Goal: Task Accomplishment & Management: Manage account settings

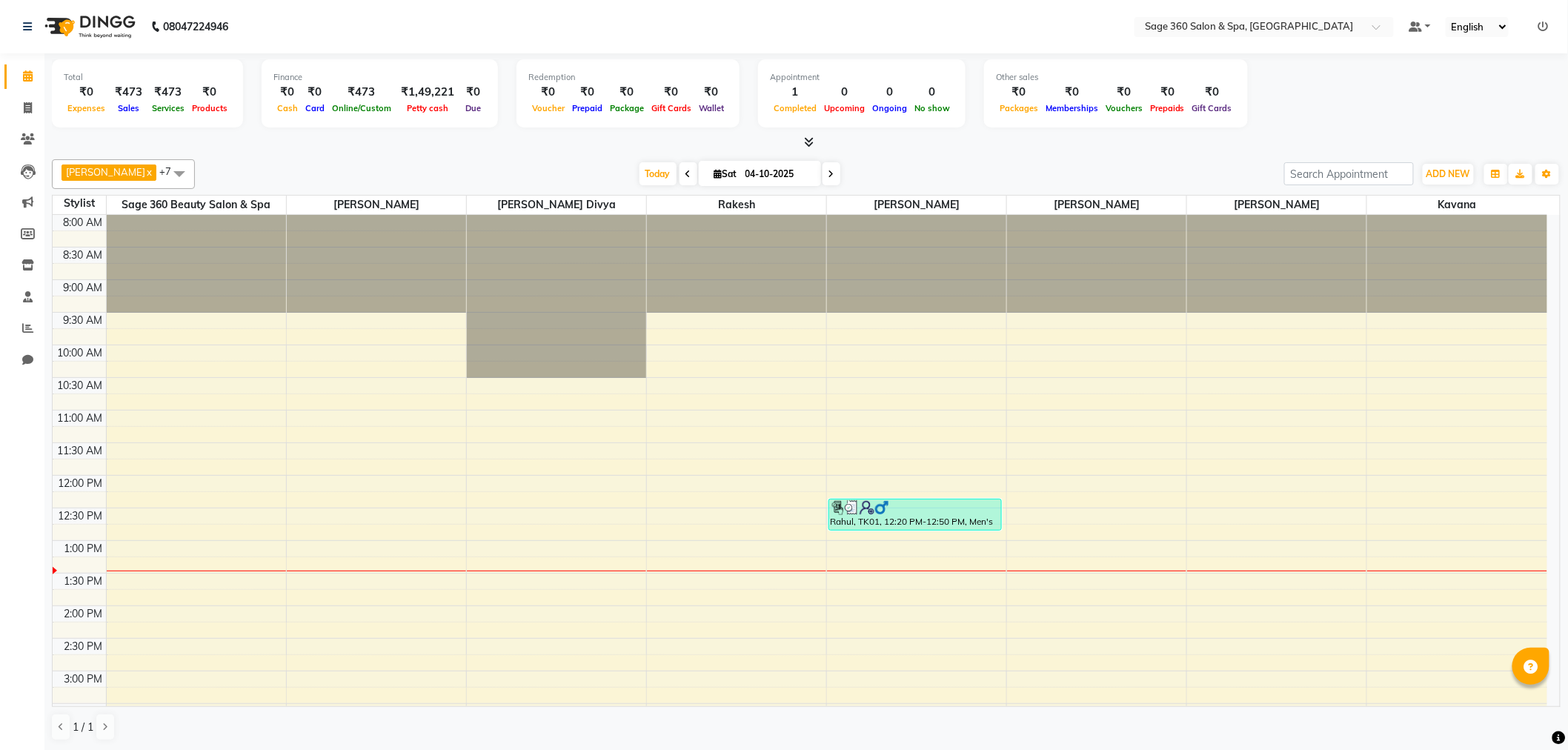
scroll to position [412, 0]
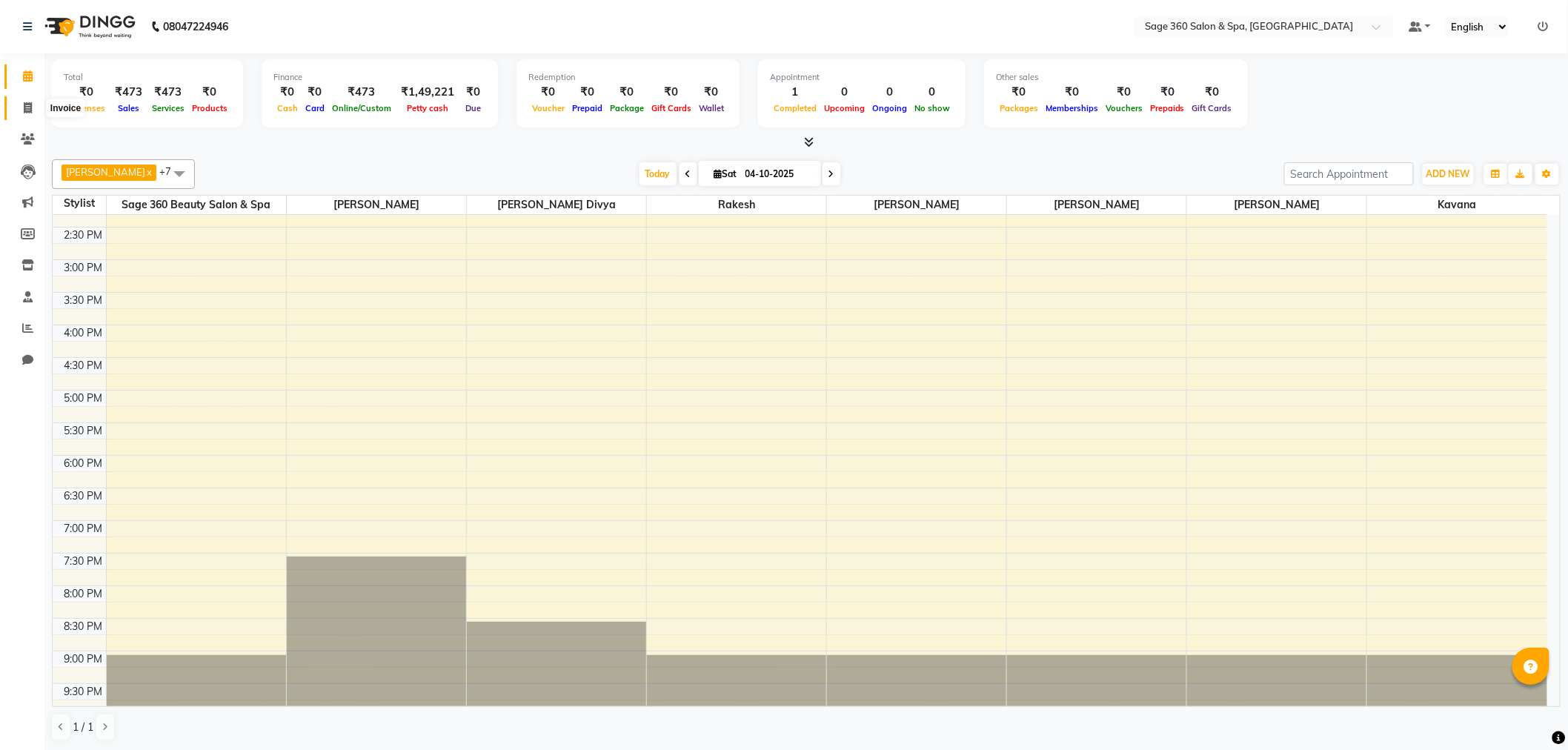
click at [31, 102] on span at bounding box center [27, 108] width 26 height 17
select select "service"
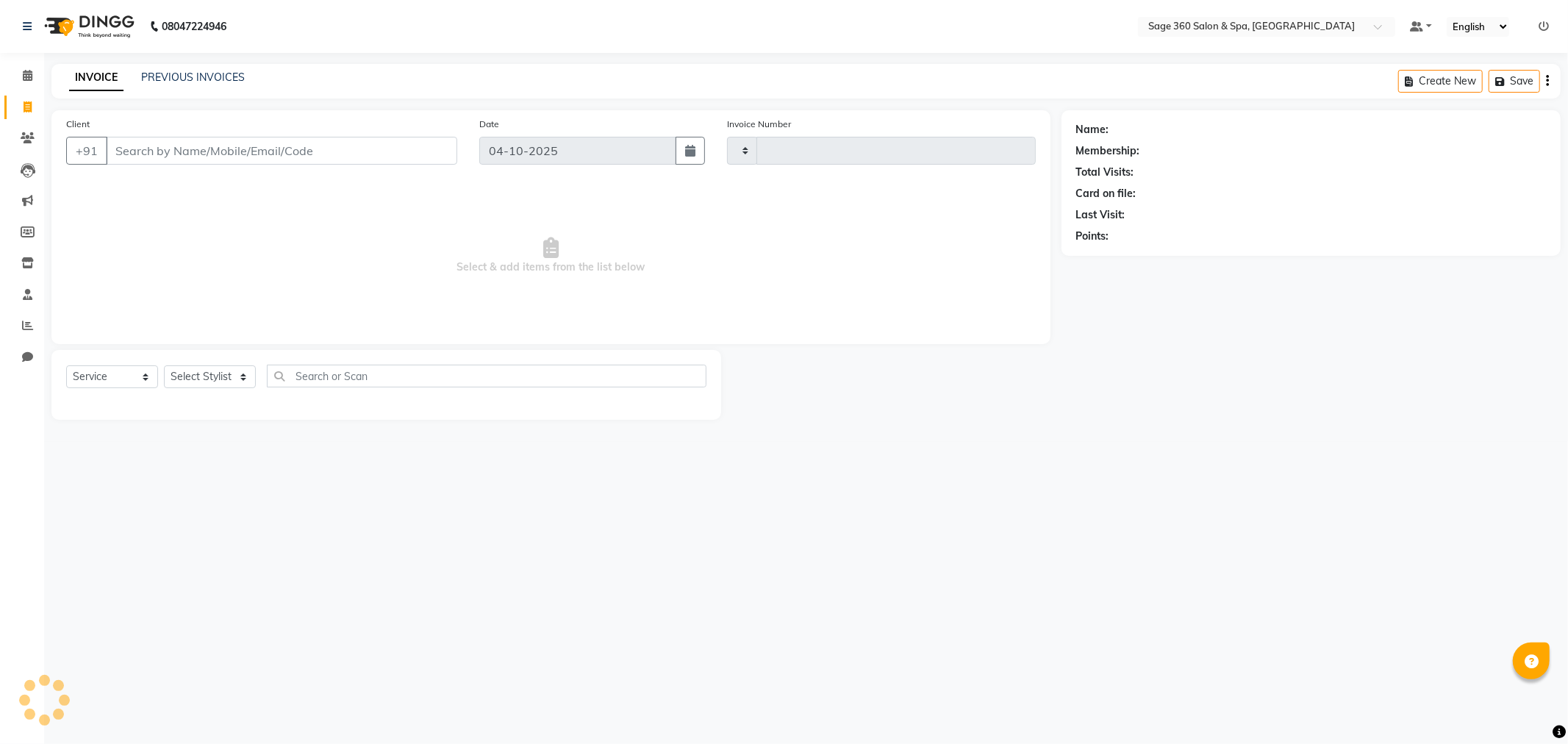
type input "1529"
select select "7678"
click at [136, 149] on input "Client" at bounding box center [282, 150] width 352 height 28
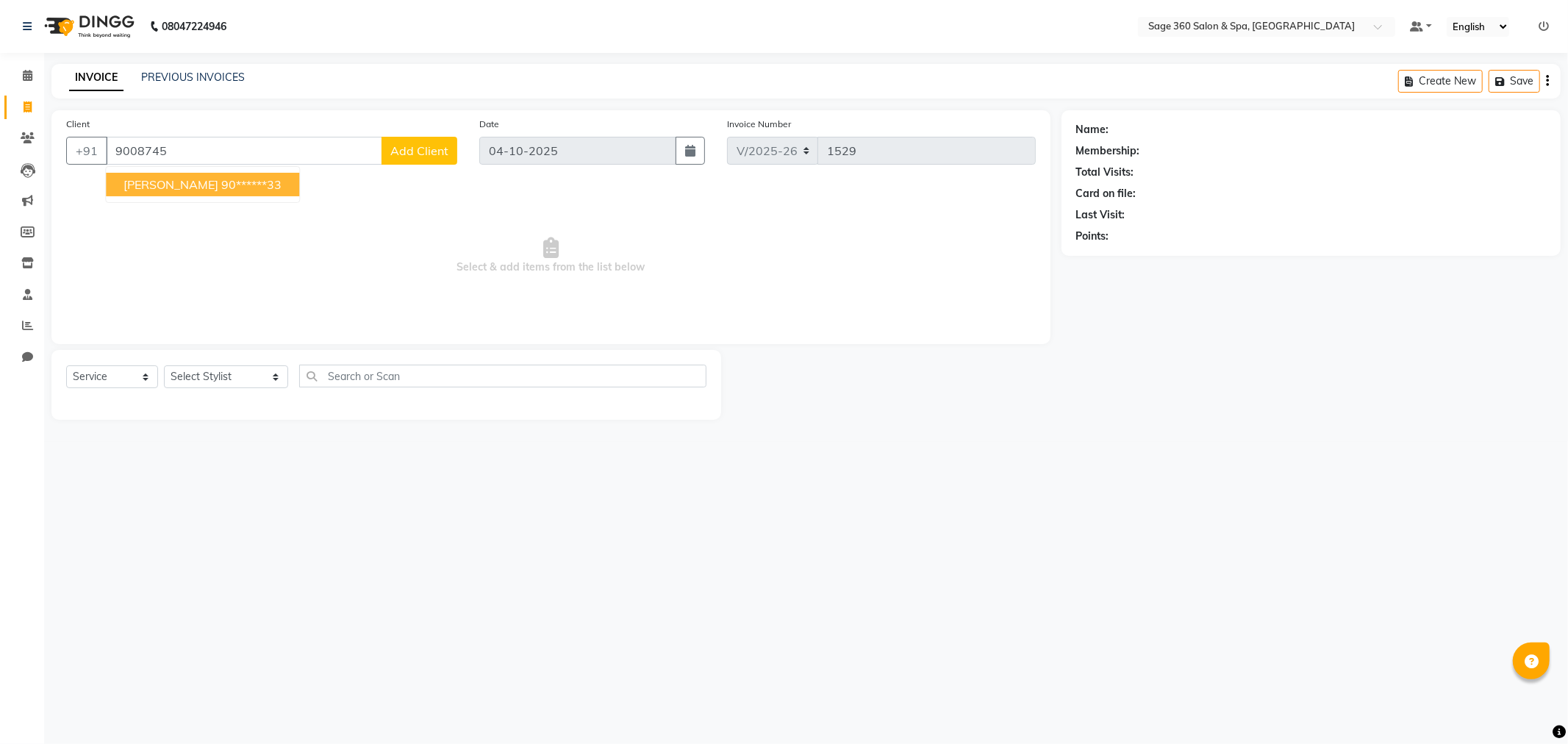
click at [145, 184] on span "Ayush" at bounding box center [171, 184] width 94 height 15
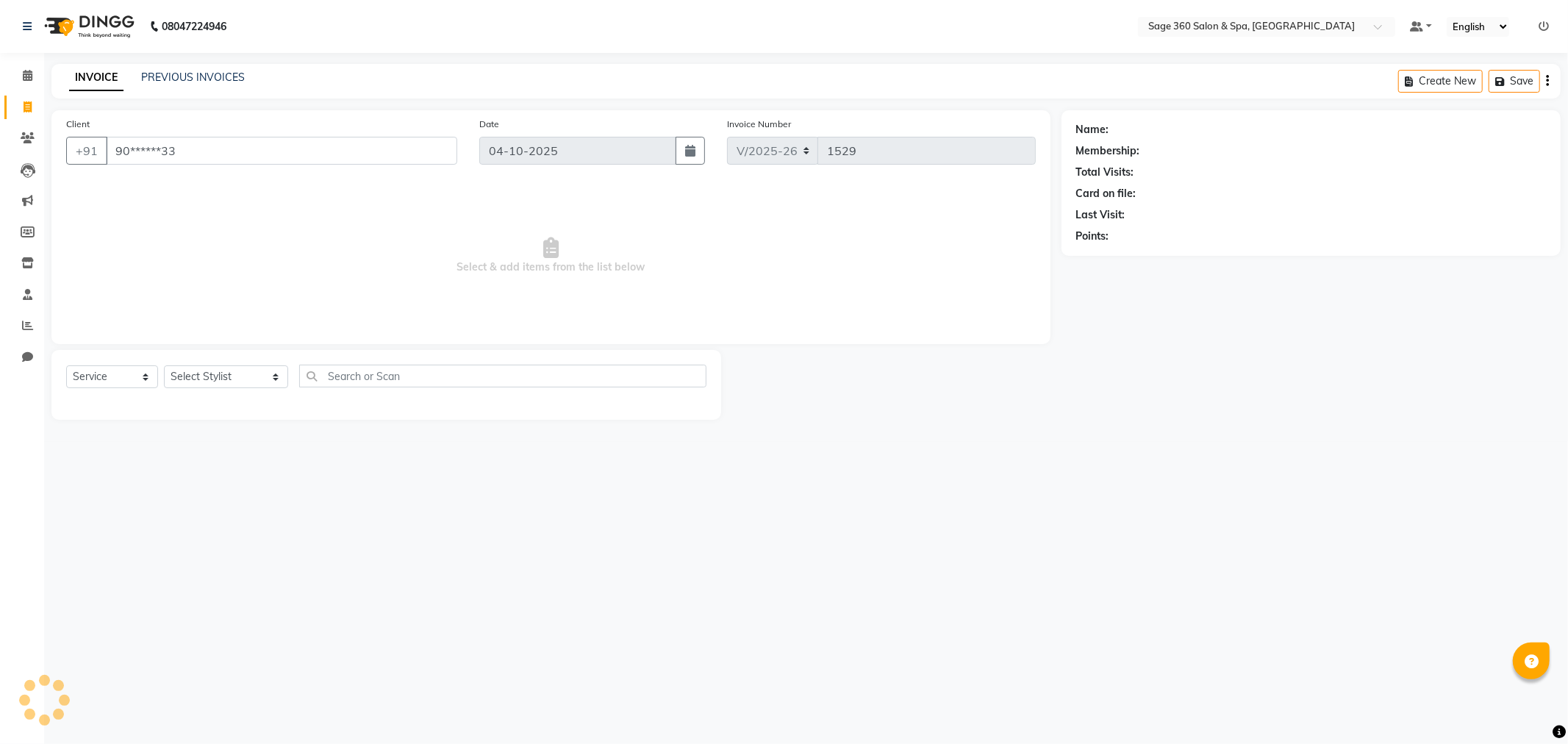
type input "90******33"
click at [245, 380] on select "Select Stylist [PERSON_NAME] [PERSON_NAME] Kavana [PERSON_NAME] [PERSON_NAME] […" at bounding box center [226, 377] width 124 height 23
select select "90511"
click at [164, 366] on select "Select Stylist [PERSON_NAME] [PERSON_NAME] Kavana [PERSON_NAME] [PERSON_NAME] […" at bounding box center [226, 377] width 124 height 23
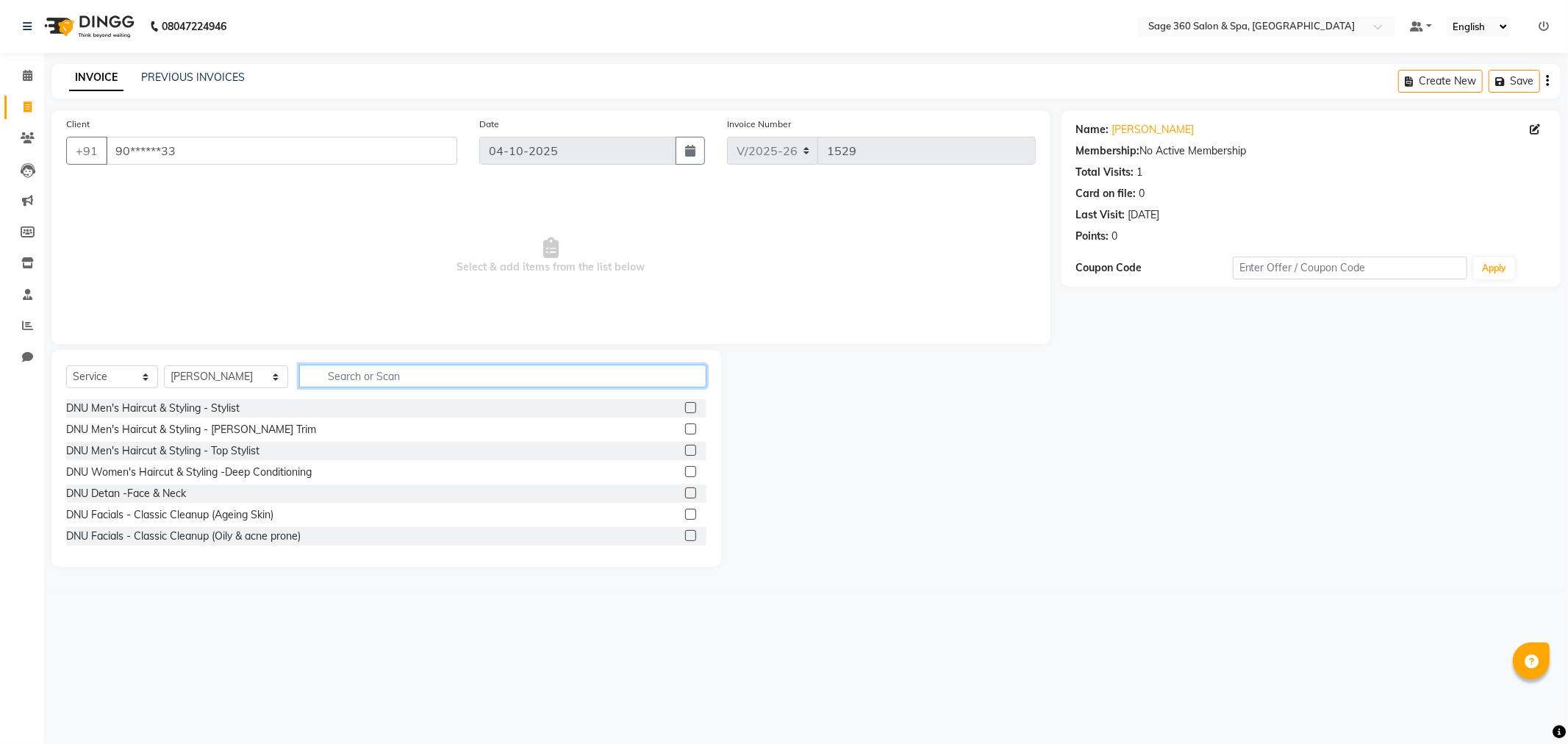
click at [375, 376] on input "text" at bounding box center [503, 376] width 408 height 23
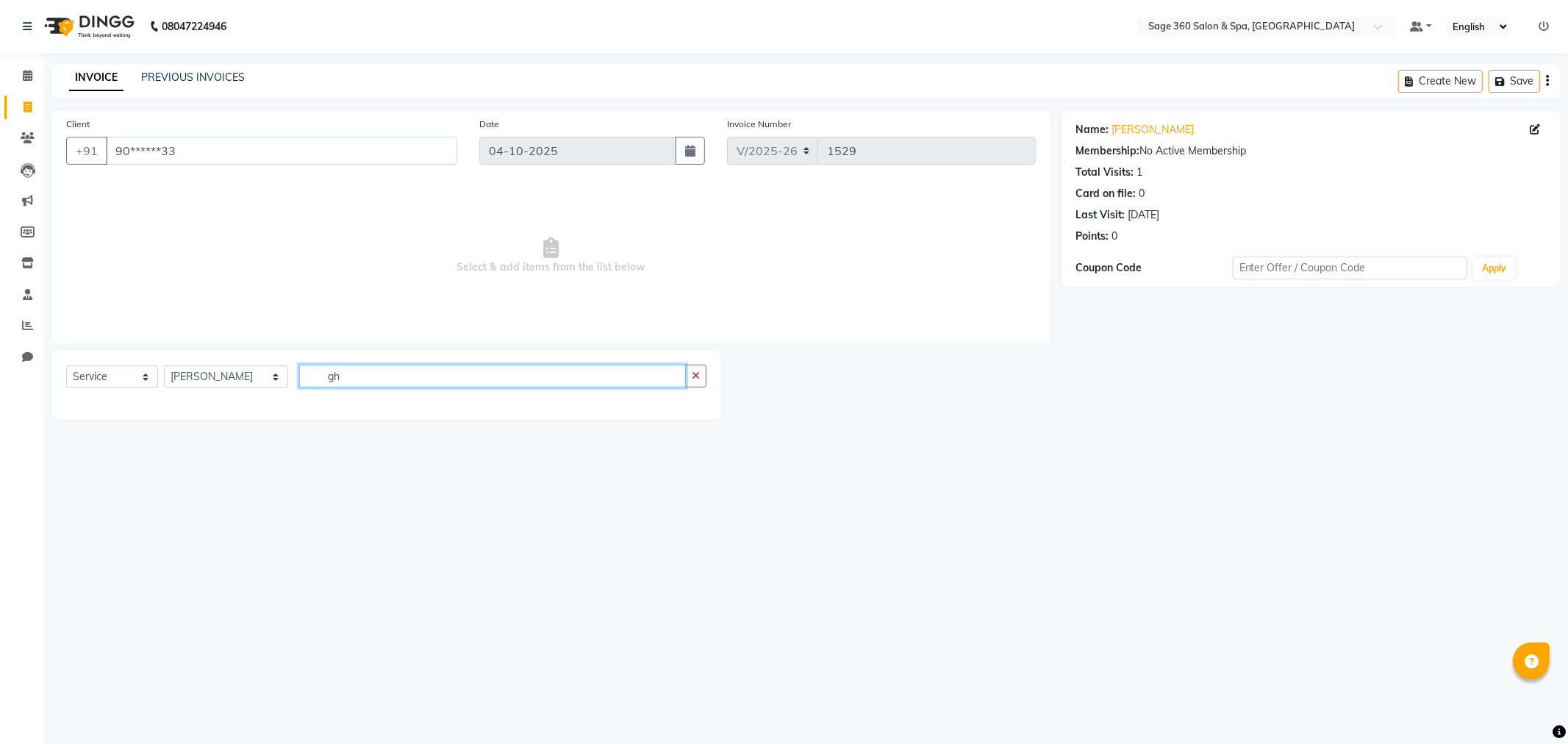
type input "g"
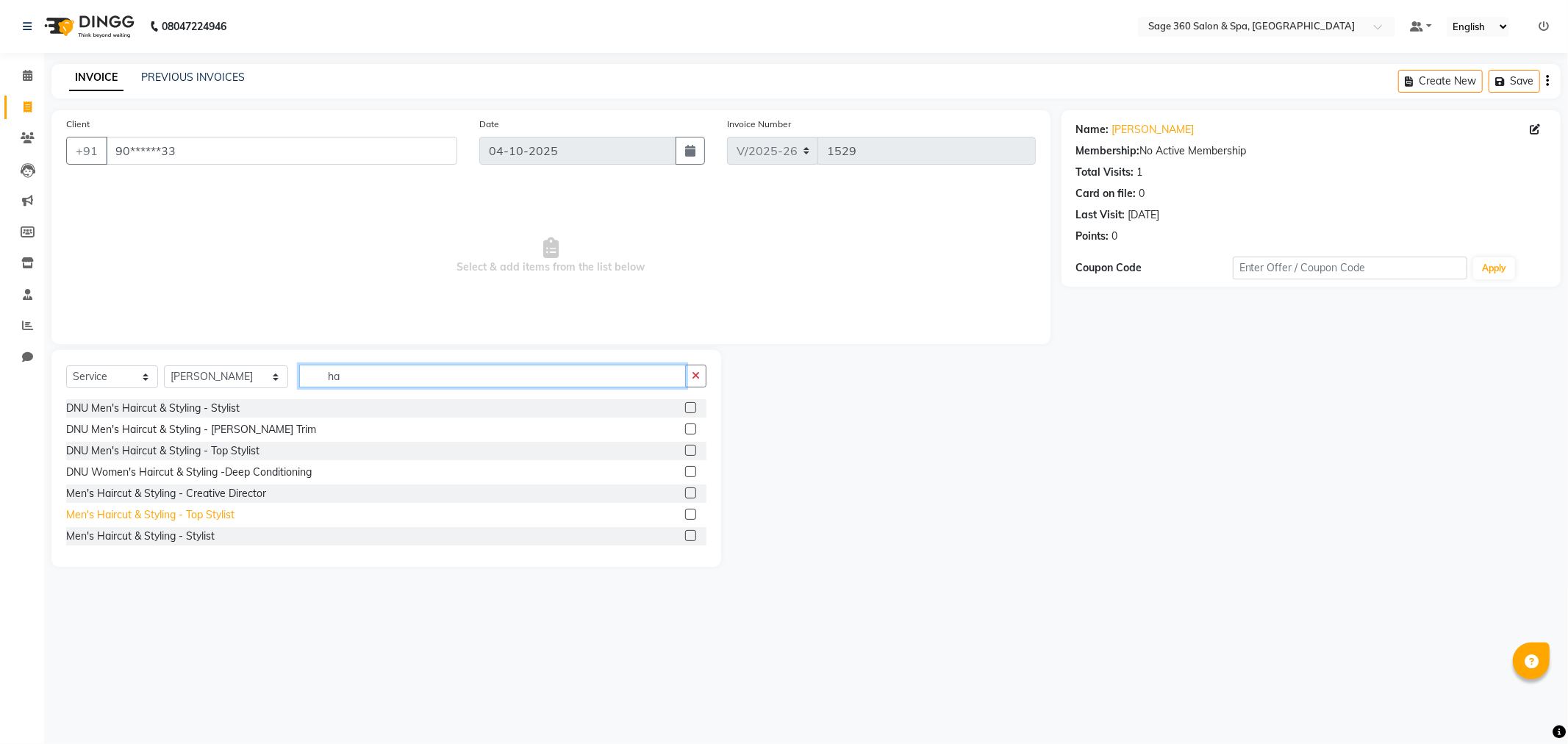
type input "ha"
click at [177, 508] on div "Men's Haircut & Styling - Top Stylist" at bounding box center [150, 515] width 168 height 16
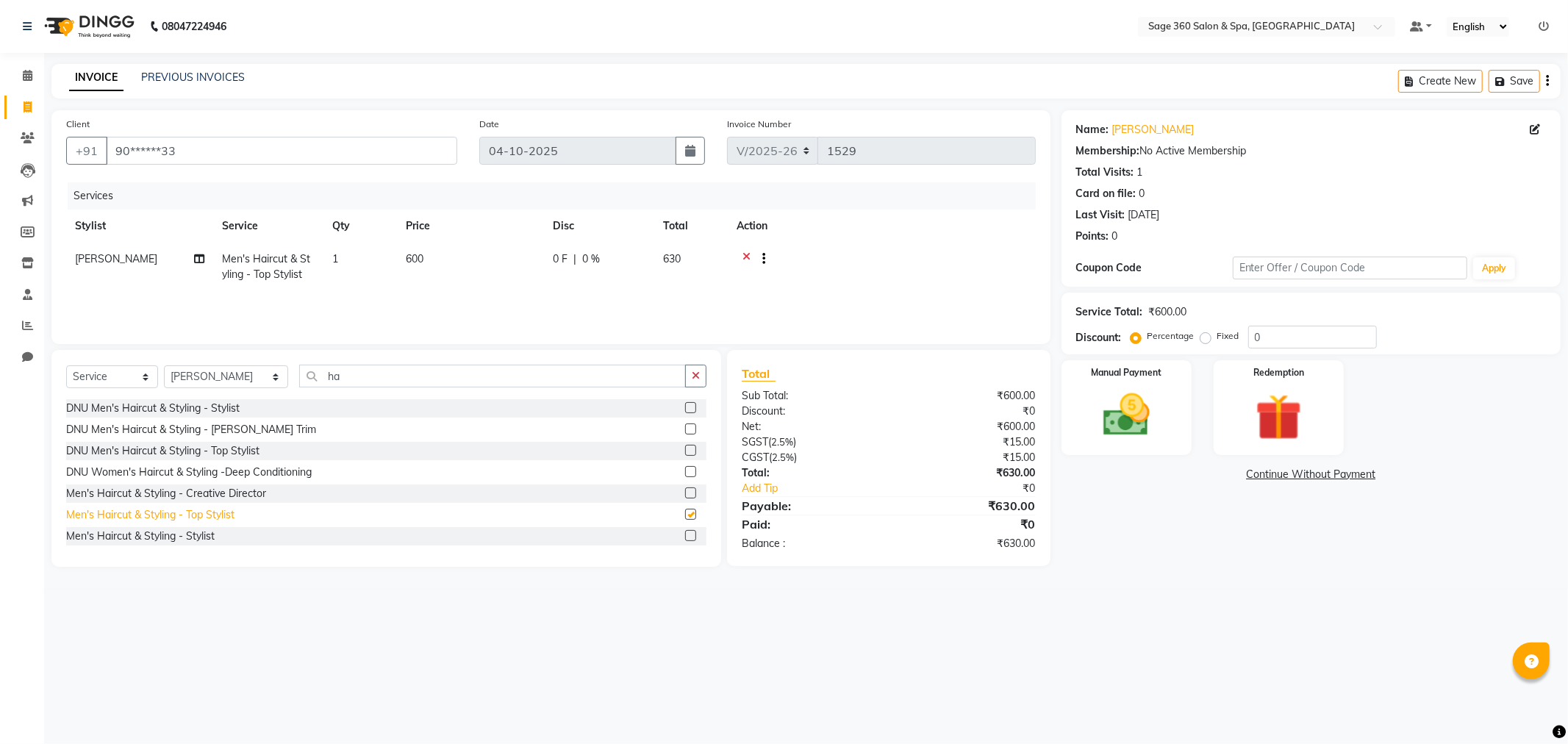
checkbox input "false"
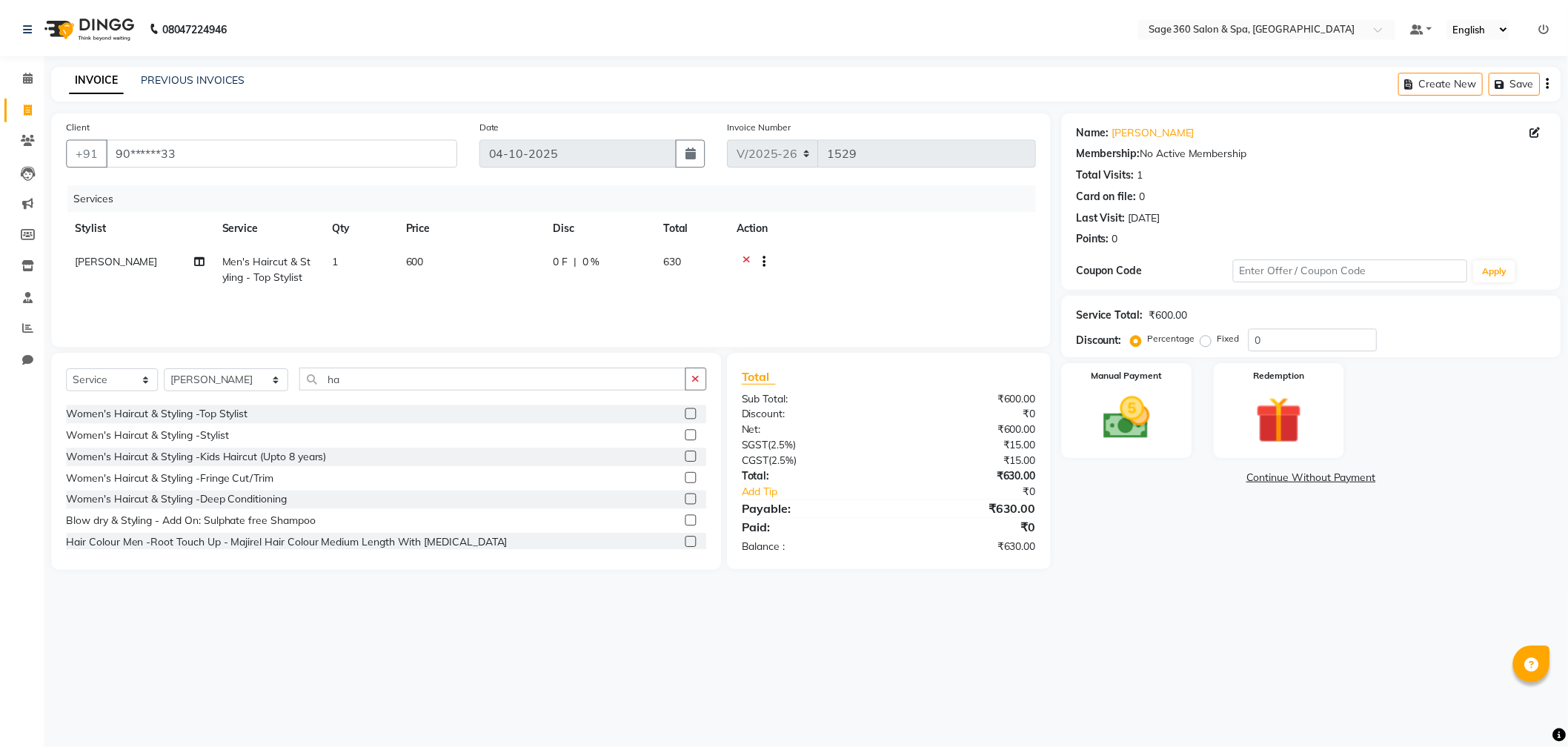
scroll to position [329, 0]
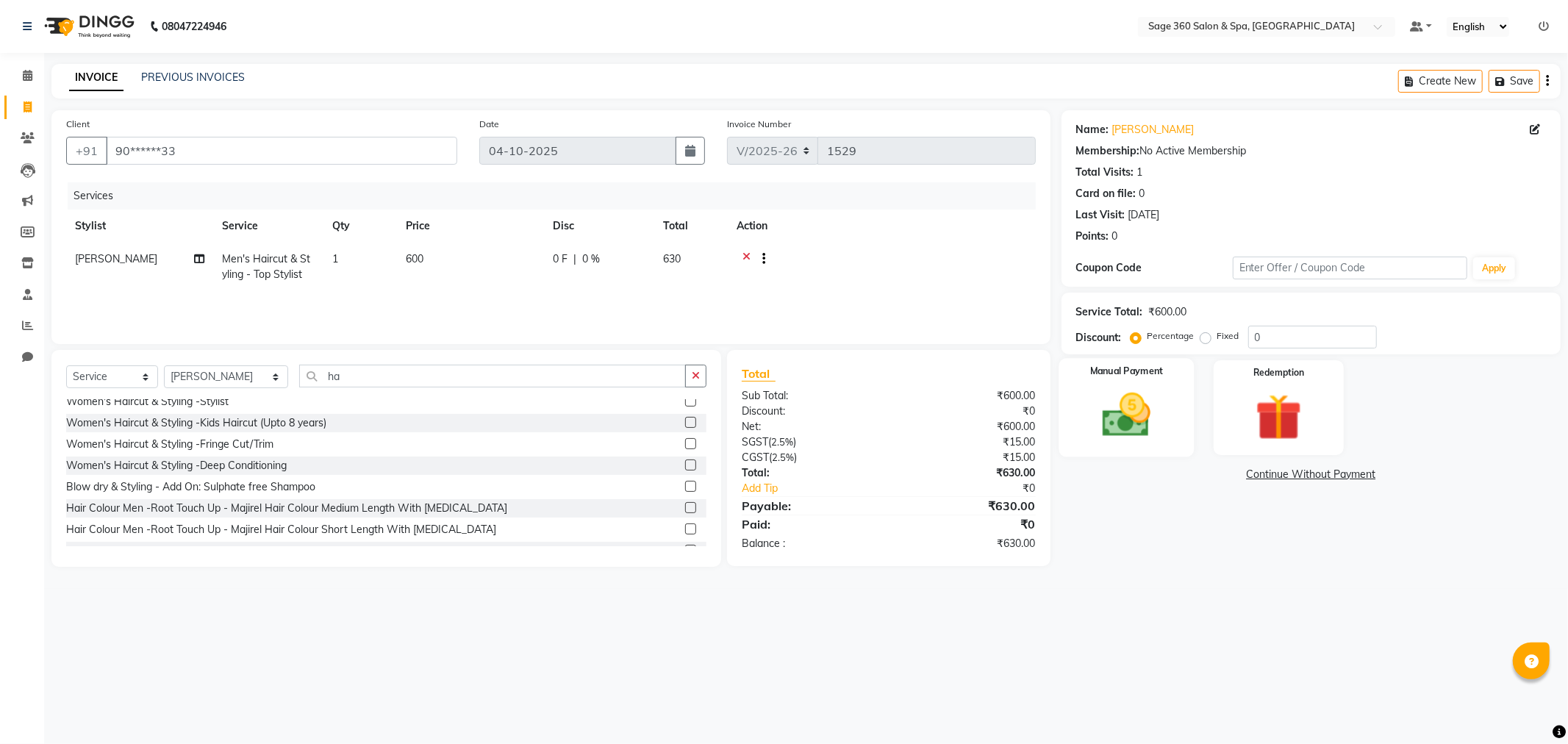
drag, startPoint x: 1109, startPoint y: 405, endPoint x: 1116, endPoint y: 397, distance: 10.6
click at [1108, 402] on img at bounding box center [1126, 415] width 79 height 56
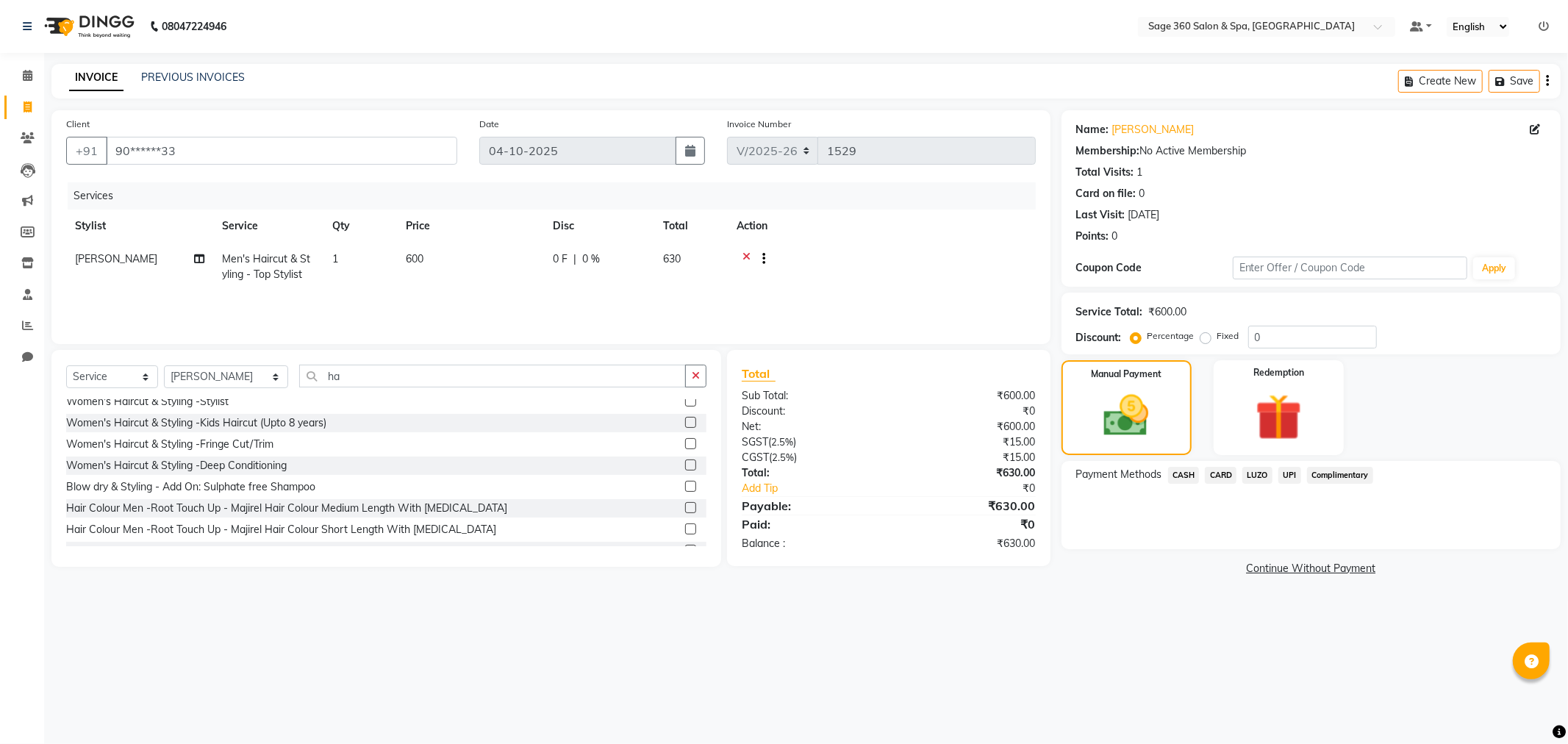
click at [1297, 478] on span "UPI" at bounding box center [1290, 475] width 23 height 17
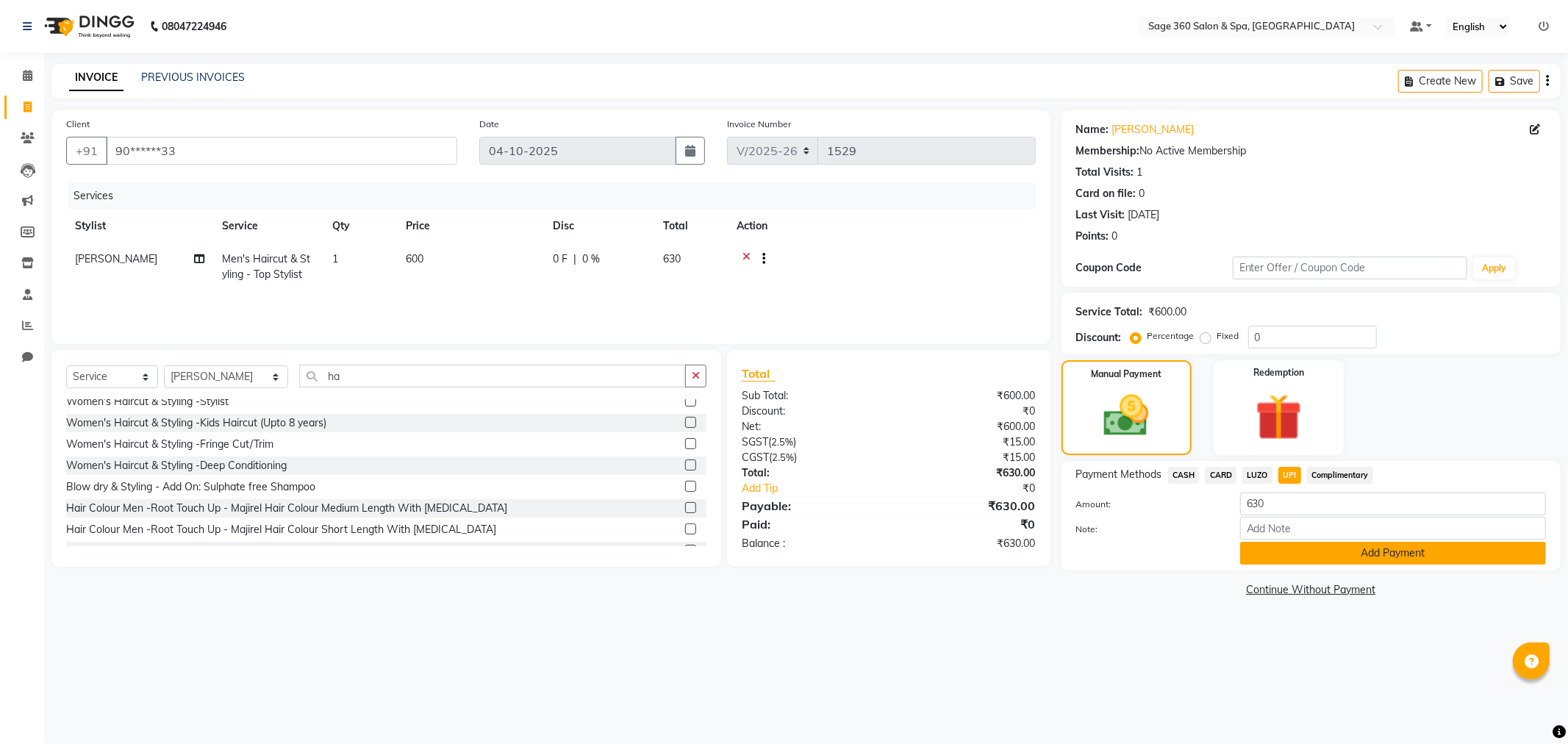
click at [1326, 555] on button "Add Payment" at bounding box center [1393, 553] width 306 height 23
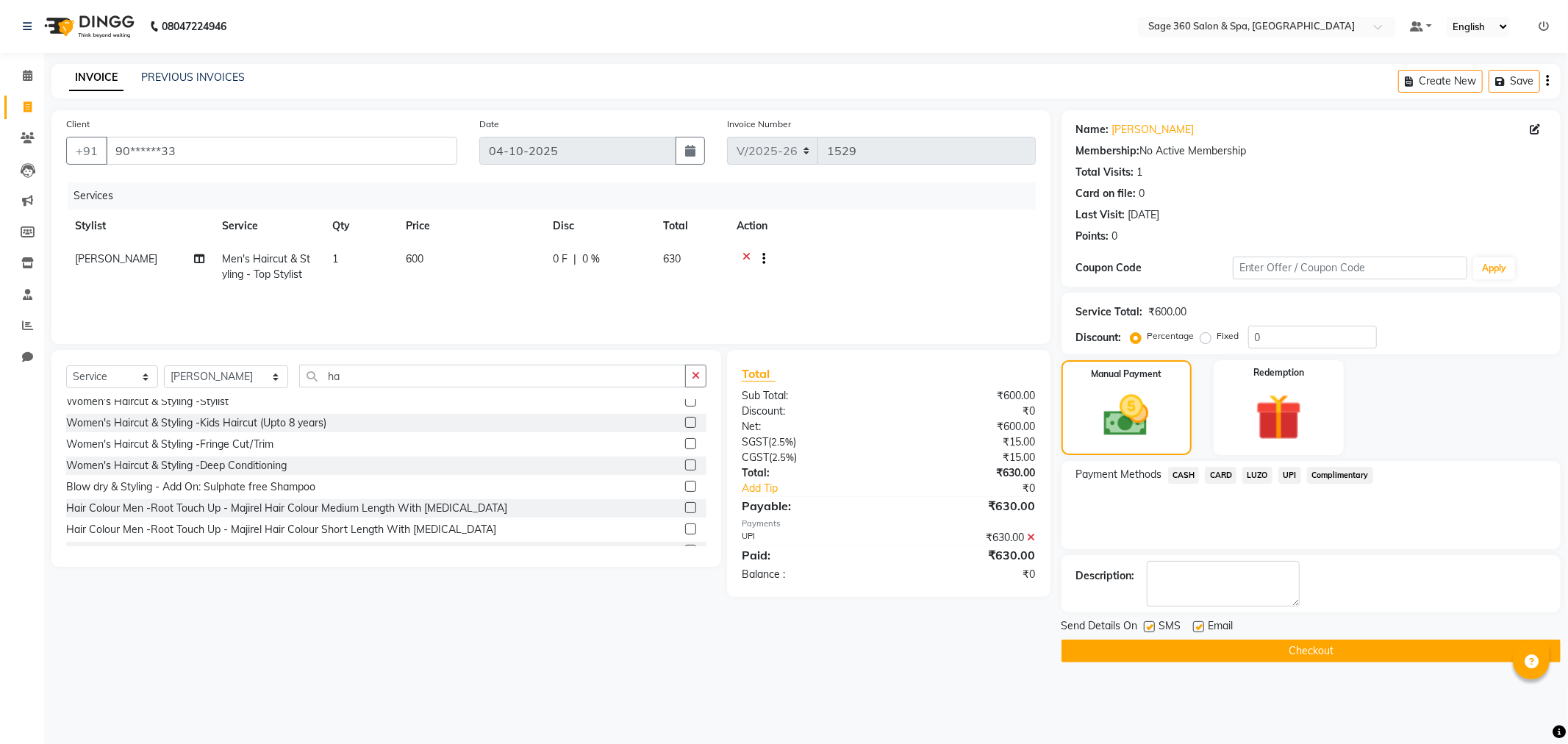
click at [1263, 639] on button "Checkout" at bounding box center [1311, 650] width 499 height 23
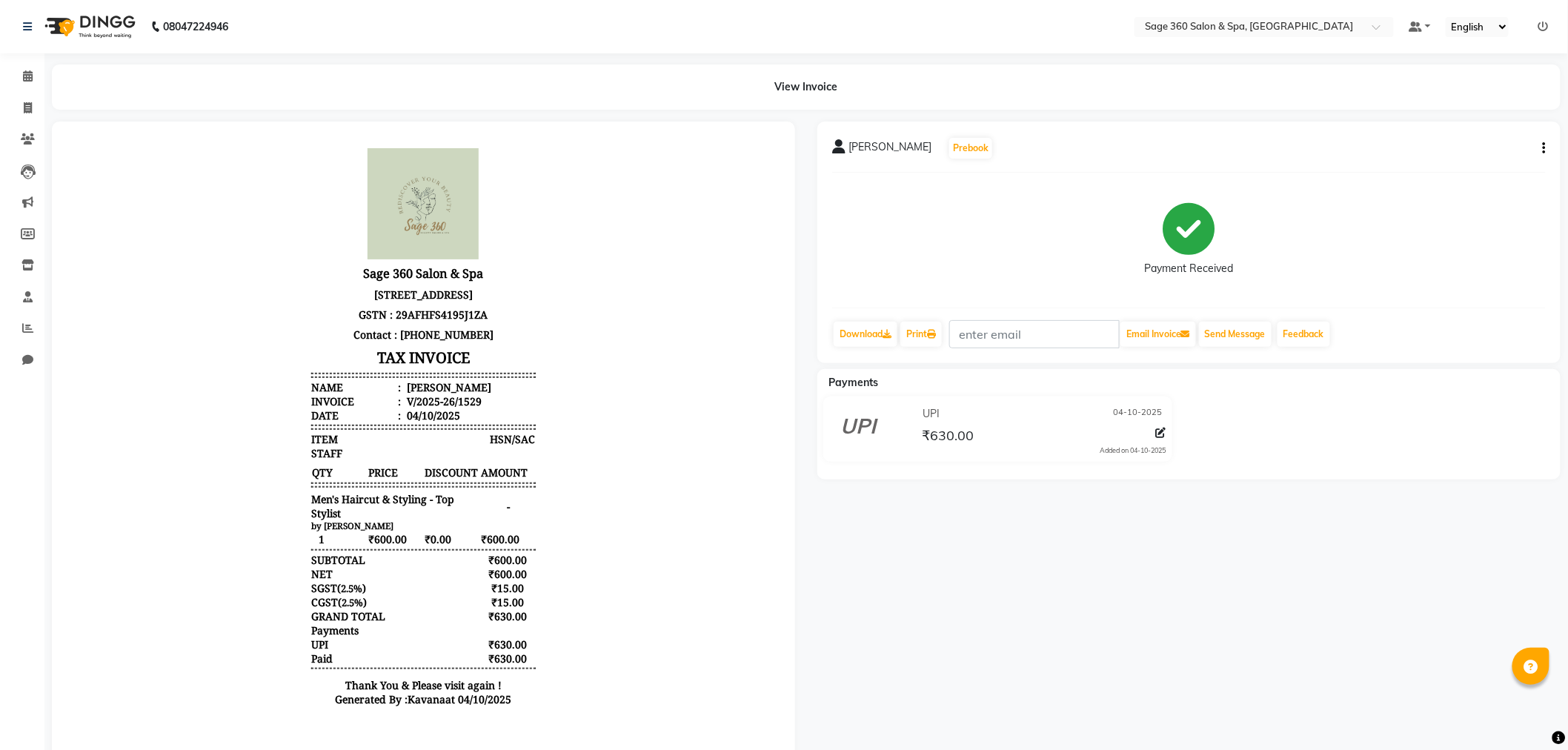
click at [73, 720] on body "Sage 360 Salon & Spa 1st floor,19, Mitta Plaza, Site No, 20, Carmelaram, Hadosi…" at bounding box center [423, 431] width 702 height 578
click at [34, 74] on span at bounding box center [27, 76] width 26 height 17
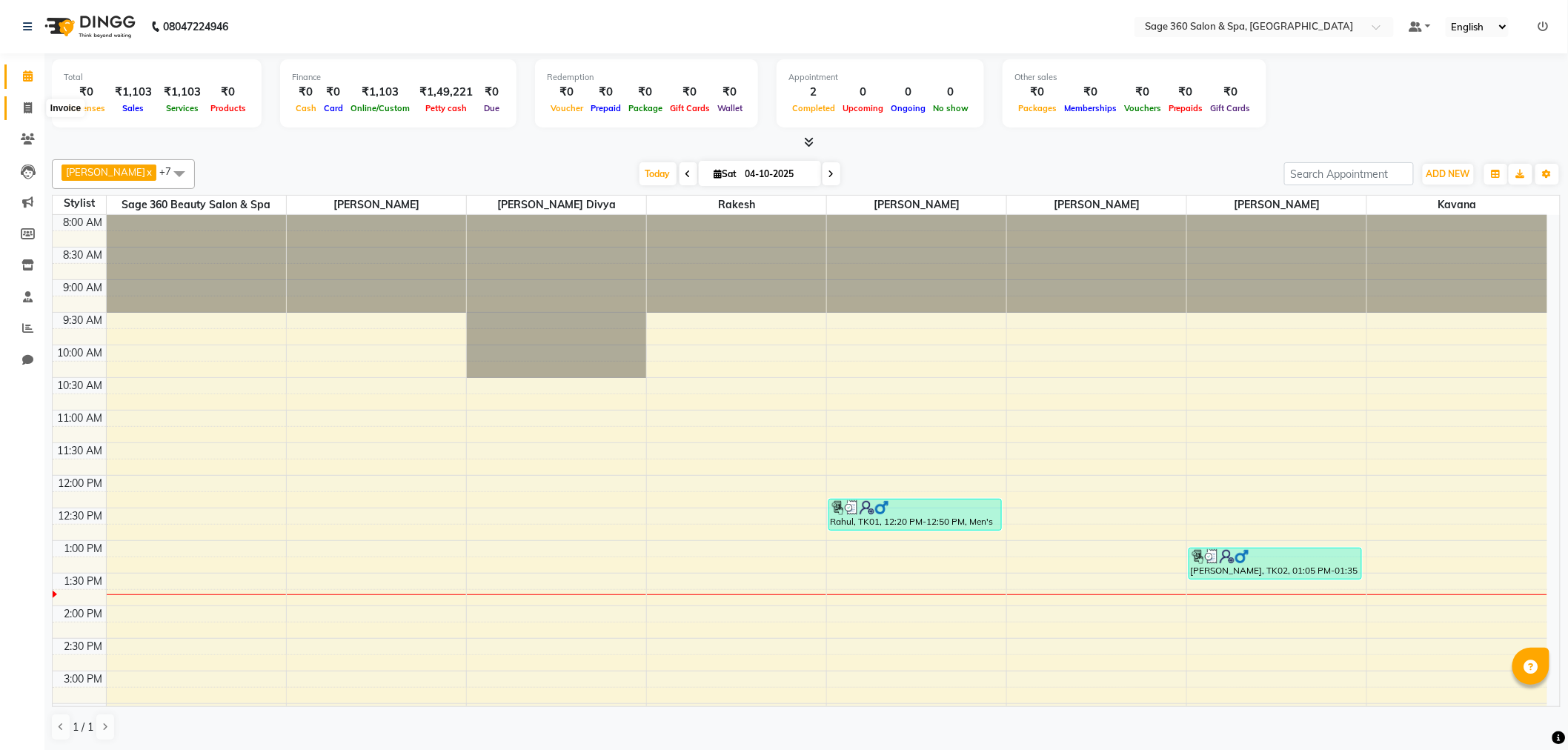
click at [24, 105] on icon at bounding box center [27, 108] width 8 height 11
select select "7678"
select select "service"
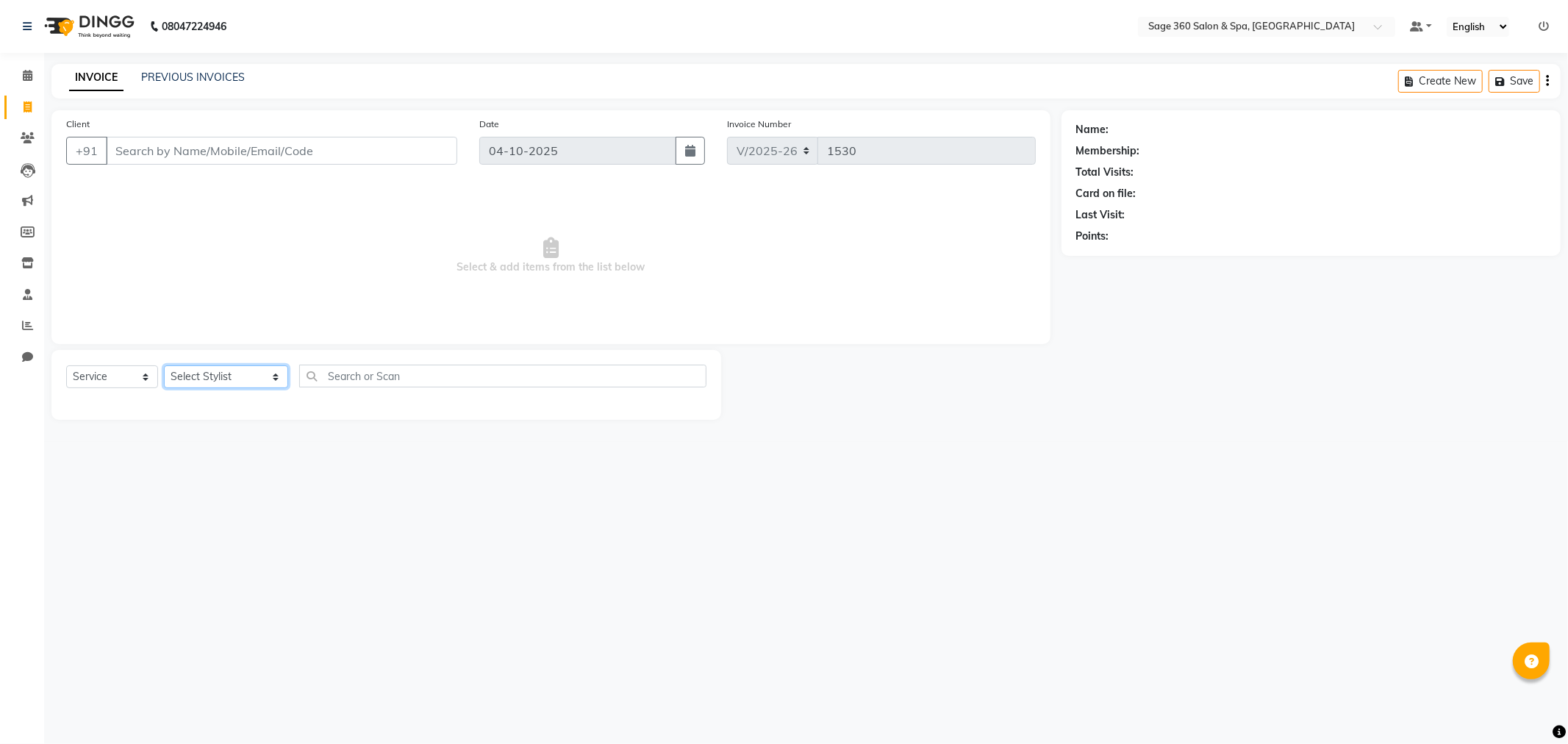
click at [199, 375] on select "Select Stylist [PERSON_NAME] [PERSON_NAME] Kavana [PERSON_NAME] [PERSON_NAME] […" at bounding box center [226, 377] width 124 height 23
select select "83083"
click at [164, 366] on select "Select Stylist [PERSON_NAME] [PERSON_NAME] Kavana [PERSON_NAME] [PERSON_NAME] […" at bounding box center [226, 377] width 124 height 23
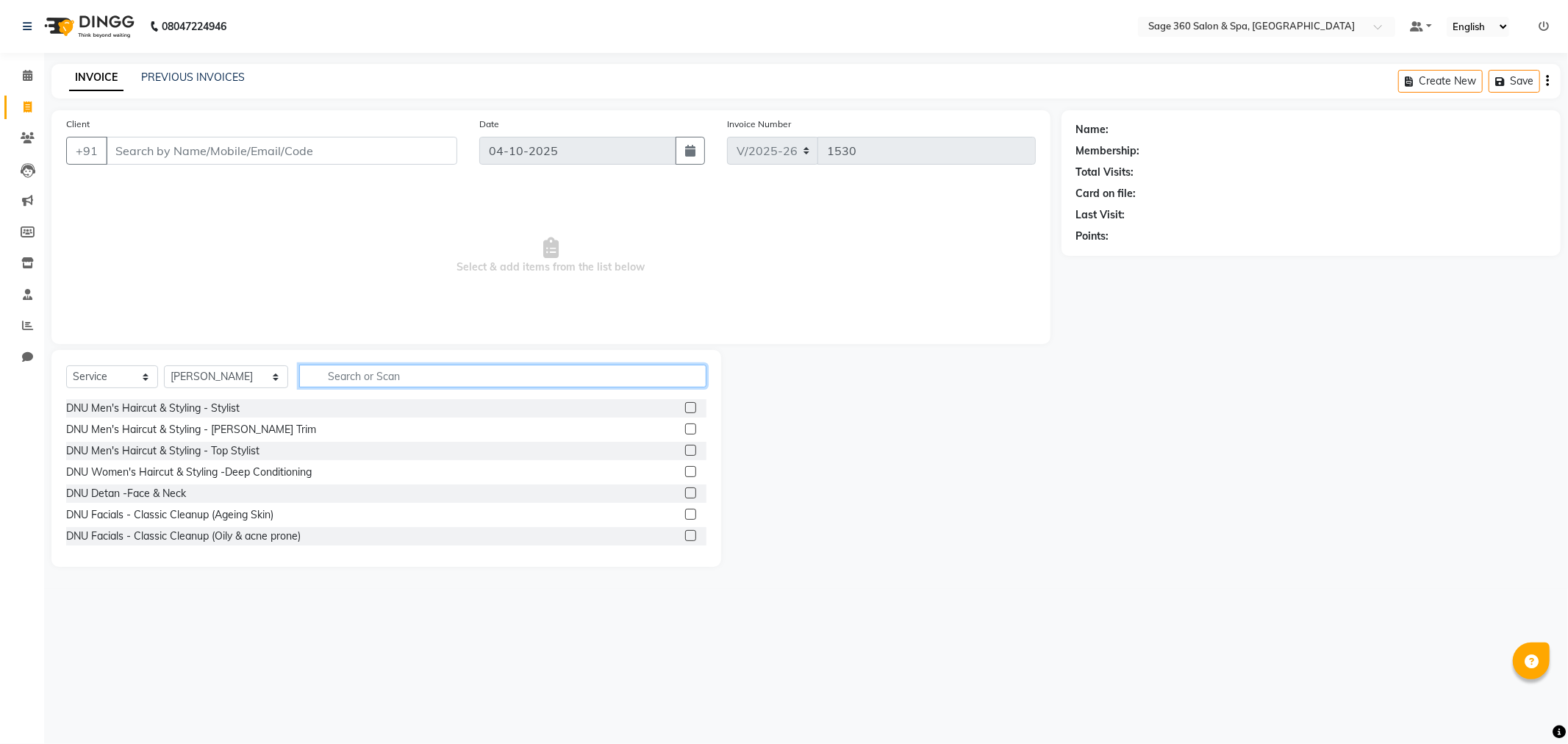
click at [339, 375] on input "text" at bounding box center [503, 376] width 408 height 23
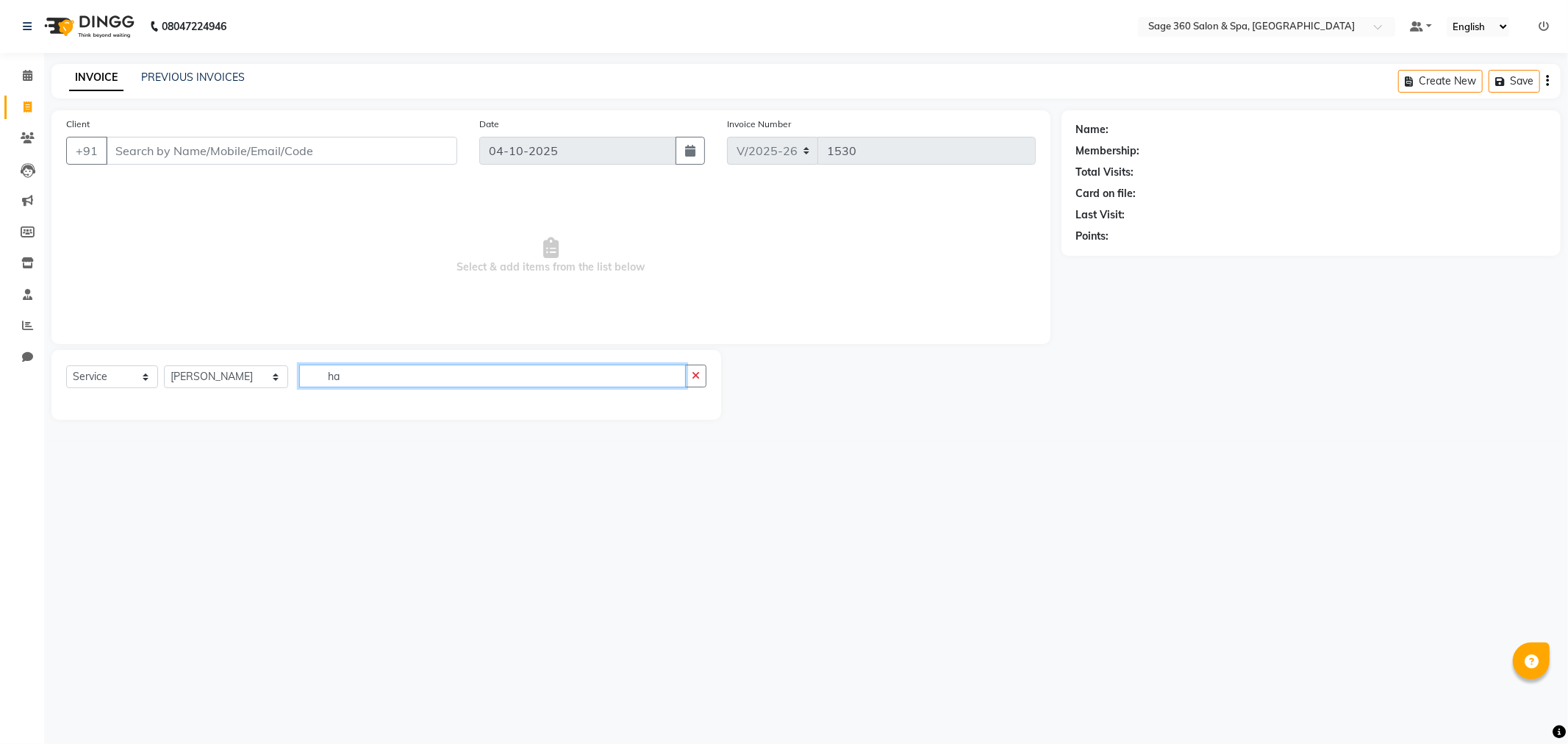
type input "h"
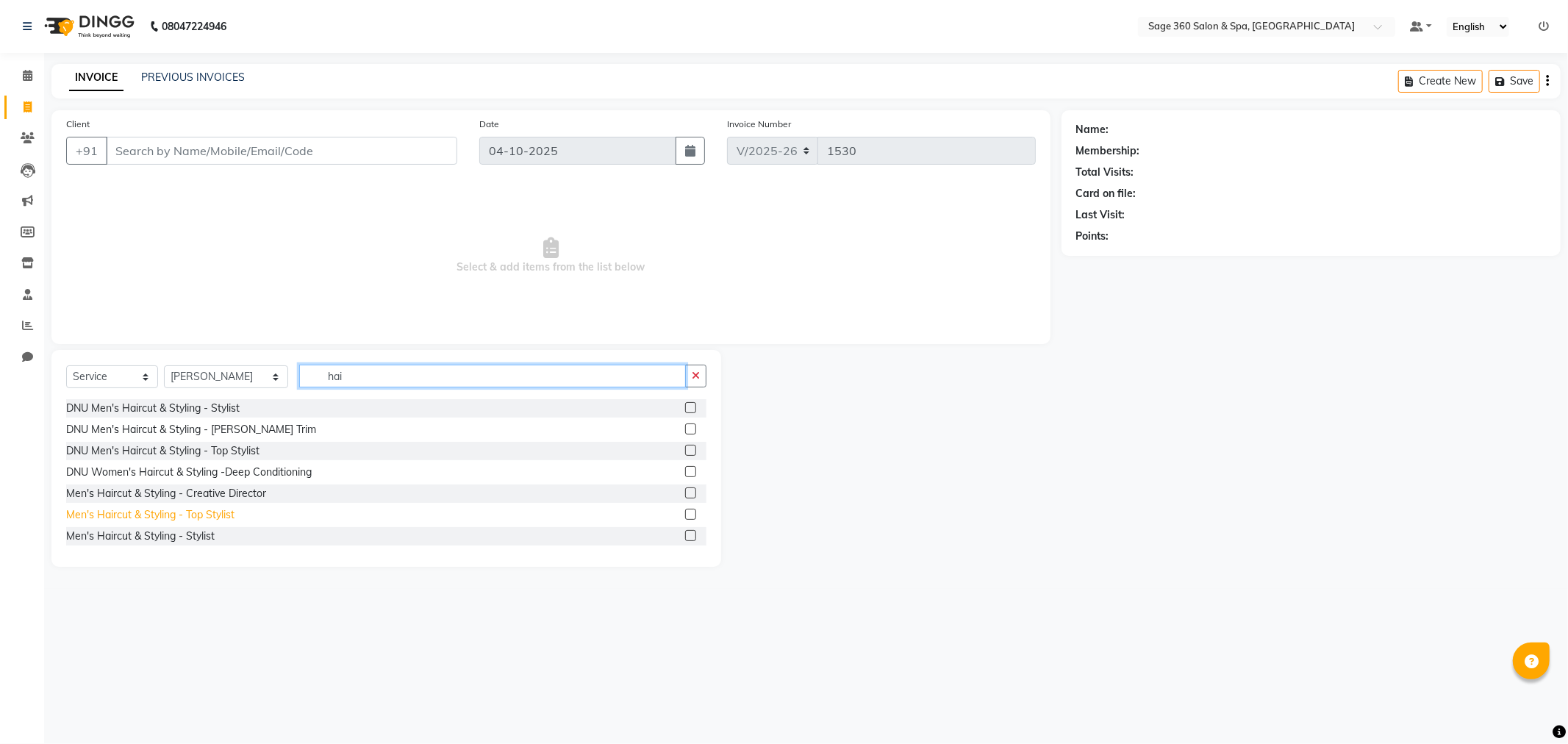
type input "hai"
click at [200, 511] on div "Men's Haircut & Styling - Top Stylist" at bounding box center [150, 515] width 168 height 16
checkbox input "false"
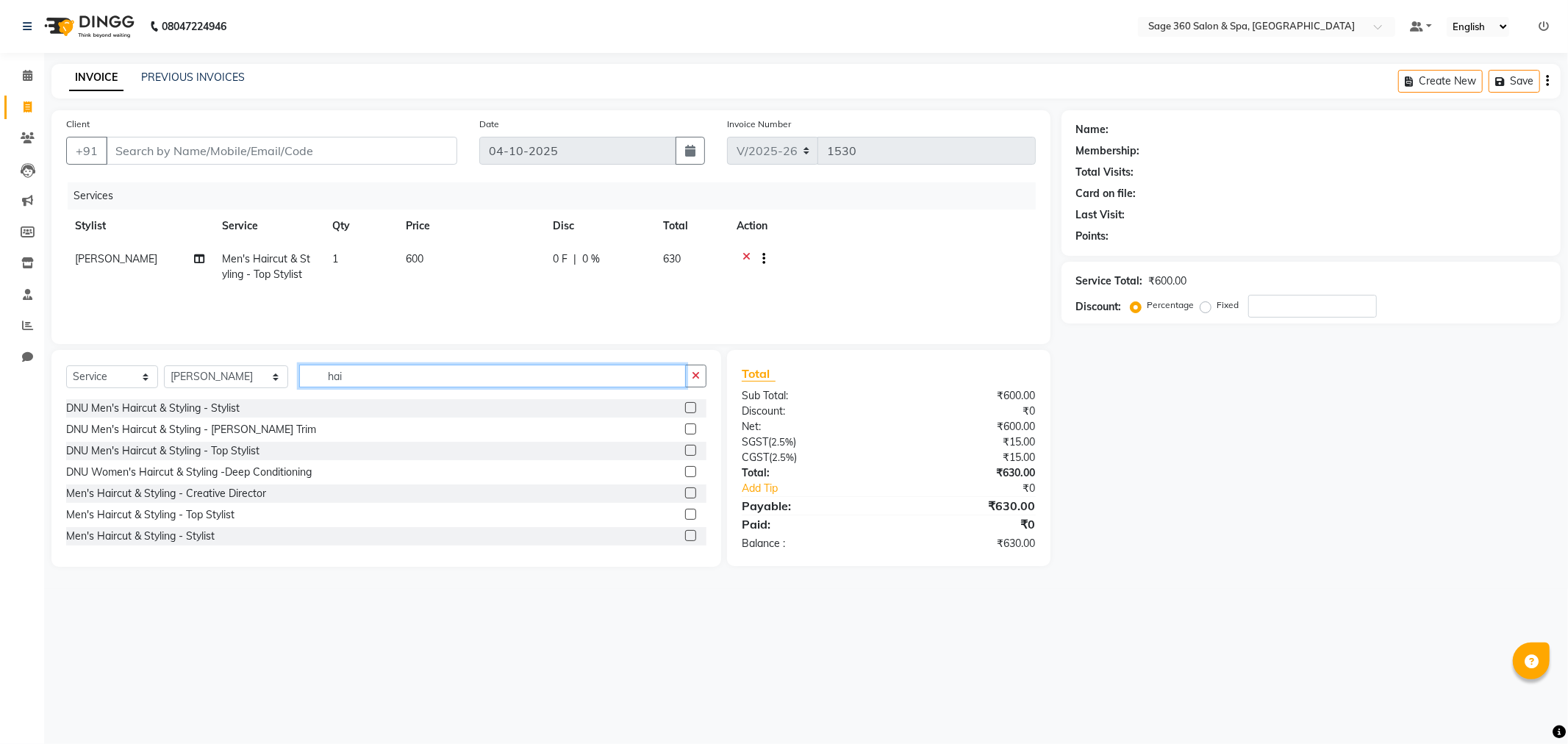
click at [360, 365] on input "hai" at bounding box center [492, 376] width 387 height 23
type input "h"
click at [239, 366] on select "Select Stylist [PERSON_NAME] [PERSON_NAME] Kavana [PERSON_NAME] [PERSON_NAME] […" at bounding box center [226, 377] width 124 height 23
select select "68063"
click at [164, 366] on select "Select Stylist [PERSON_NAME] [PERSON_NAME] Kavana [PERSON_NAME] [PERSON_NAME] […" at bounding box center [226, 377] width 124 height 23
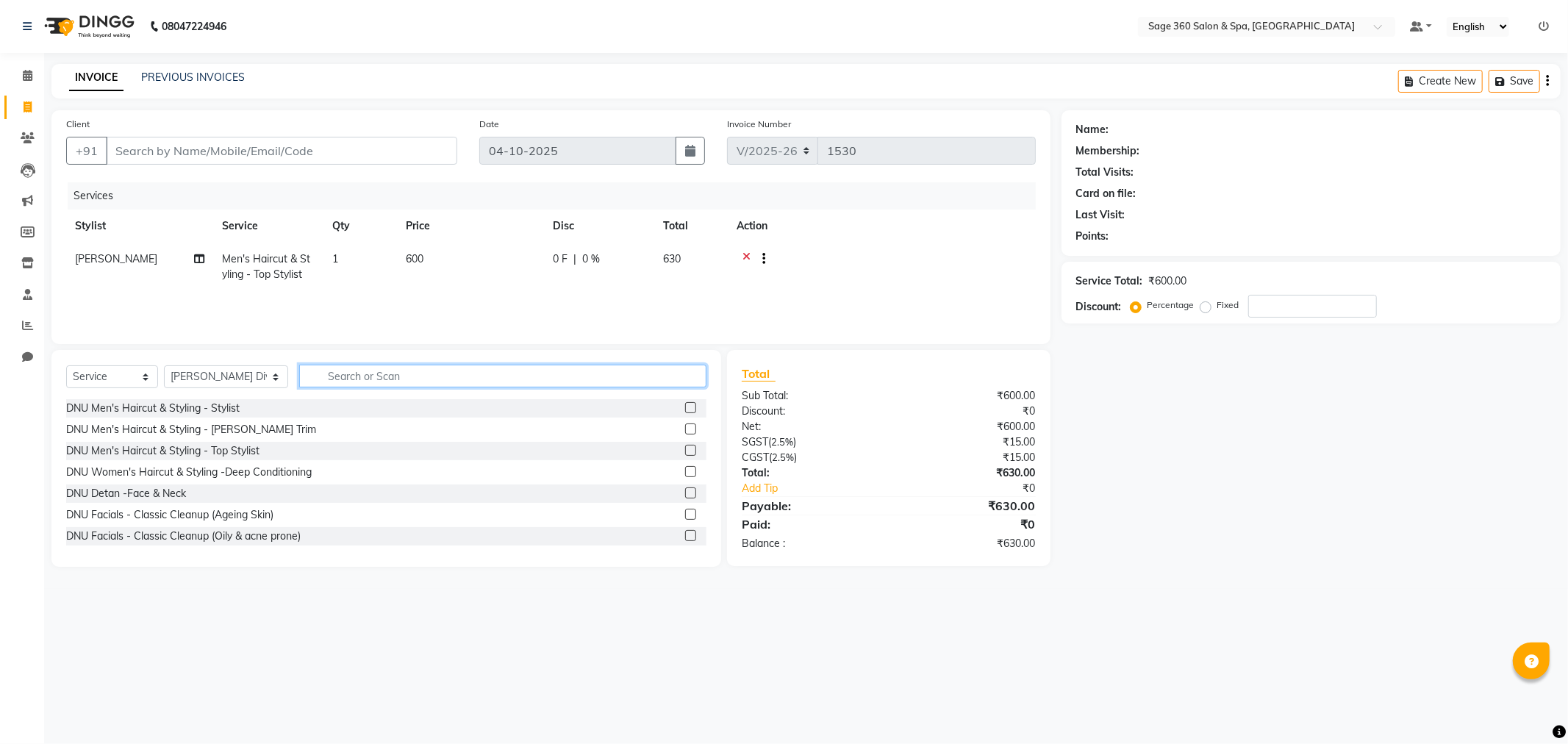
click at [357, 372] on input "text" at bounding box center [503, 376] width 408 height 23
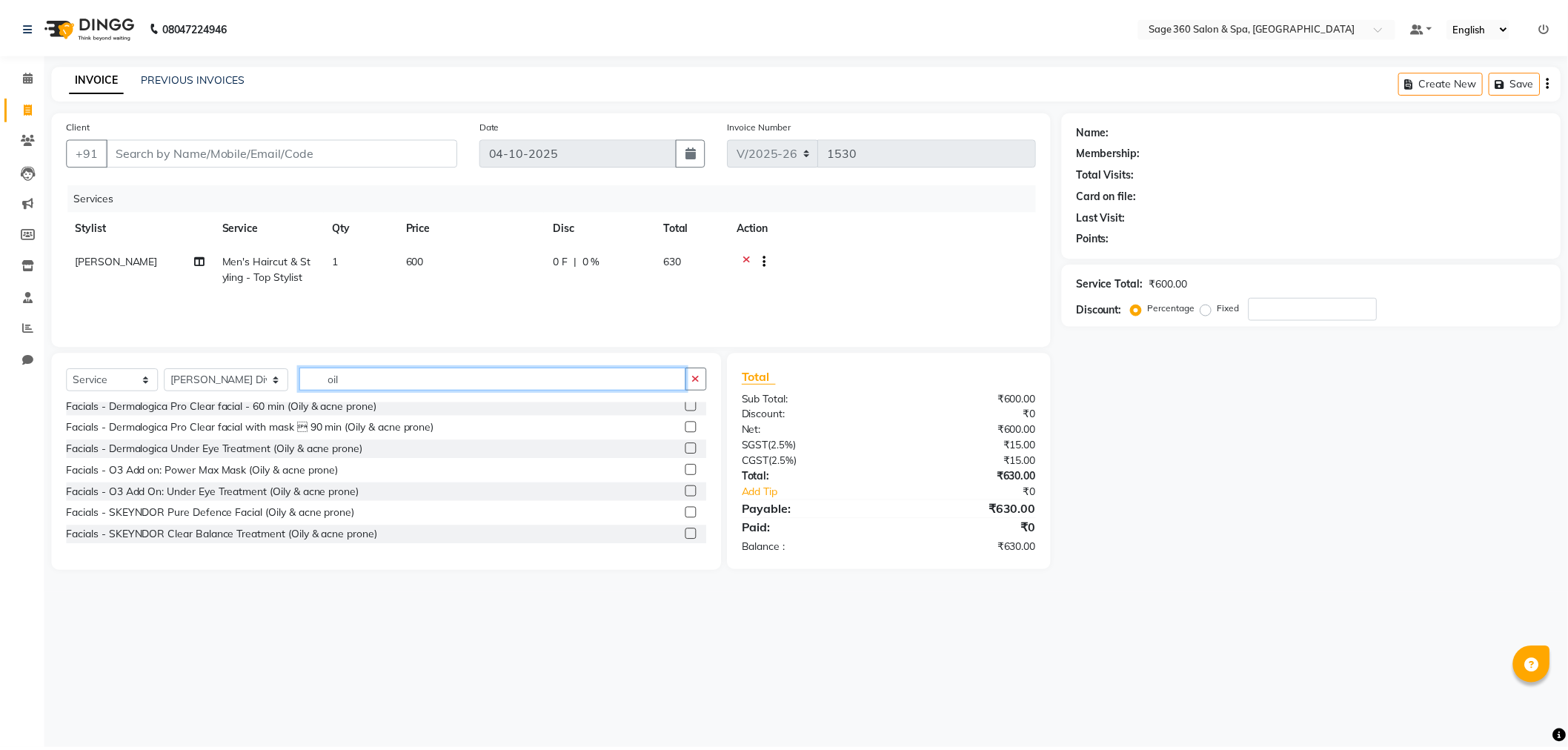
scroll to position [174, 0]
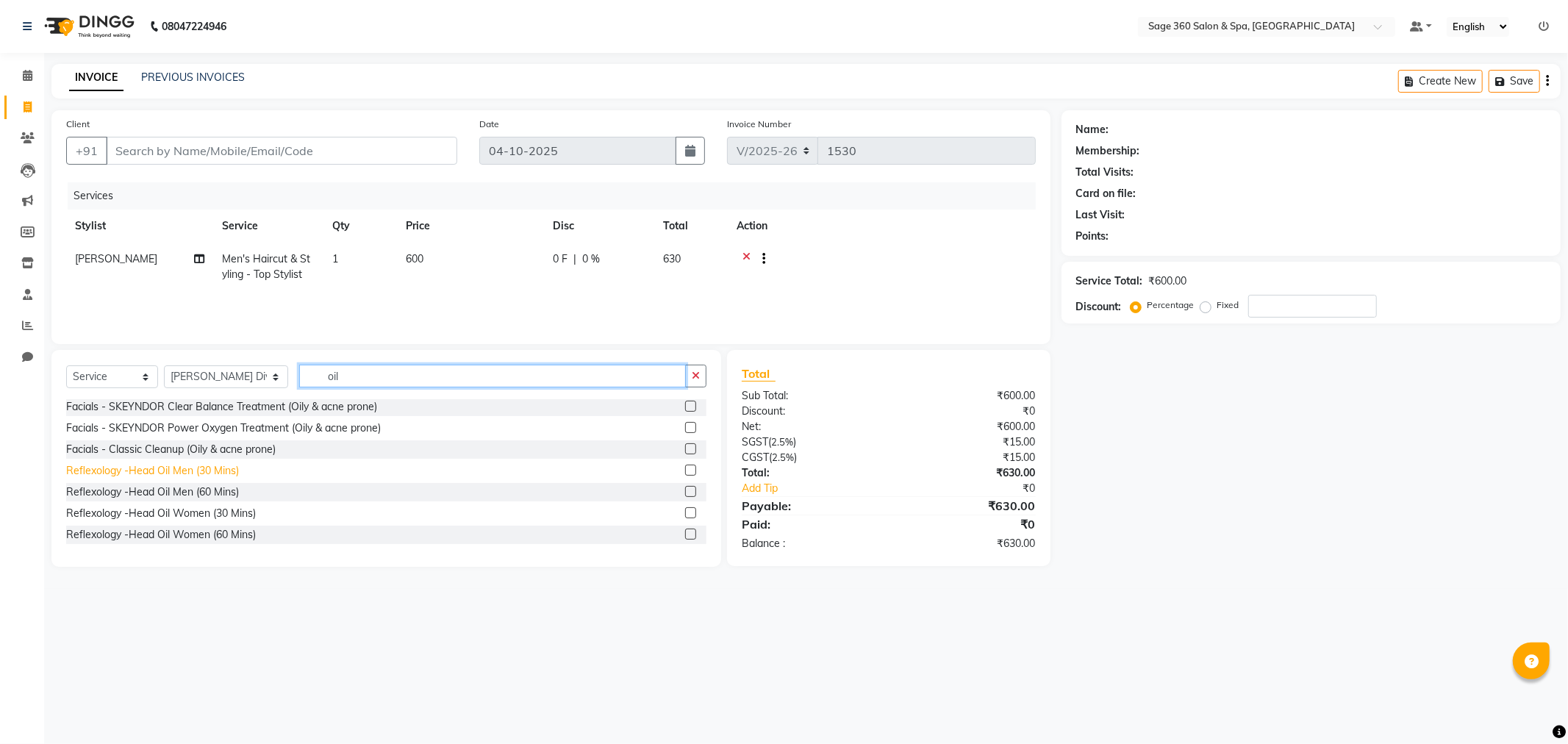
type input "oil"
click at [185, 473] on div "Reflexology -Head Oil Men (30 Mins)" at bounding box center [153, 471] width 173 height 16
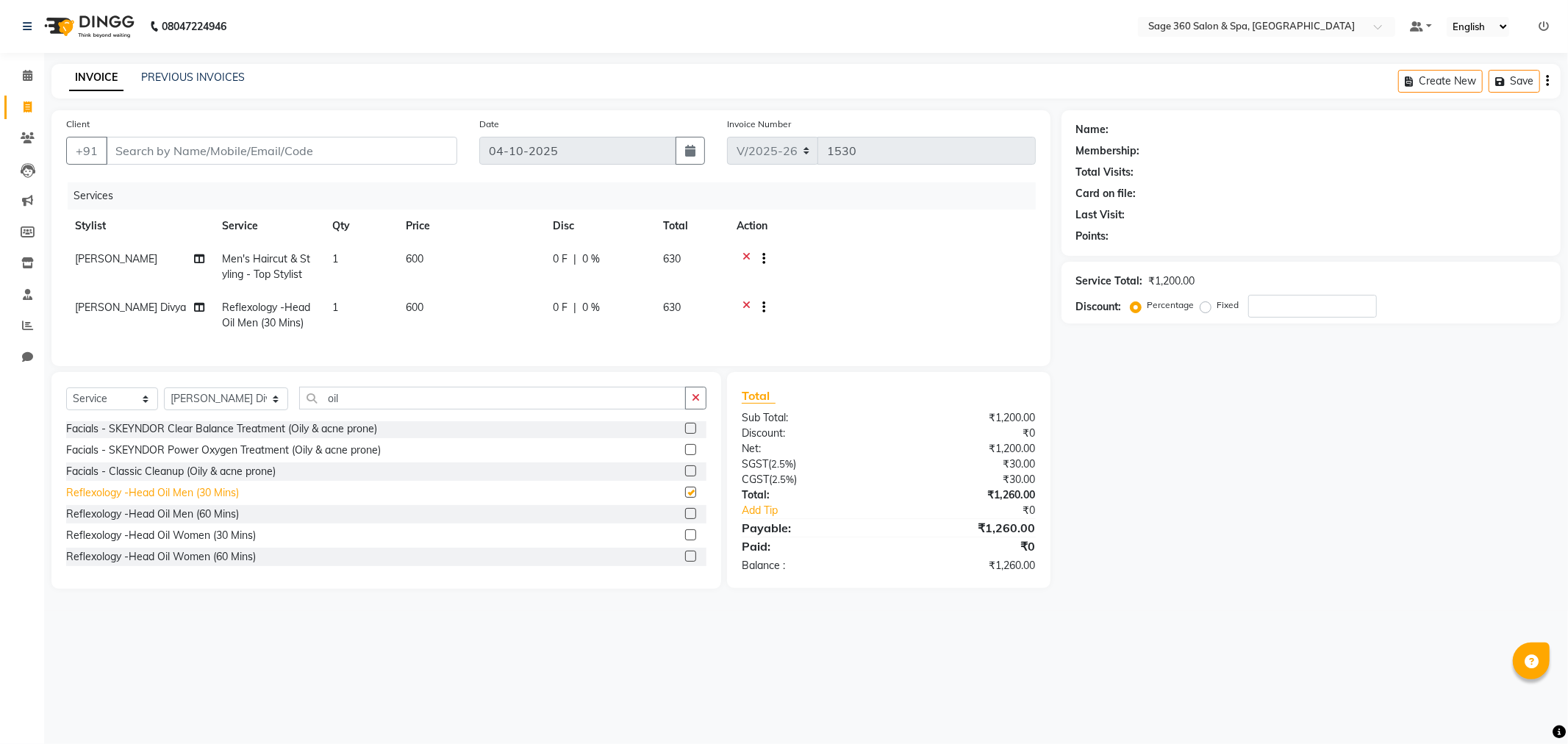
checkbox input "false"
click at [254, 153] on input "Client" at bounding box center [282, 150] width 352 height 28
type input "9"
type input "0"
click at [158, 149] on input "99001054520" at bounding box center [244, 150] width 276 height 28
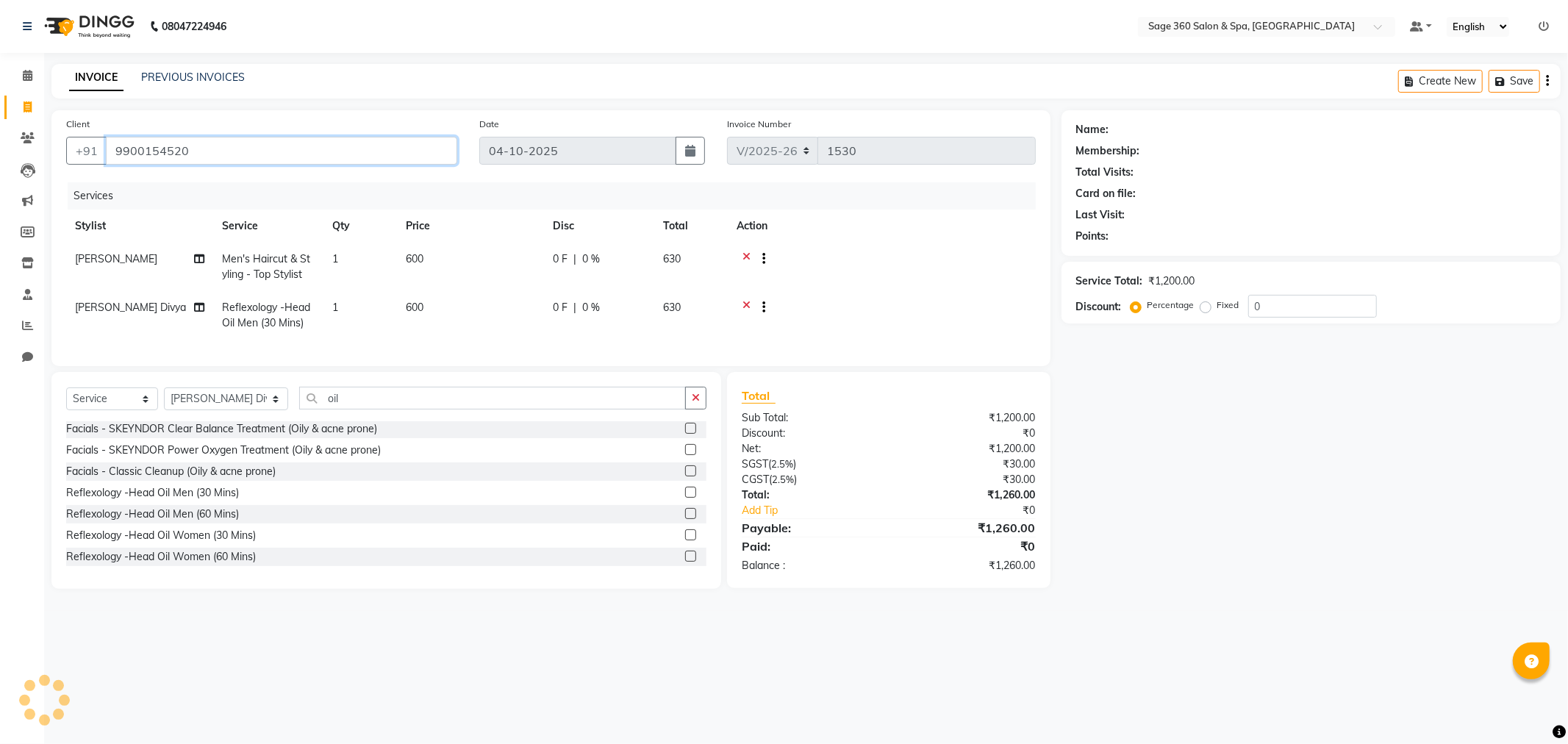
type input "9900154520"
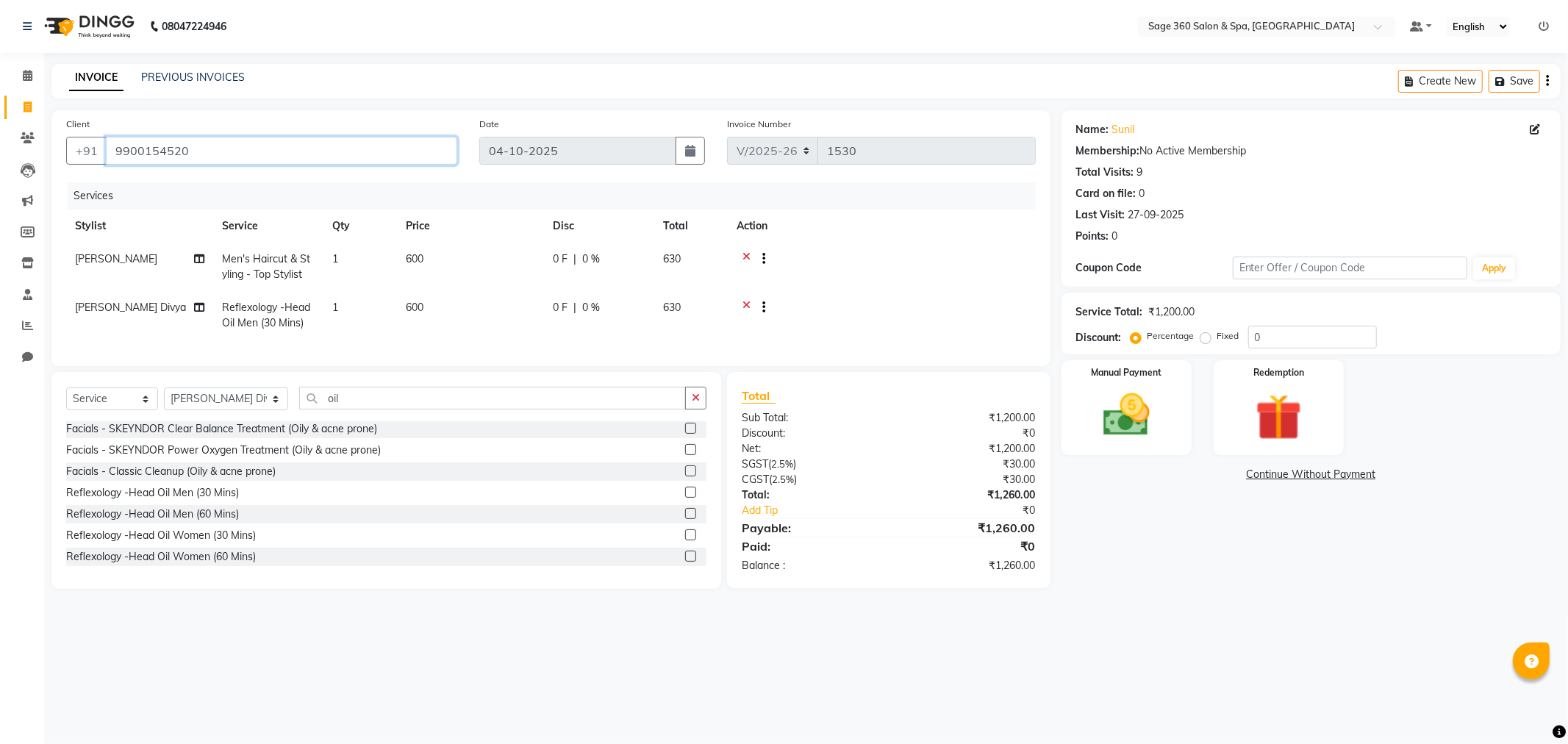
click at [194, 150] on input "9900154520" at bounding box center [282, 150] width 352 height 28
click at [193, 150] on input "9900154520" at bounding box center [282, 150] width 352 height 28
click at [1140, 383] on div "Manual Payment" at bounding box center [1125, 407] width 136 height 99
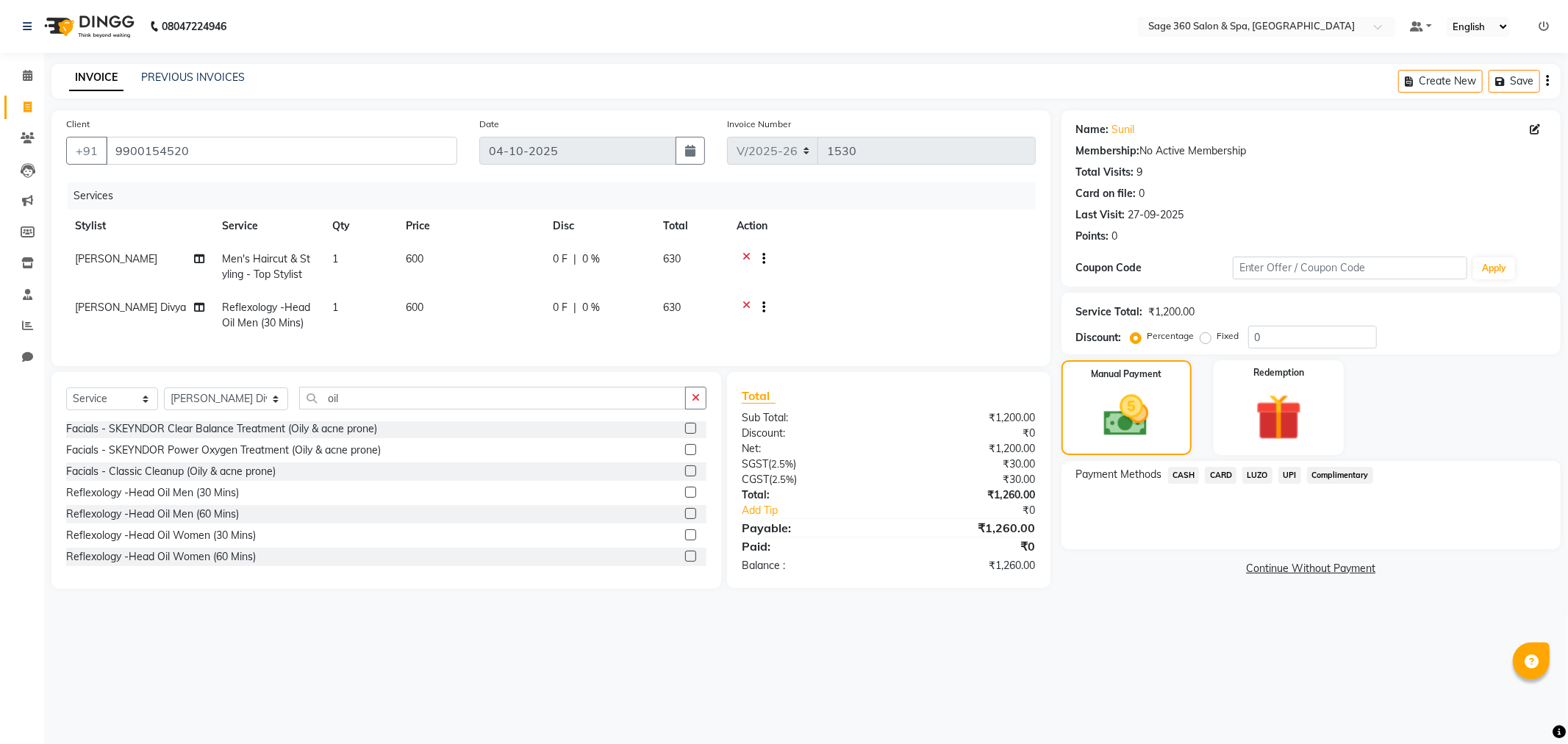
click at [1289, 476] on span "UPI" at bounding box center [1290, 475] width 23 height 17
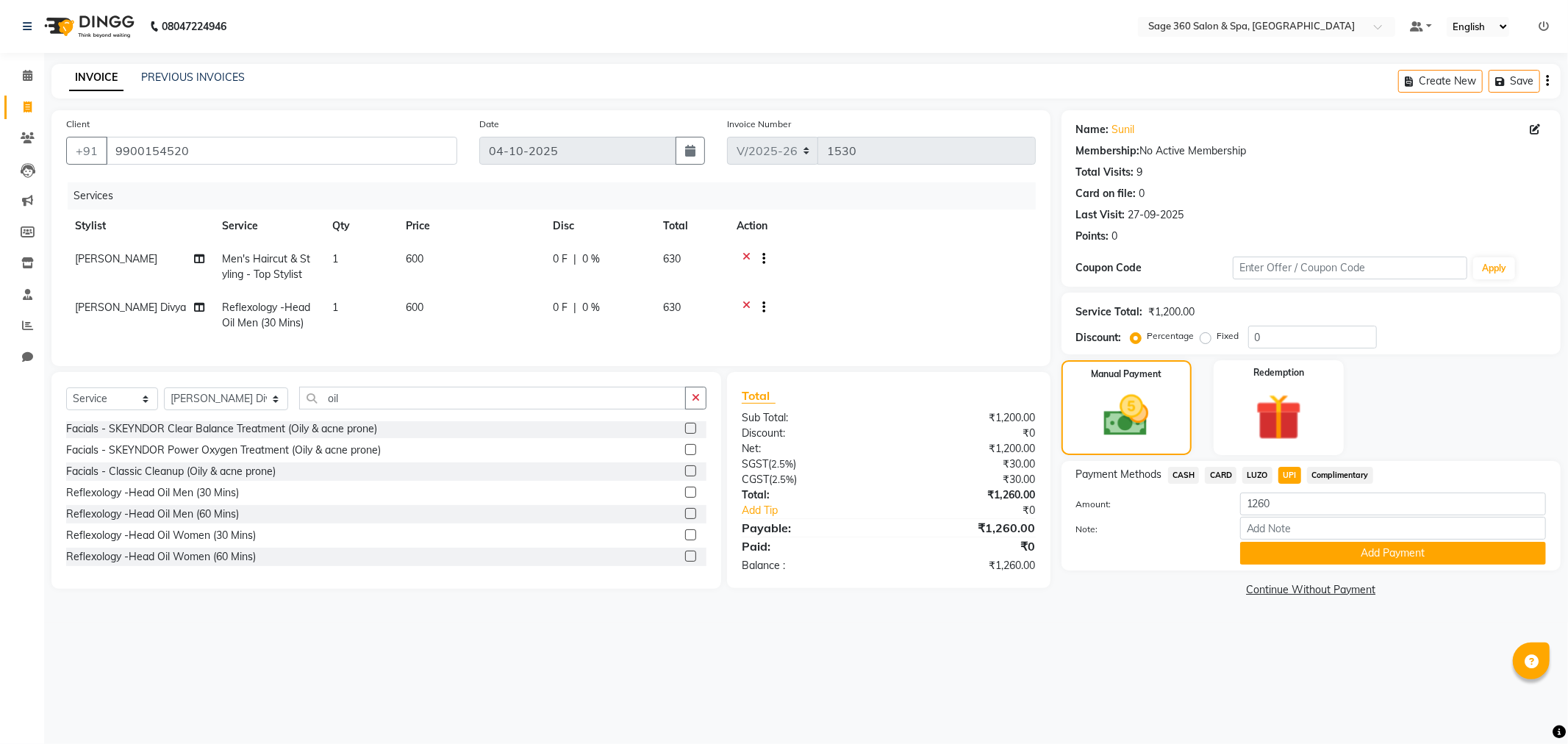
click at [1310, 550] on button "Add Payment" at bounding box center [1393, 553] width 306 height 23
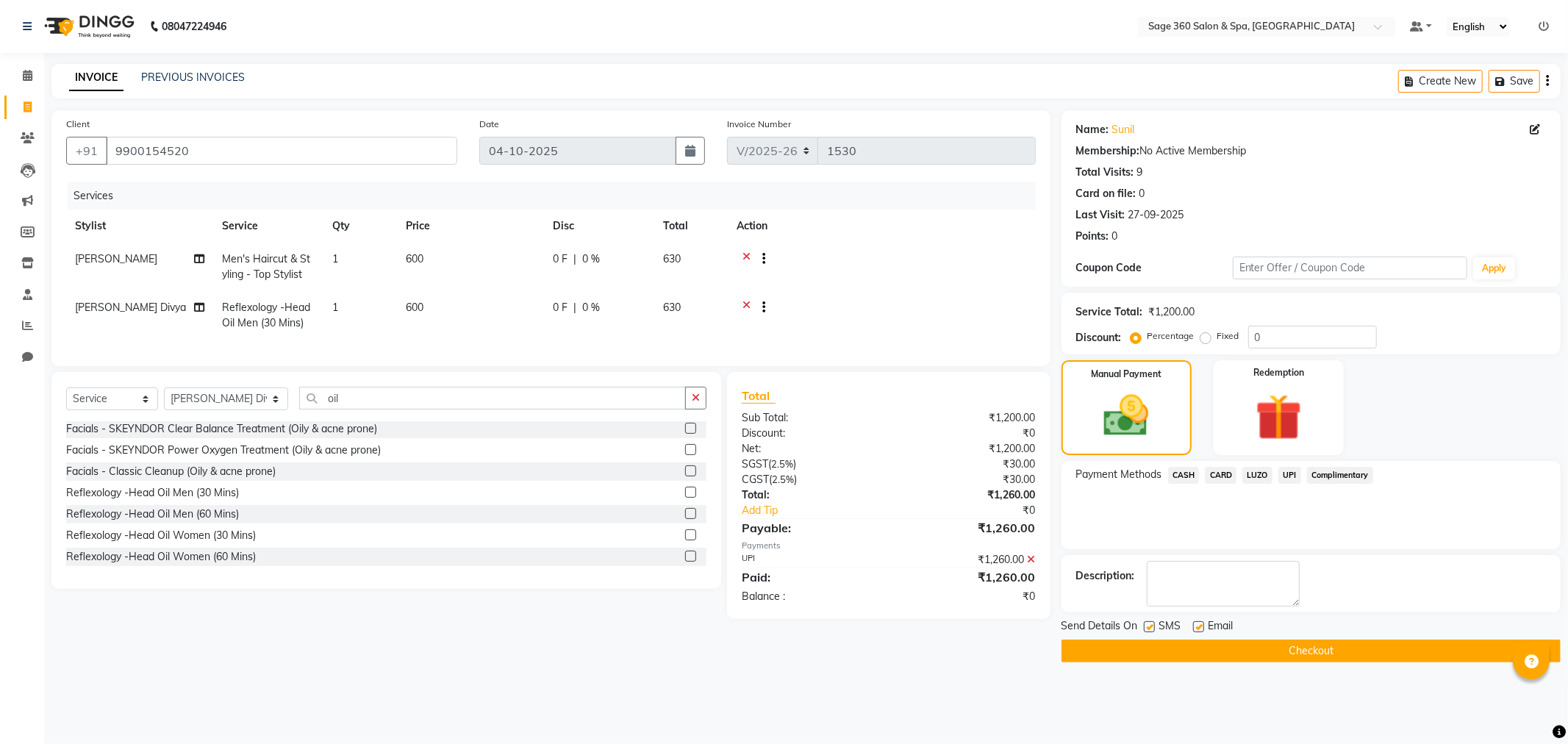
click at [1137, 652] on button "Checkout" at bounding box center [1311, 650] width 499 height 23
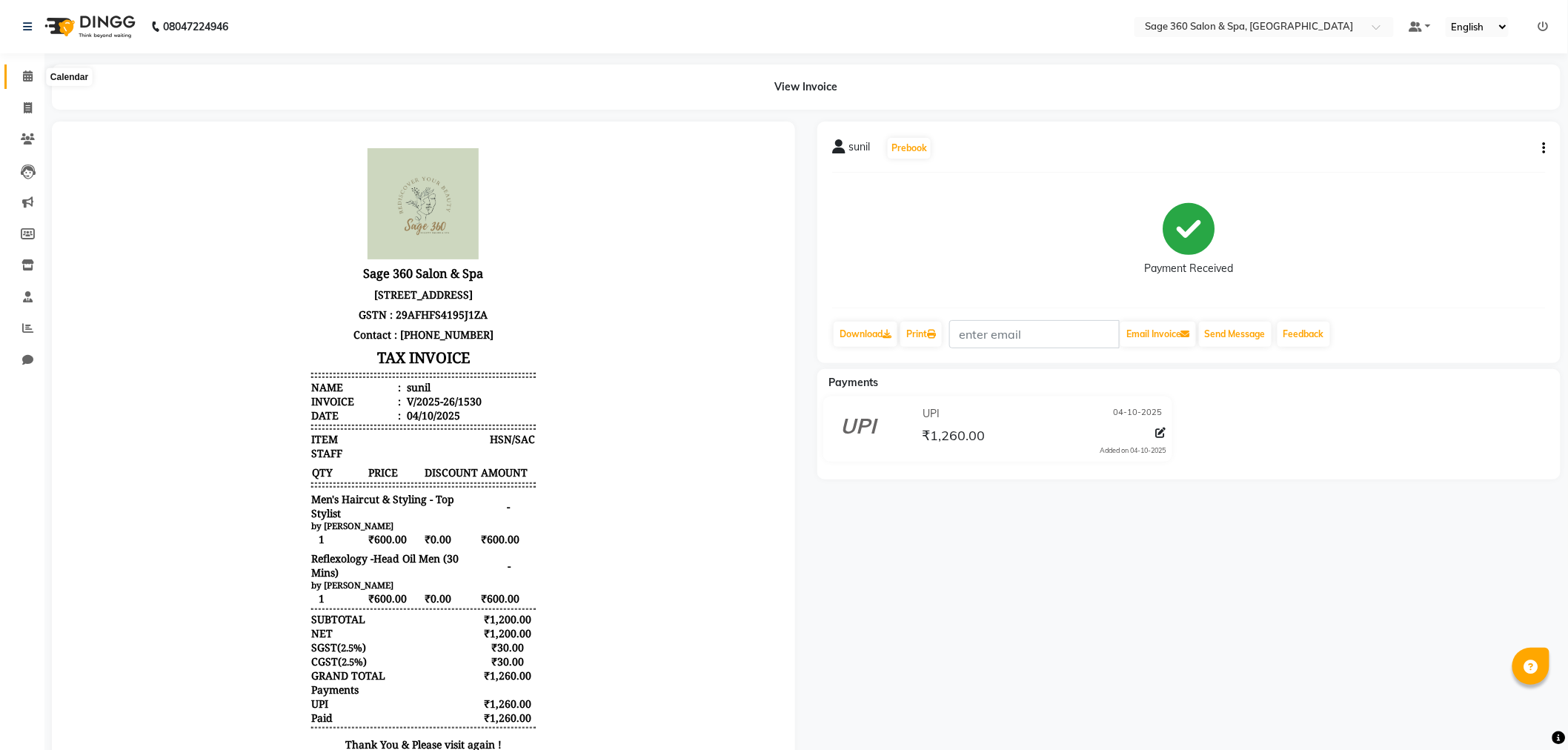
click at [26, 77] on icon at bounding box center [27, 76] width 10 height 11
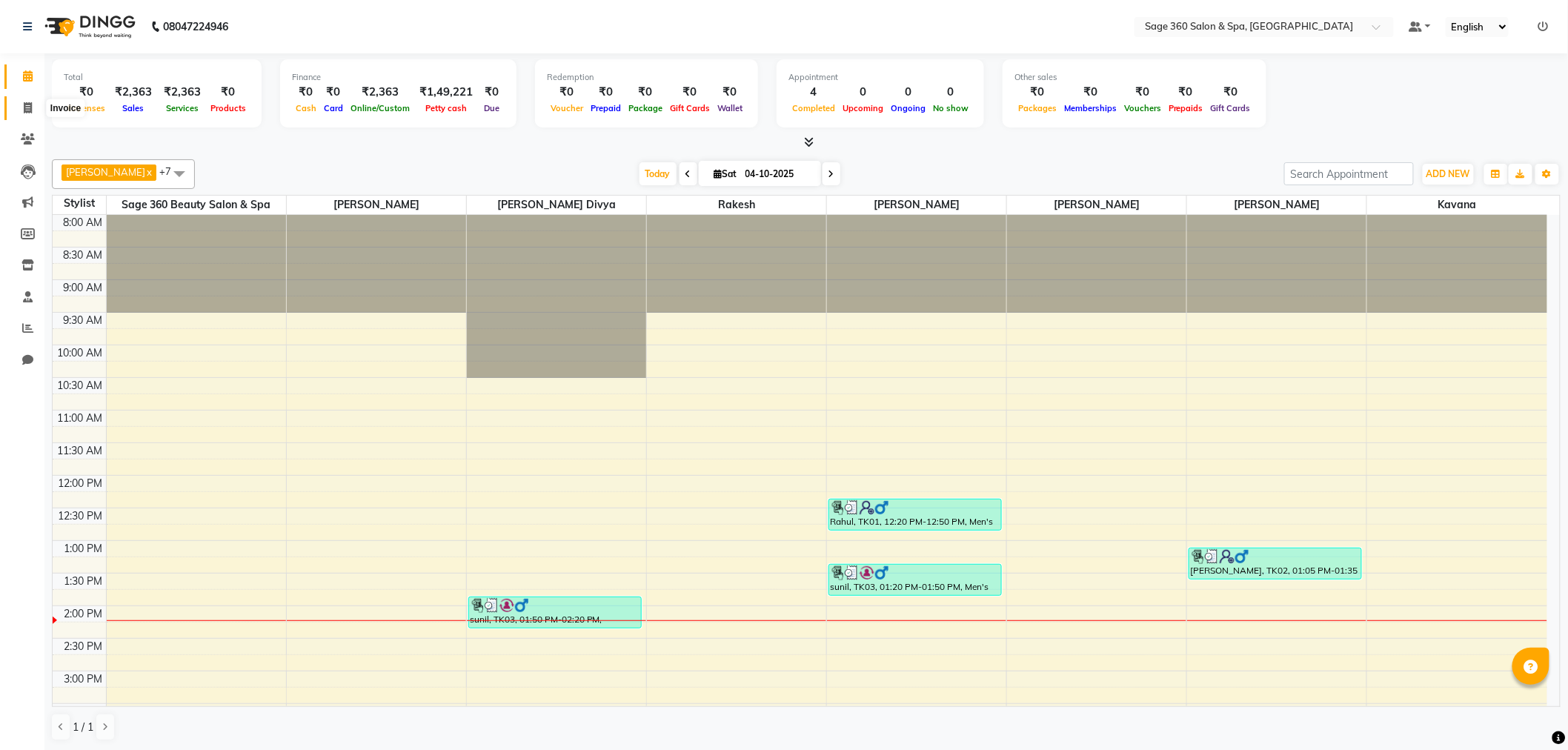
click at [24, 108] on icon at bounding box center [27, 108] width 8 height 11
select select "7678"
select select "service"
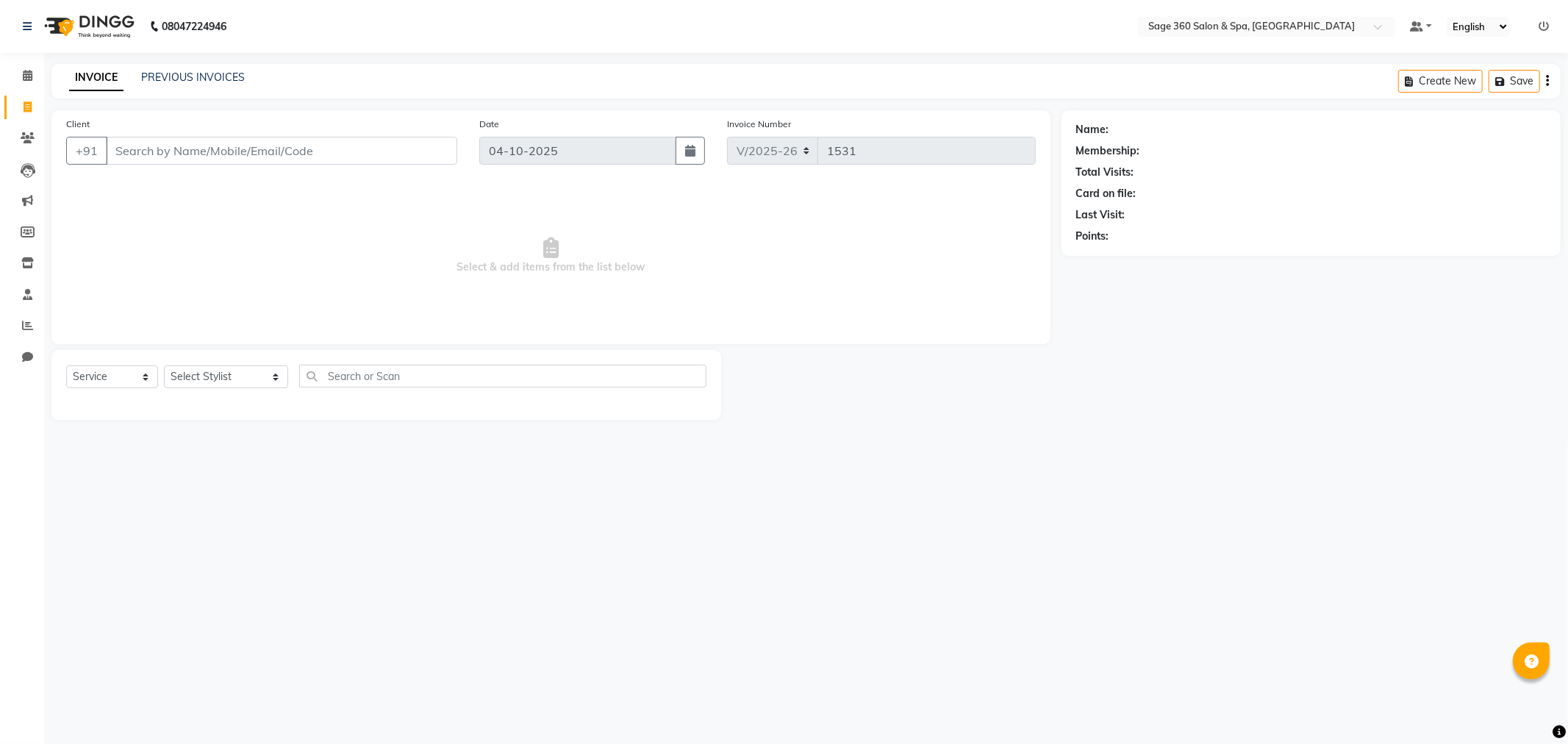
click at [202, 150] on input "Client" at bounding box center [282, 150] width 352 height 28
click at [27, 136] on icon at bounding box center [28, 137] width 14 height 11
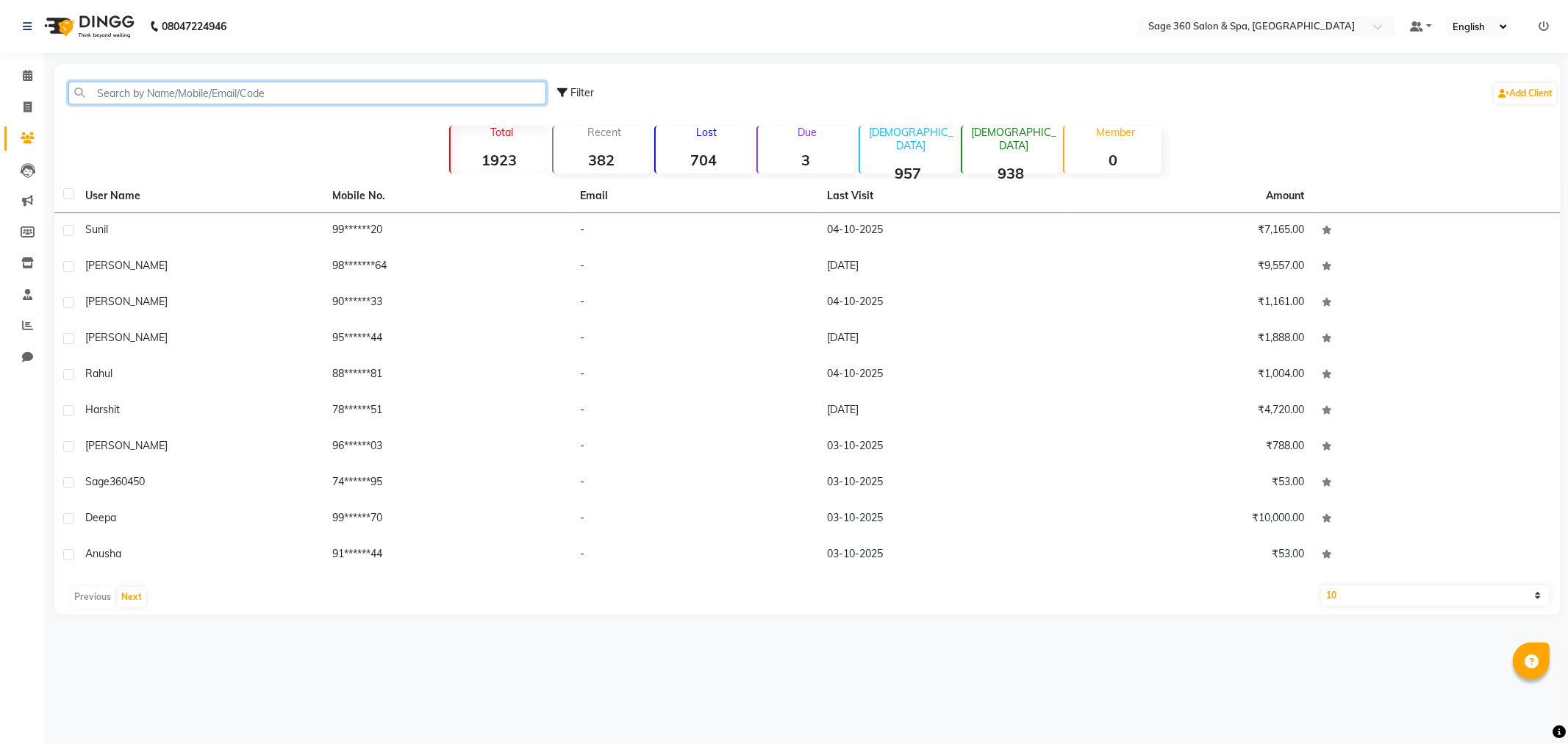
click at [220, 91] on input "text" at bounding box center [307, 93] width 477 height 23
click at [30, 110] on icon at bounding box center [27, 107] width 8 height 11
select select "service"
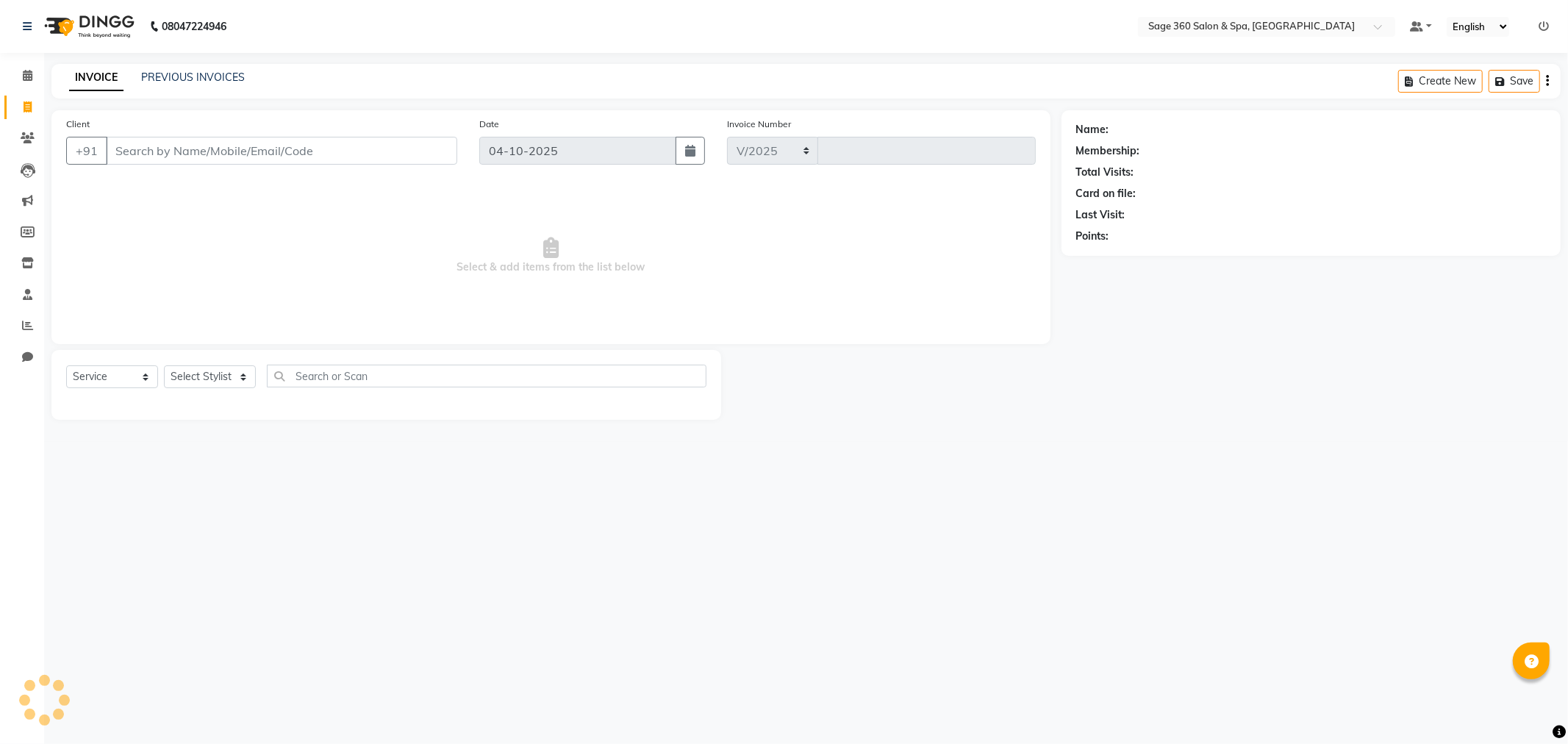
select select "7678"
type input "1531"
click at [153, 155] on input "Client" at bounding box center [282, 150] width 352 height 28
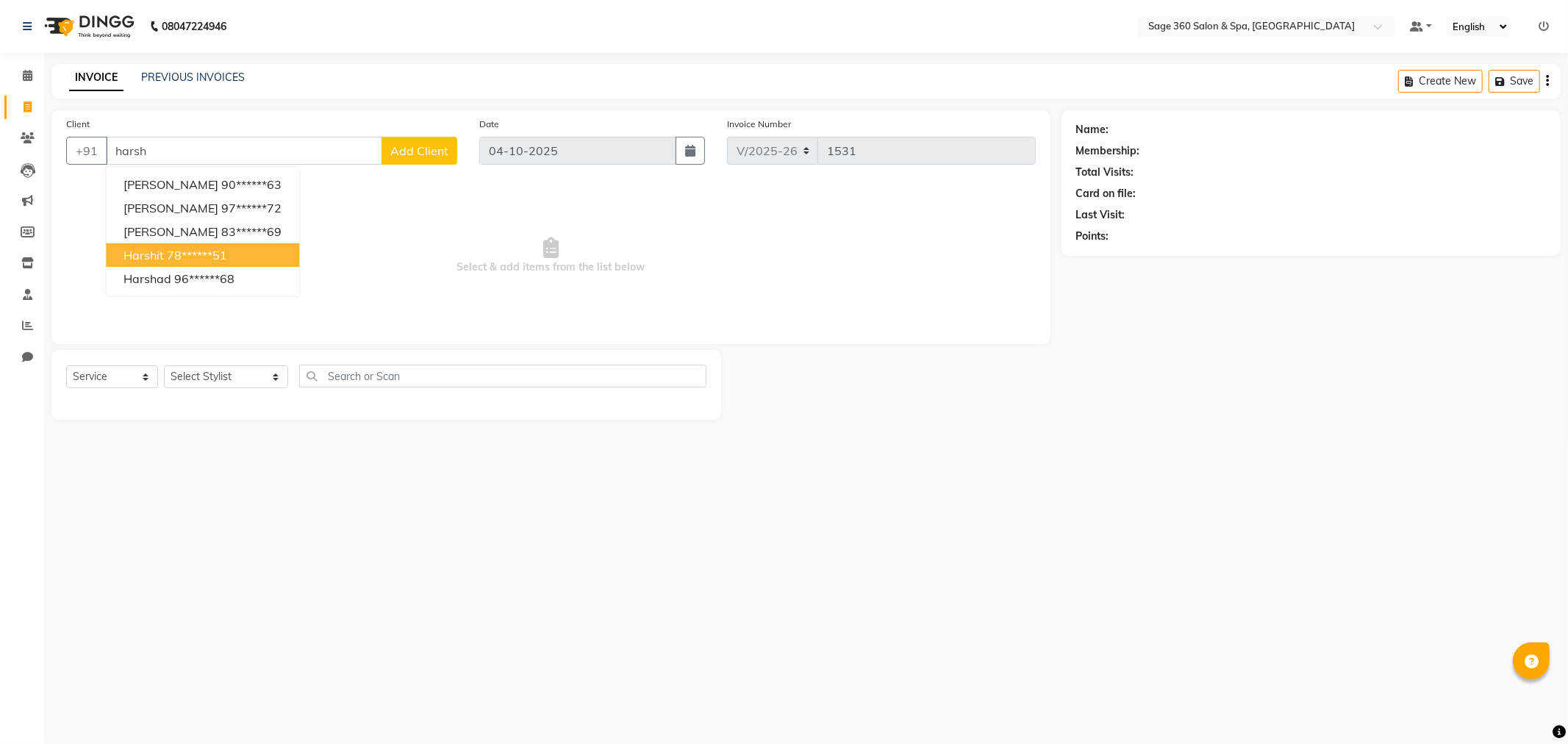
click at [194, 260] on ngb-highlight "78******51" at bounding box center [197, 254] width 60 height 15
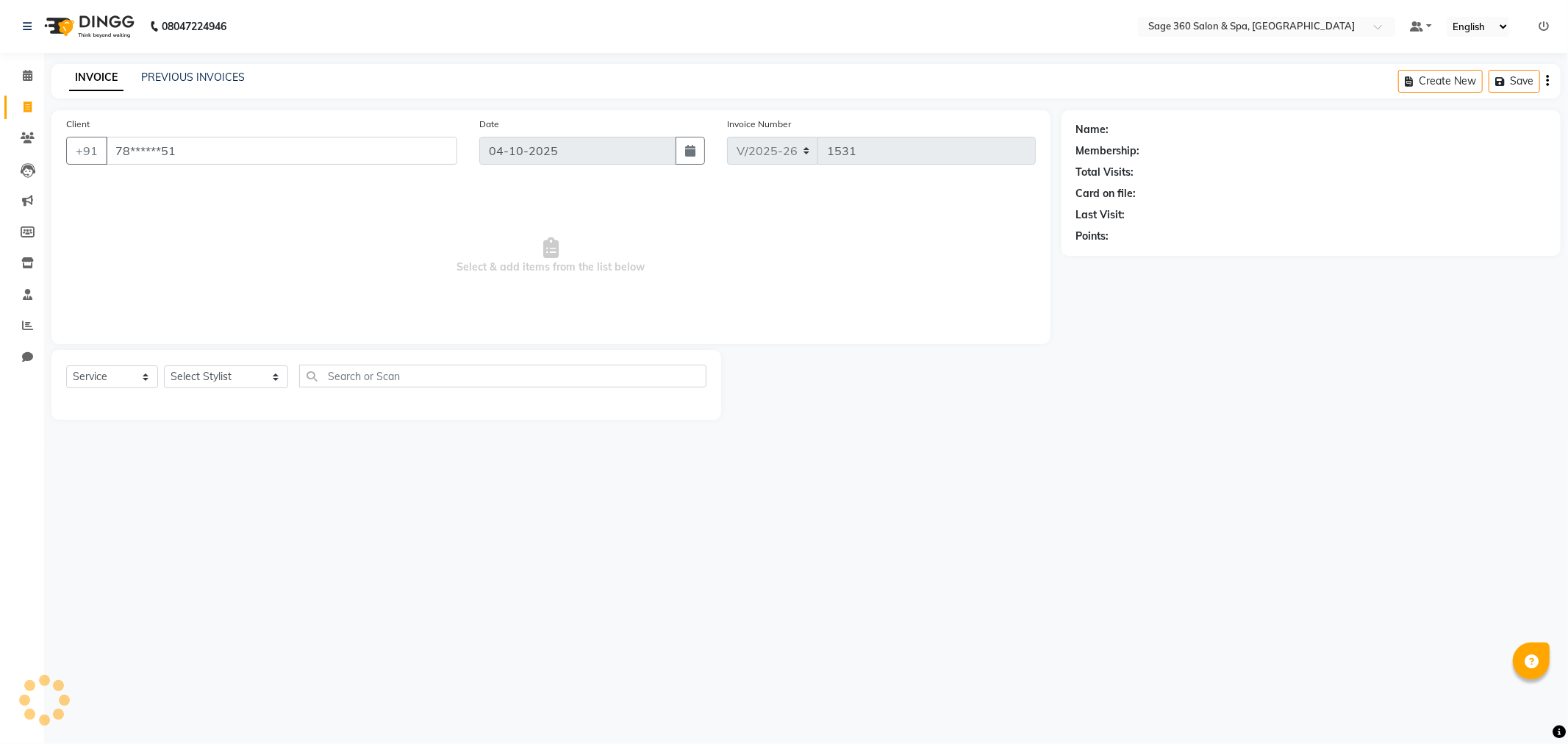
type input "78******51"
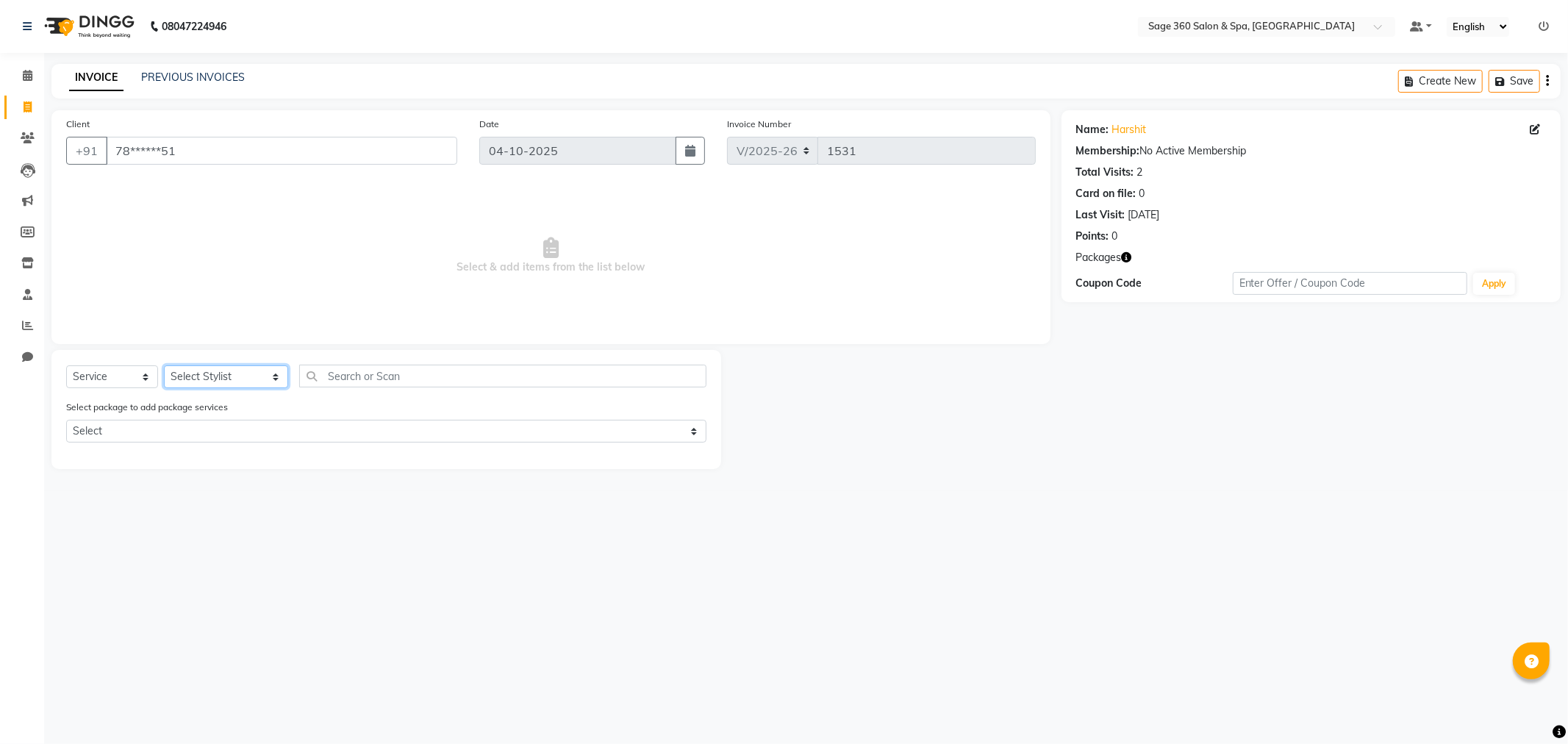
click at [257, 375] on select "Select Stylist [PERSON_NAME] [PERSON_NAME] Kavana [PERSON_NAME] [PERSON_NAME] […" at bounding box center [226, 377] width 124 height 23
select select "71259"
click at [164, 366] on select "Select Stylist [PERSON_NAME] [PERSON_NAME] Kavana [PERSON_NAME] [PERSON_NAME] […" at bounding box center [226, 377] width 124 height 23
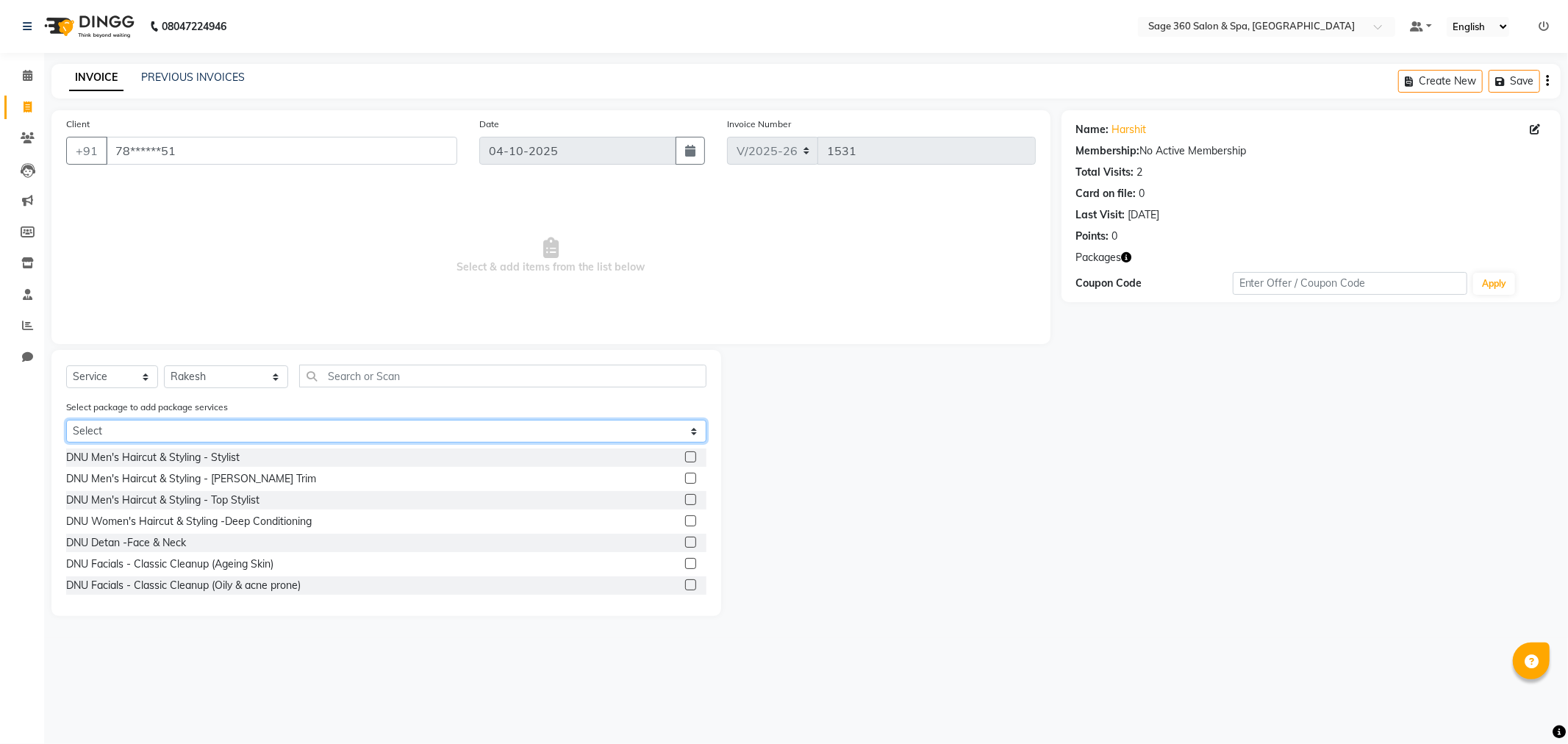
click at [363, 439] on select "Select Body Massage B1G1 Swedish 90 min" at bounding box center [387, 431] width 640 height 23
select select "1: Object"
click at [66, 420] on select "Select Body Massage B1G1 Swedish 90 min" at bounding box center [387, 431] width 640 height 23
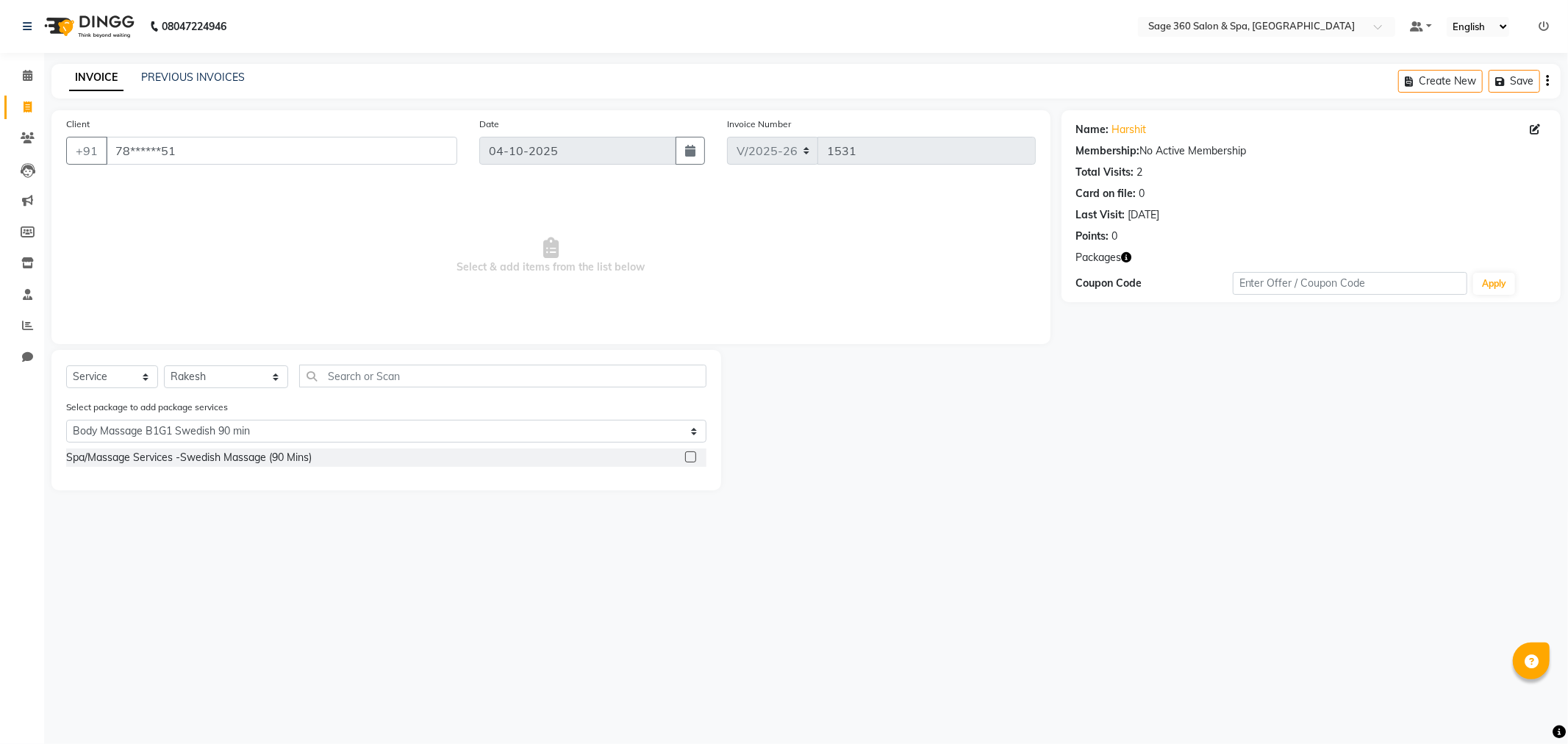
click at [359, 459] on div "Spa/Massage Services -Swedish Massage (90 Mins)" at bounding box center [387, 457] width 640 height 18
click at [302, 458] on div "Spa/Massage Services -Swedish Massage (90 Mins)" at bounding box center [189, 457] width 246 height 16
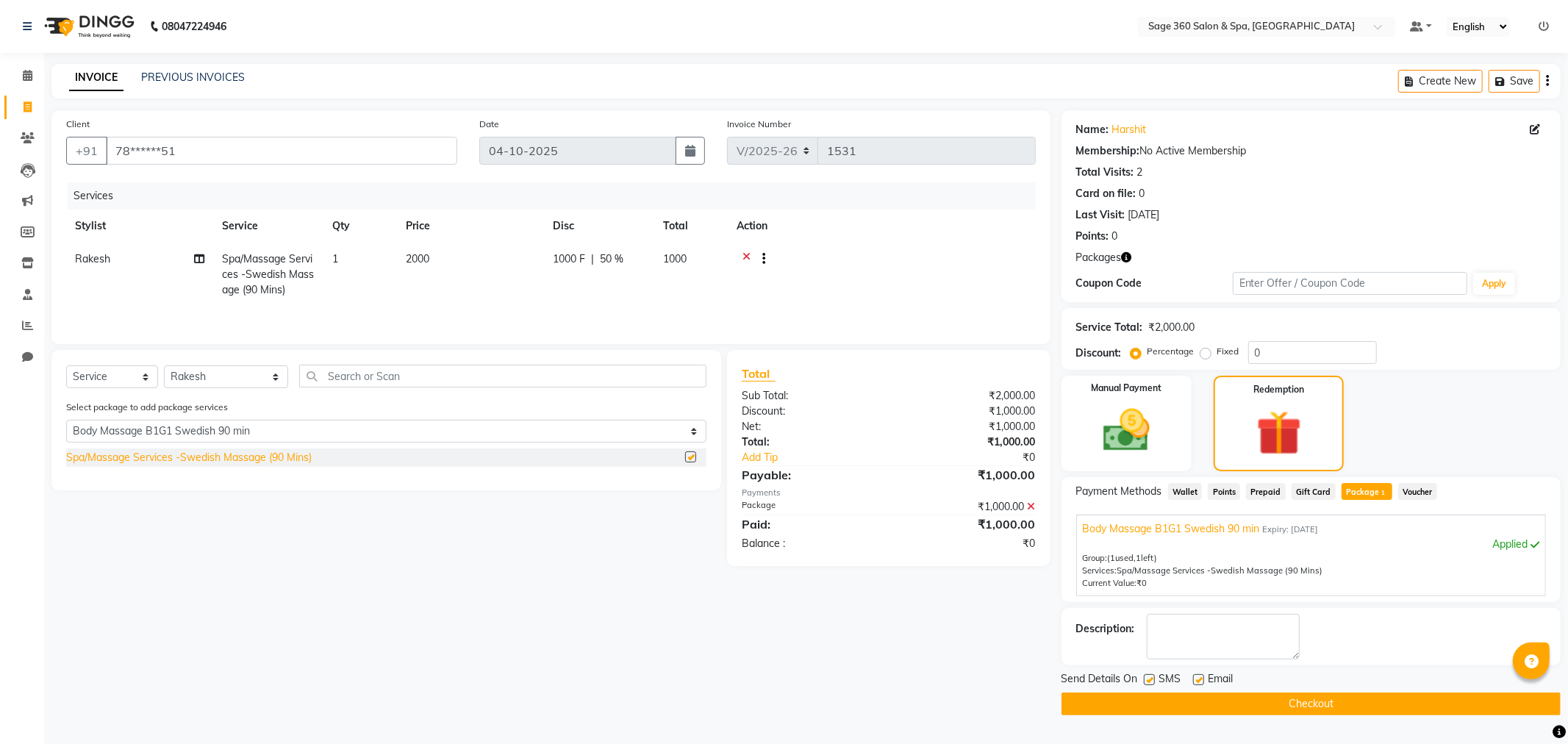
checkbox input "false"
click at [1199, 678] on label at bounding box center [1198, 679] width 11 height 11
click at [1199, 678] on input "checkbox" at bounding box center [1197, 680] width 10 height 10
checkbox input "false"
click at [1318, 697] on button "Checkout" at bounding box center [1311, 704] width 499 height 23
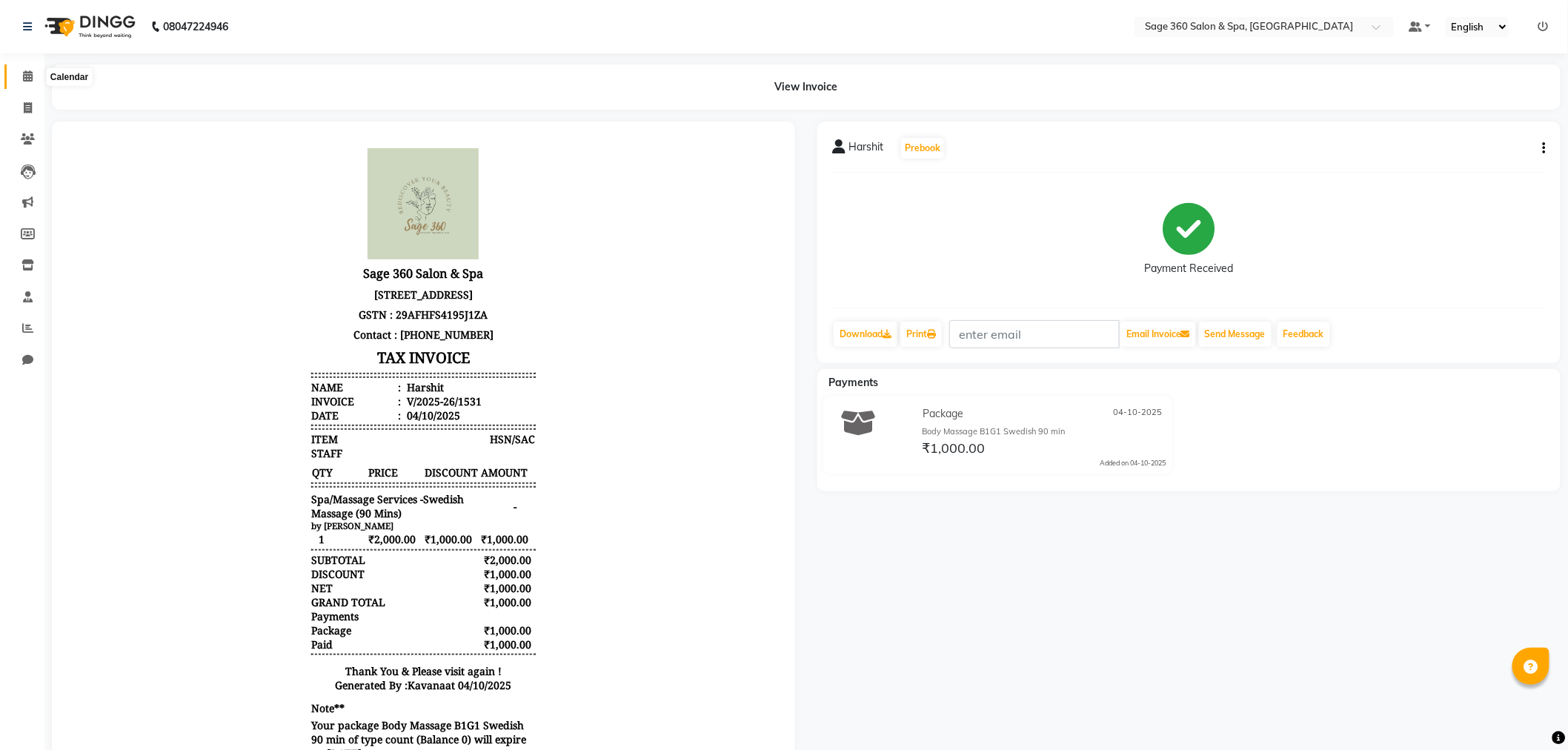
click at [30, 72] on icon at bounding box center [27, 76] width 10 height 11
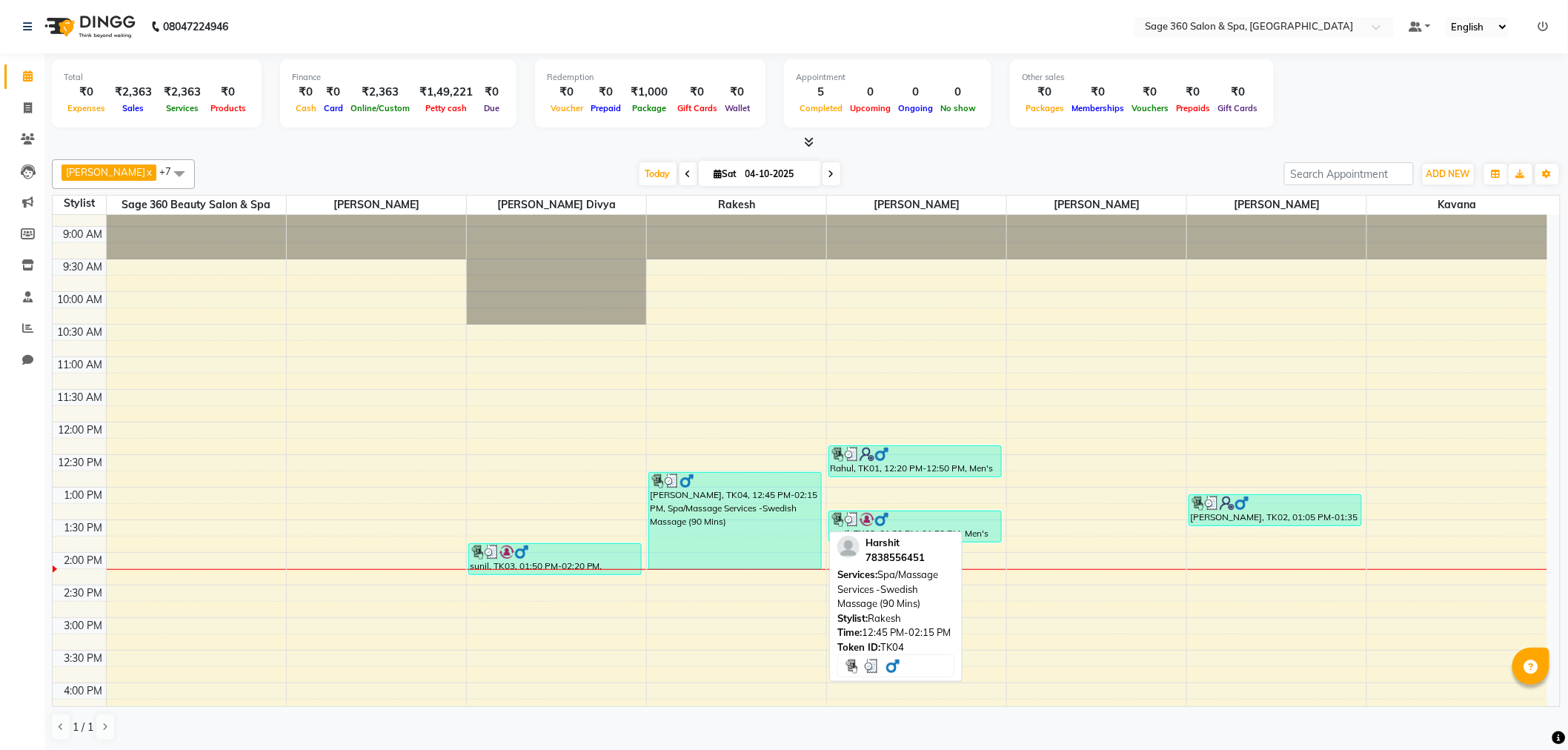
scroll to position [82, 0]
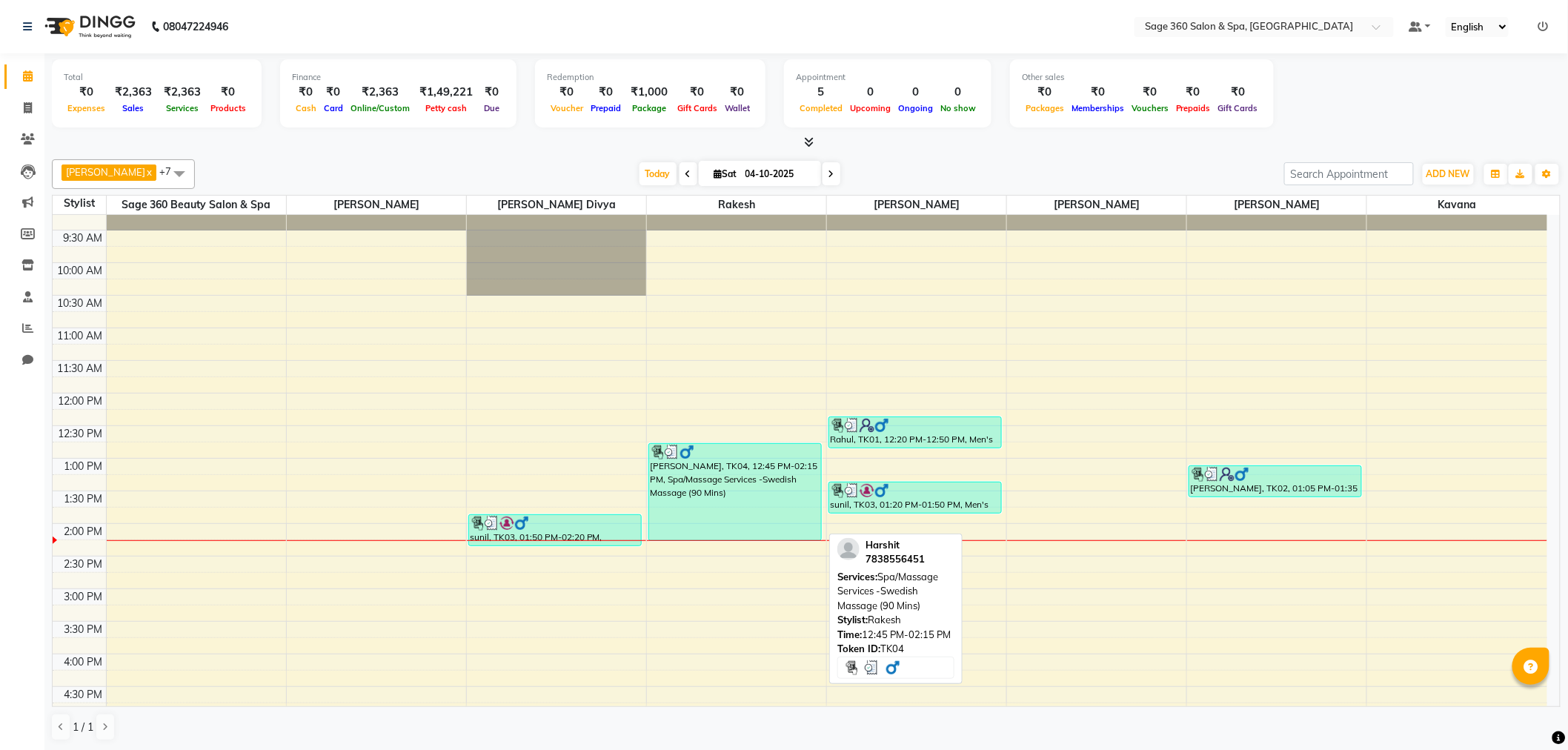
click at [716, 511] on div "[PERSON_NAME], TK04, 12:45 PM-02:15 PM, Spa/Massage Services -Swedish Massage (…" at bounding box center [734, 492] width 172 height 96
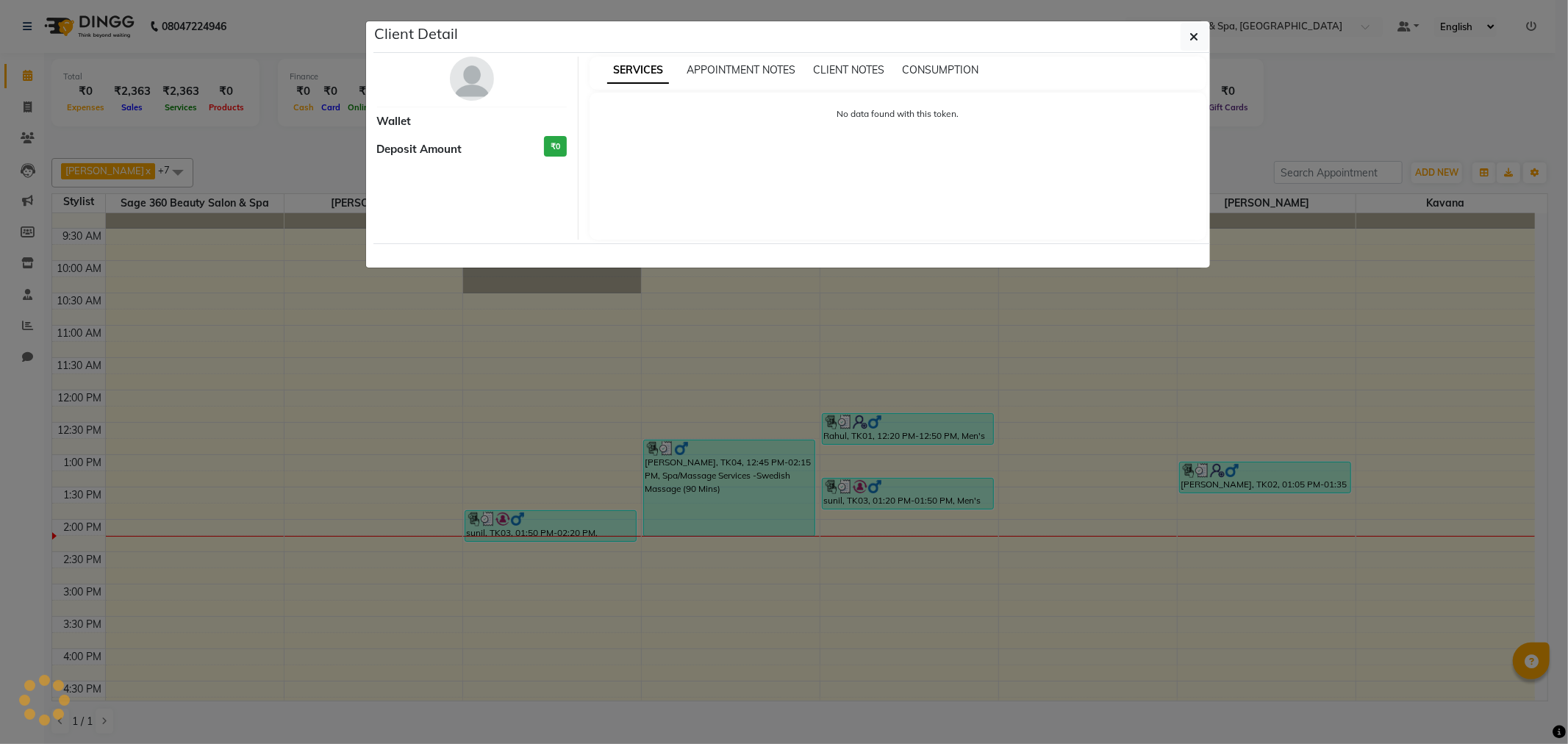
select select "3"
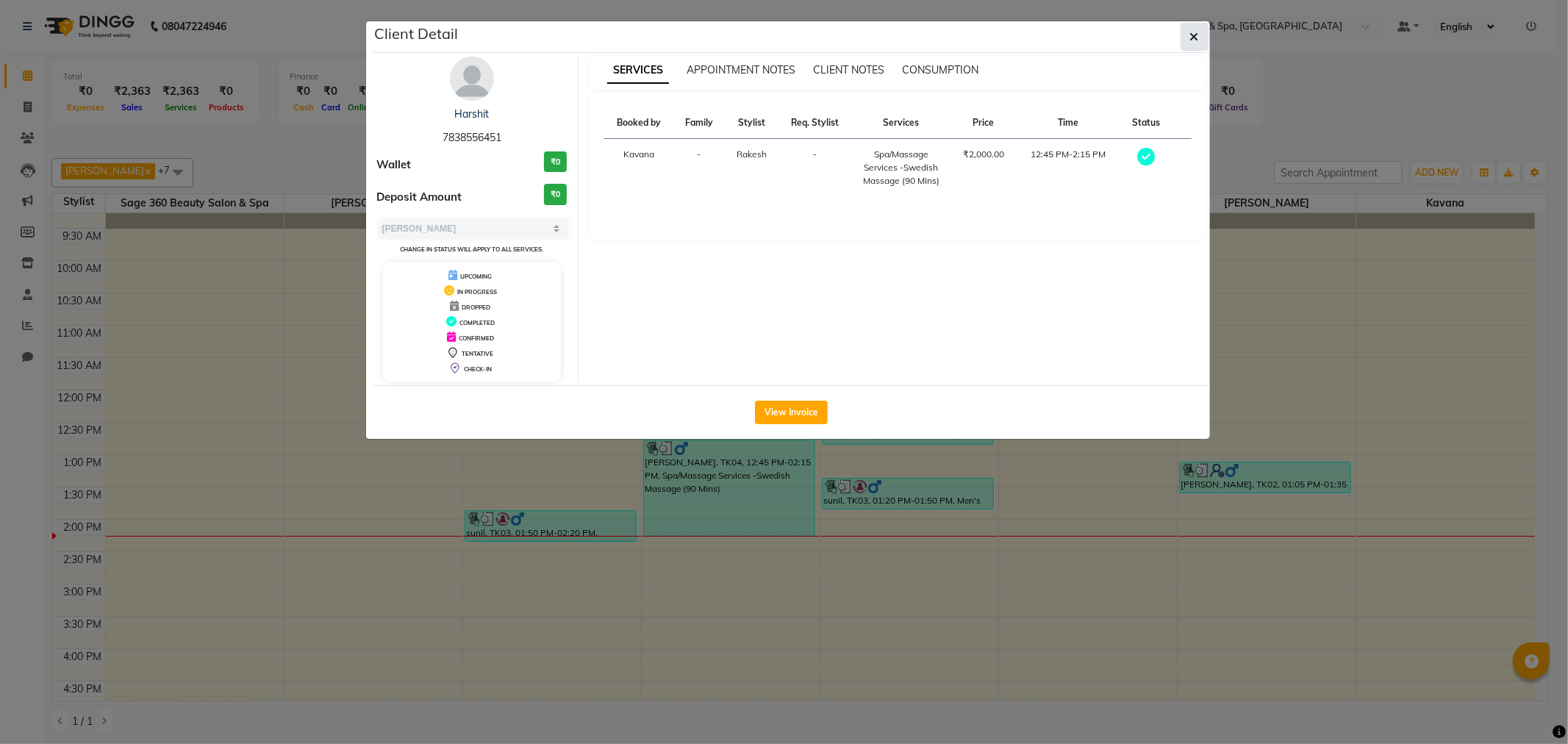
click at [1200, 31] on button "button" at bounding box center [1195, 37] width 28 height 28
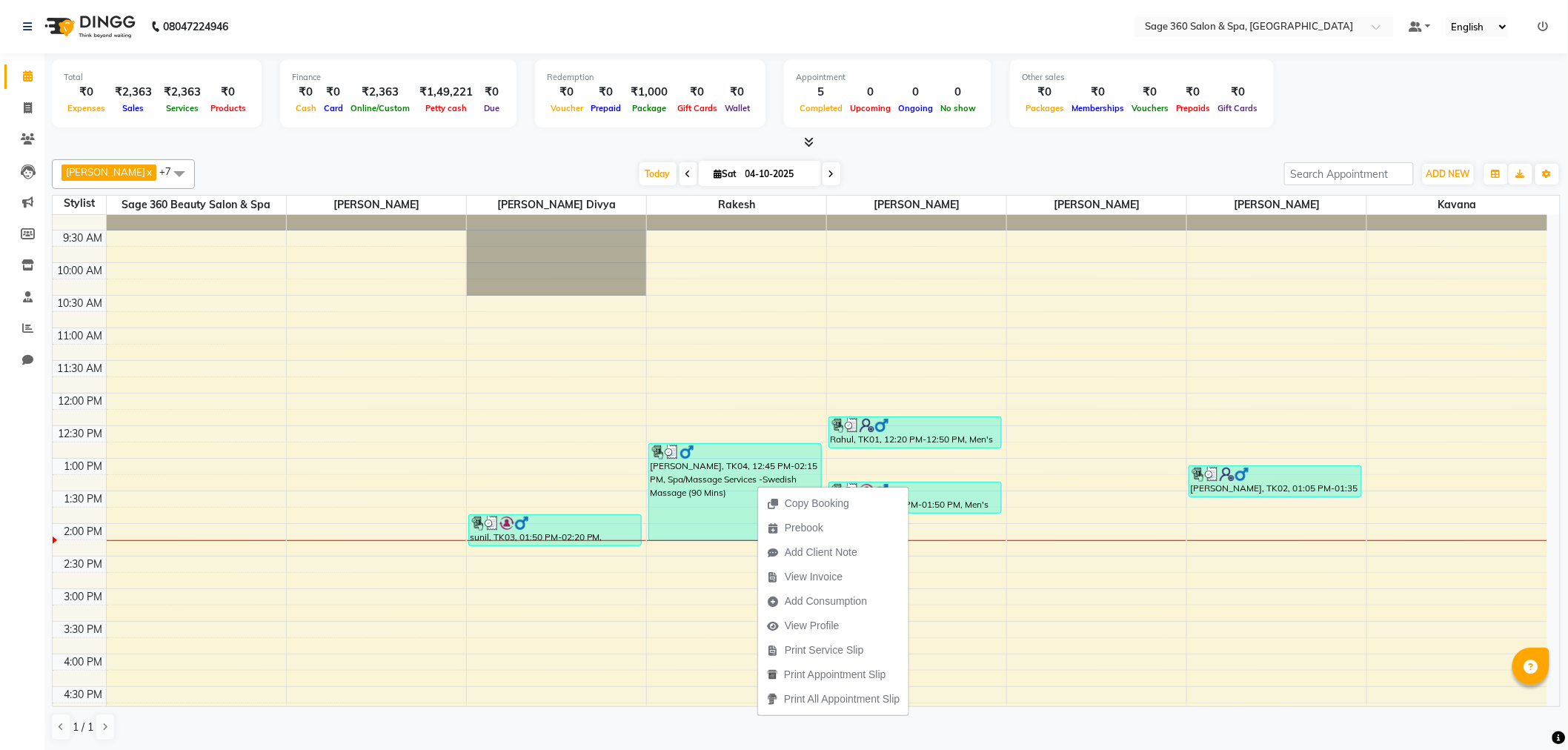
click at [757, 486] on div "Copy Booking Prebook Add Client Note View Invoice Add Consumption View Profile …" at bounding box center [833, 600] width 152 height 230
click at [737, 486] on div "[PERSON_NAME], TK04, 12:45 PM-02:15 PM, Spa/Massage Services -Swedish Massage (…" at bounding box center [734, 492] width 172 height 96
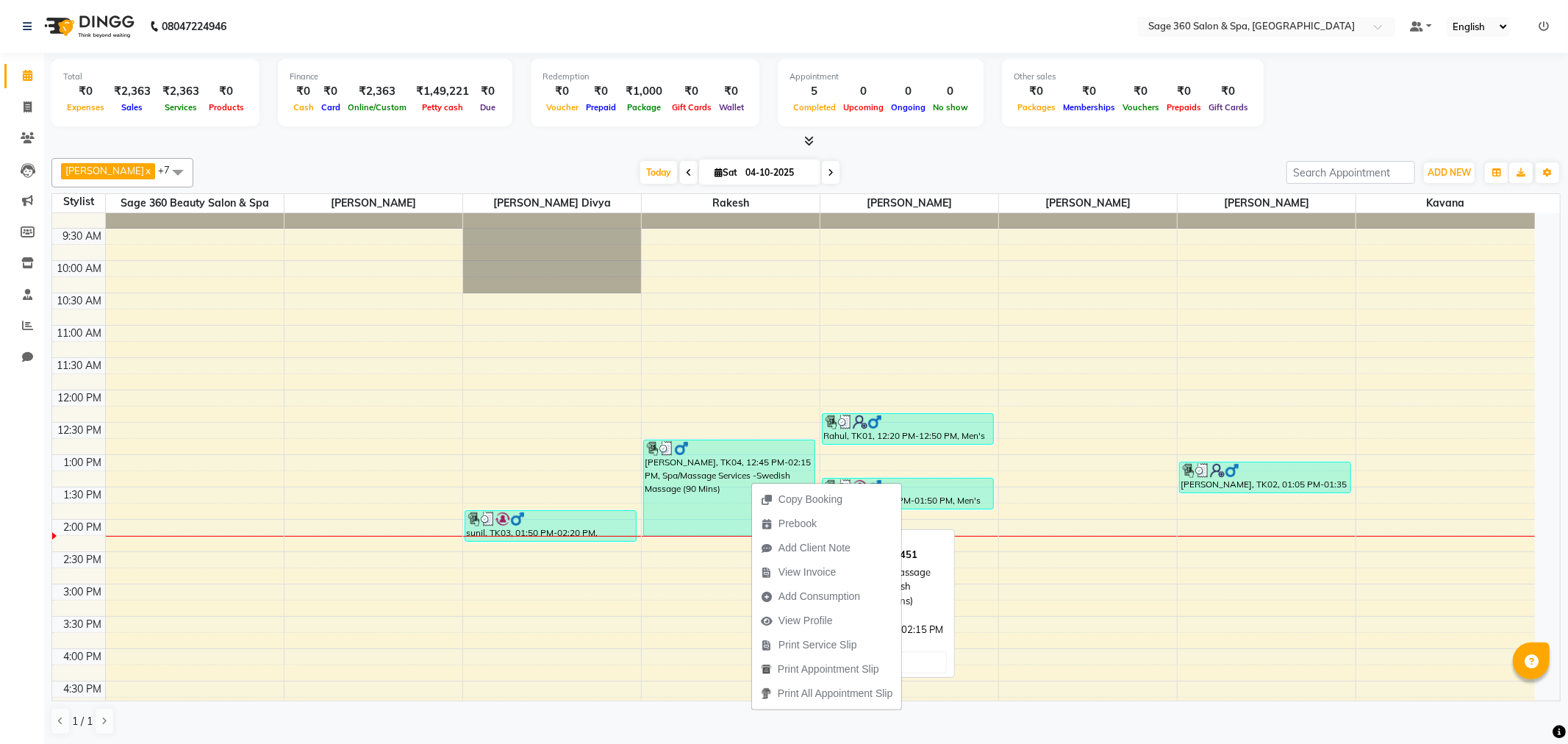
select select "3"
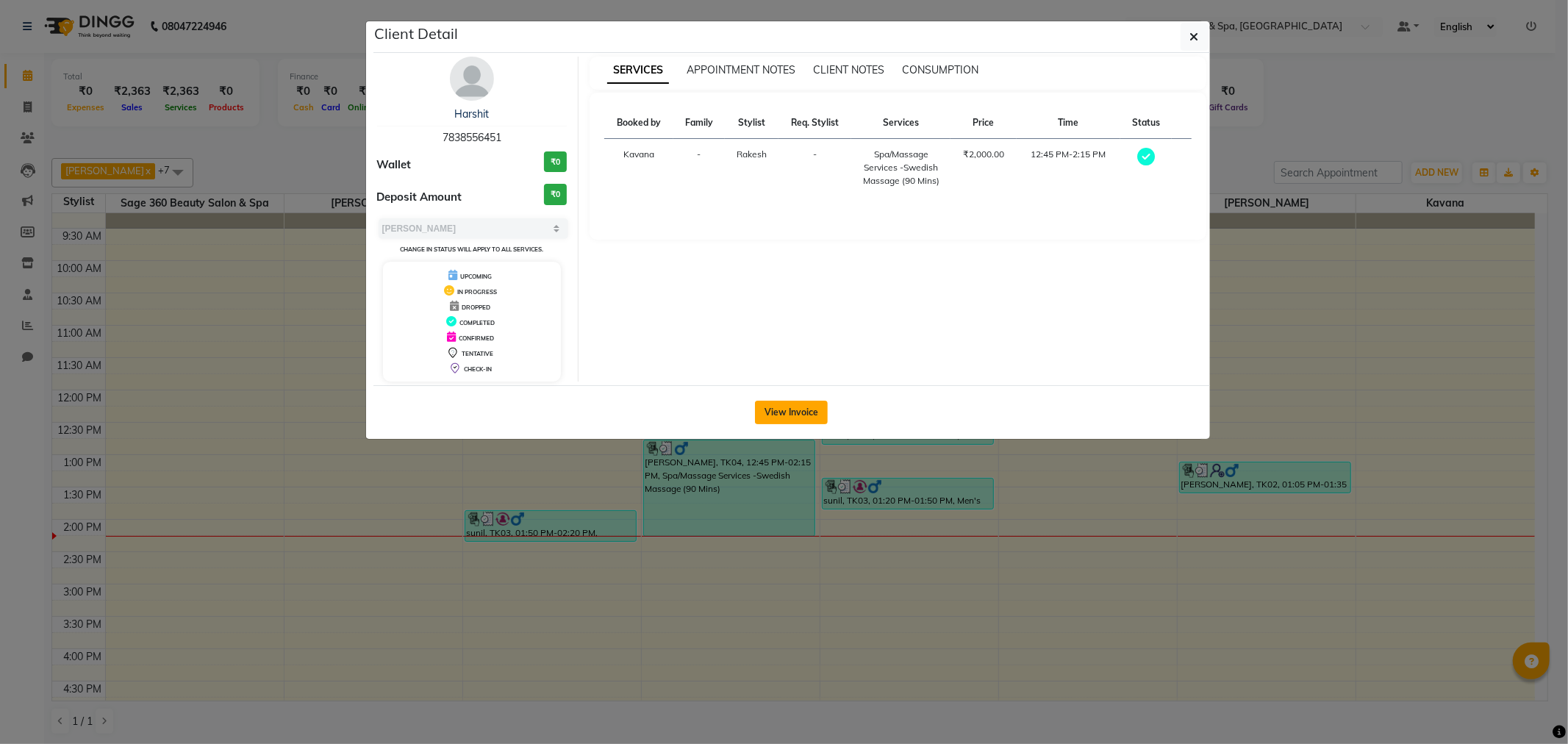
click at [792, 415] on button "View Invoice" at bounding box center [791, 412] width 73 height 24
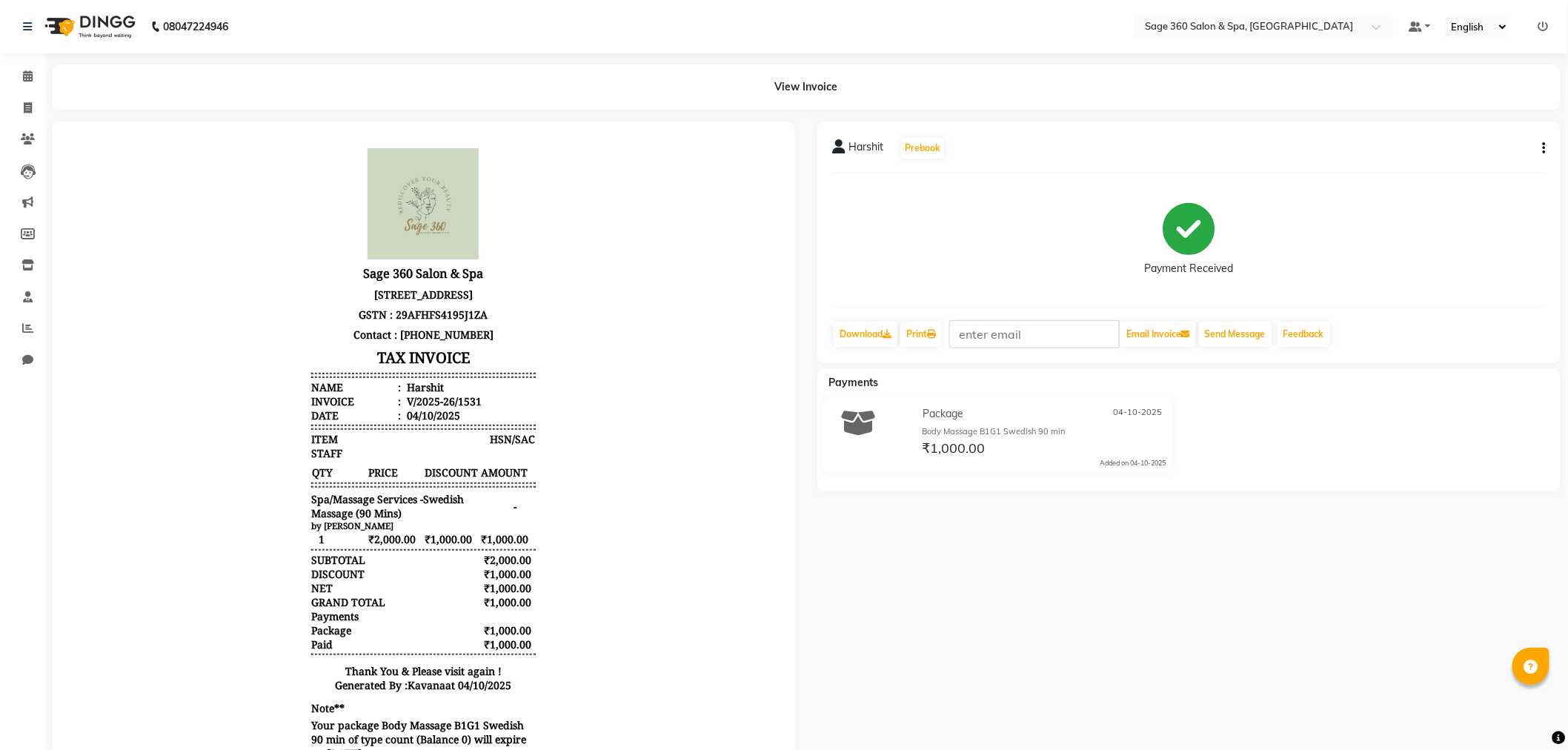
click at [851, 146] on span "Harshit" at bounding box center [866, 150] width 35 height 21
click at [860, 150] on span "Harshit" at bounding box center [866, 150] width 35 height 21
click at [26, 71] on icon at bounding box center [27, 76] width 10 height 11
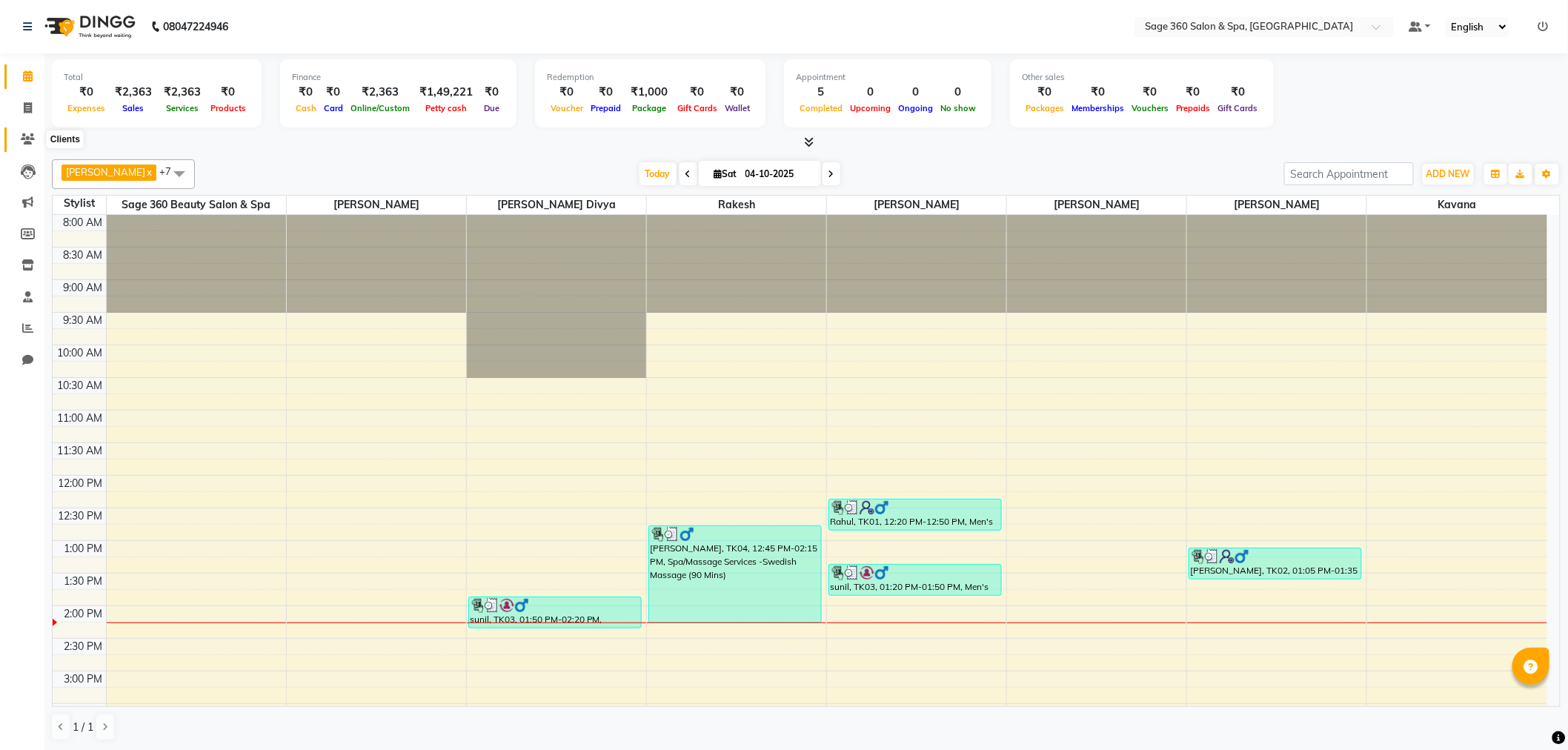
click at [31, 146] on span at bounding box center [27, 139] width 26 height 17
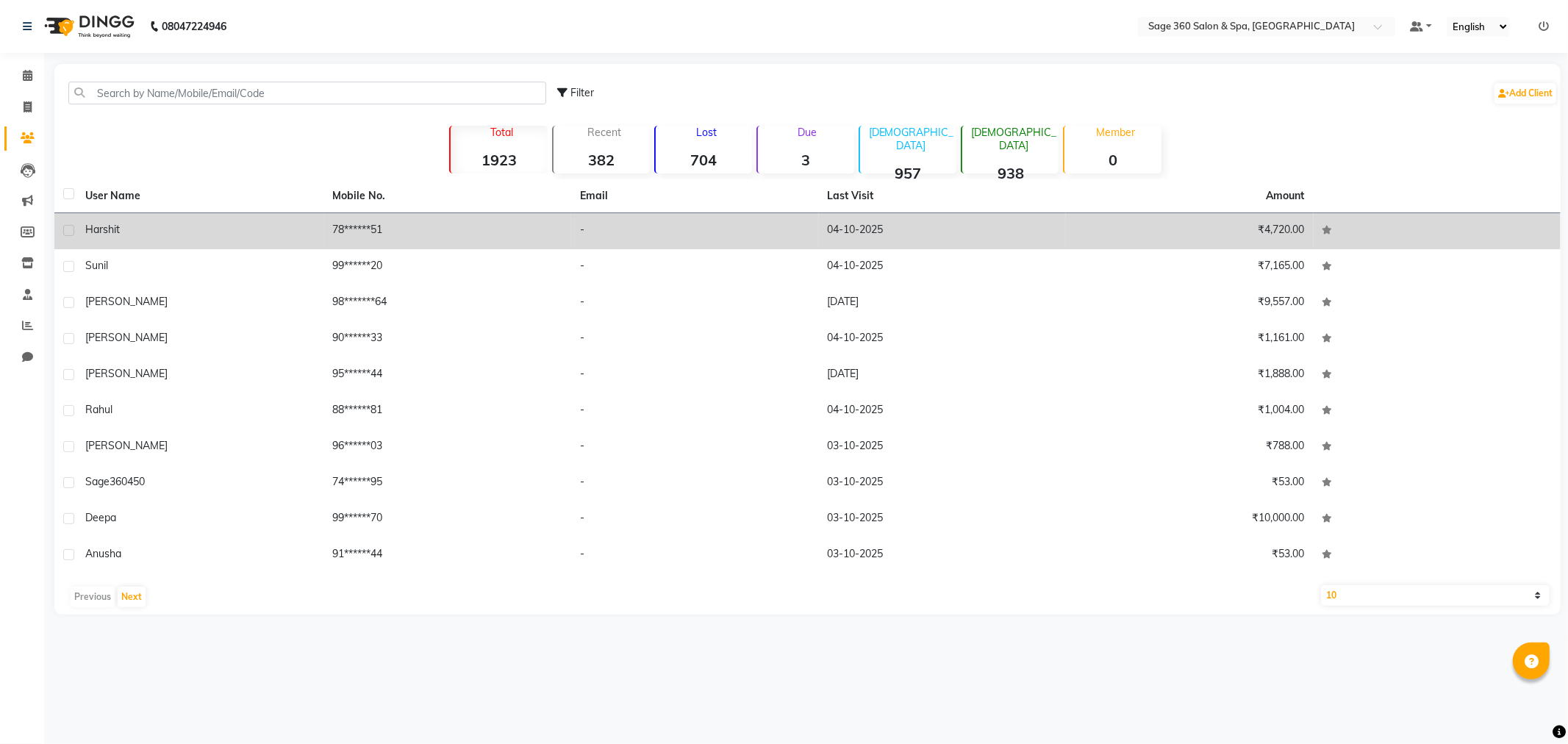
click at [282, 235] on div "Harshit" at bounding box center [200, 230] width 230 height 16
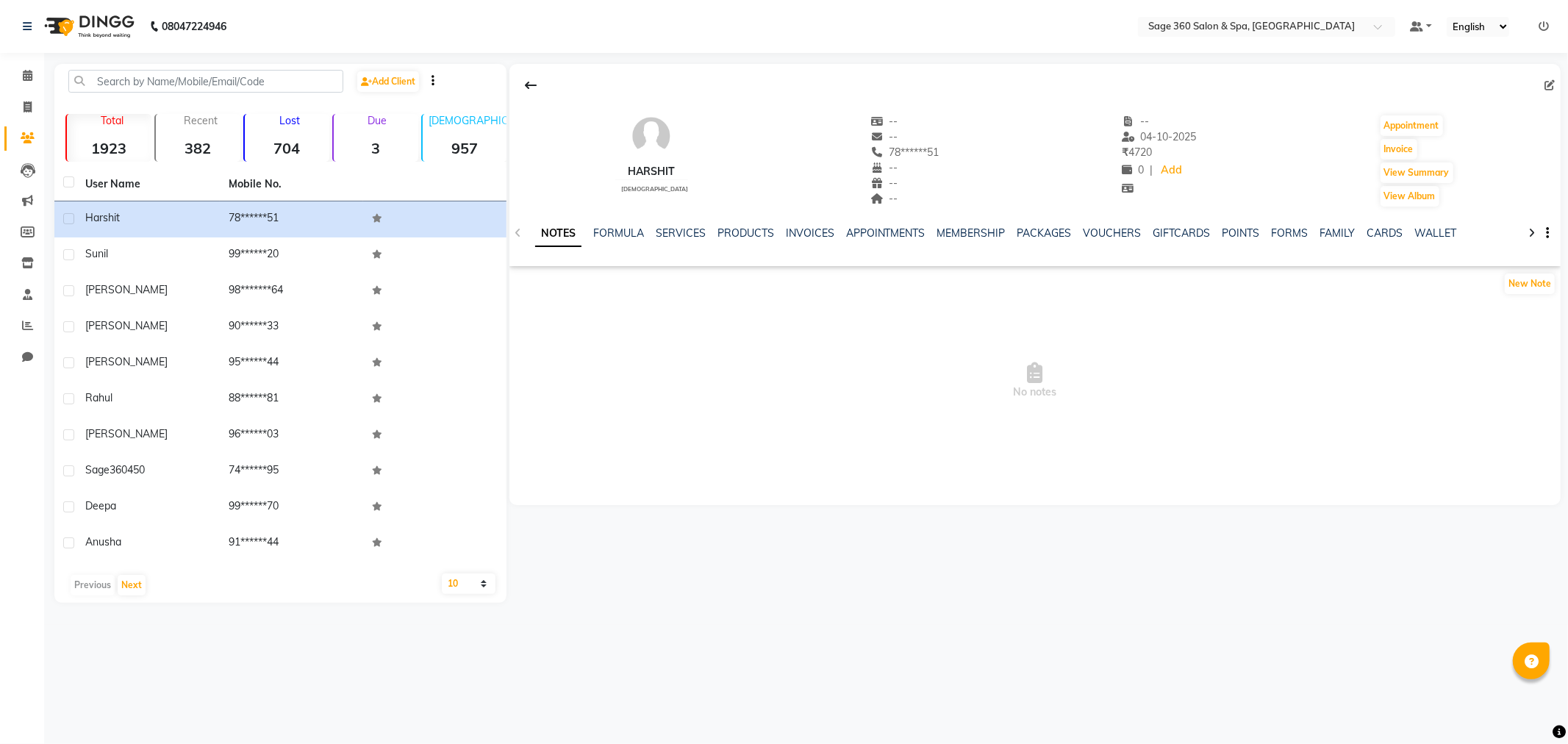
click at [641, 171] on div "Harshit" at bounding box center [652, 171] width 73 height 16
click at [642, 171] on div "Harshit" at bounding box center [652, 171] width 73 height 16
click at [628, 164] on div "Harshit" at bounding box center [652, 171] width 73 height 16
click at [623, 170] on div "Harshit" at bounding box center [652, 171] width 73 height 16
click at [1522, 284] on button "New Note" at bounding box center [1530, 284] width 50 height 21
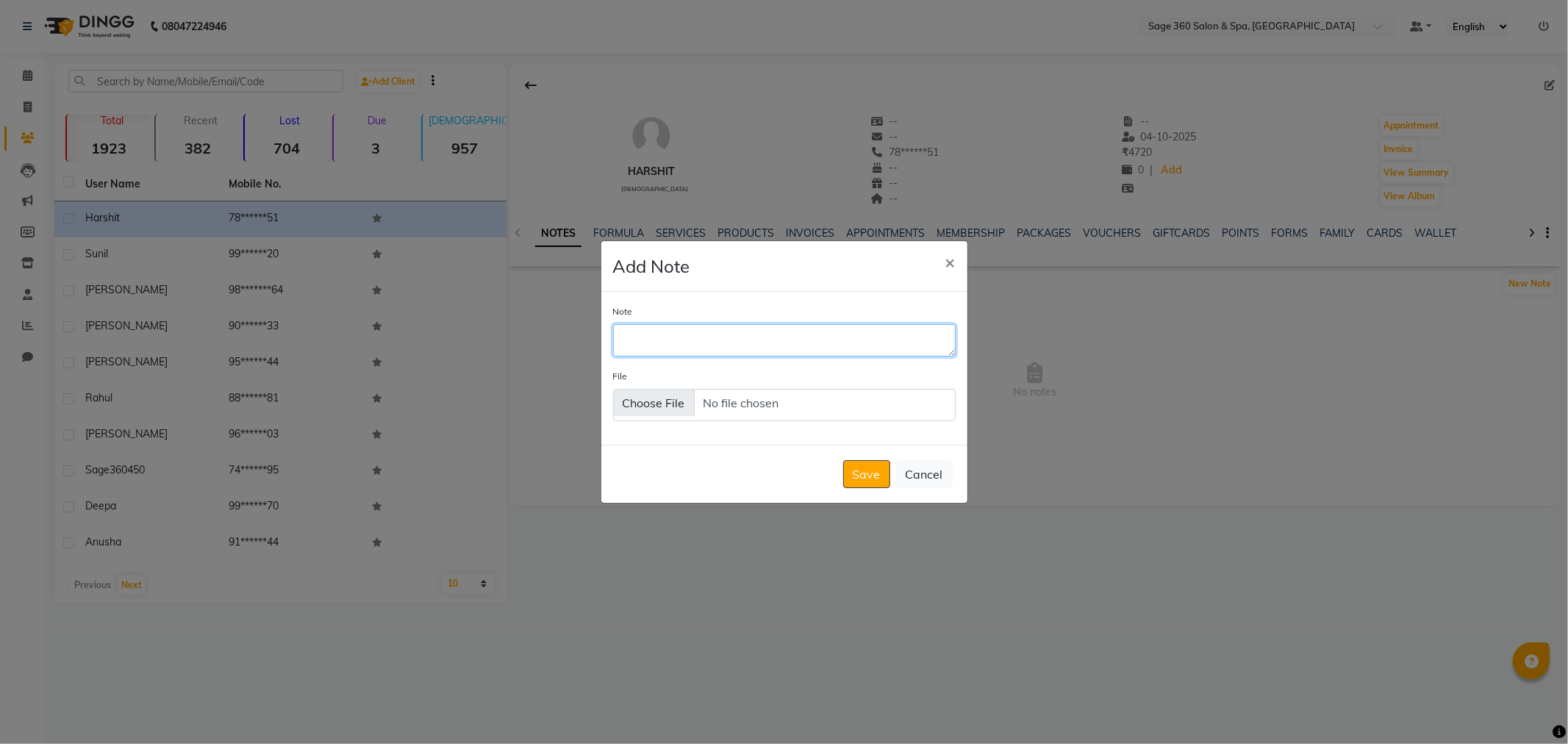
click at [766, 348] on textarea "Note" at bounding box center [784, 340] width 343 height 32
type textarea "7th he will come with his mother... then he has said that he will get membershi…"
click at [865, 477] on button "Save" at bounding box center [867, 474] width 47 height 28
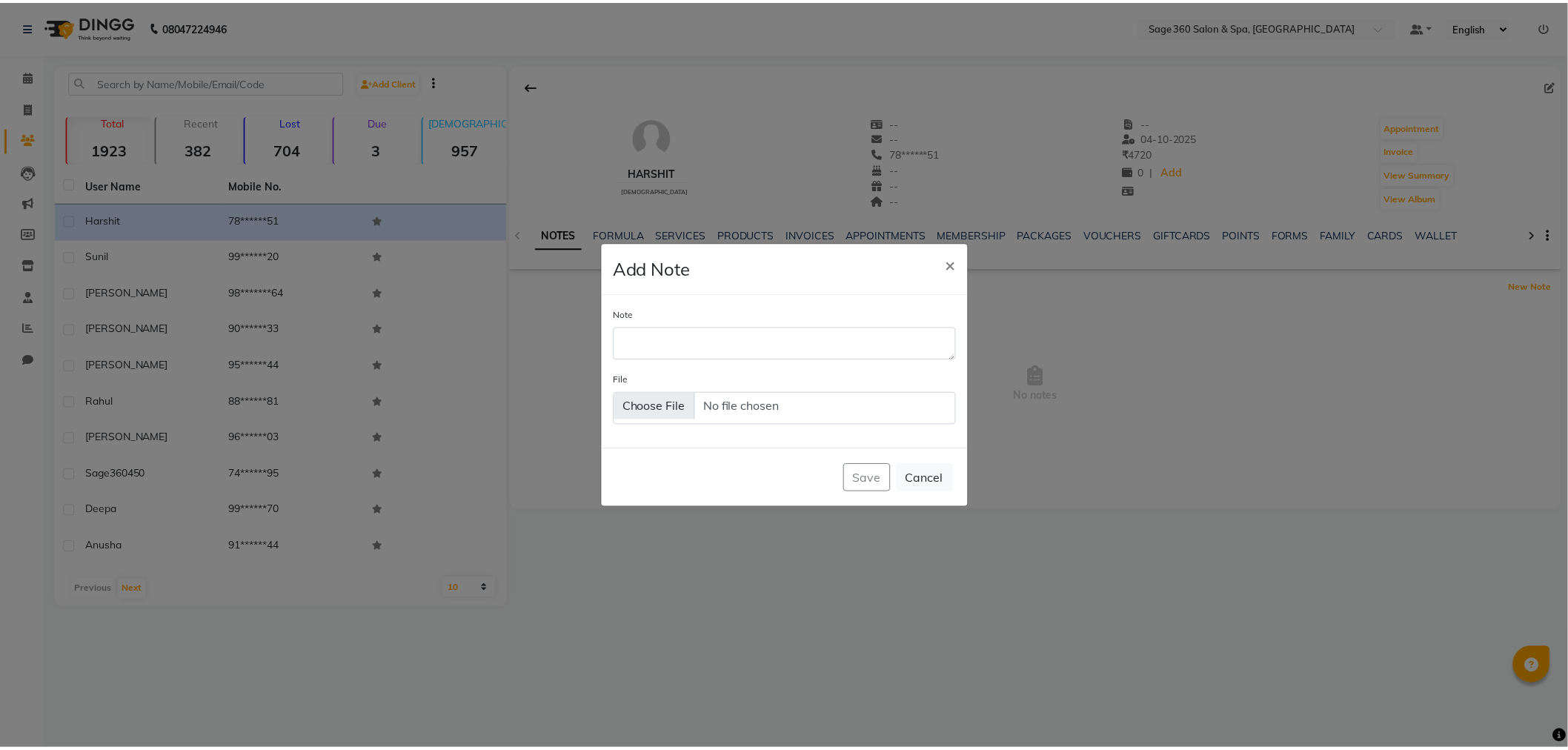
scroll to position [0, 0]
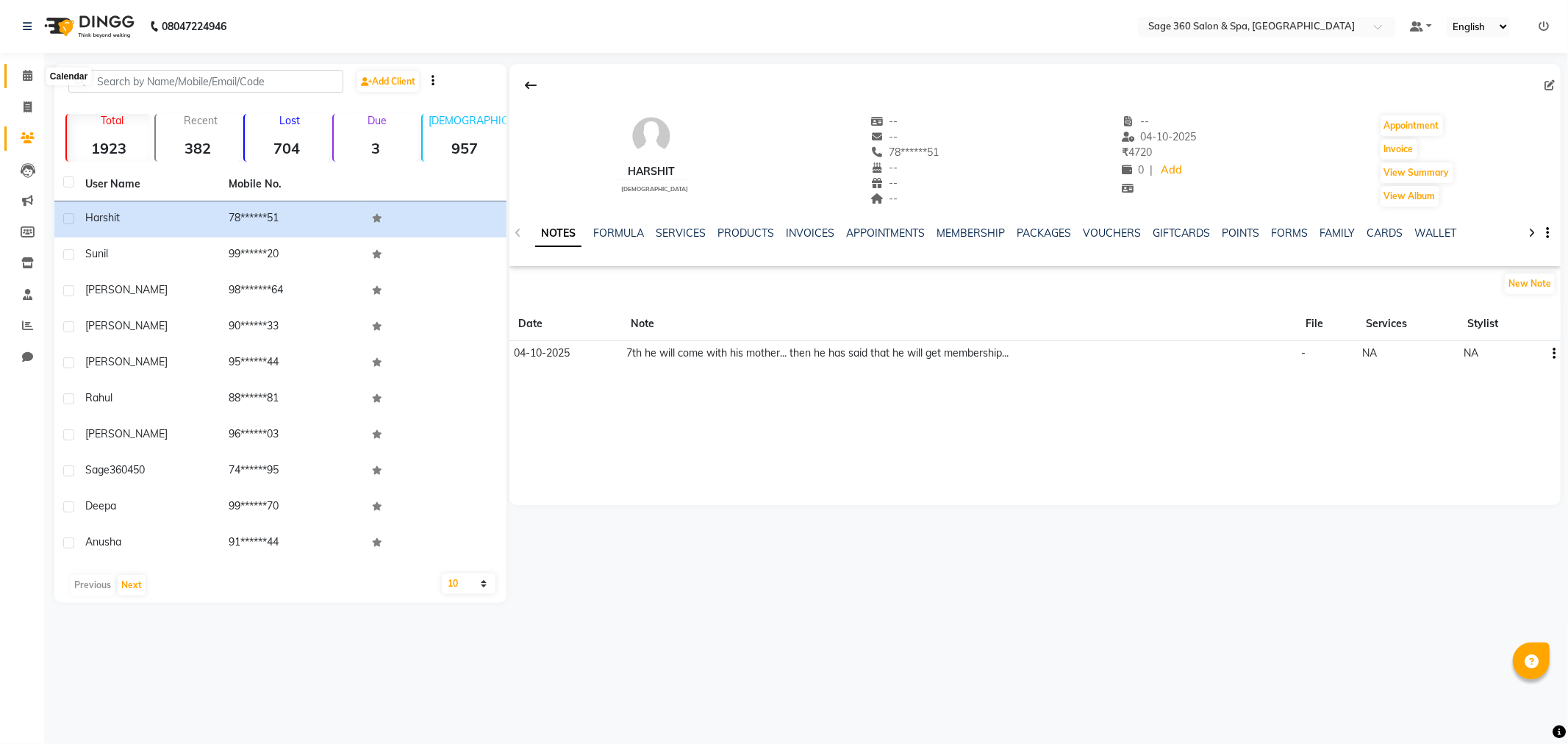
click at [24, 76] on icon at bounding box center [27, 75] width 10 height 11
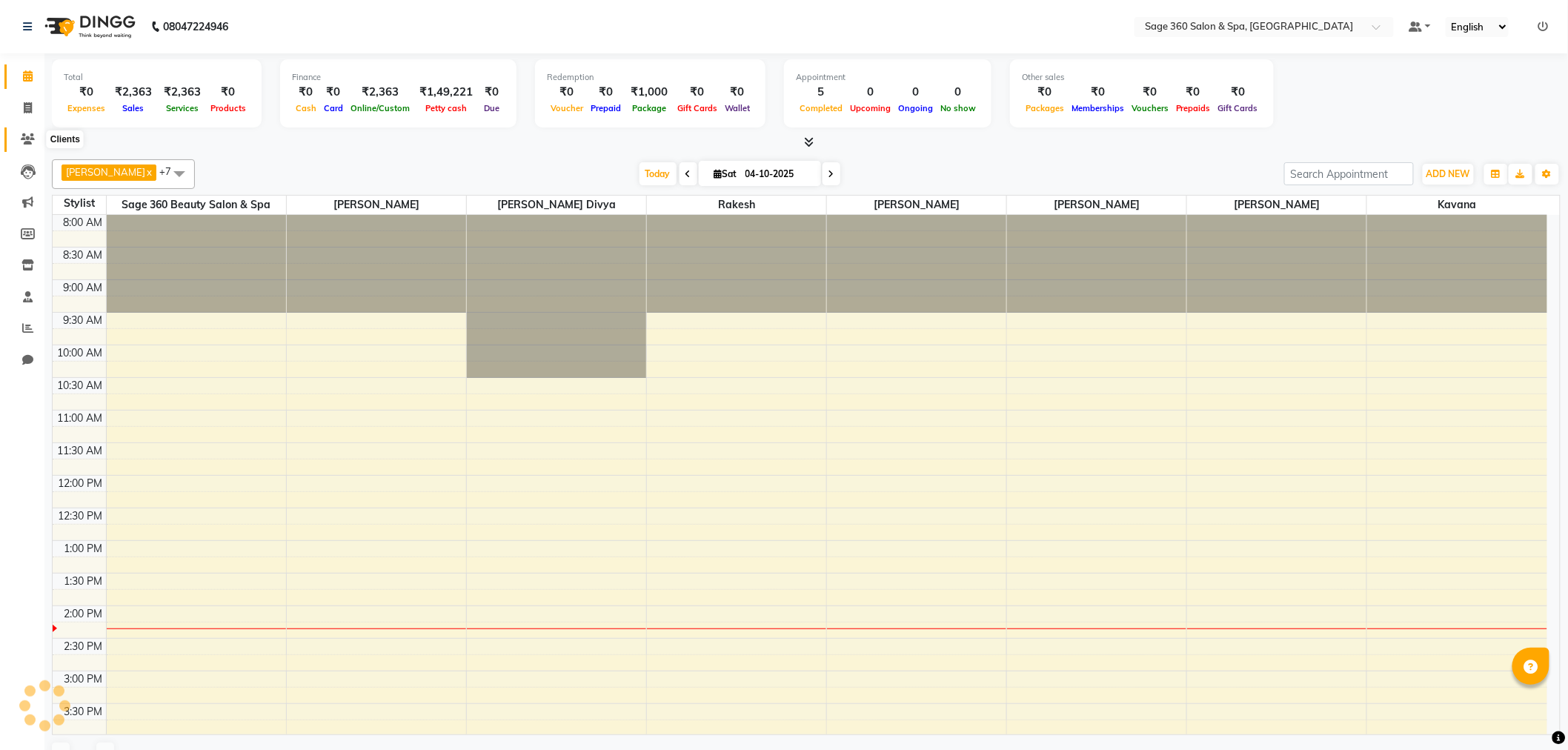
scroll to position [389, 0]
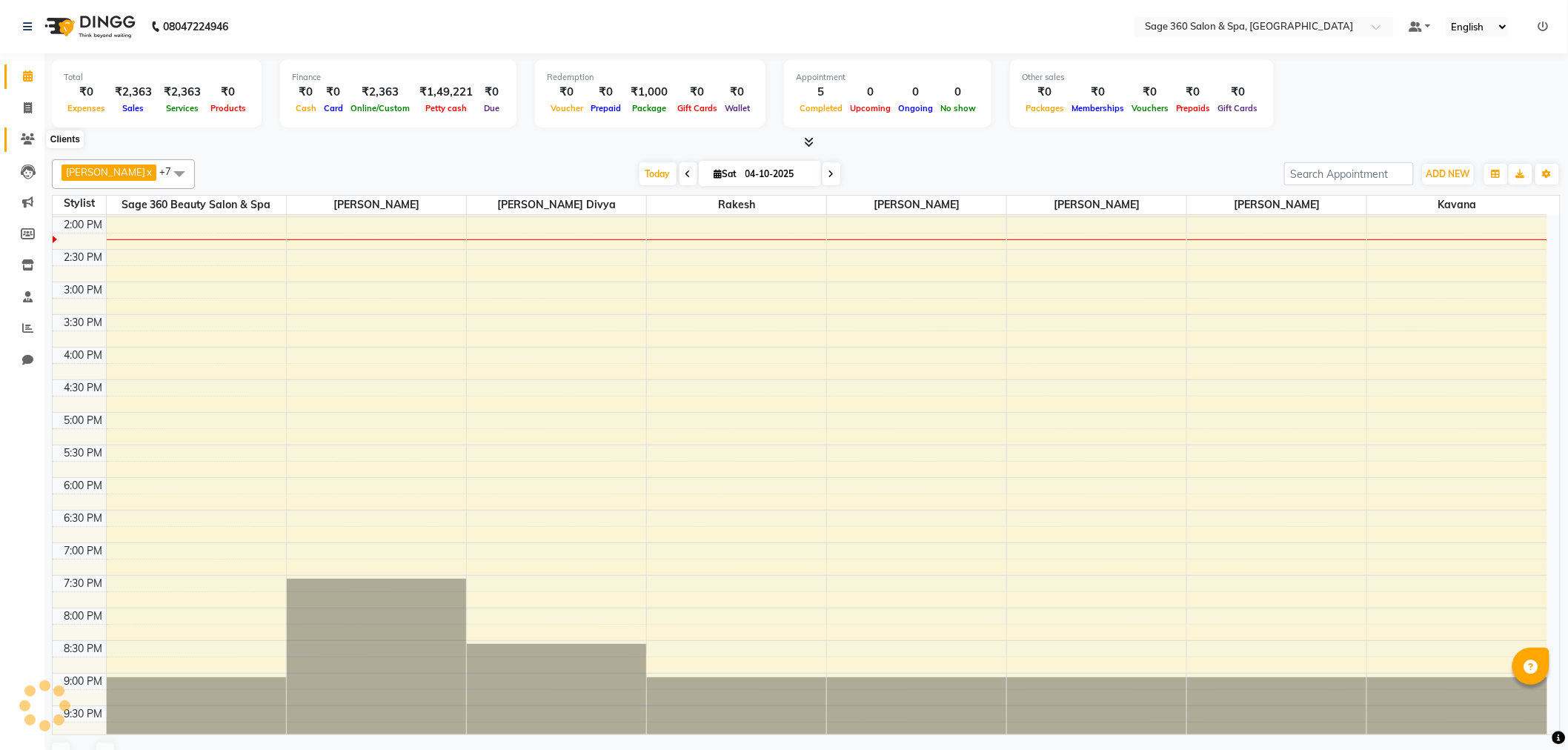
click at [30, 133] on icon at bounding box center [28, 138] width 14 height 11
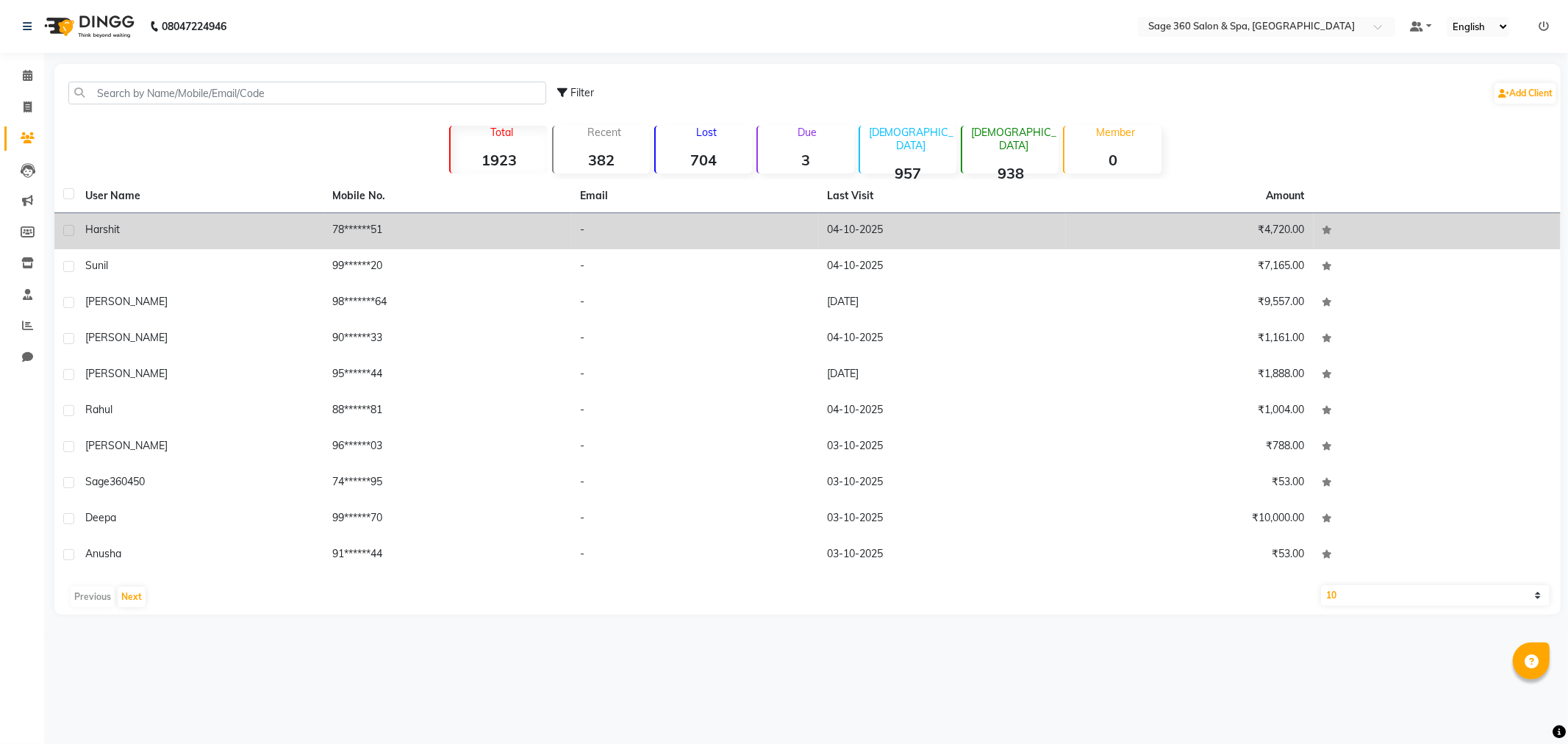
click at [717, 229] on td "-" at bounding box center [694, 231] width 247 height 36
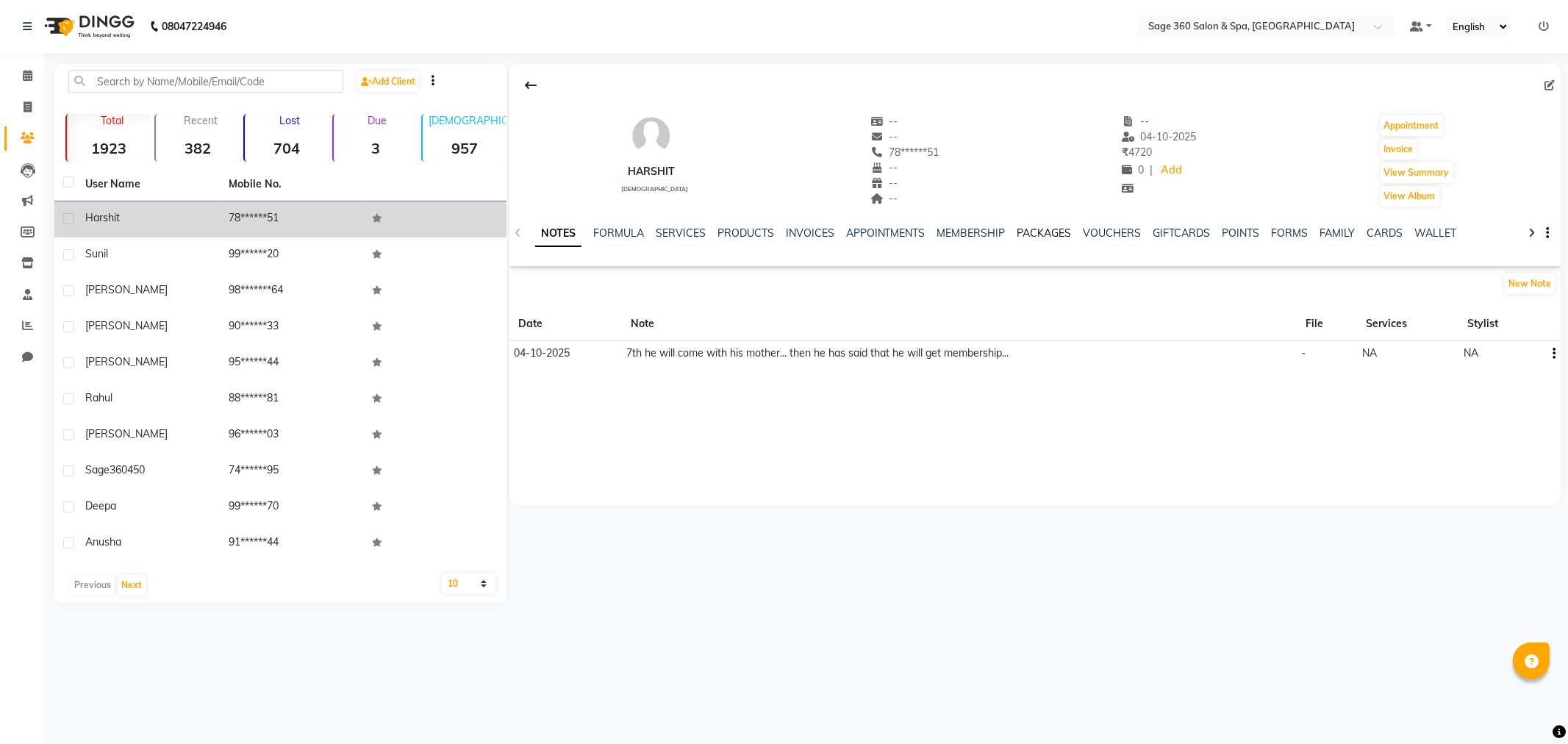
click at [1054, 235] on link "PACKAGES" at bounding box center [1044, 233] width 54 height 13
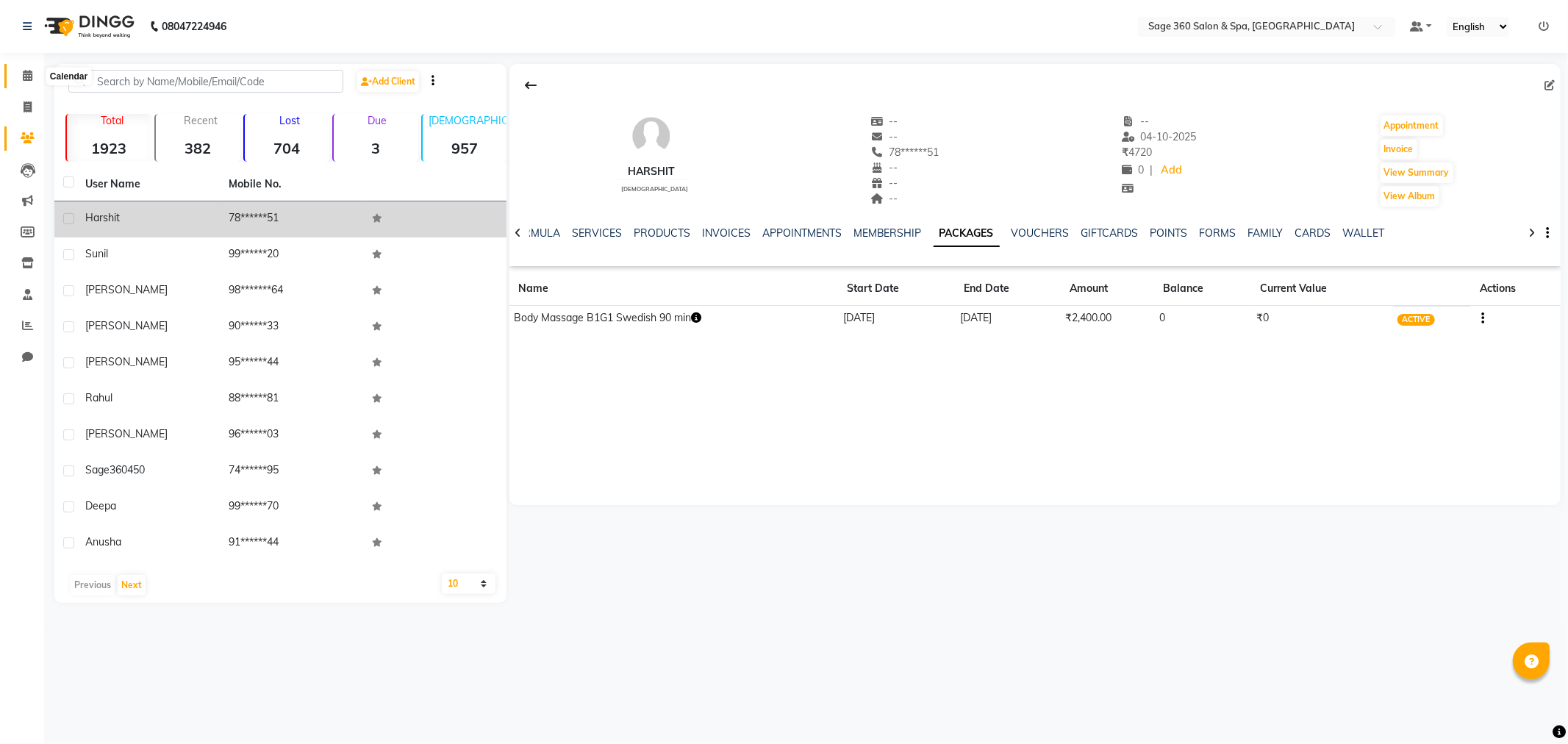
click at [24, 75] on icon at bounding box center [27, 75] width 10 height 11
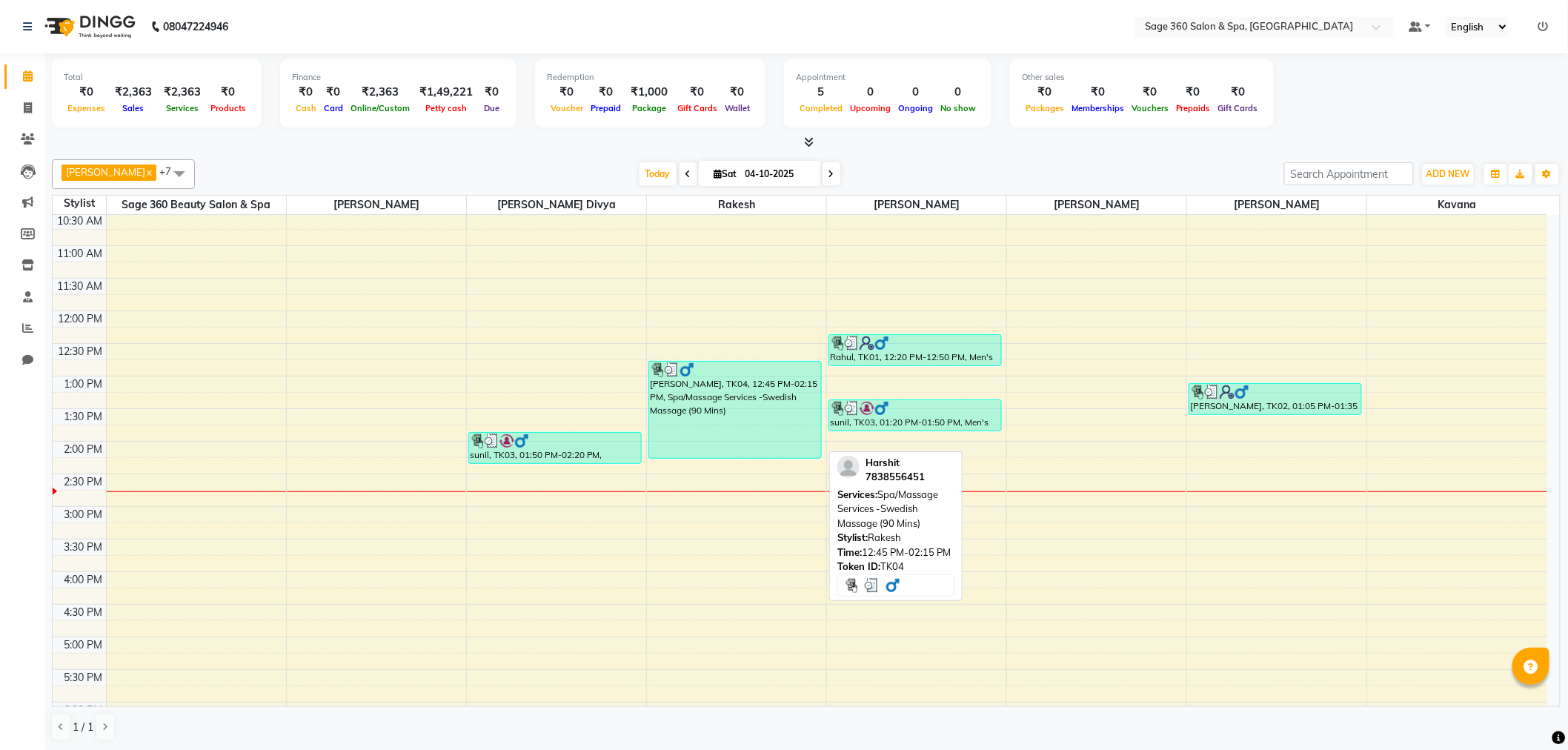
scroll to position [82, 0]
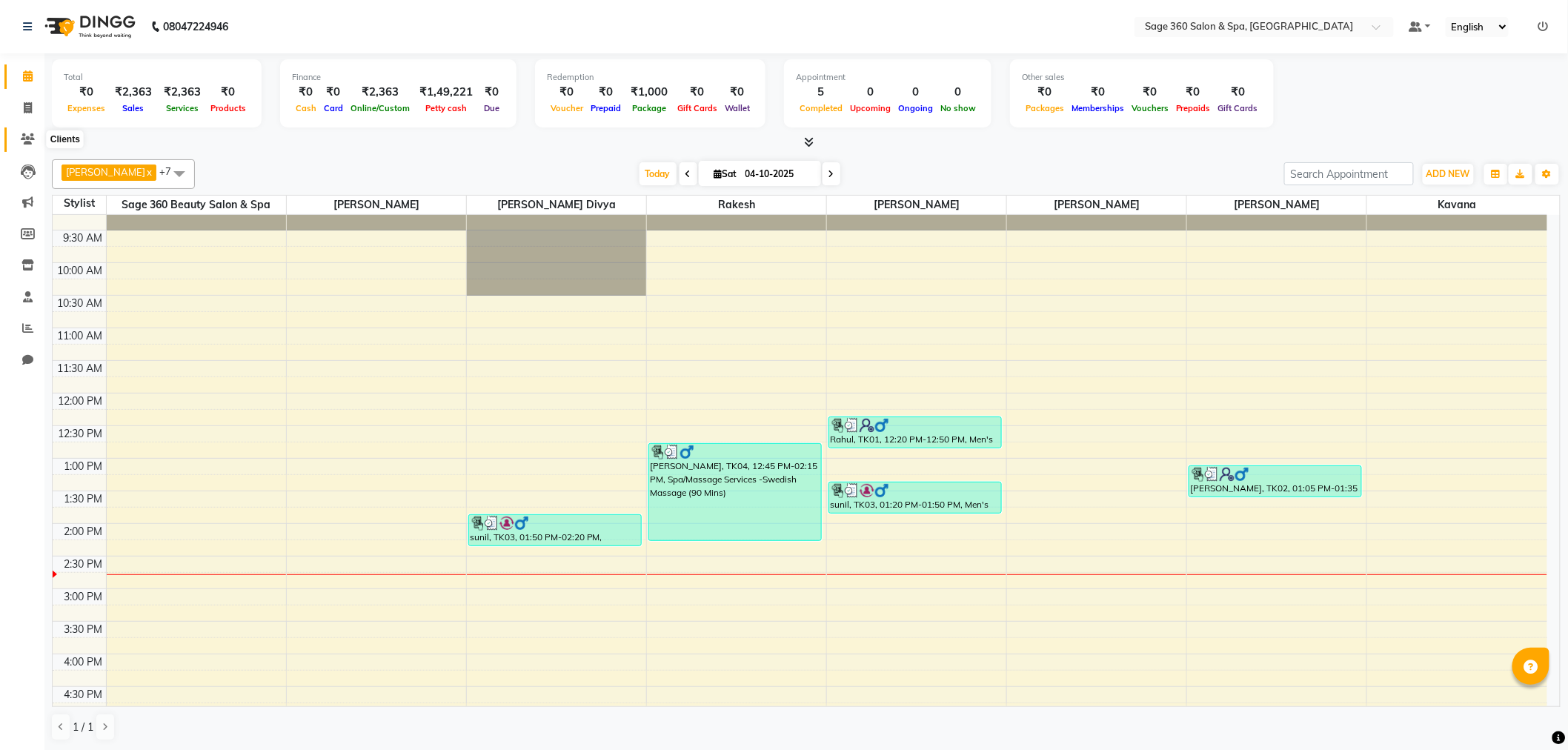
click at [30, 144] on icon at bounding box center [28, 138] width 14 height 11
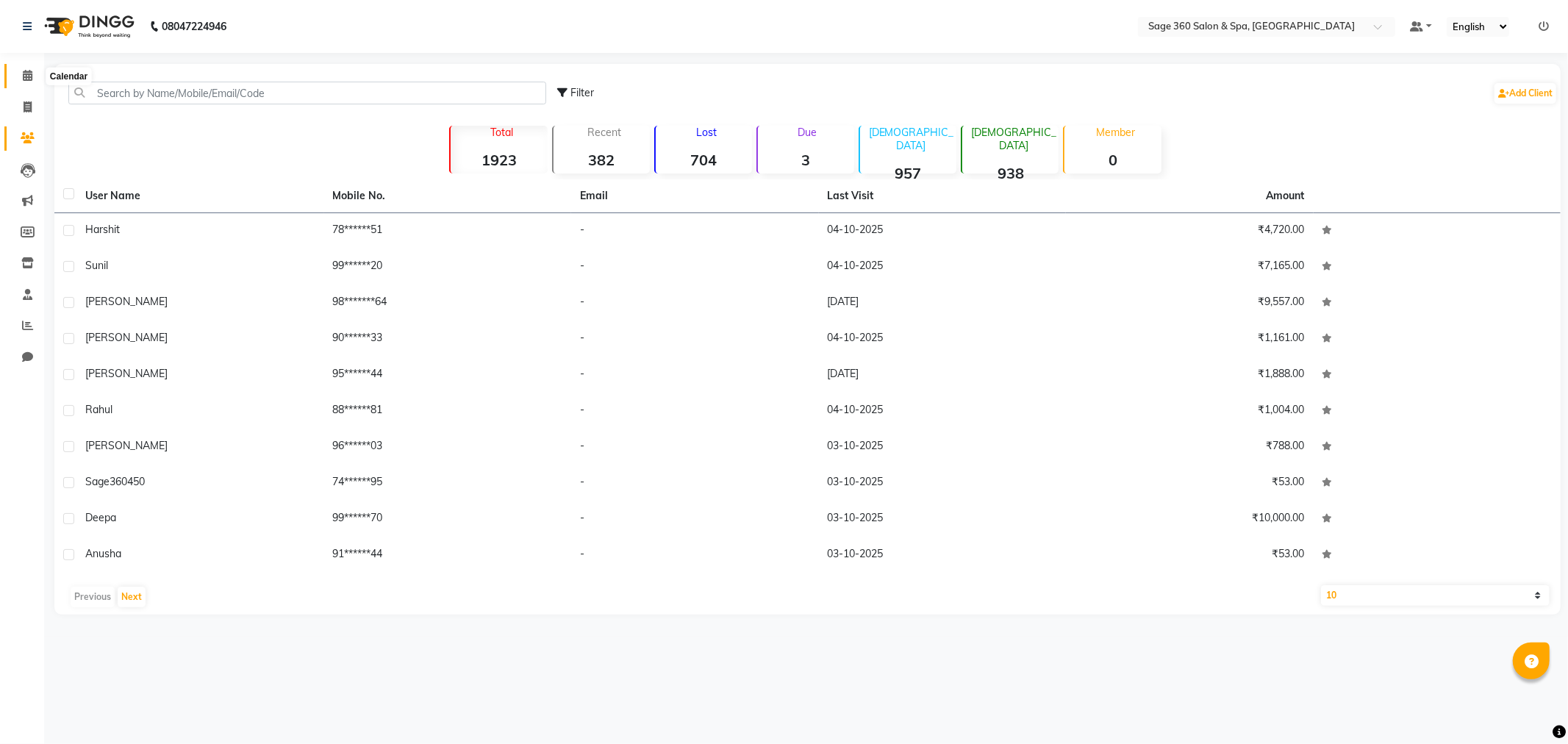
click at [20, 76] on span at bounding box center [27, 75] width 25 height 17
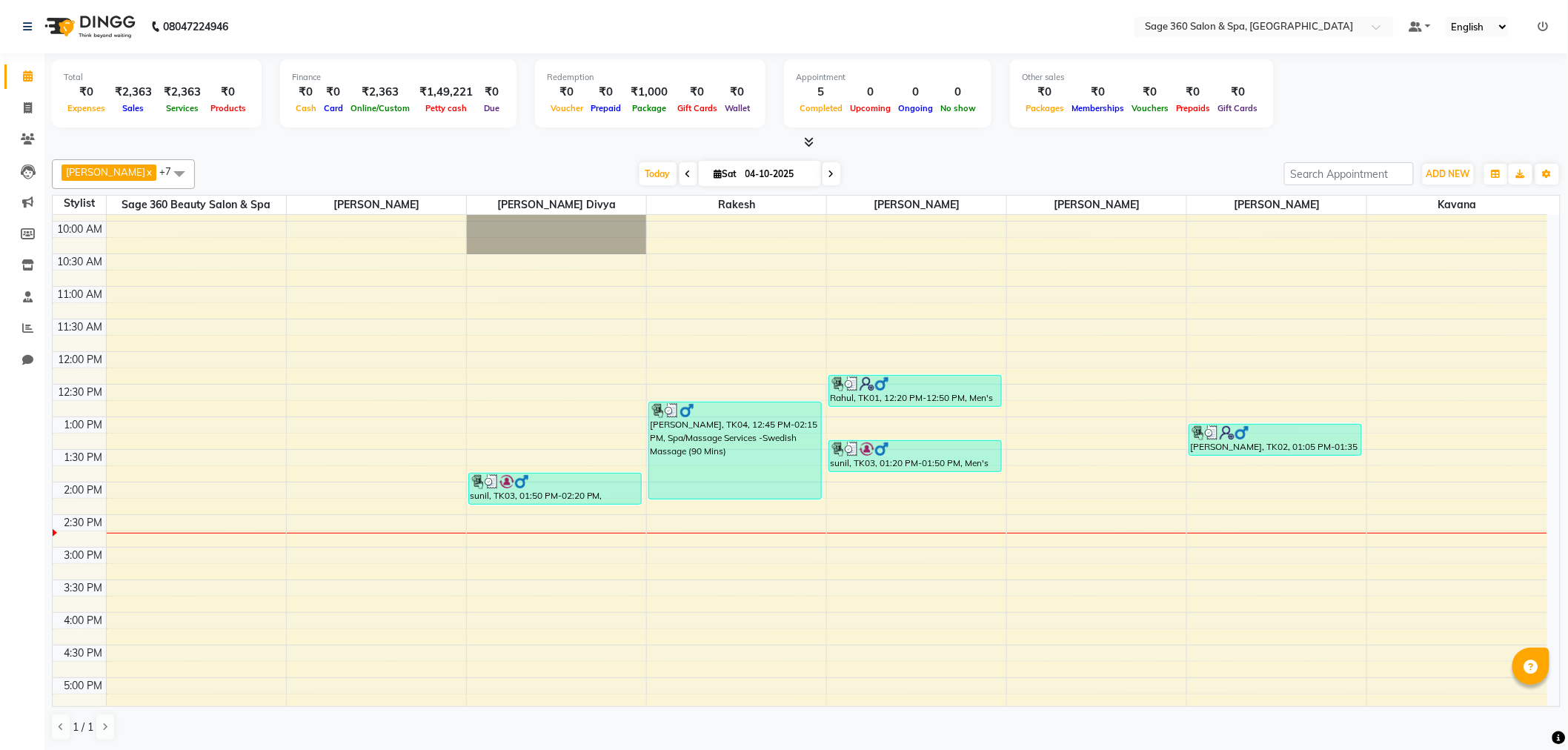
scroll to position [165, 0]
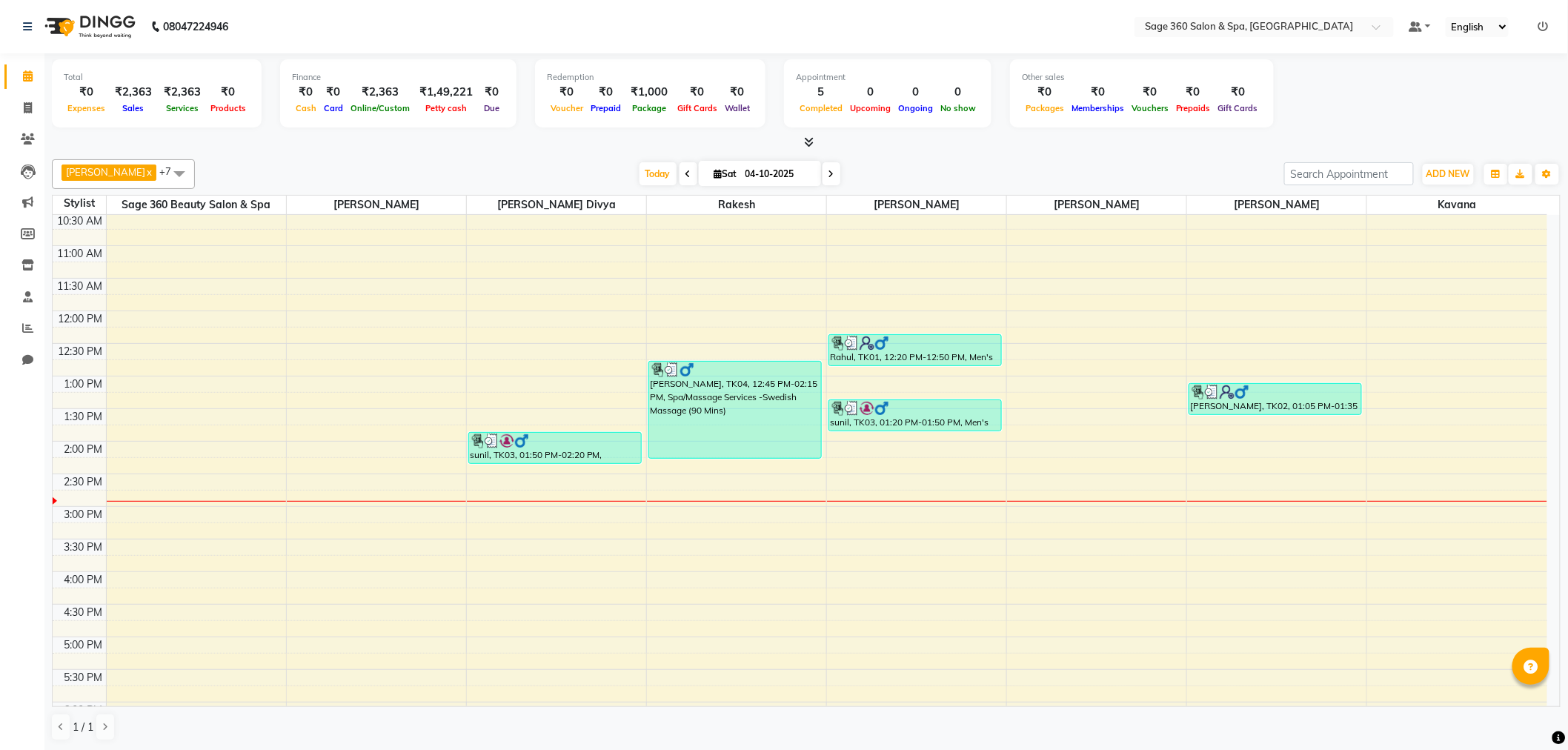
click at [686, 171] on icon at bounding box center [688, 174] width 6 height 9
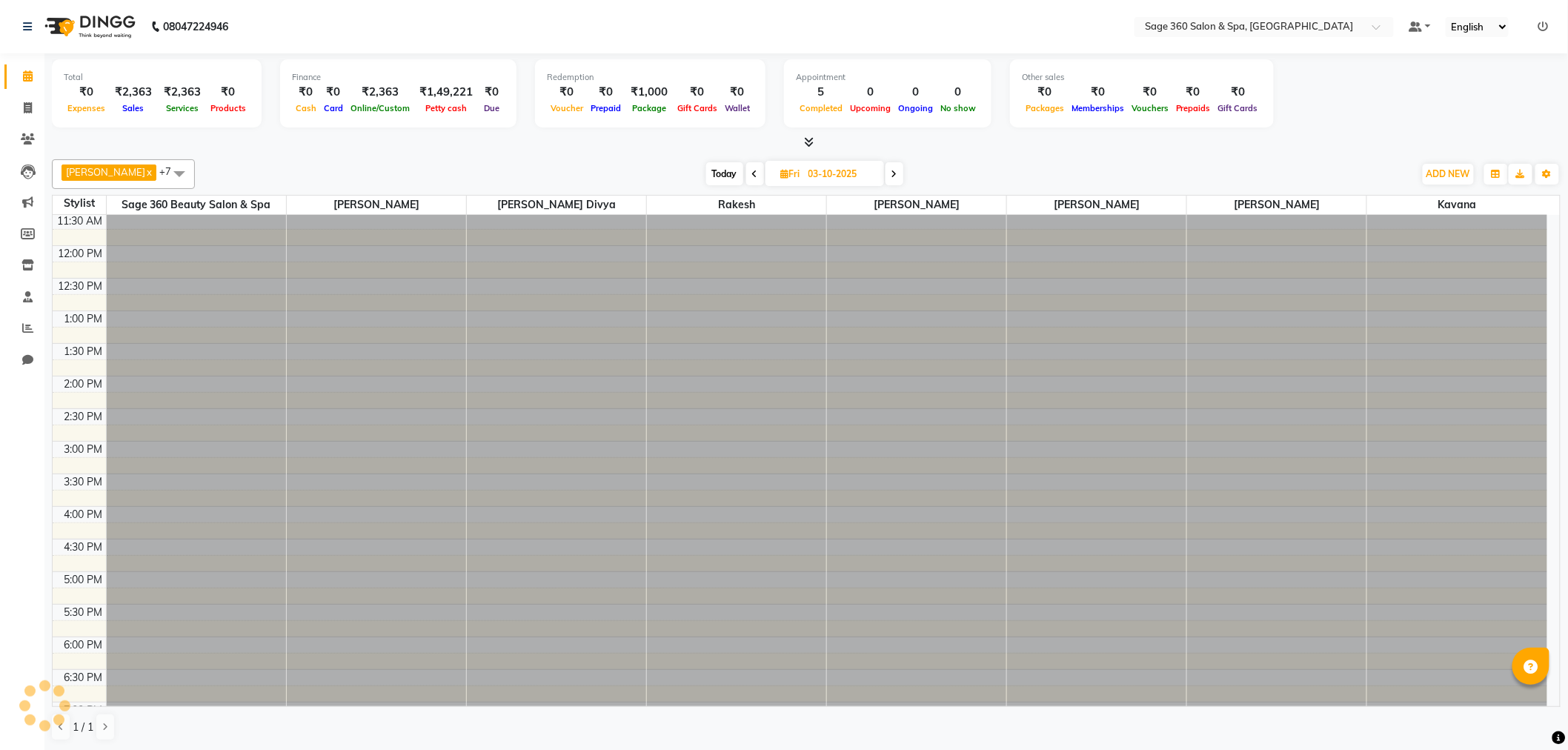
scroll to position [328, 0]
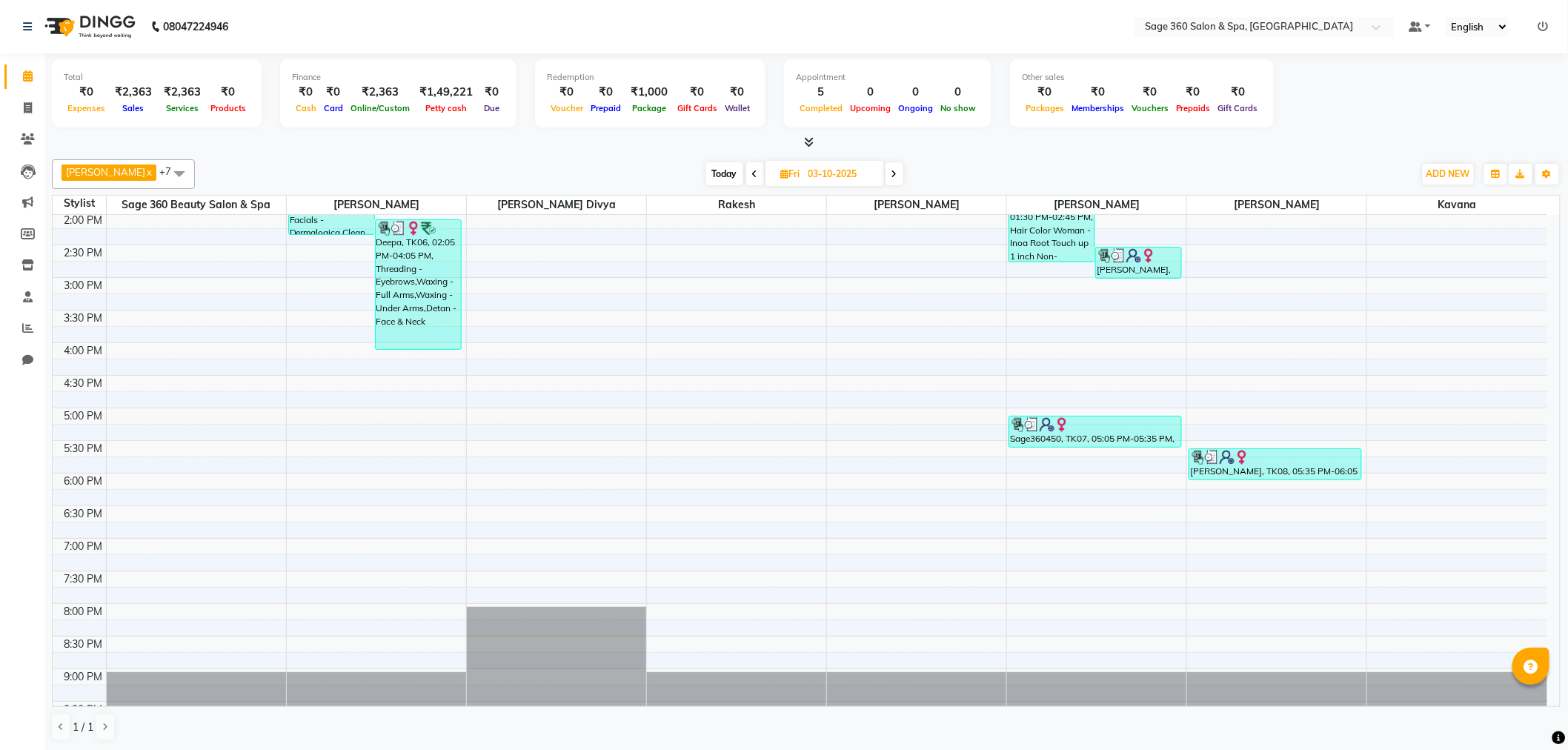
click at [665, 170] on div "Today Fri 03-10-2025" at bounding box center [804, 174] width 1204 height 22
click at [752, 175] on icon at bounding box center [754, 174] width 6 height 9
type input "02-10-2025"
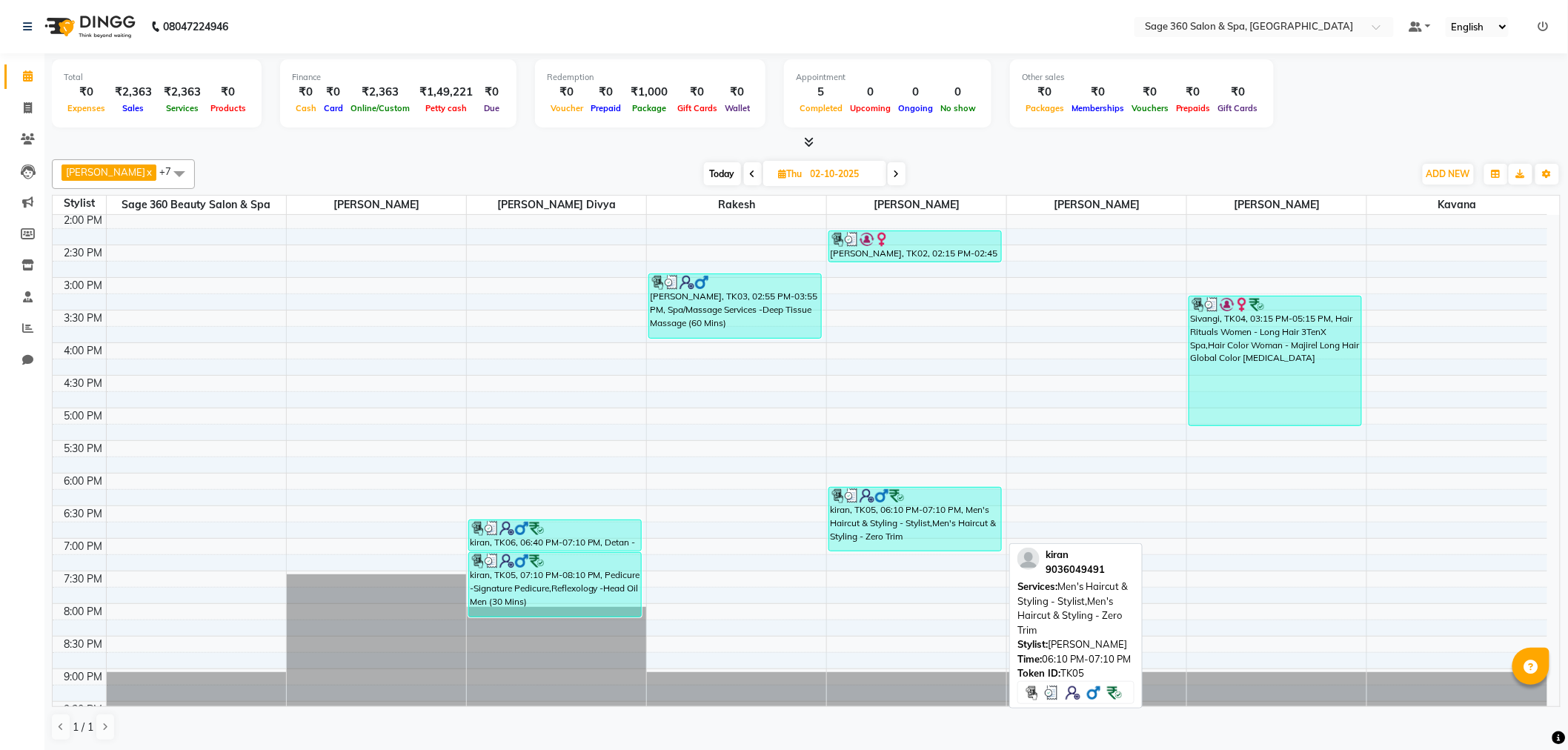
click at [916, 506] on div "kiran, TK05, 06:10 PM-07:10 PM, Men's Haircut & Styling - Stylist,Men's Haircut…" at bounding box center [915, 518] width 172 height 63
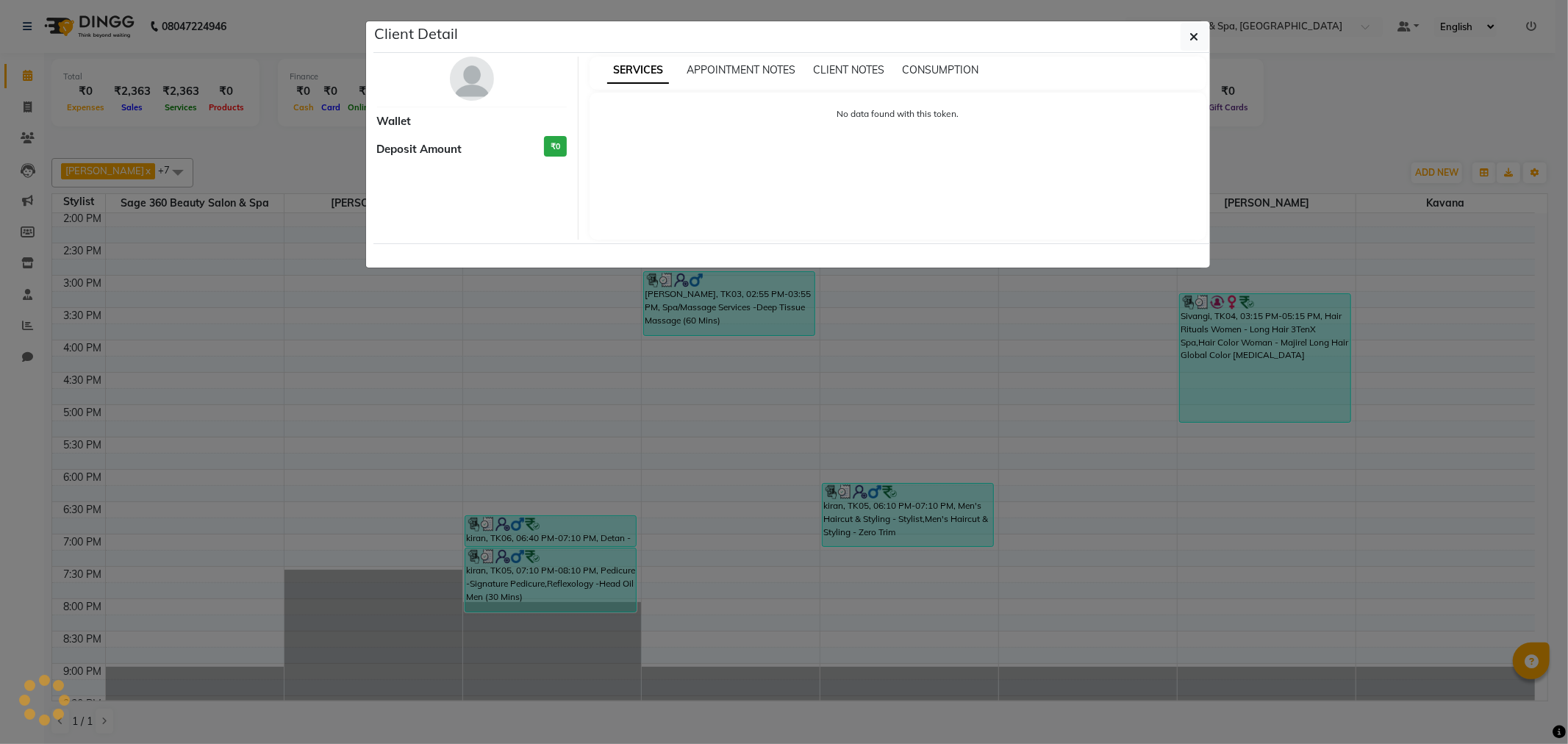
select select "3"
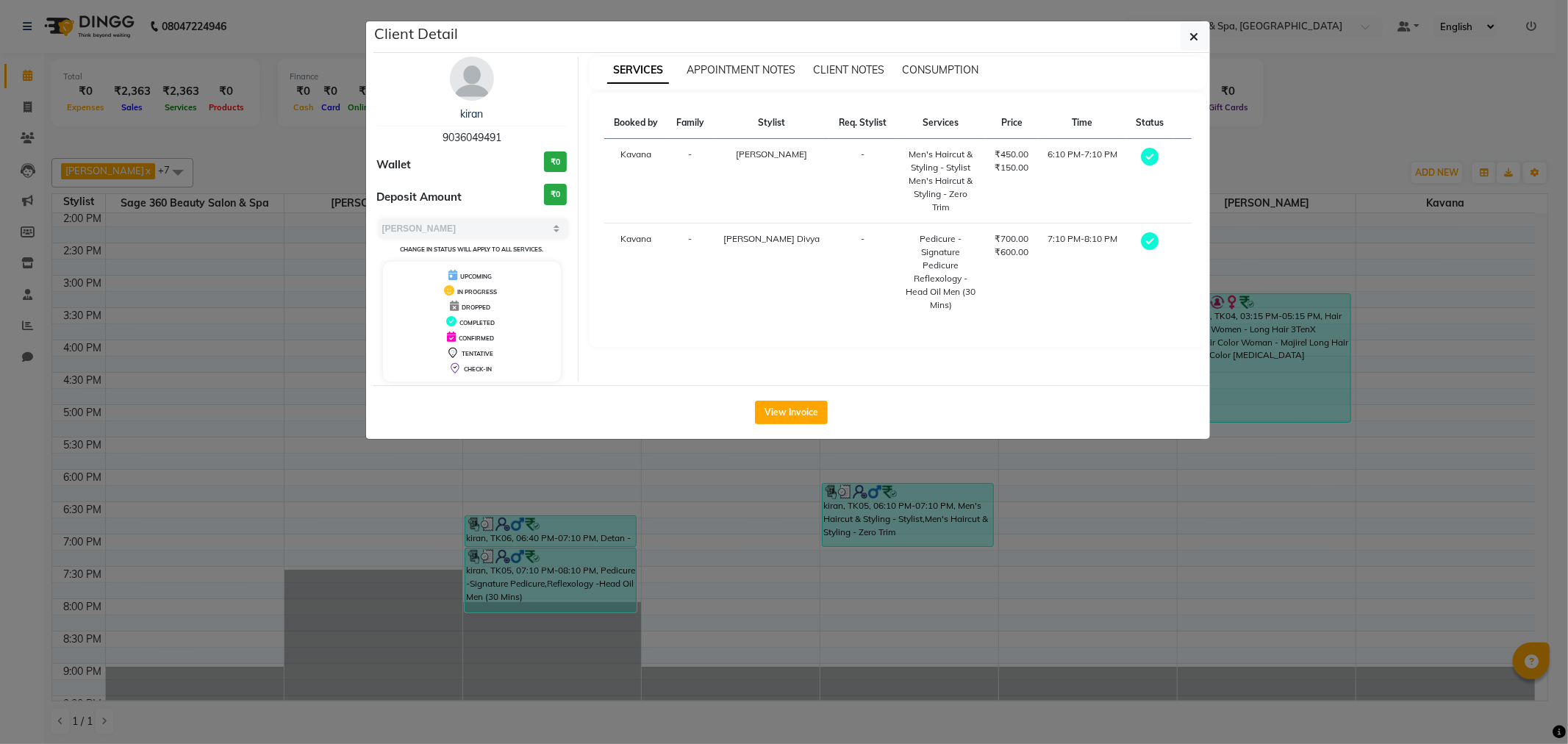
click at [714, 505] on ngb-modal-window "Client Detail kiran 9036049491 Wallet ₹0 Deposit Amount ₹0 Select MARK DONE UPC…" at bounding box center [784, 372] width 1568 height 744
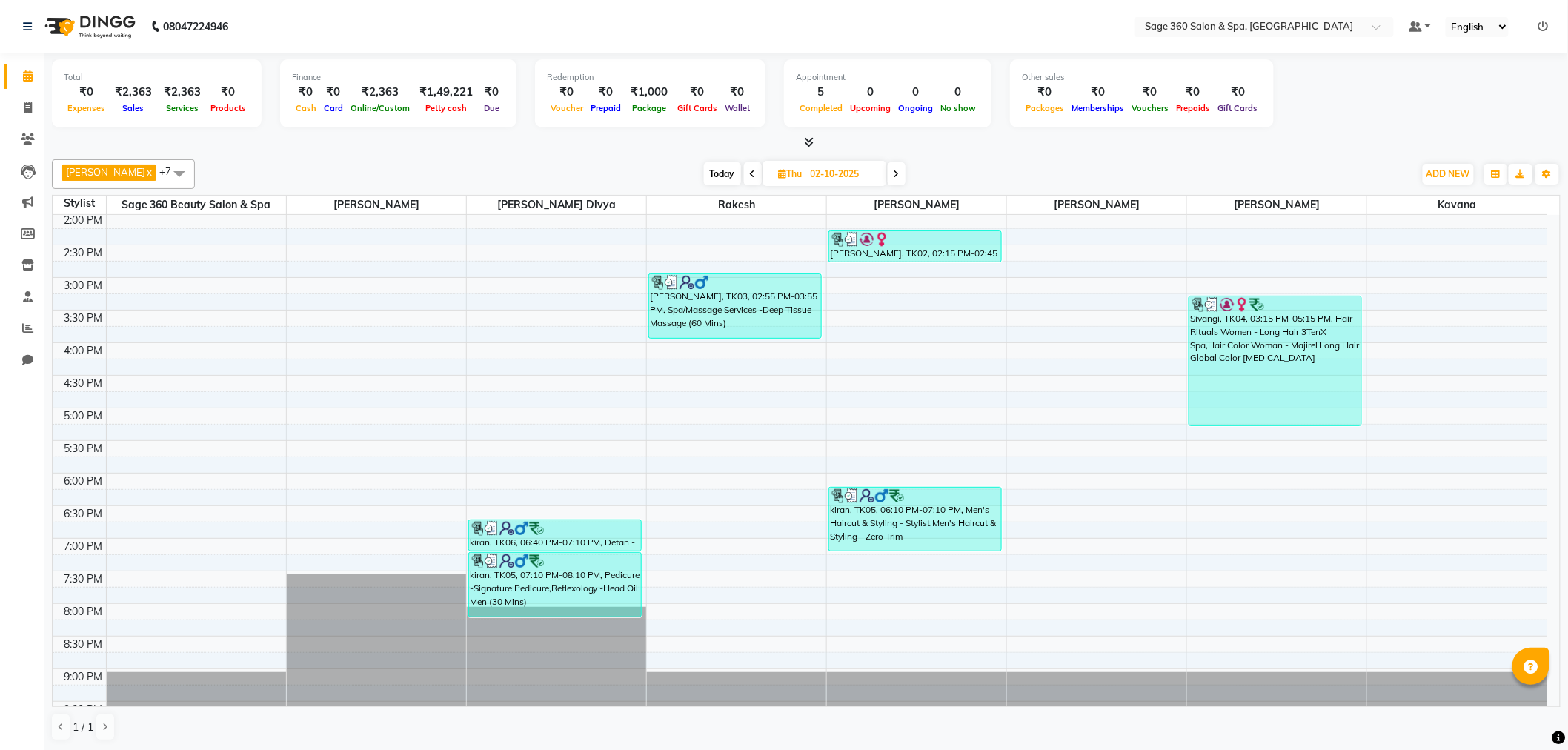
click at [894, 175] on icon at bounding box center [896, 174] width 6 height 9
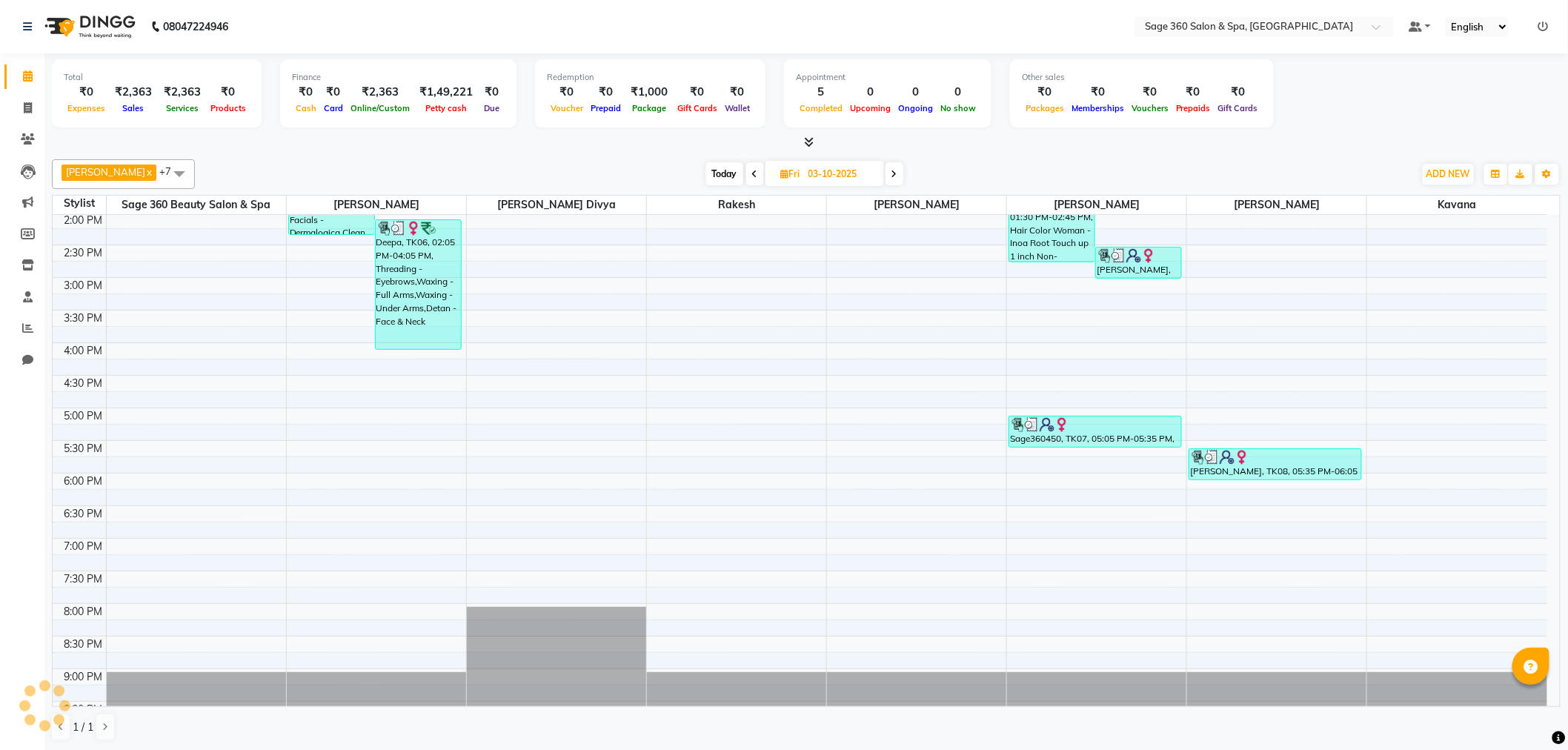
click at [891, 175] on icon at bounding box center [894, 174] width 6 height 9
type input "04-10-2025"
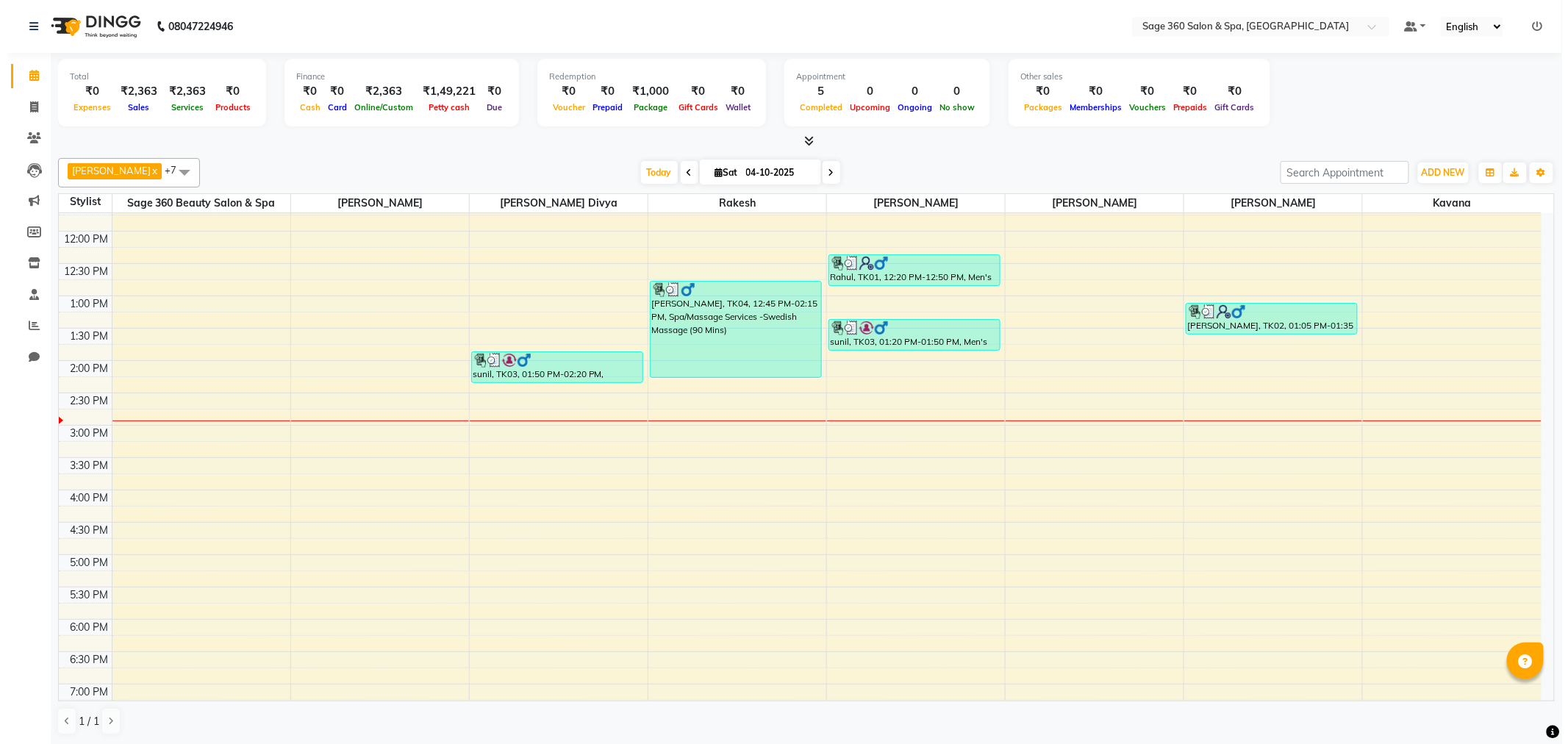
scroll to position [226, 0]
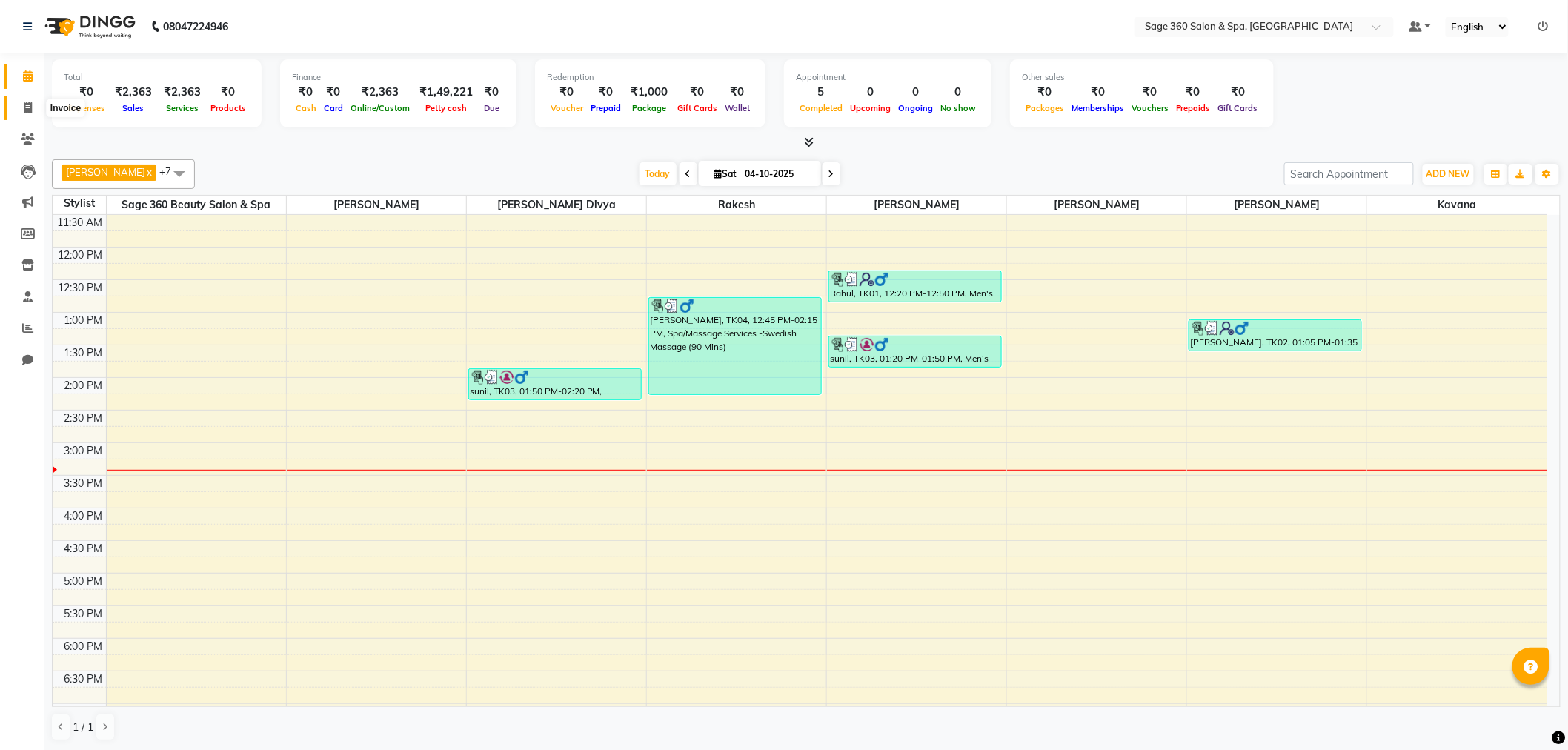
click at [24, 109] on icon at bounding box center [27, 108] width 8 height 11
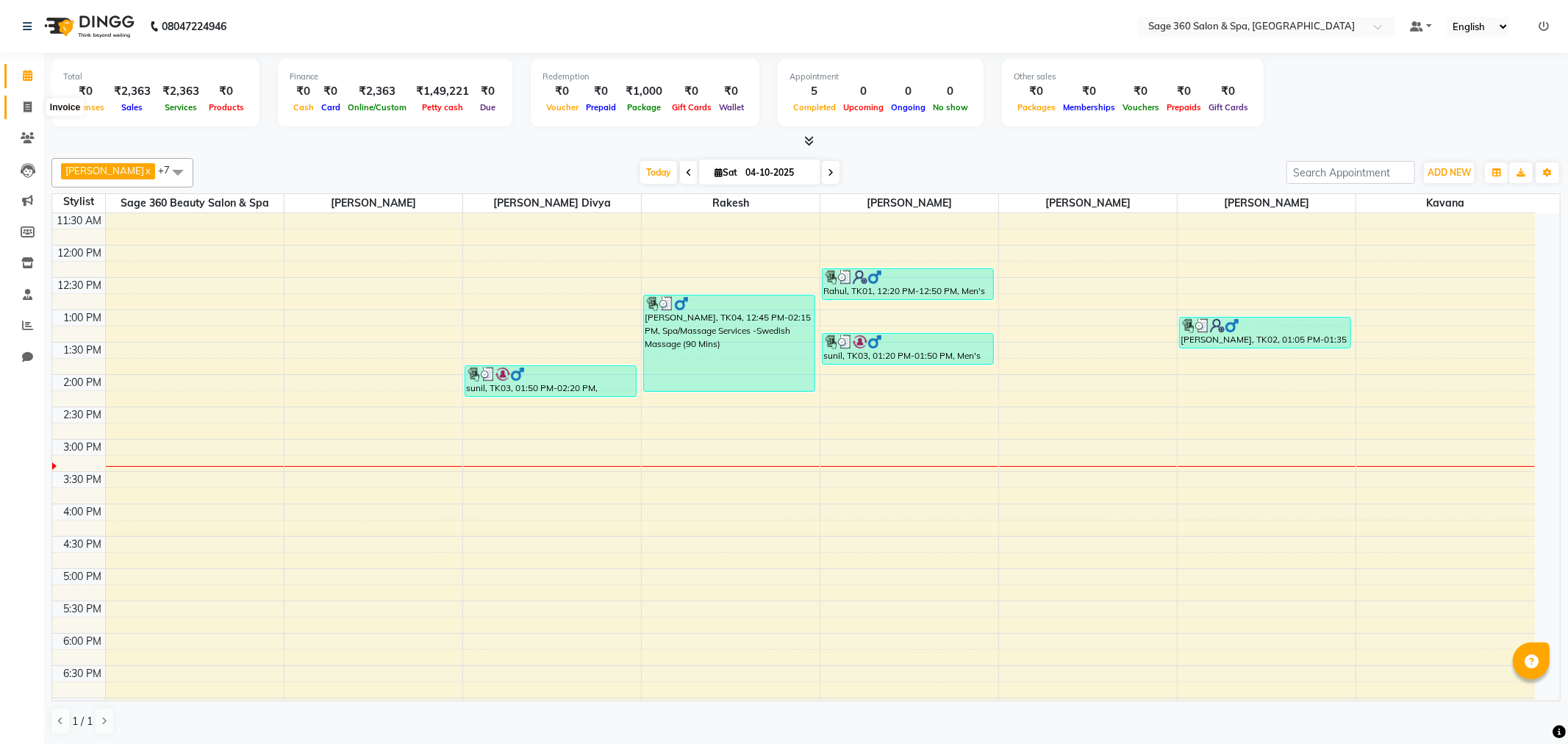
select select "7678"
select select "service"
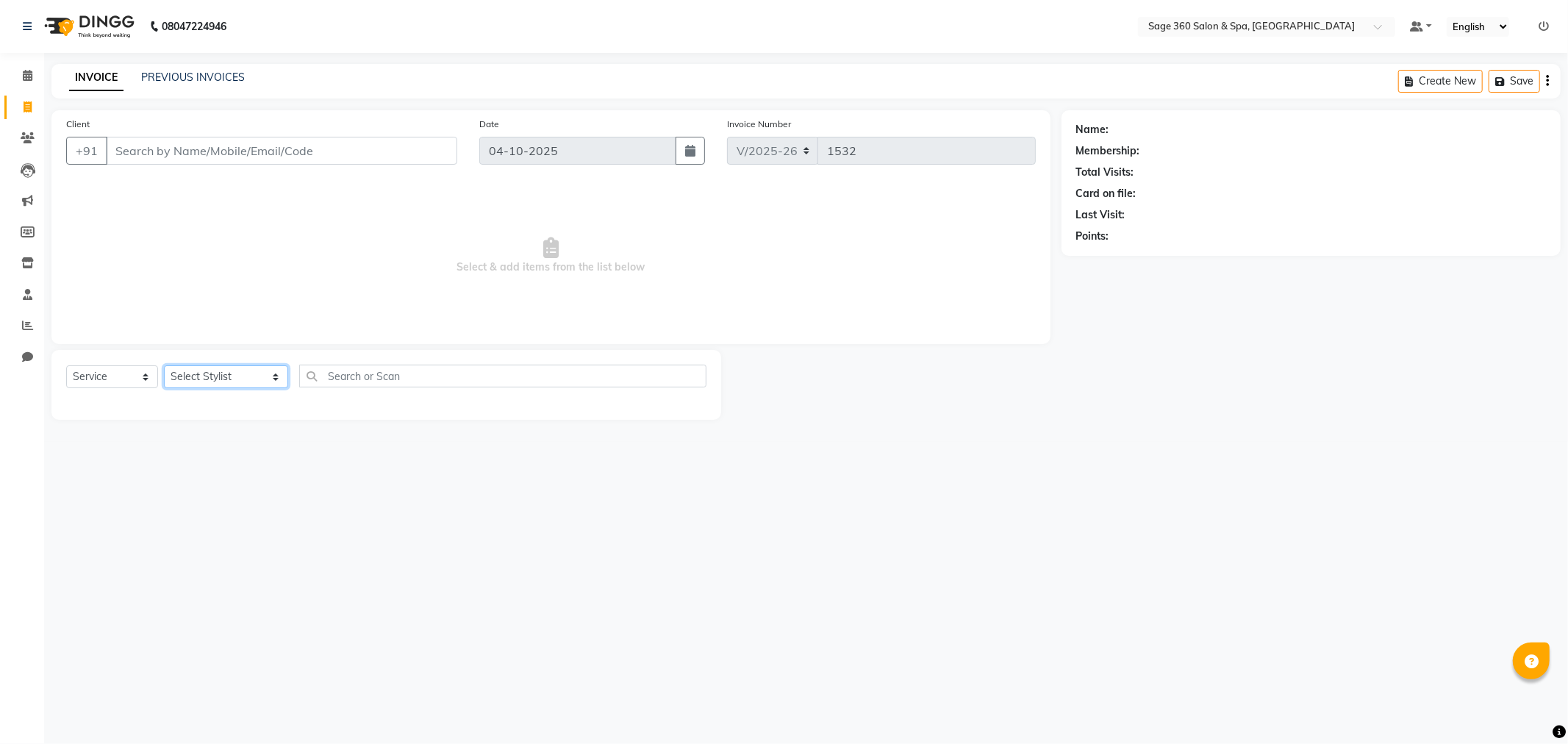
click at [190, 376] on select "Select Stylist [PERSON_NAME] [PERSON_NAME] Kavana [PERSON_NAME] [PERSON_NAME] […" at bounding box center [226, 377] width 124 height 23
select select "83083"
click at [164, 366] on select "Select Stylist [PERSON_NAME] [PERSON_NAME] Kavana [PERSON_NAME] [PERSON_NAME] […" at bounding box center [226, 377] width 124 height 23
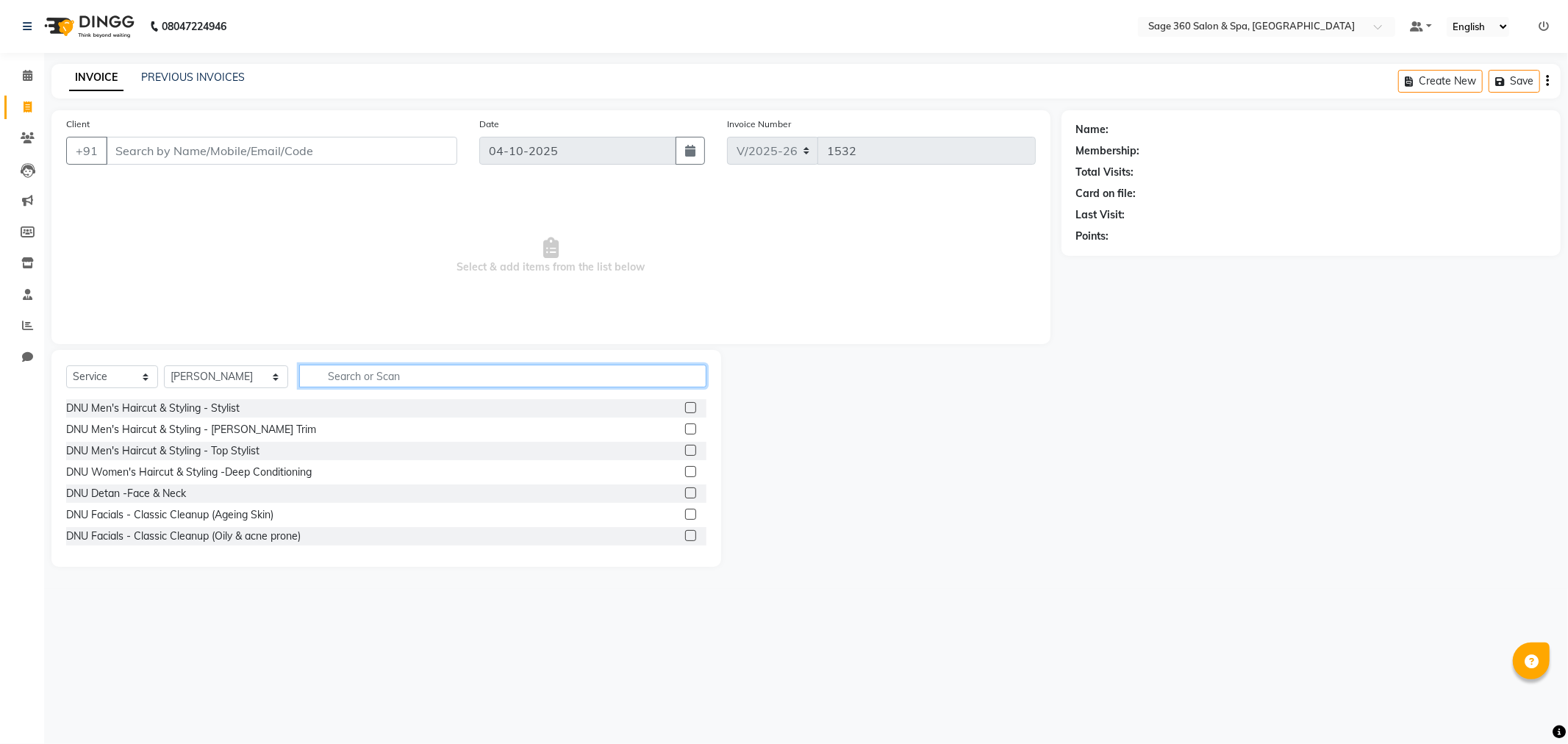
click at [310, 377] on input "text" at bounding box center [503, 376] width 408 height 23
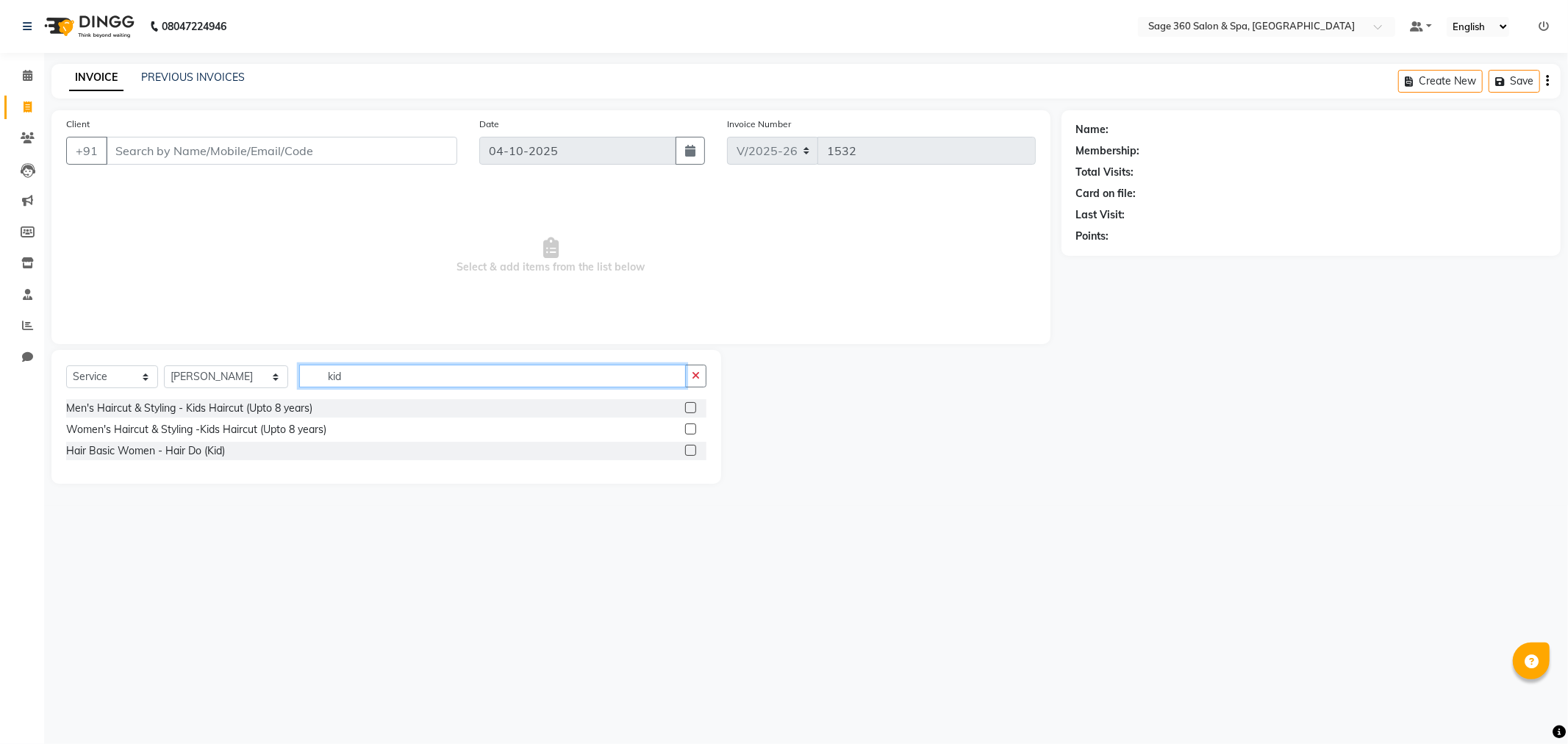
type input "kid"
click at [686, 407] on label at bounding box center [690, 407] width 11 height 11
click at [686, 407] on input "checkbox" at bounding box center [689, 407] width 10 height 10
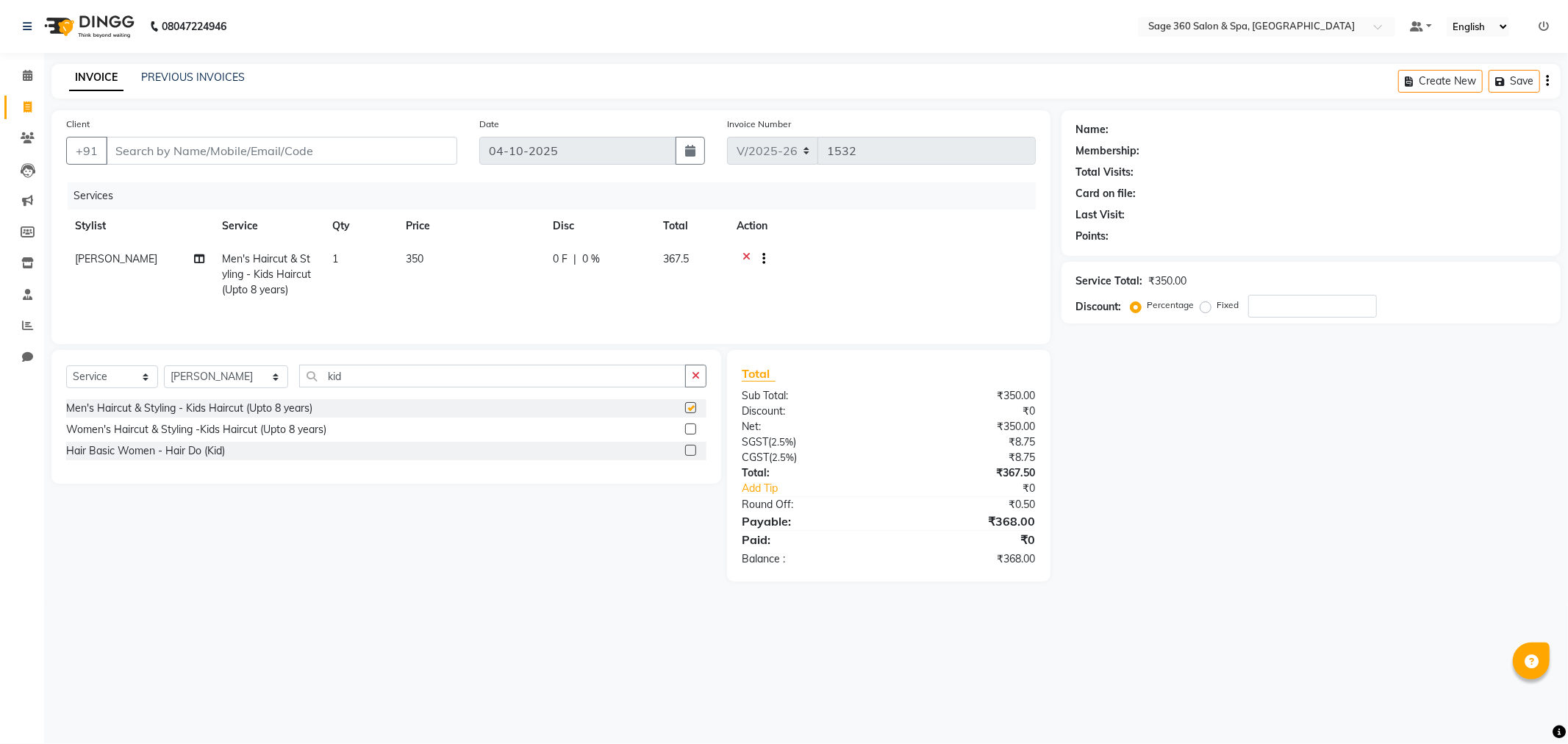
checkbox input "false"
click at [213, 382] on select "Select Stylist [PERSON_NAME] [PERSON_NAME] Kavana [PERSON_NAME] [PERSON_NAME] […" at bounding box center [226, 377] width 124 height 23
select select "90511"
click at [164, 366] on select "Select Stylist [PERSON_NAME] [PERSON_NAME] Kavana [PERSON_NAME] [PERSON_NAME] […" at bounding box center [226, 377] width 124 height 23
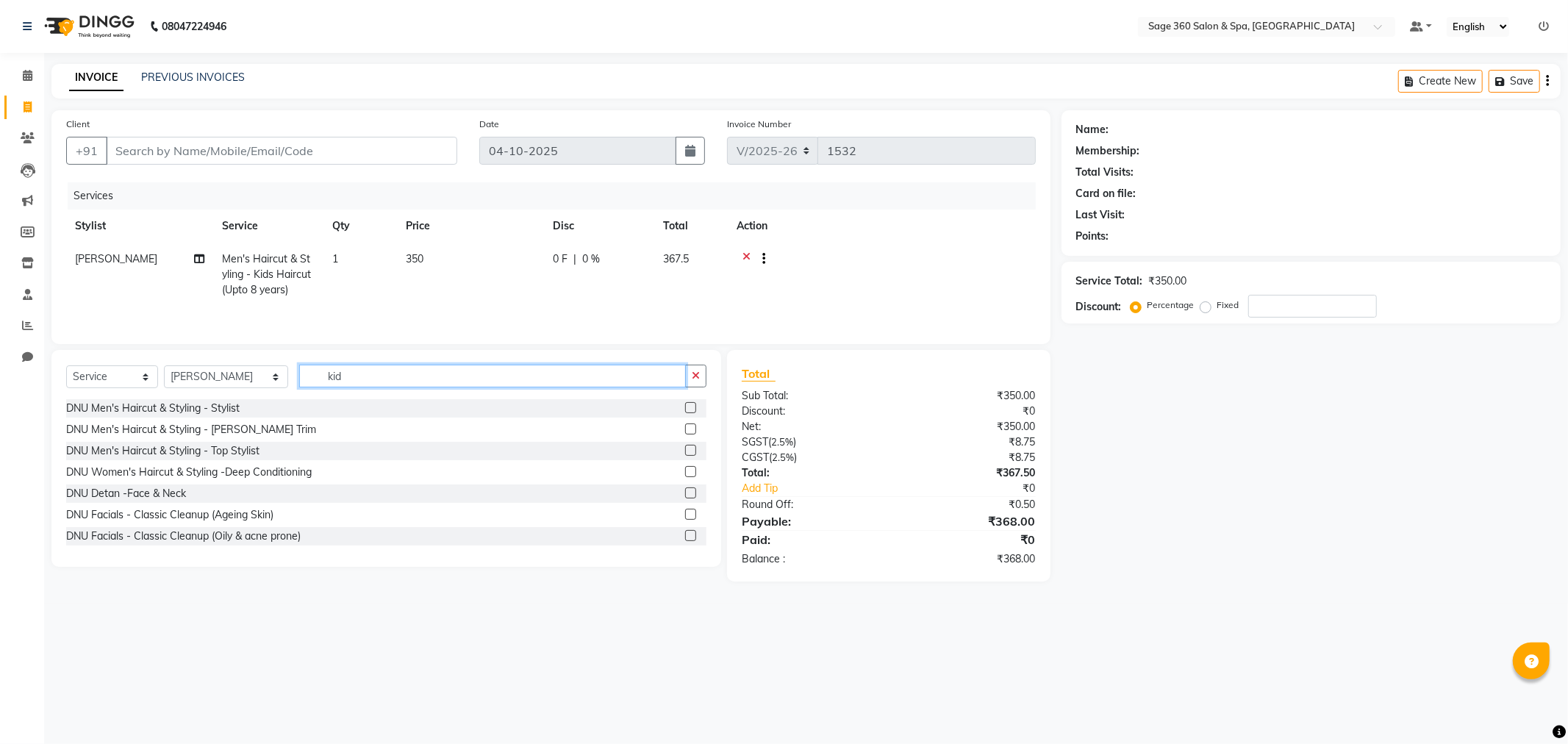
click at [348, 379] on input "kid" at bounding box center [492, 376] width 387 height 23
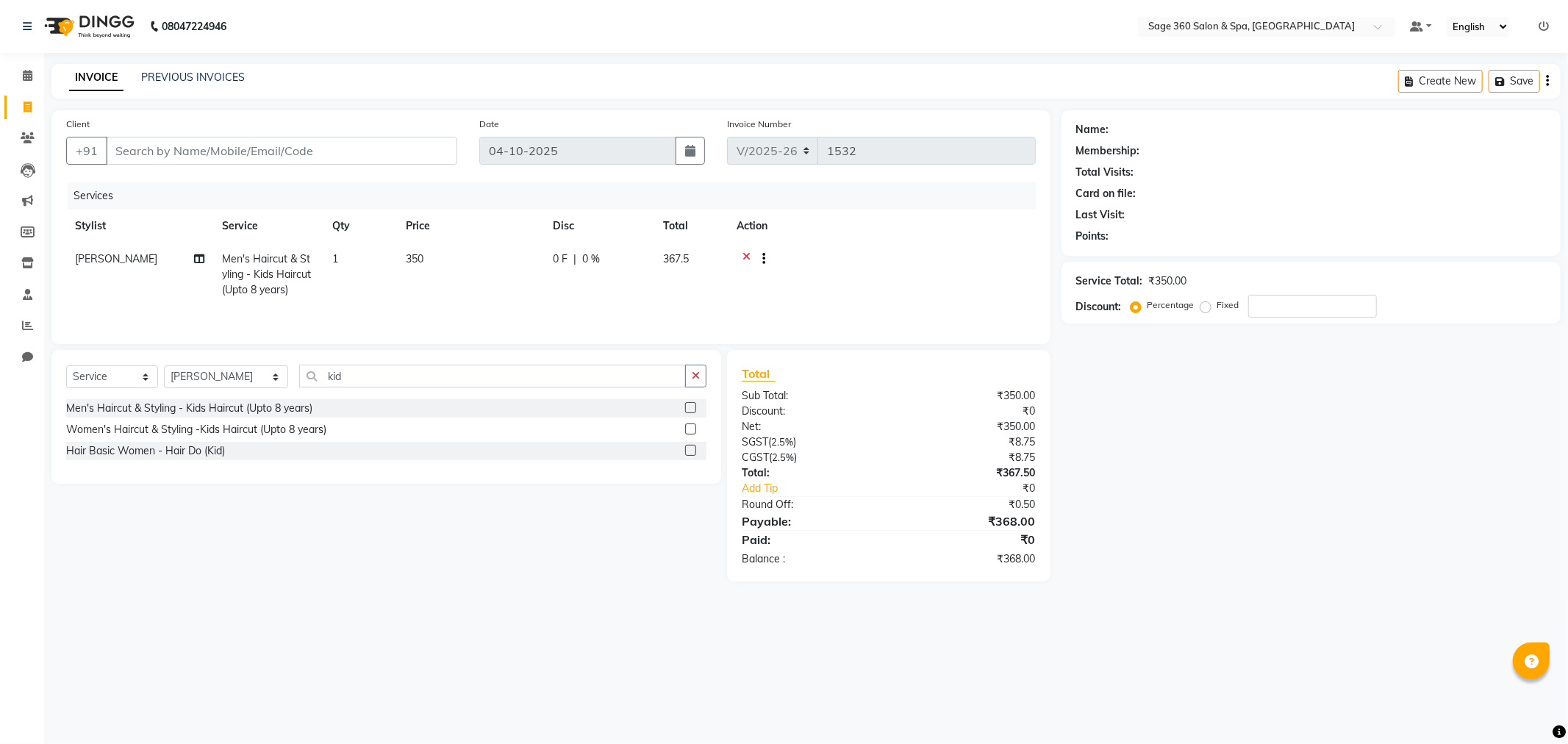
click at [689, 409] on label at bounding box center [690, 407] width 11 height 11
click at [689, 409] on input "checkbox" at bounding box center [689, 407] width 10 height 10
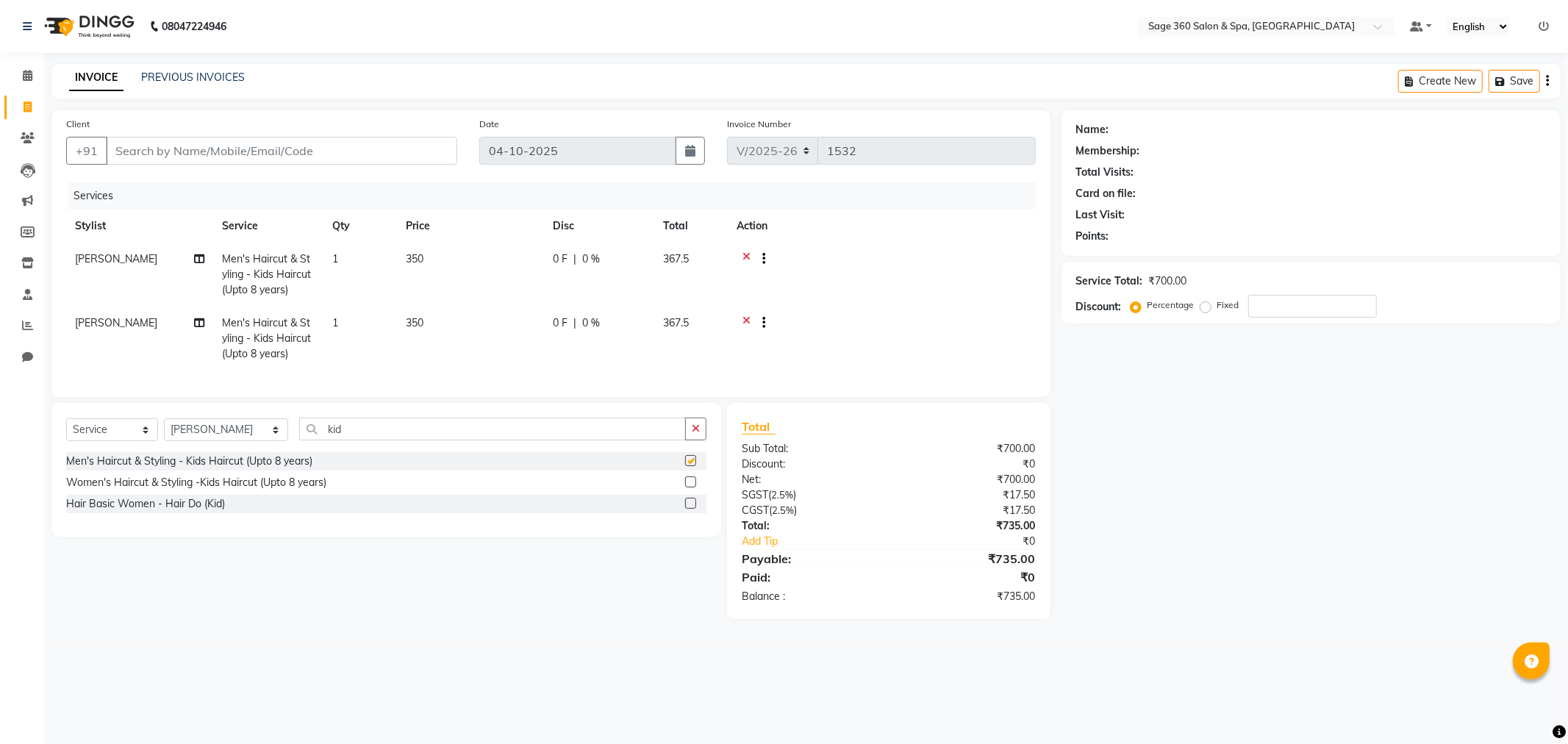
checkbox input "false"
click at [693, 487] on label at bounding box center [690, 482] width 11 height 11
click at [693, 487] on input "checkbox" at bounding box center [689, 482] width 10 height 10
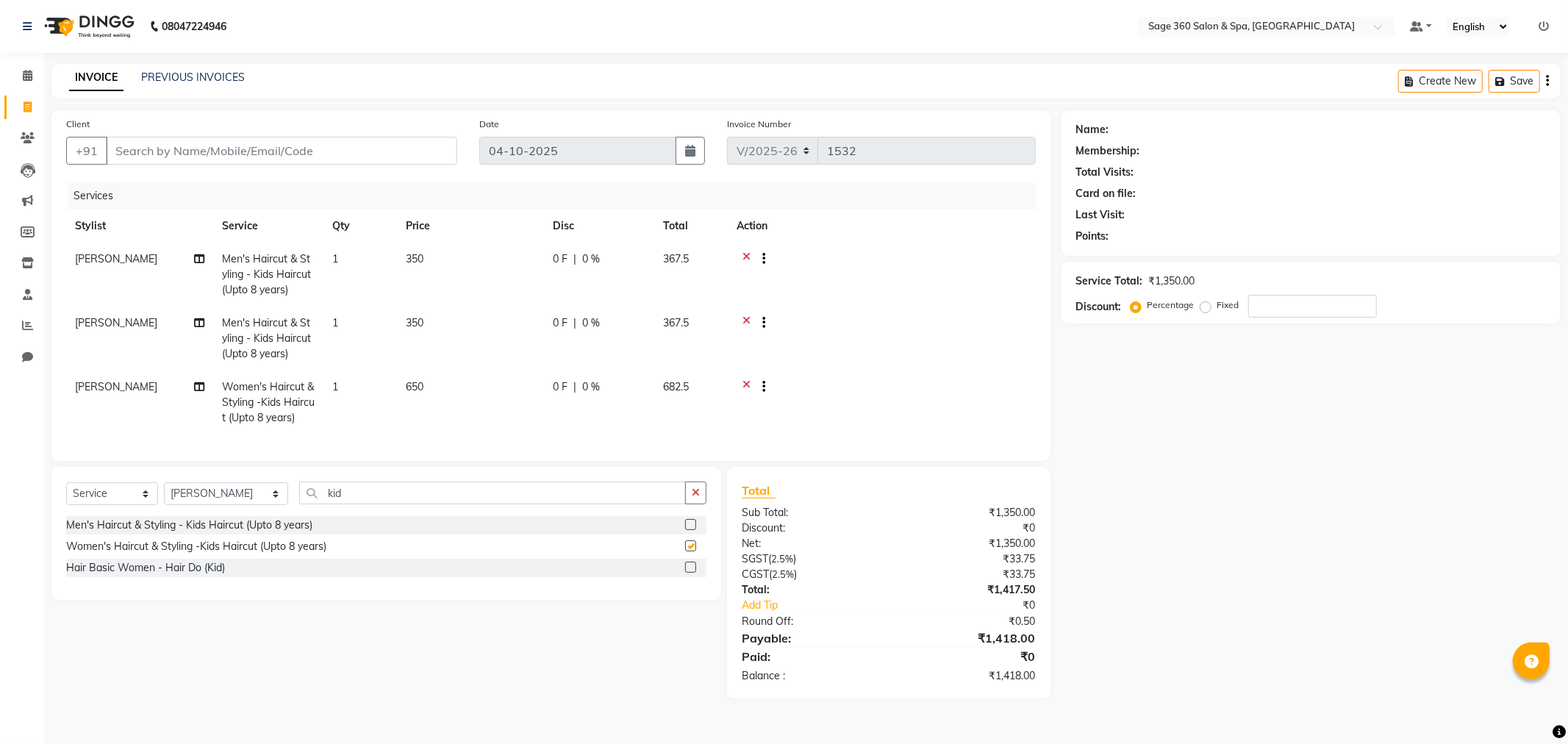
checkbox input "false"
click at [744, 380] on icon at bounding box center [746, 388] width 8 height 18
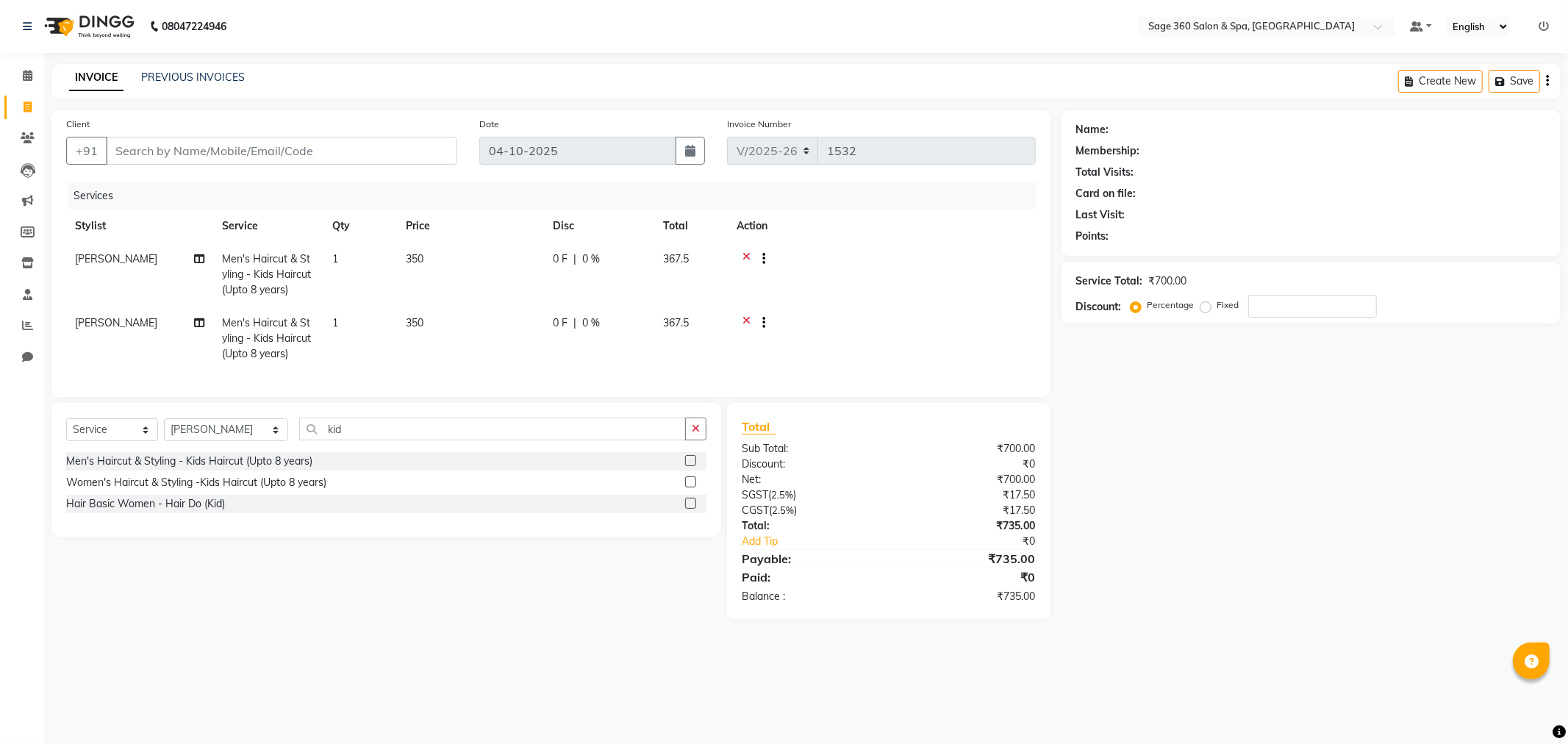
drag, startPoint x: 694, startPoint y: 440, endPoint x: 685, endPoint y: 435, distance: 10.3
click at [693, 434] on icon "button" at bounding box center [695, 428] width 8 height 10
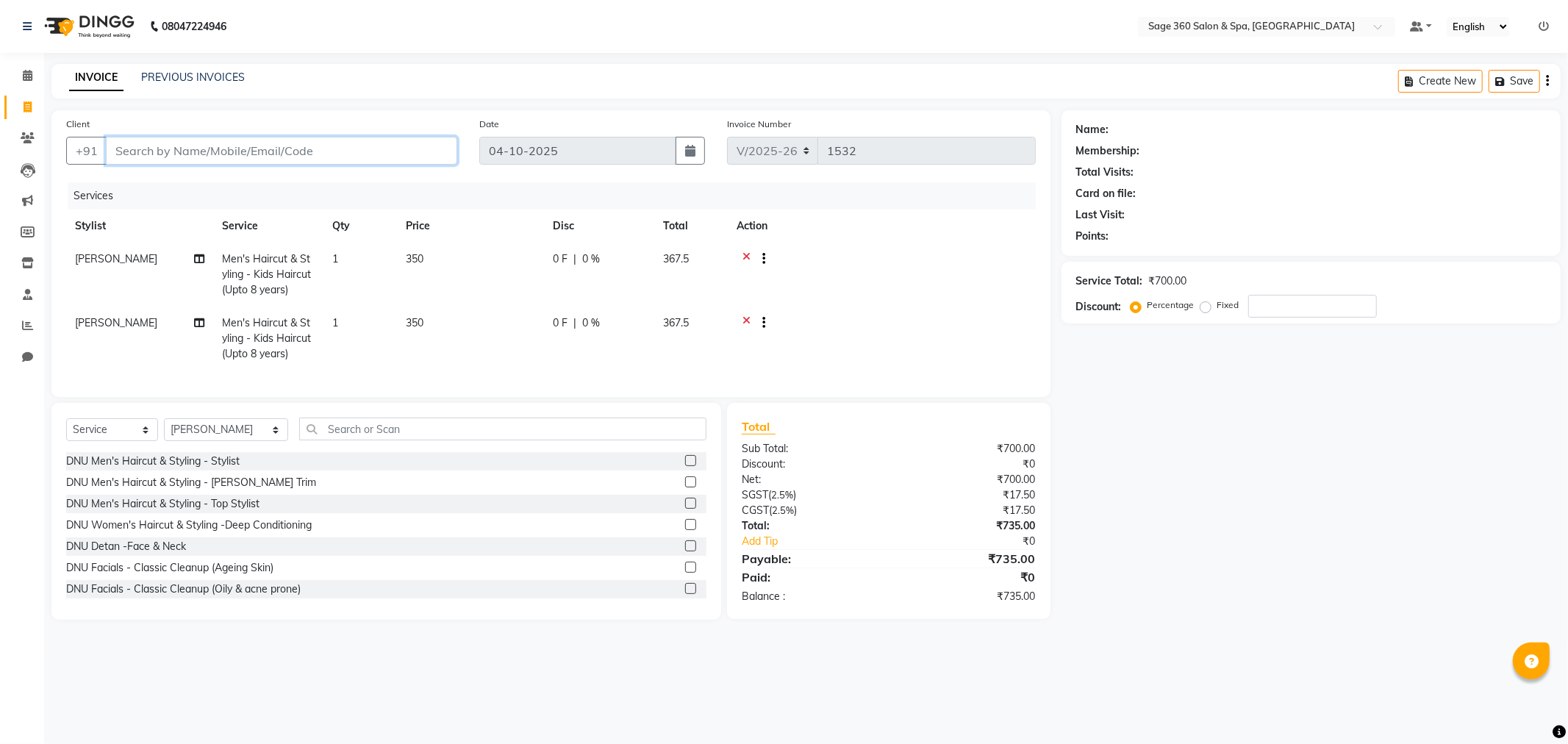
click at [247, 162] on input "Client" at bounding box center [282, 150] width 352 height 28
click at [20, 67] on span at bounding box center [27, 75] width 25 height 17
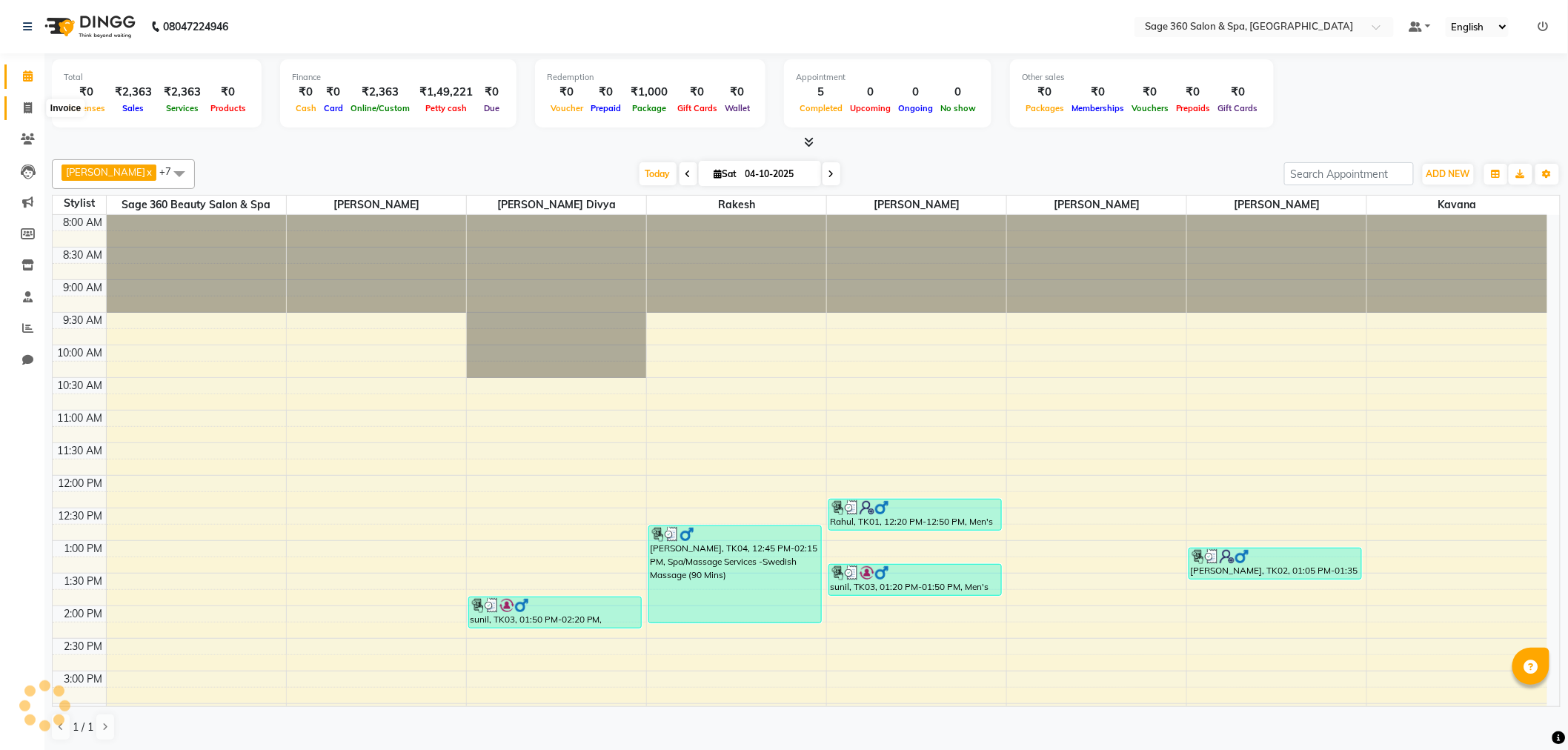
click at [30, 106] on icon at bounding box center [27, 108] width 8 height 11
select select "7678"
select select "service"
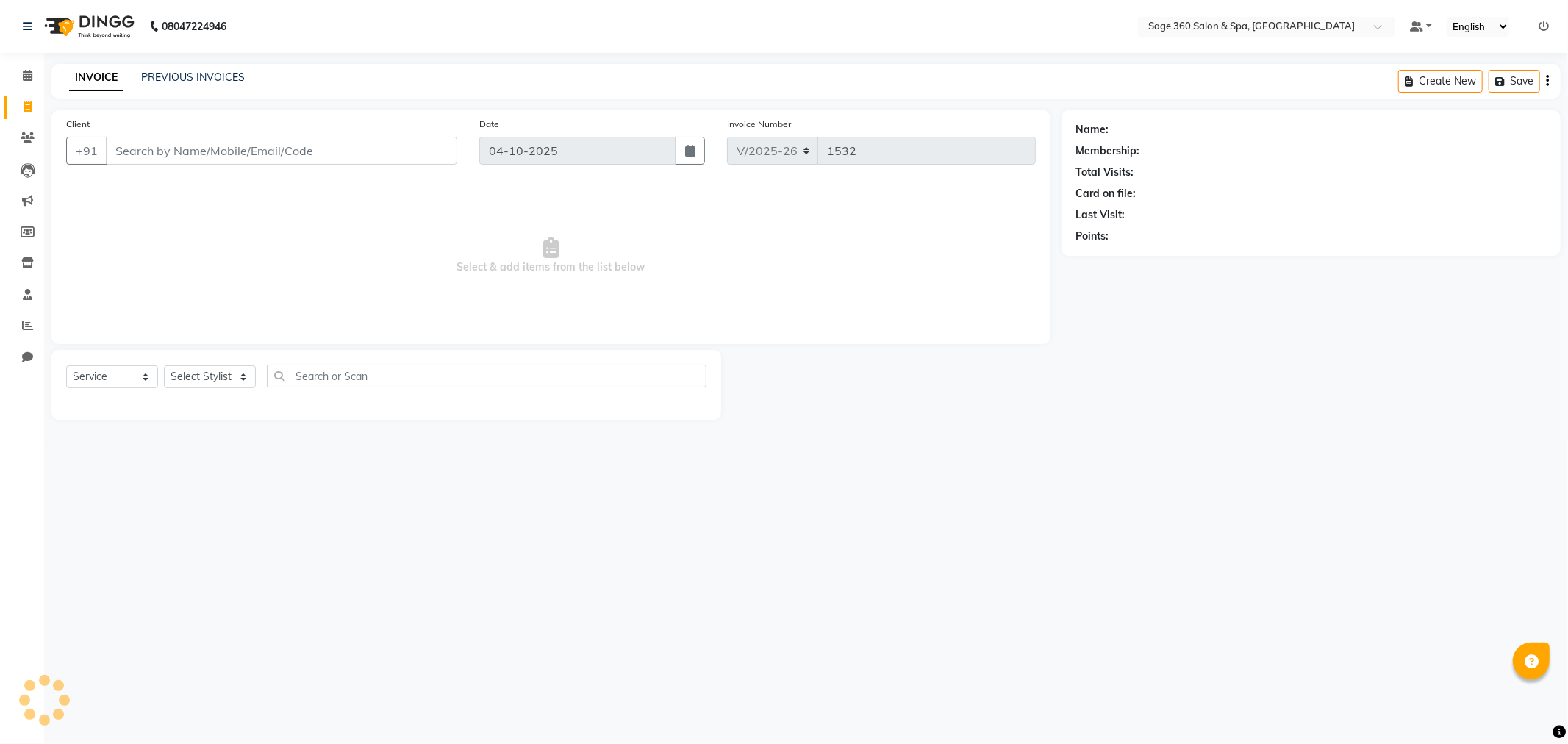
click at [417, 142] on input "Client" at bounding box center [282, 150] width 352 height 28
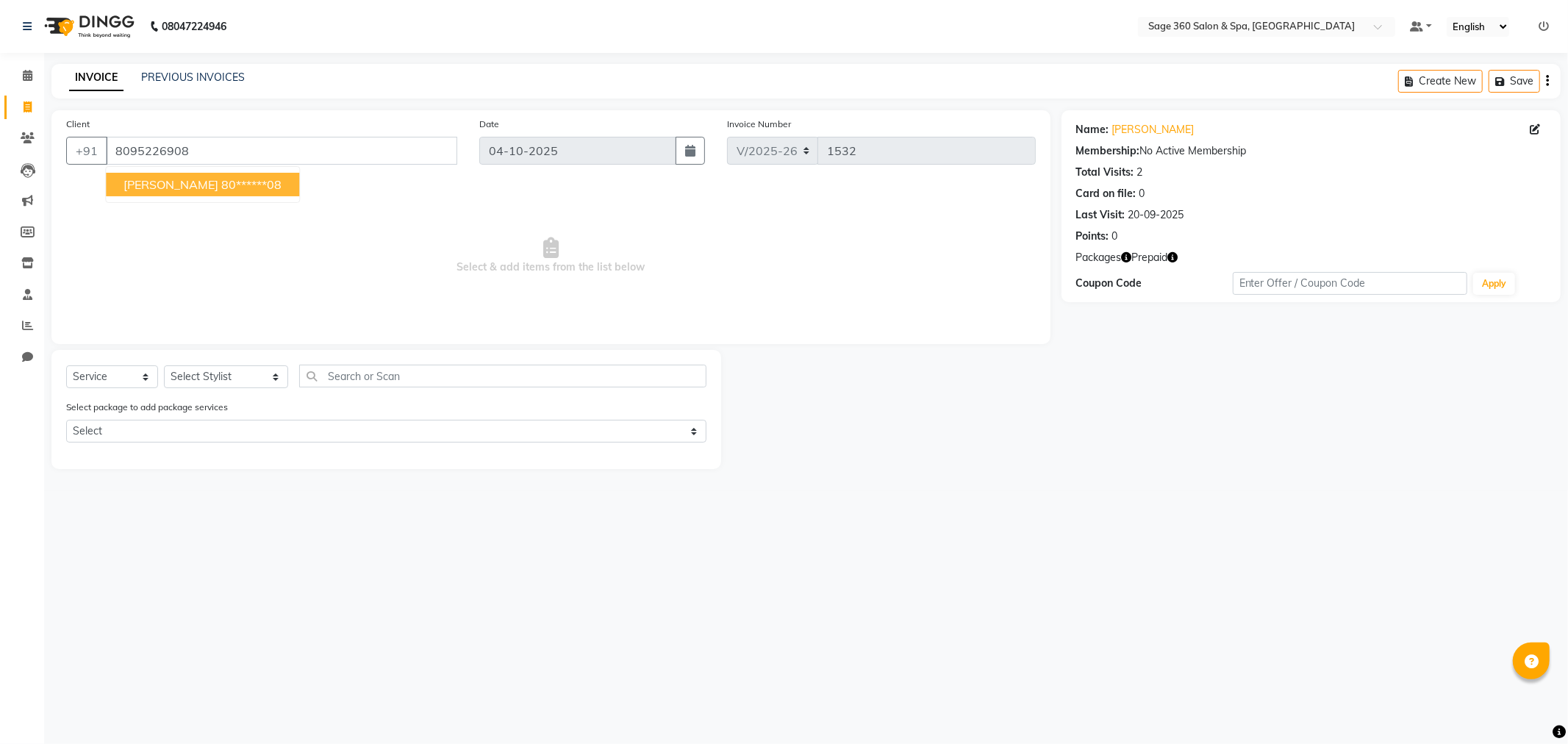
click at [221, 184] on ngb-highlight "80******08" at bounding box center [251, 184] width 60 height 15
type input "80******08"
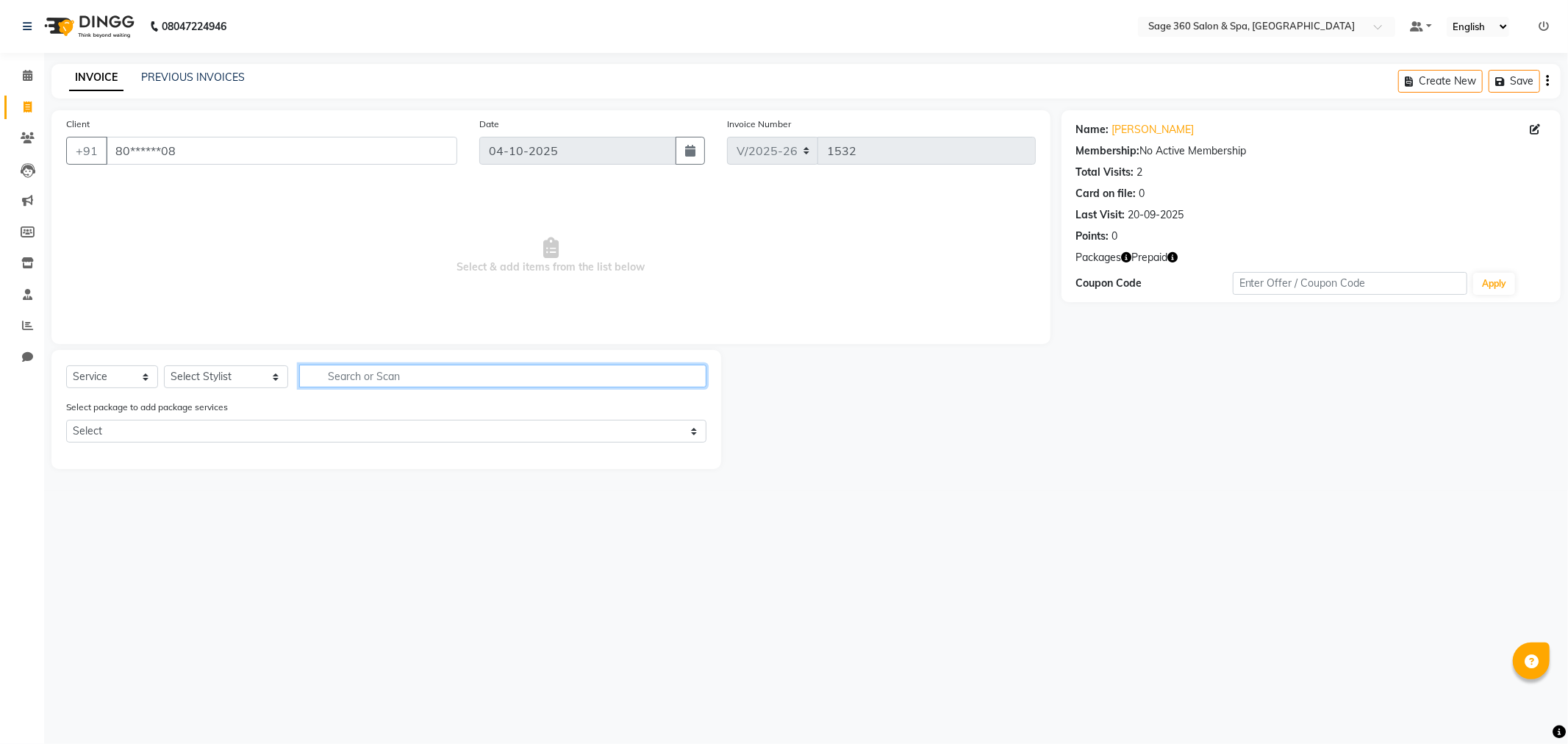
click at [508, 384] on input "text" at bounding box center [503, 376] width 408 height 23
click at [174, 382] on select "Select Stylist [PERSON_NAME] [PERSON_NAME] Kavana [PERSON_NAME] [PERSON_NAME] […" at bounding box center [226, 377] width 124 height 23
select select "83083"
click at [164, 366] on select "Select Stylist [PERSON_NAME] [PERSON_NAME] Kavana [PERSON_NAME] [PERSON_NAME] […" at bounding box center [226, 377] width 124 height 23
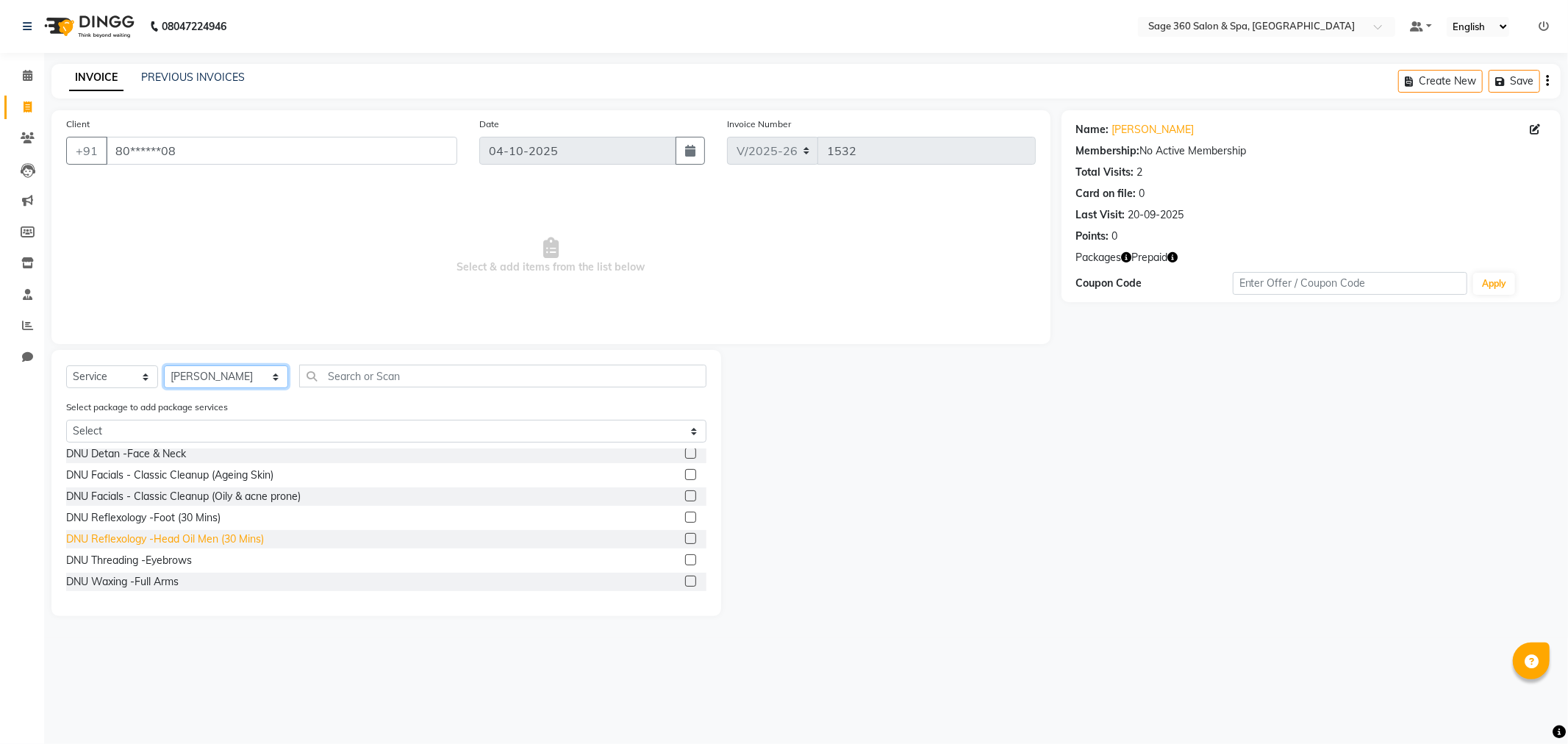
scroll to position [245, 0]
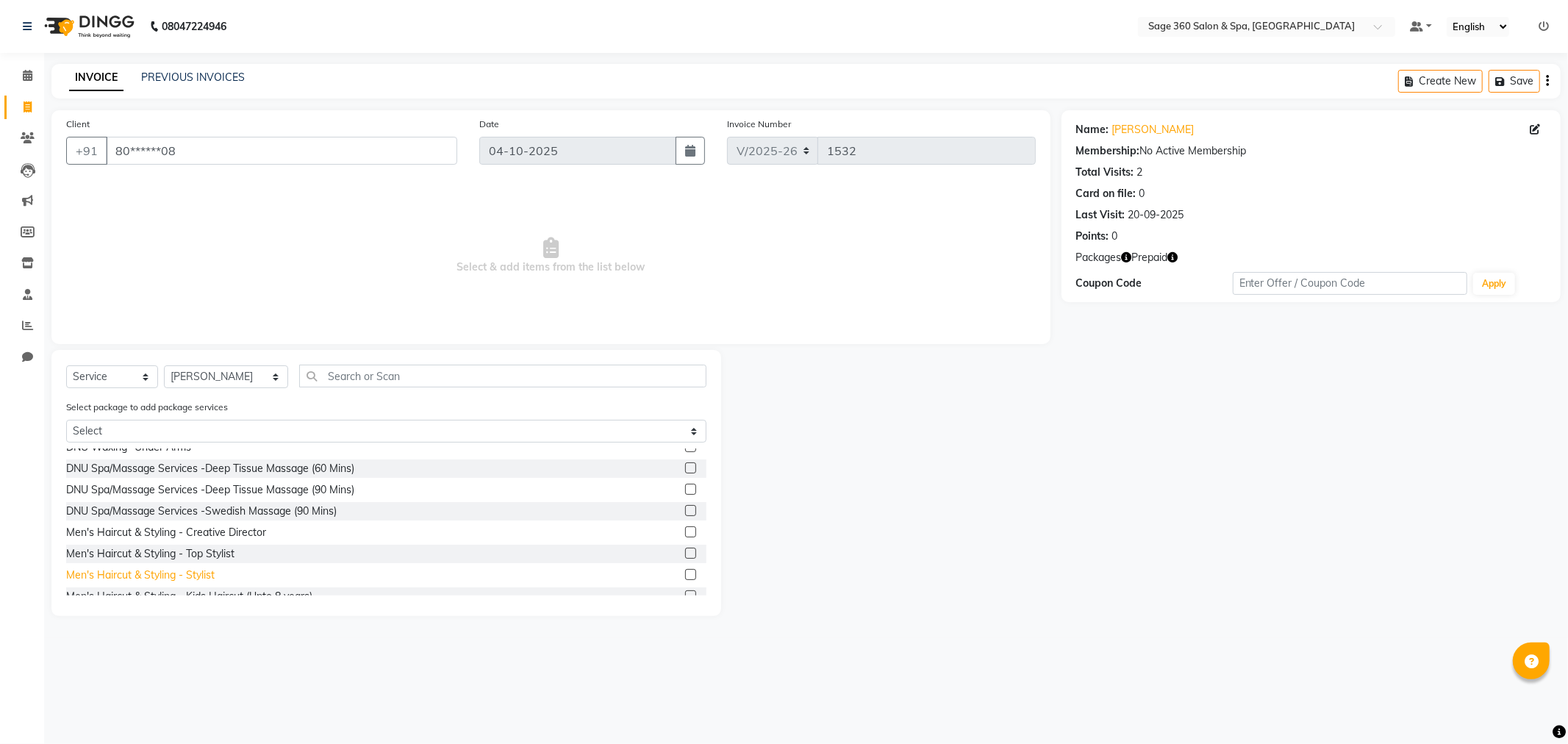
click at [181, 572] on div "Men's Haircut & Styling - Stylist" at bounding box center [141, 575] width 149 height 16
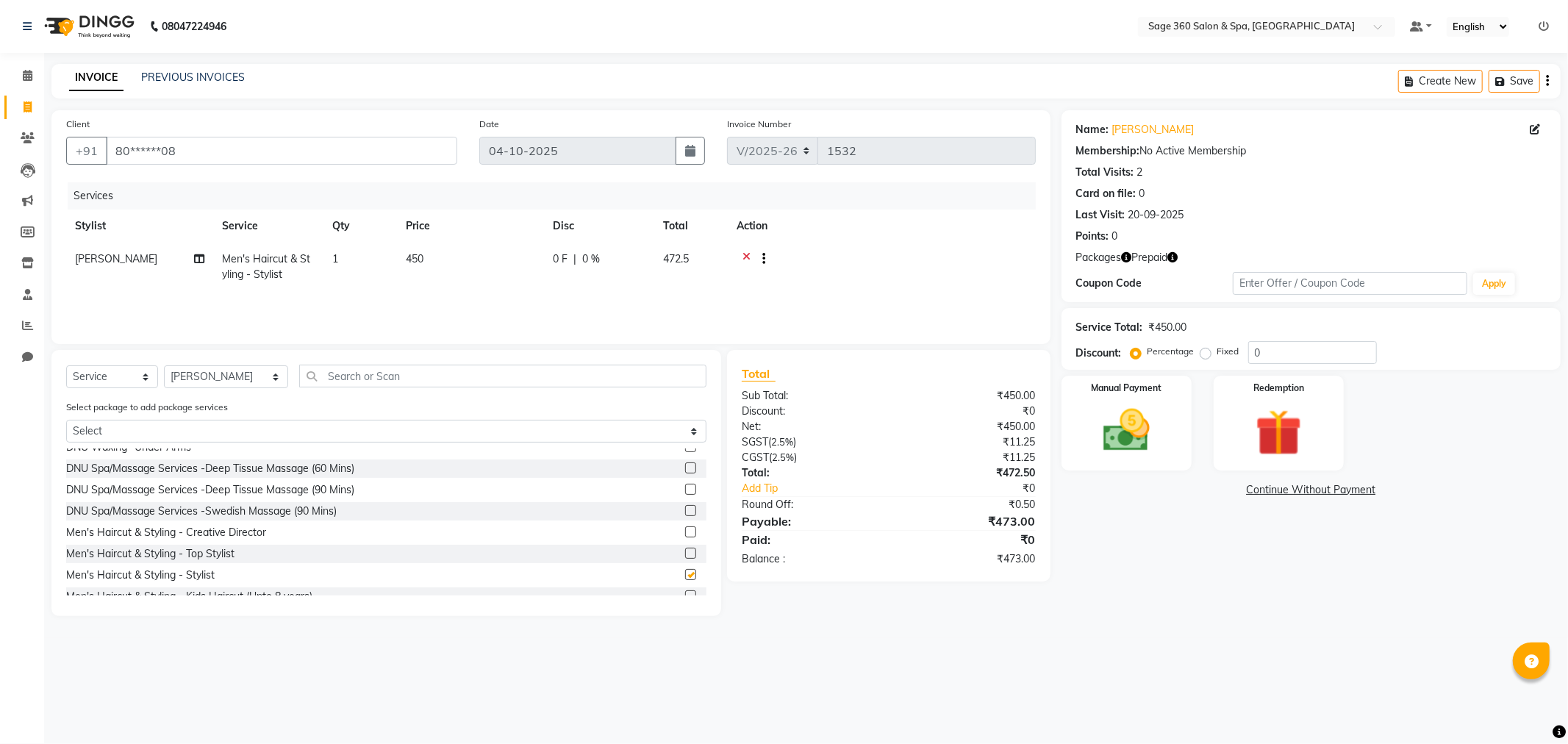
checkbox input "false"
click at [1275, 408] on img at bounding box center [1279, 433] width 79 height 60
drag, startPoint x: 1261, startPoint y: 486, endPoint x: 1230, endPoint y: 627, distance: 144.4
click at [1260, 485] on span "Prepaid 1" at bounding box center [1270, 490] width 48 height 17
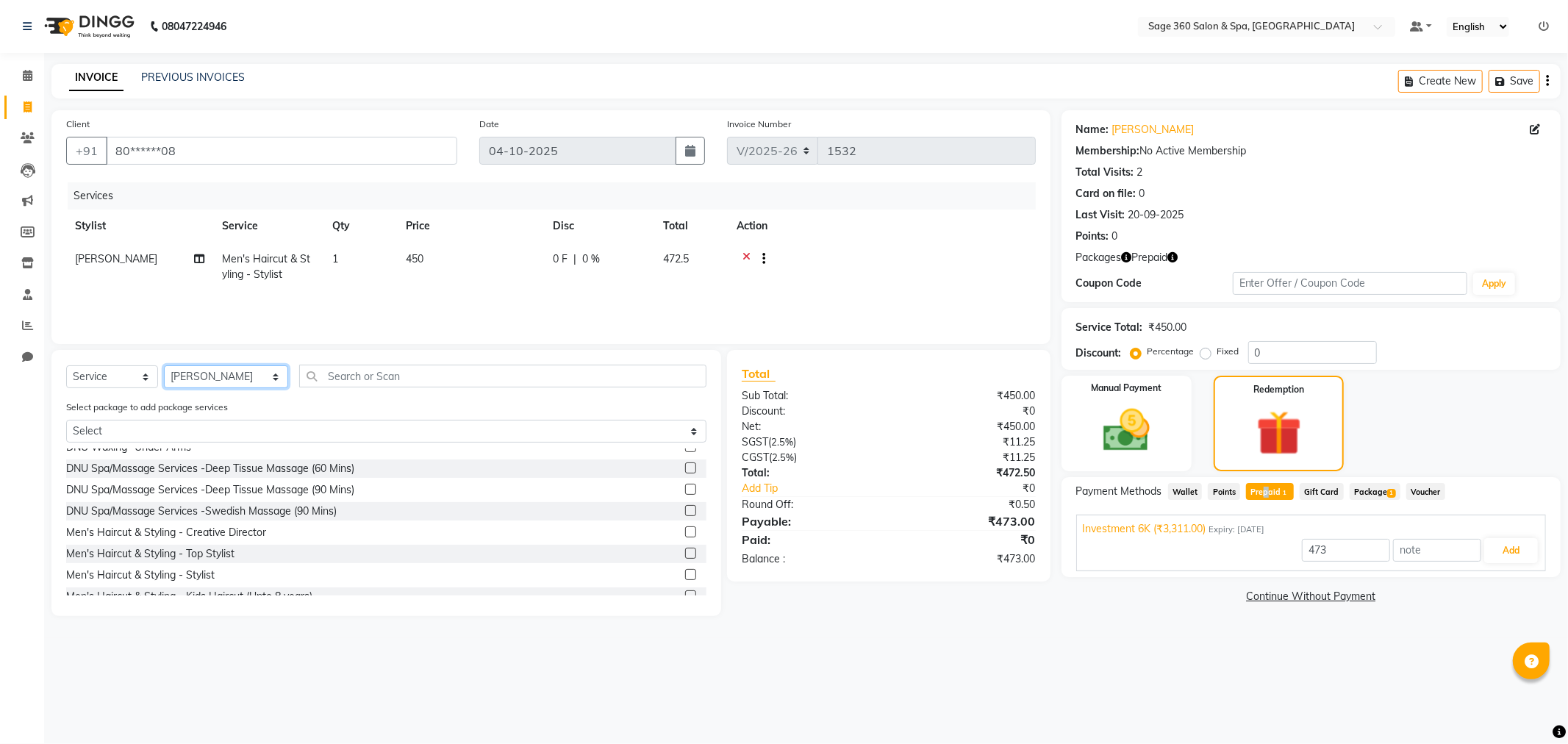
click at [221, 386] on select "Select Stylist [PERSON_NAME] [PERSON_NAME] Kavana [PERSON_NAME] [PERSON_NAME] […" at bounding box center [226, 377] width 124 height 23
select select "90511"
click at [164, 366] on select "Select Stylist [PERSON_NAME] [PERSON_NAME] Kavana [PERSON_NAME] [PERSON_NAME] […" at bounding box center [226, 377] width 124 height 23
click at [303, 376] on input "text" at bounding box center [503, 376] width 408 height 23
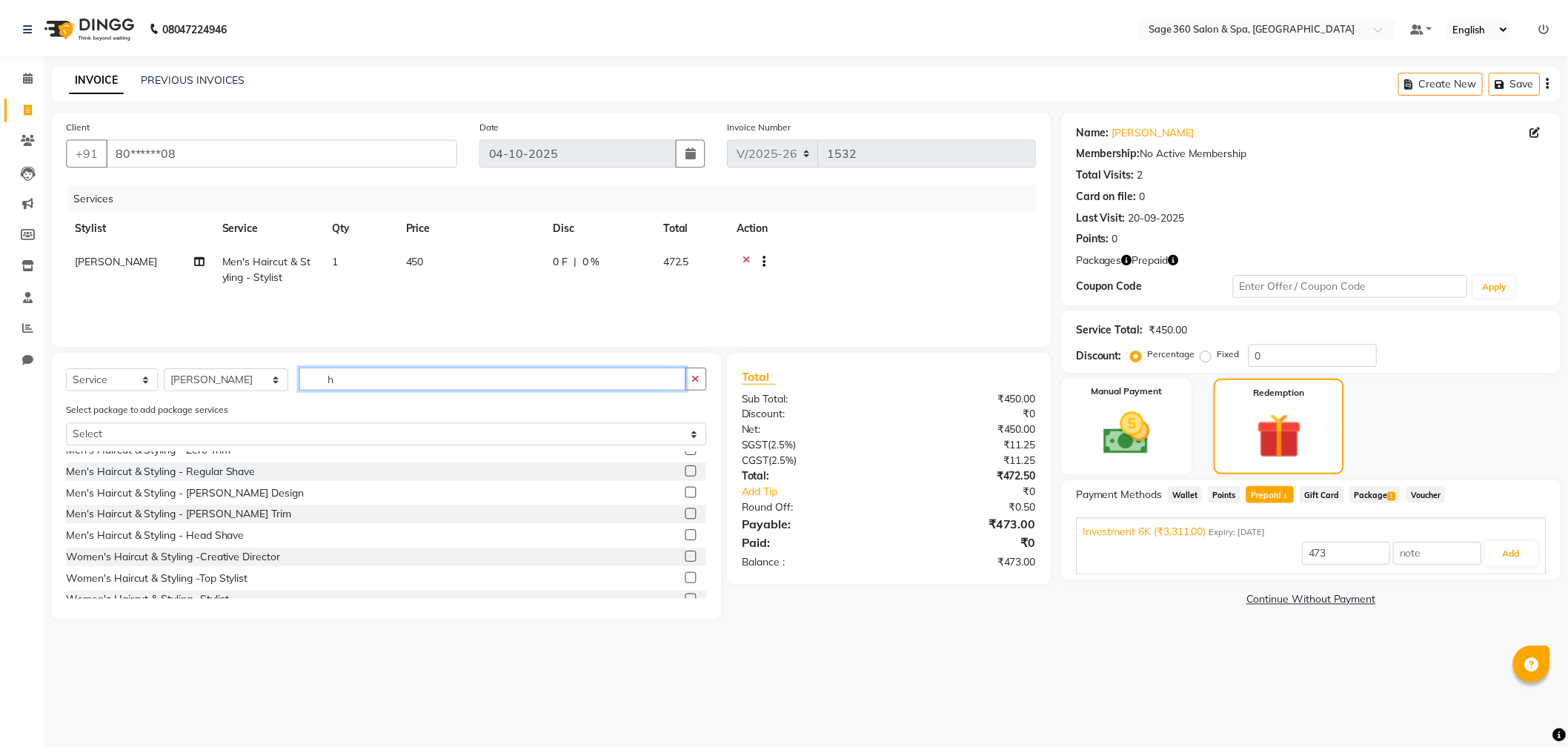
scroll to position [75, 0]
type input "ha"
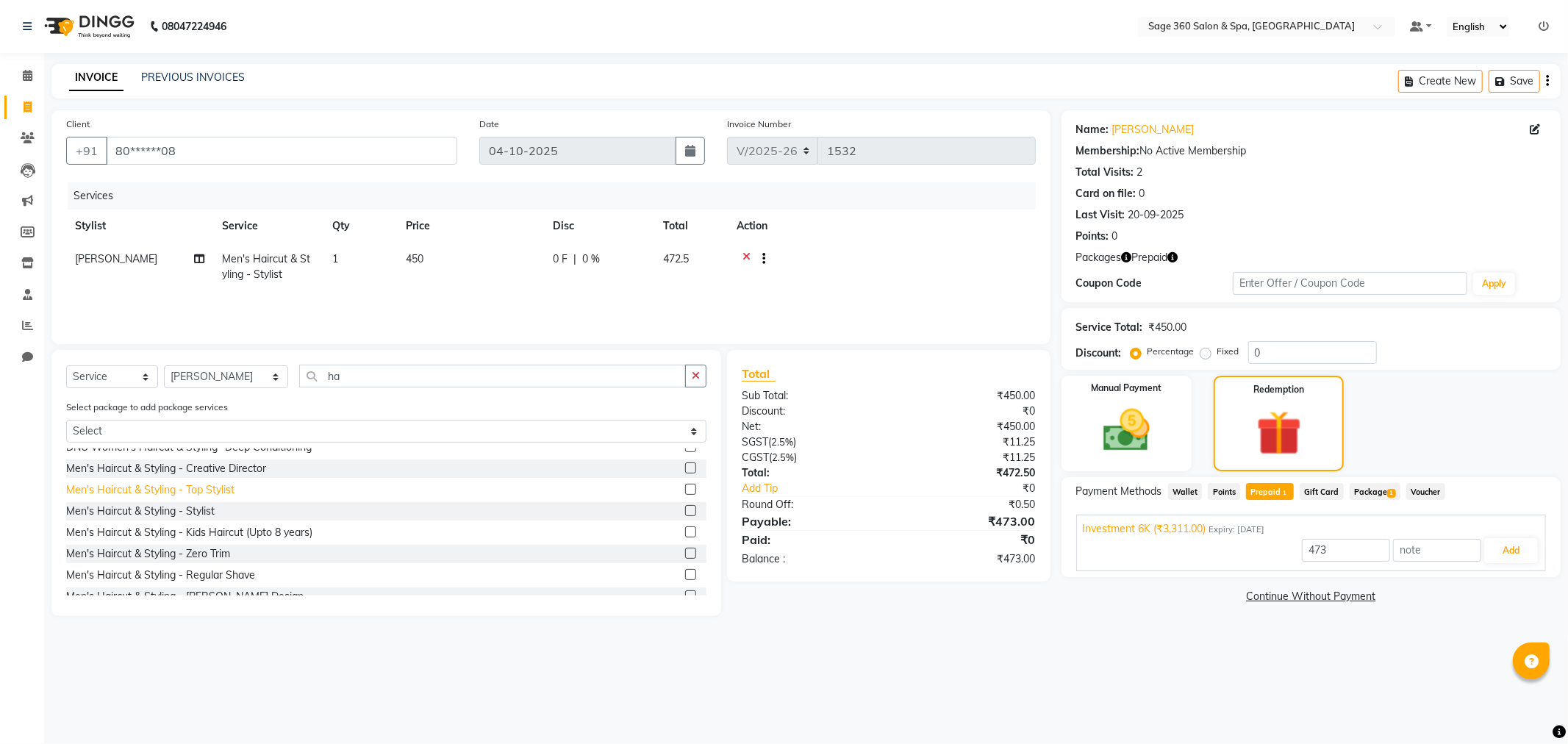
click at [206, 492] on div "Men's Haircut & Styling - Top Stylist" at bounding box center [150, 490] width 168 height 16
type input "3311"
checkbox input "false"
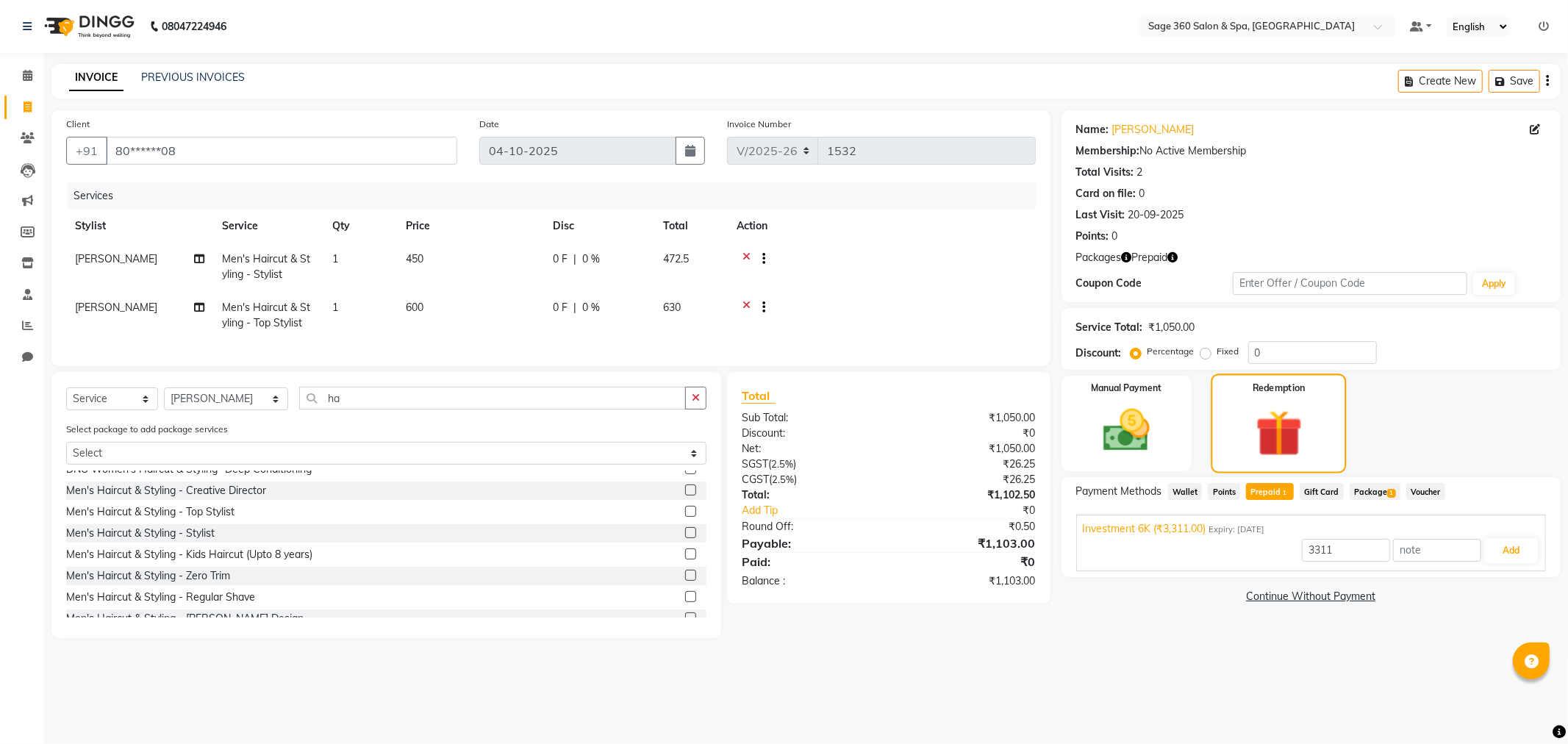
click at [1265, 442] on img at bounding box center [1279, 433] width 76 height 59
click at [1519, 546] on button "Add" at bounding box center [1510, 550] width 53 height 25
click at [1335, 556] on input "3311" at bounding box center [1346, 550] width 88 height 23
type input "3"
click at [1512, 549] on button "Add" at bounding box center [1510, 550] width 53 height 25
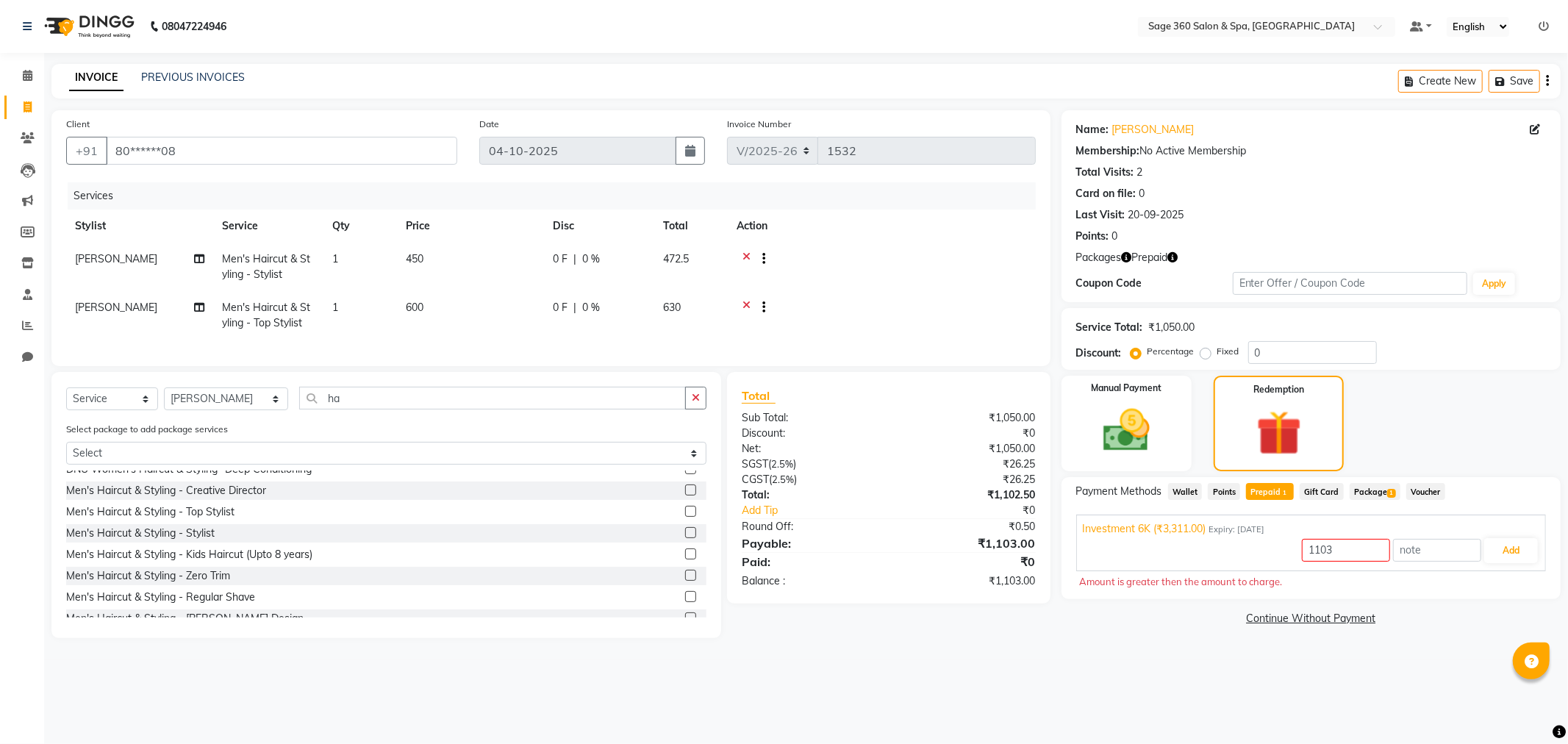
click at [1282, 486] on span "Prepaid 1" at bounding box center [1270, 490] width 48 height 17
click at [1278, 487] on span "Prepaid 1" at bounding box center [1270, 490] width 48 height 17
click at [1261, 483] on span "Prepaid 1" at bounding box center [1270, 490] width 48 height 17
click at [1342, 550] on input "1103" at bounding box center [1346, 550] width 88 height 23
type input "1"
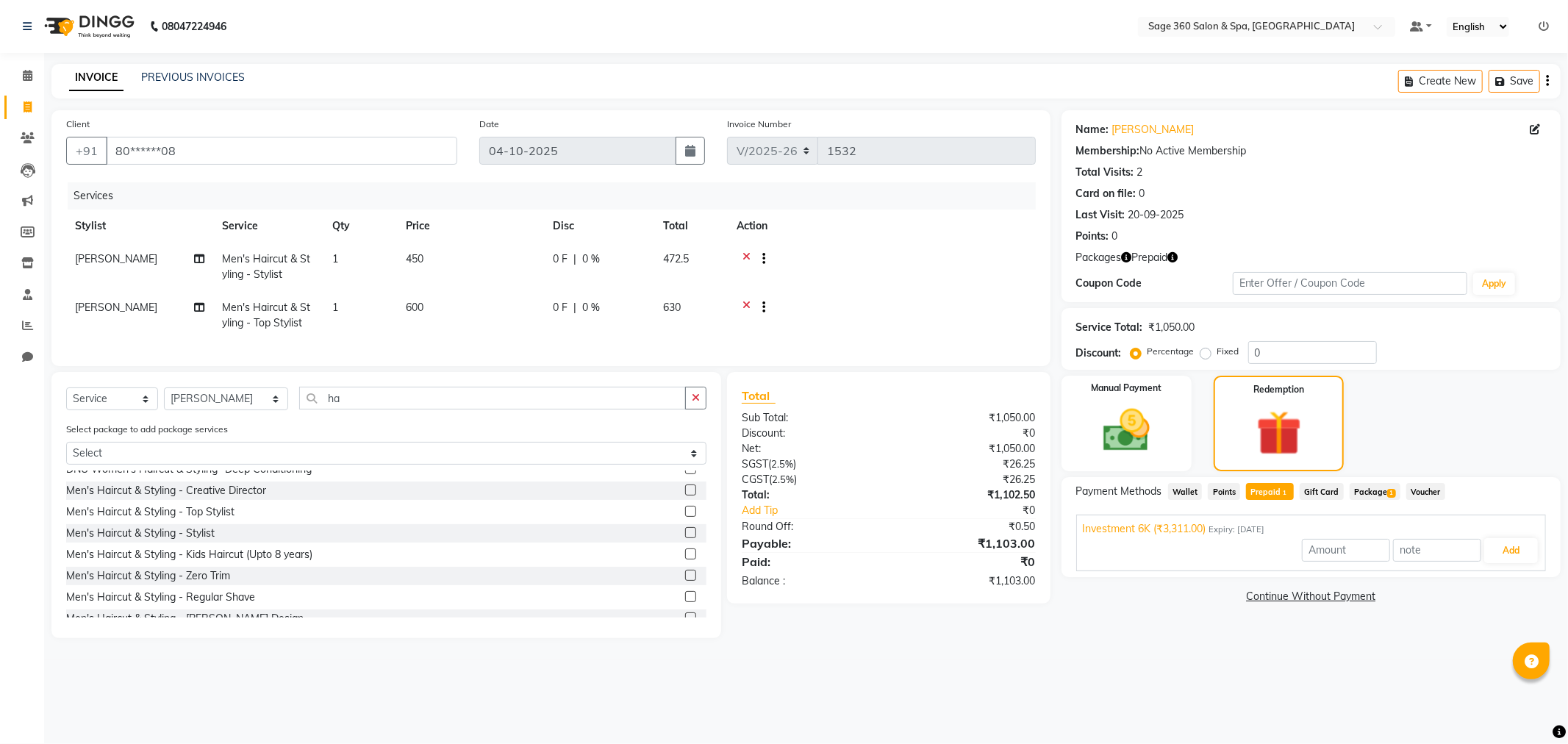
click at [425, 309] on td "600" at bounding box center [470, 315] width 147 height 48
select select "90511"
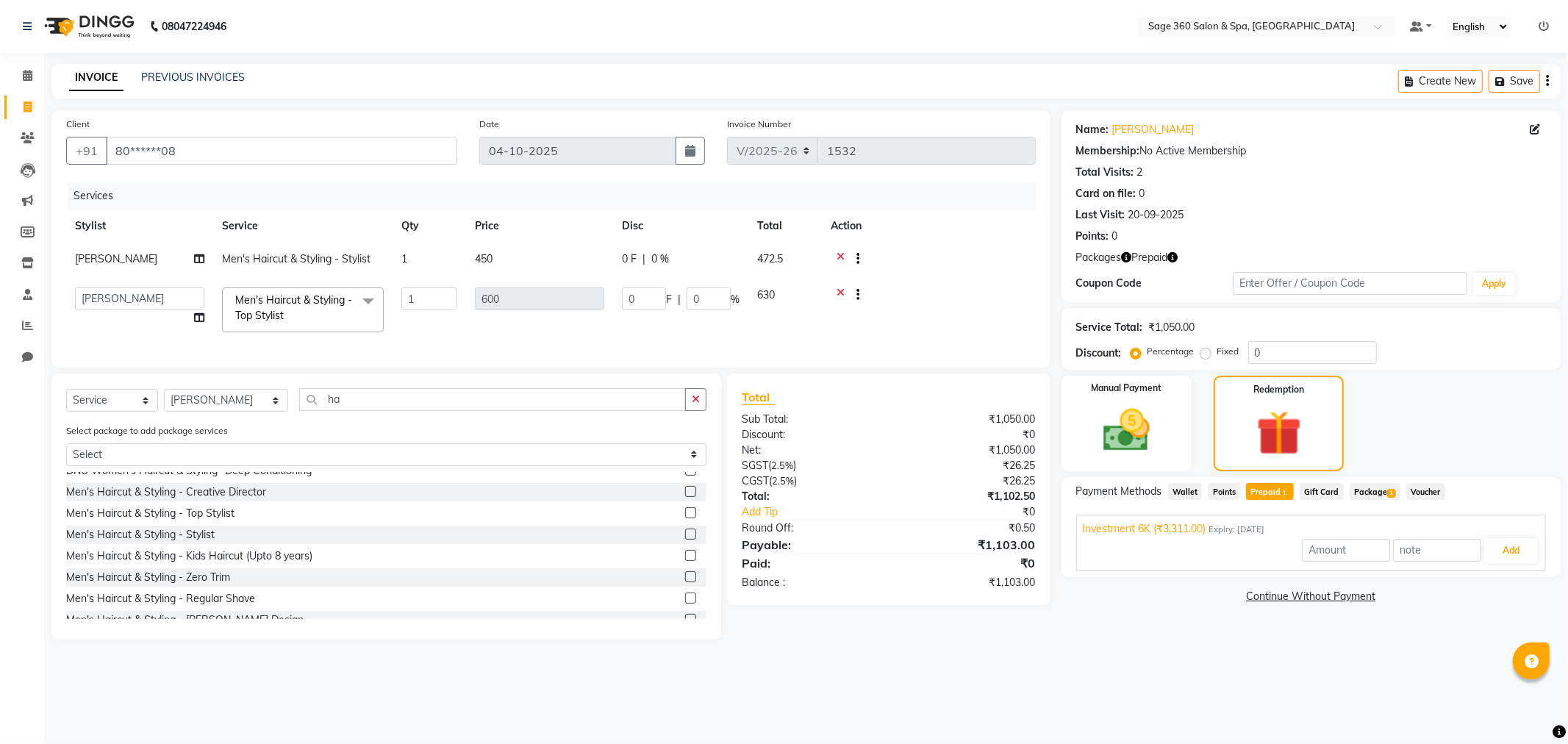
click at [106, 261] on td "[PERSON_NAME]" at bounding box center [140, 260] width 147 height 36
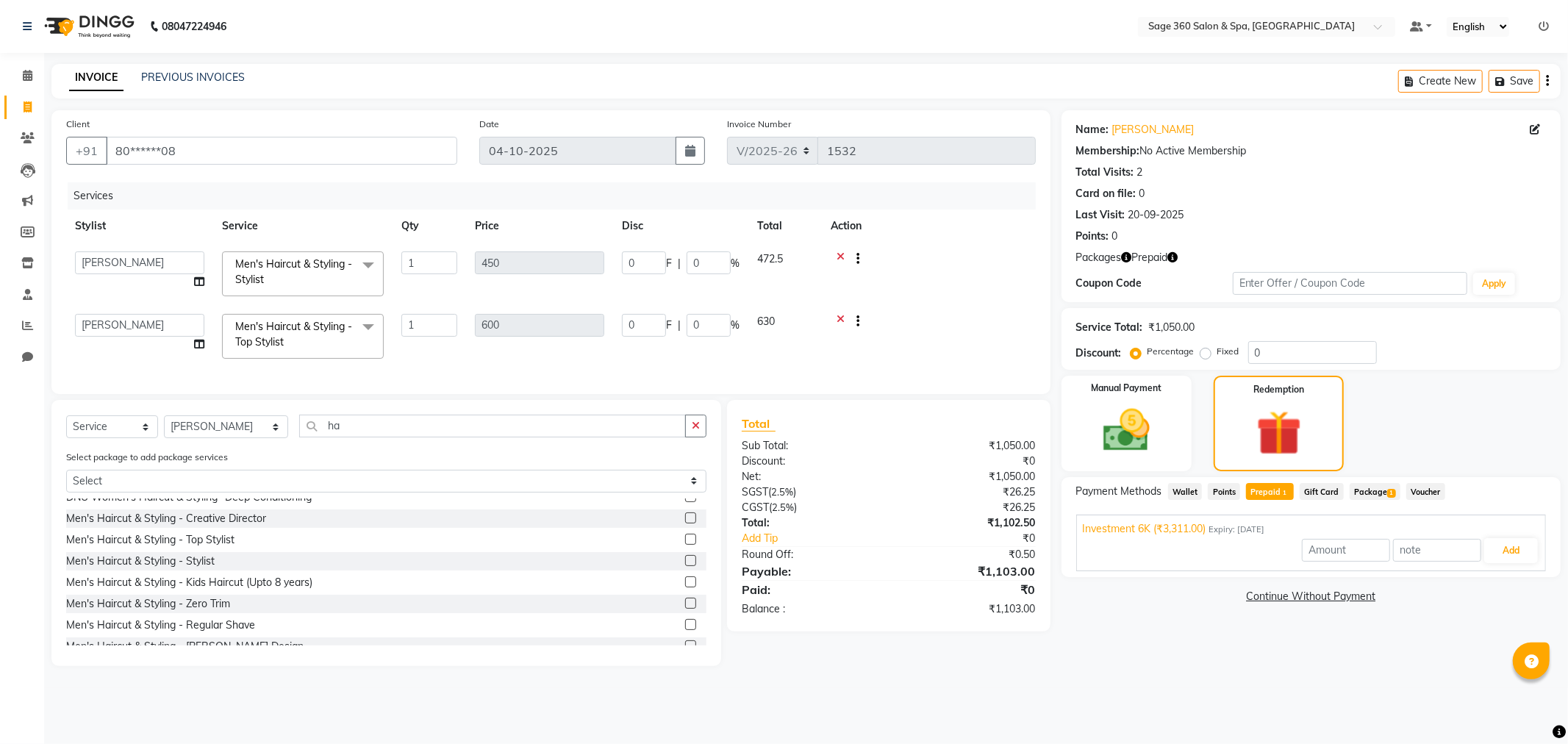
click at [1274, 497] on span "Prepaid 1" at bounding box center [1270, 490] width 48 height 17
type input "1103"
click at [1502, 550] on button "Add" at bounding box center [1510, 550] width 53 height 25
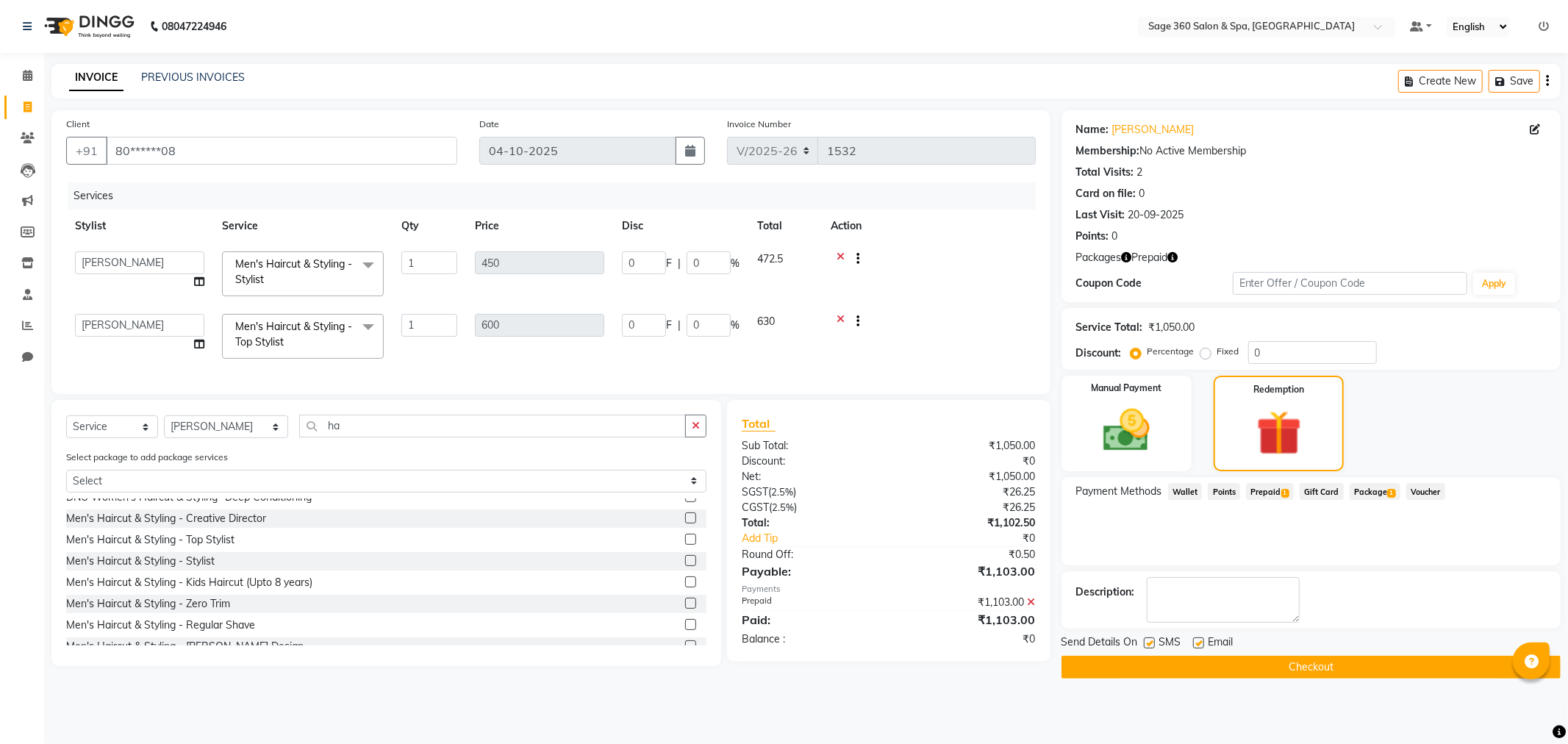
click at [1252, 650] on div "Send Details On SMS Email" at bounding box center [1311, 643] width 499 height 18
click at [1251, 665] on button "Checkout" at bounding box center [1311, 667] width 499 height 23
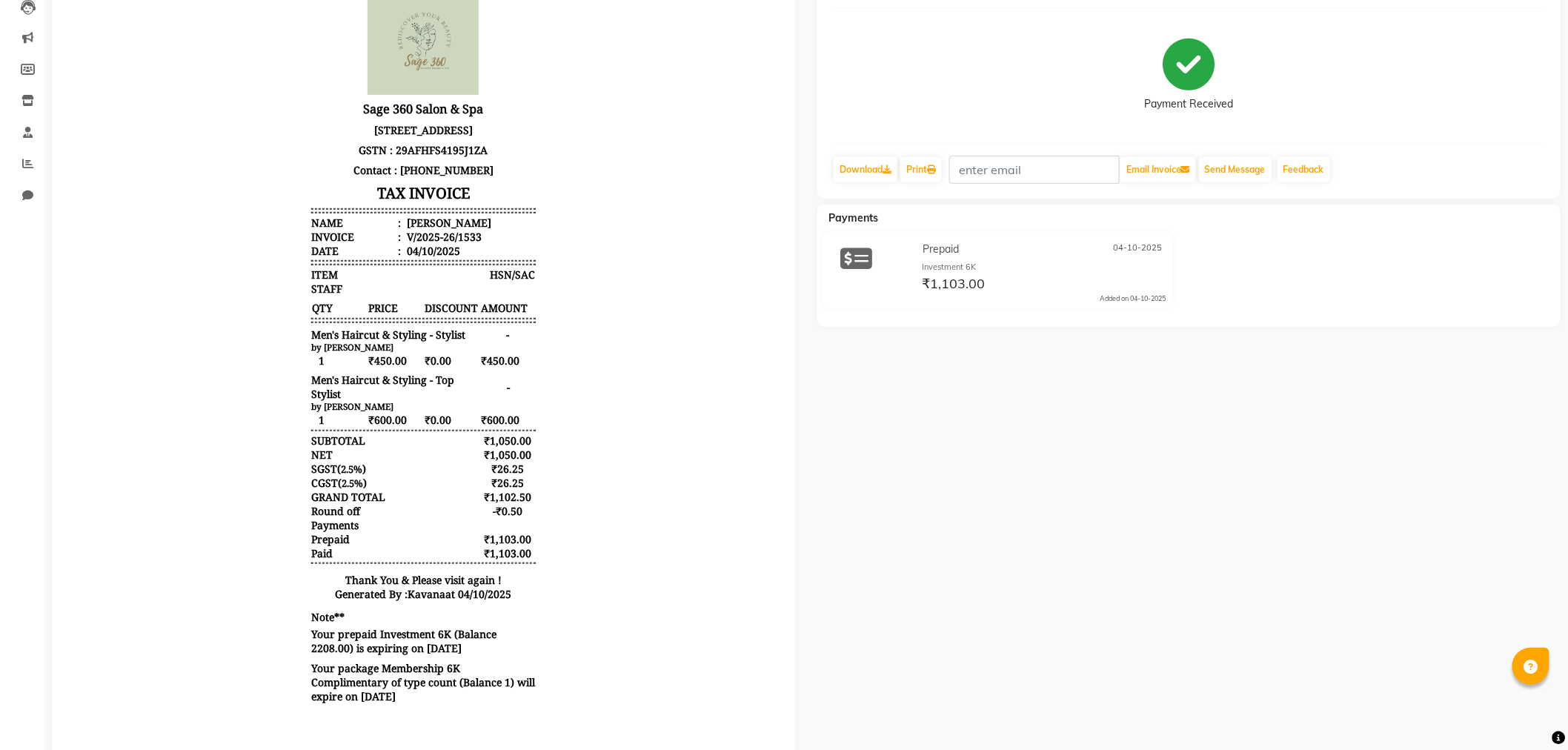
click at [1090, 583] on div "Senthil Prebook Payment Received Download Print Email Invoice Send Message Feed…" at bounding box center [1189, 361] width 765 height 810
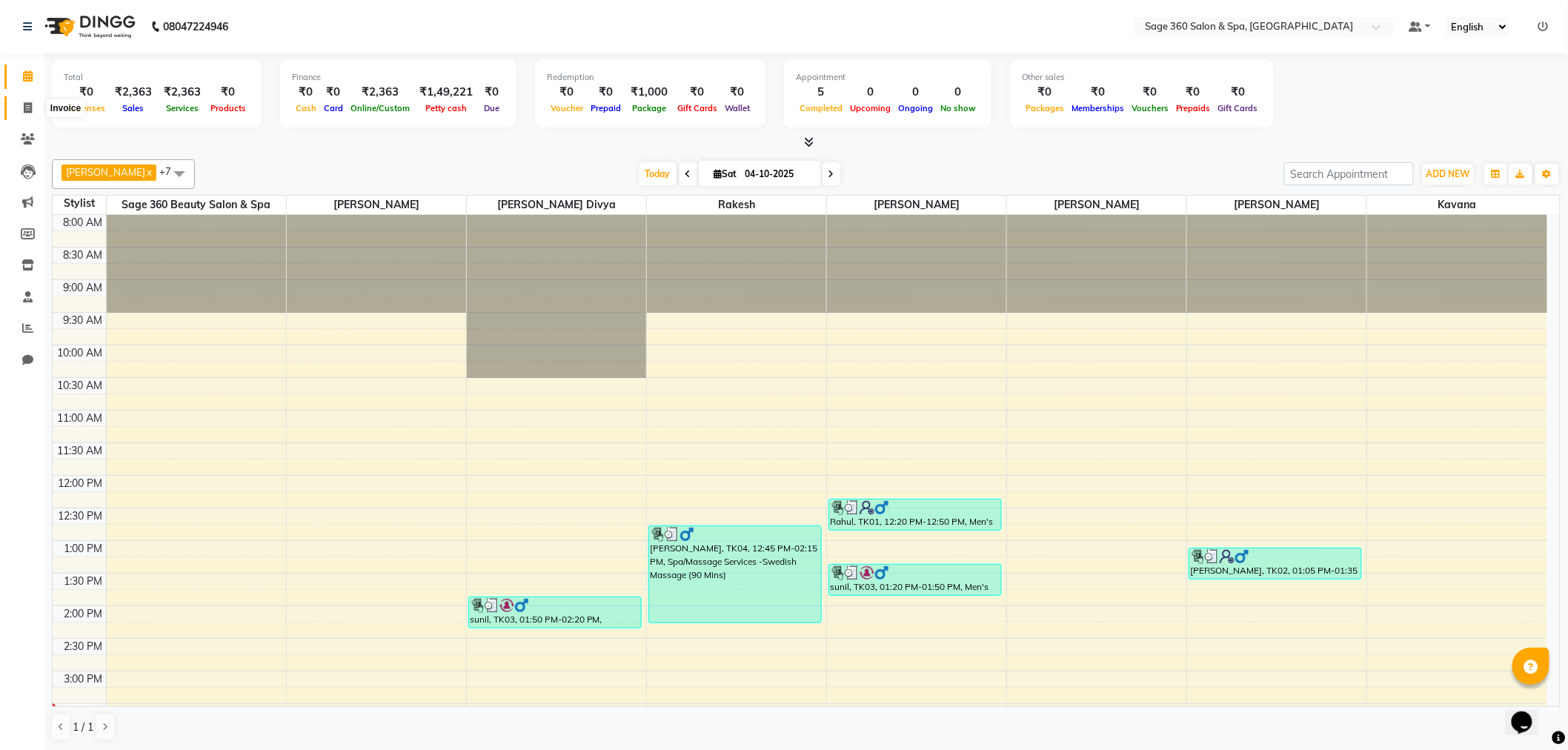
click at [25, 109] on icon at bounding box center [27, 108] width 8 height 11
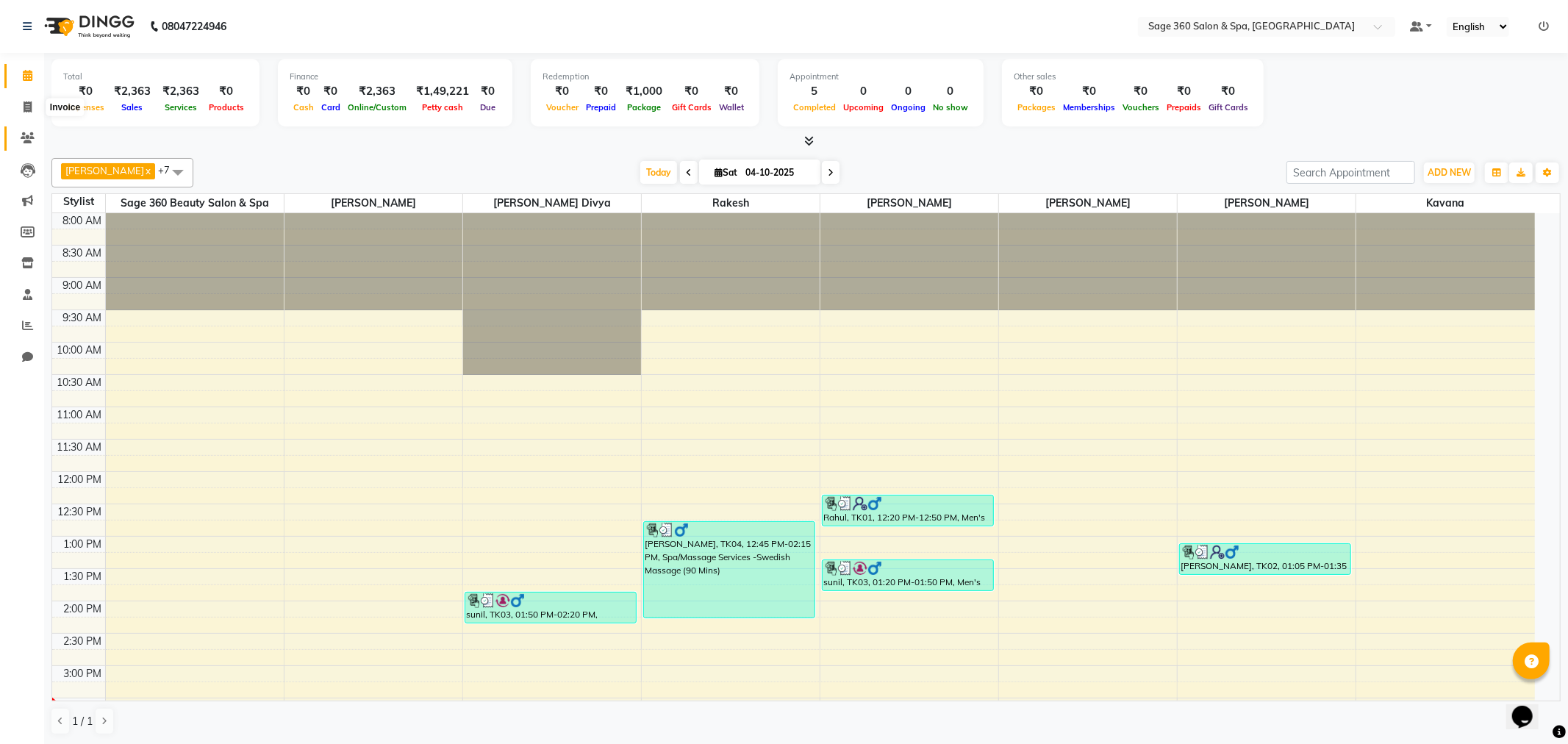
select select "7678"
select select "service"
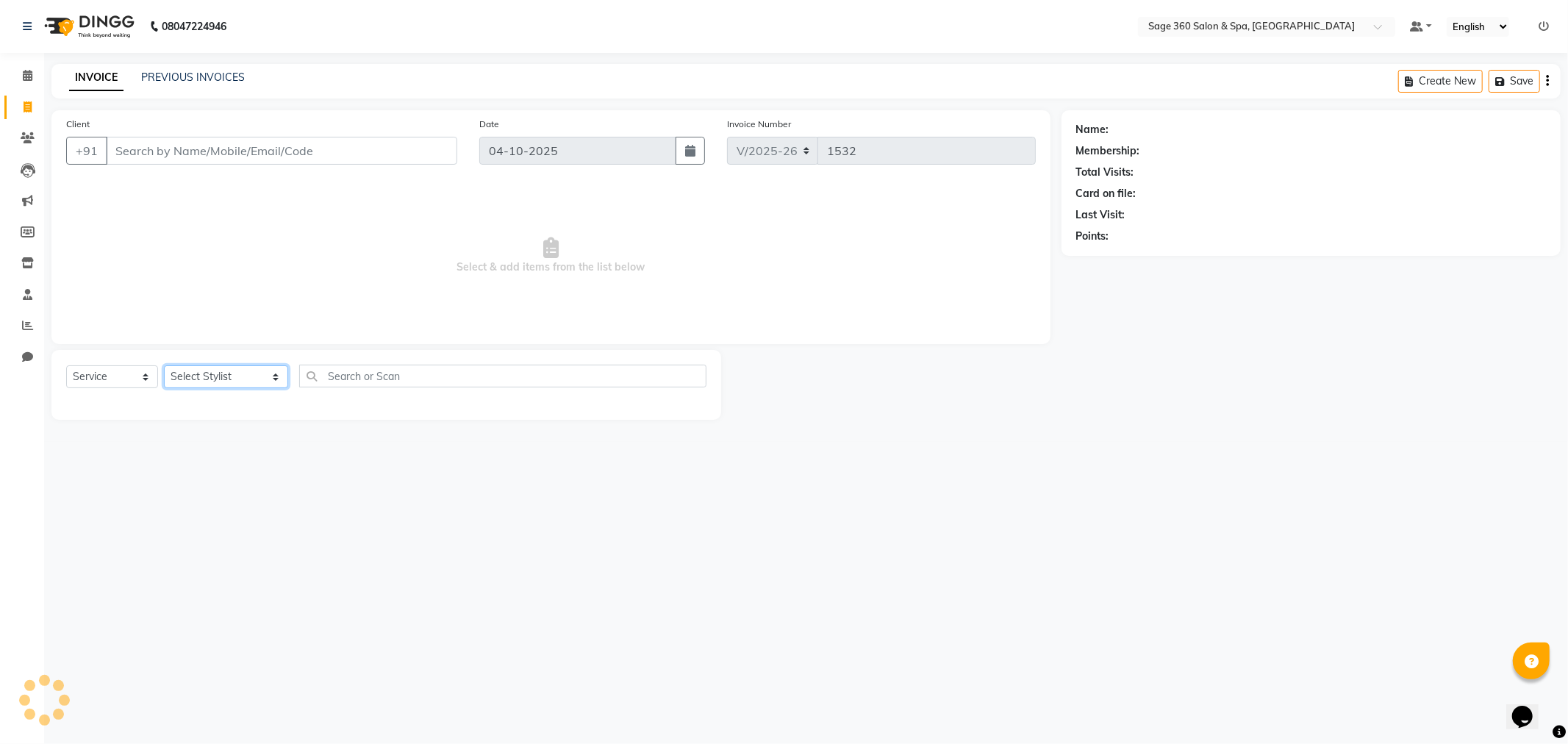
click at [202, 371] on select "Select Stylist [PERSON_NAME] [PERSON_NAME] Kavana [PERSON_NAME] [PERSON_NAME] […" at bounding box center [226, 377] width 124 height 23
select select "68050"
click at [164, 366] on select "Select Stylist [PERSON_NAME] [PERSON_NAME] Kavana [PERSON_NAME] [PERSON_NAME] […" at bounding box center [226, 377] width 124 height 23
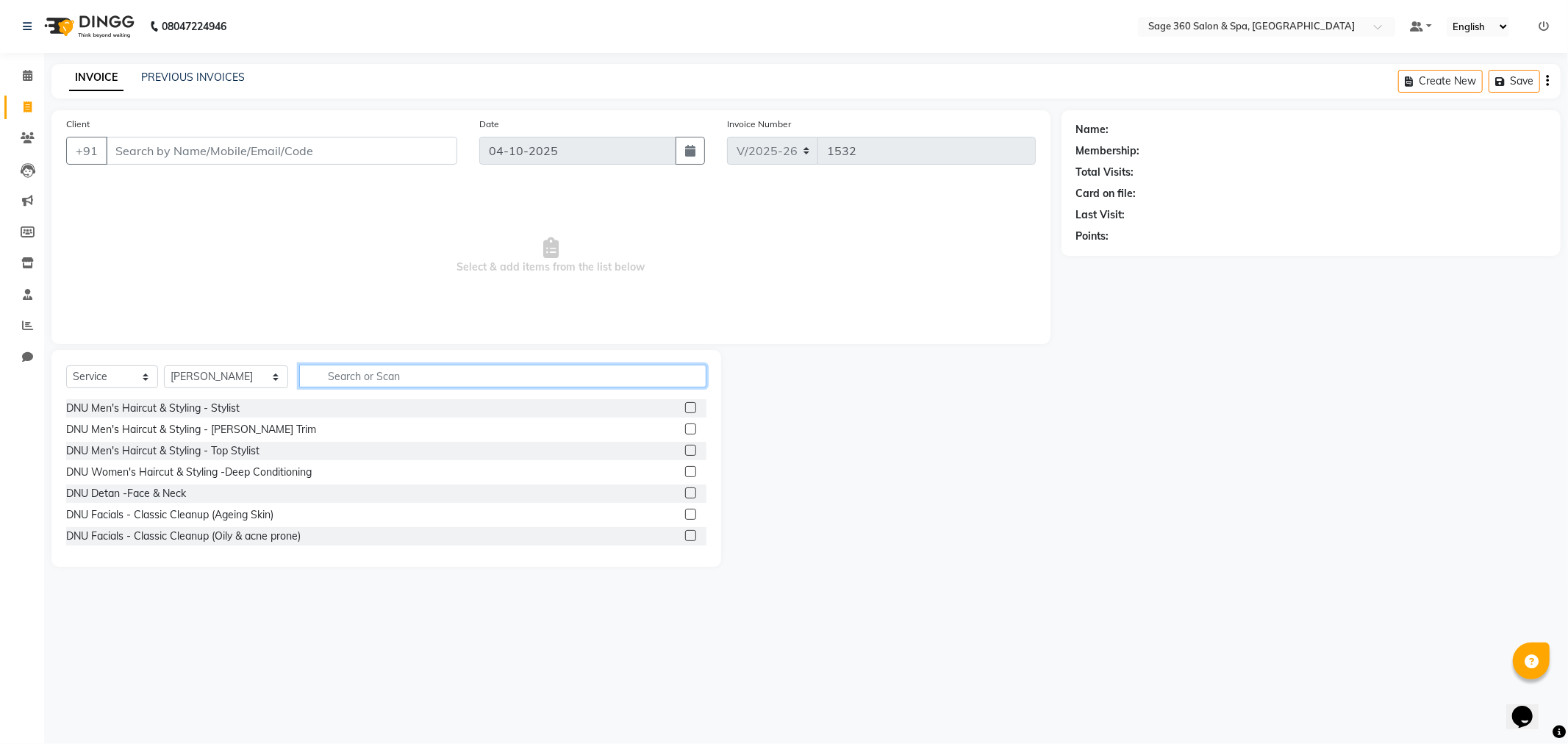
click at [318, 380] on input "text" at bounding box center [503, 376] width 408 height 23
type input "r"
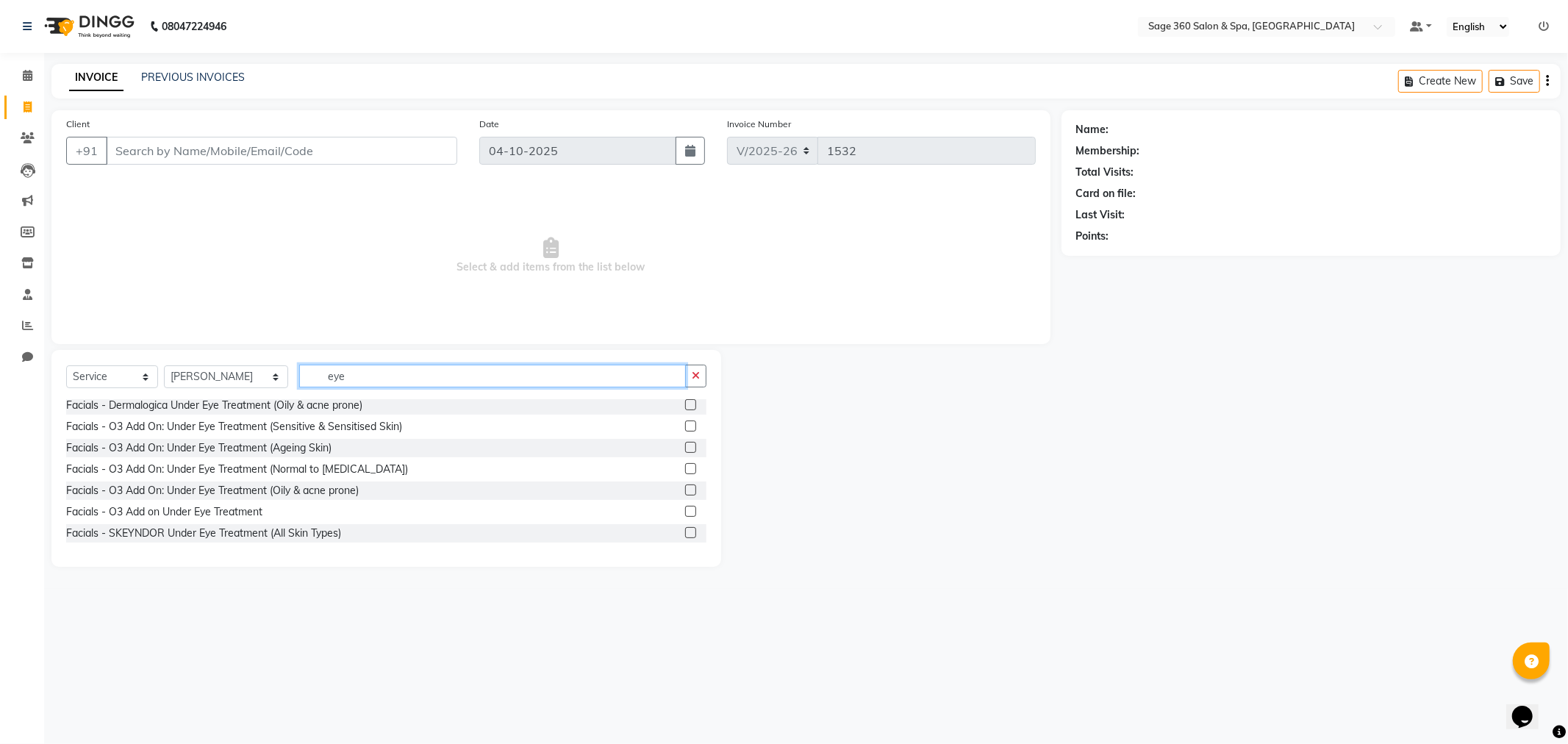
scroll to position [66, 0]
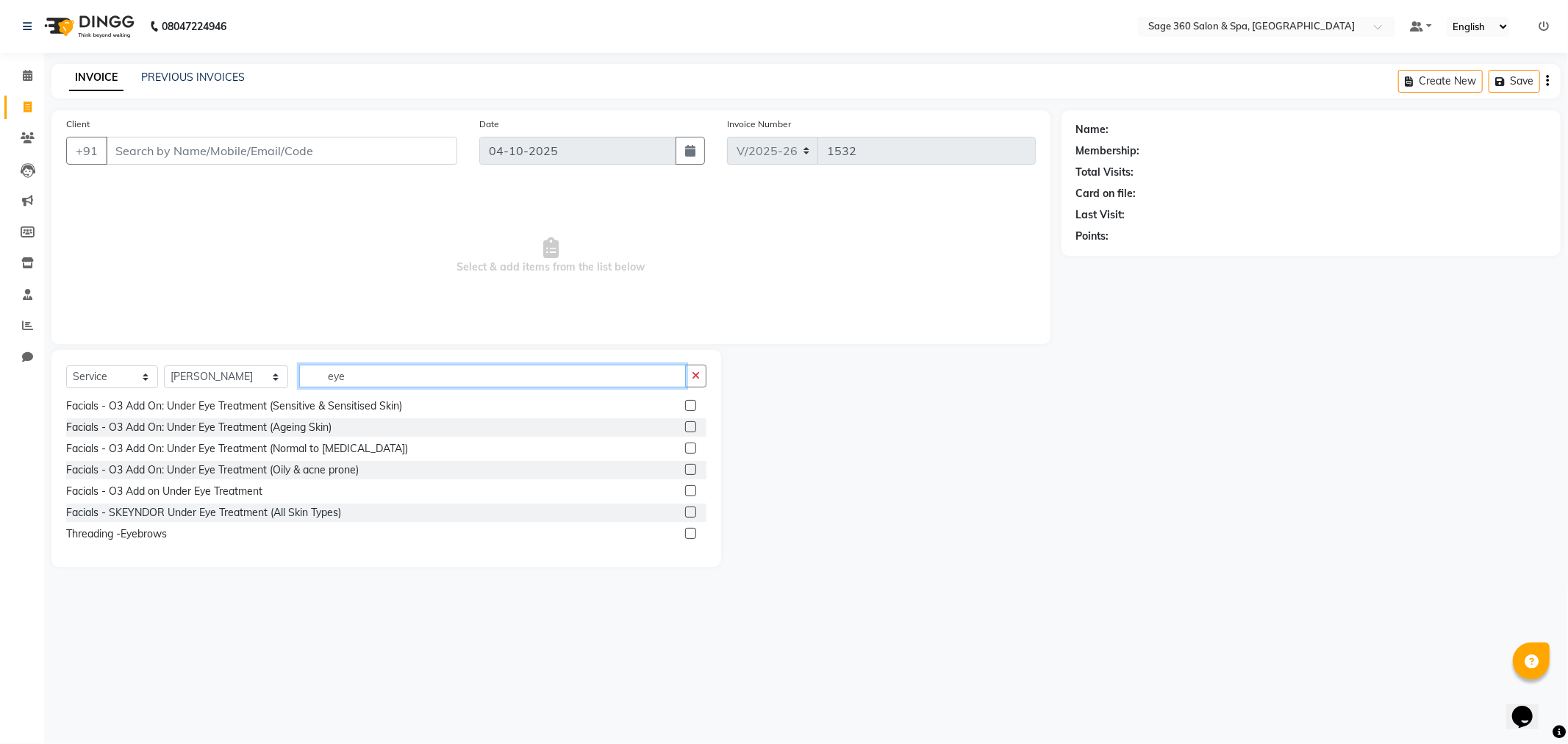
type input "eye"
click at [685, 533] on label at bounding box center [690, 533] width 11 height 11
click at [685, 533] on input "checkbox" at bounding box center [689, 533] width 10 height 10
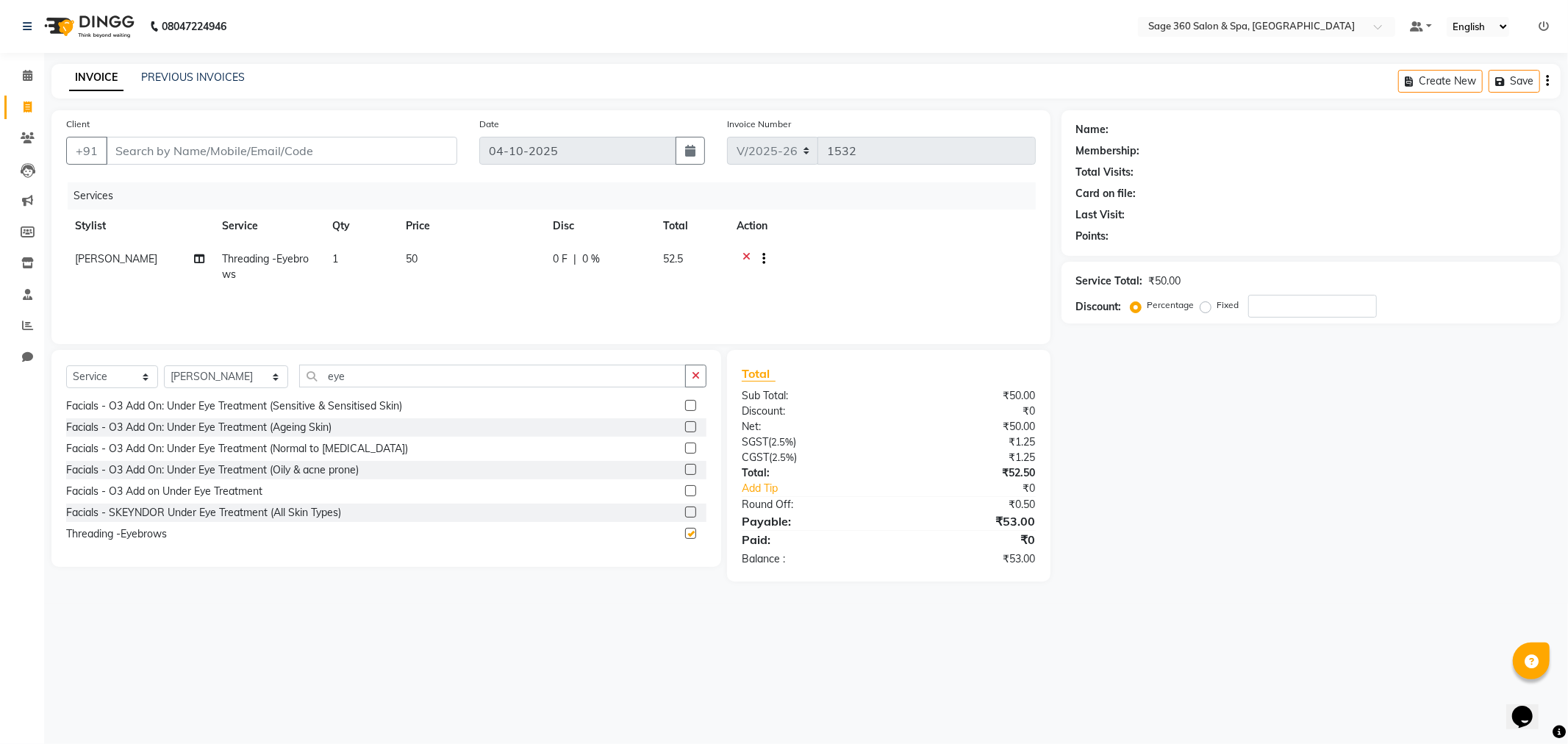
checkbox input "false"
click at [356, 382] on input "eye" at bounding box center [492, 376] width 387 height 23
type input "e"
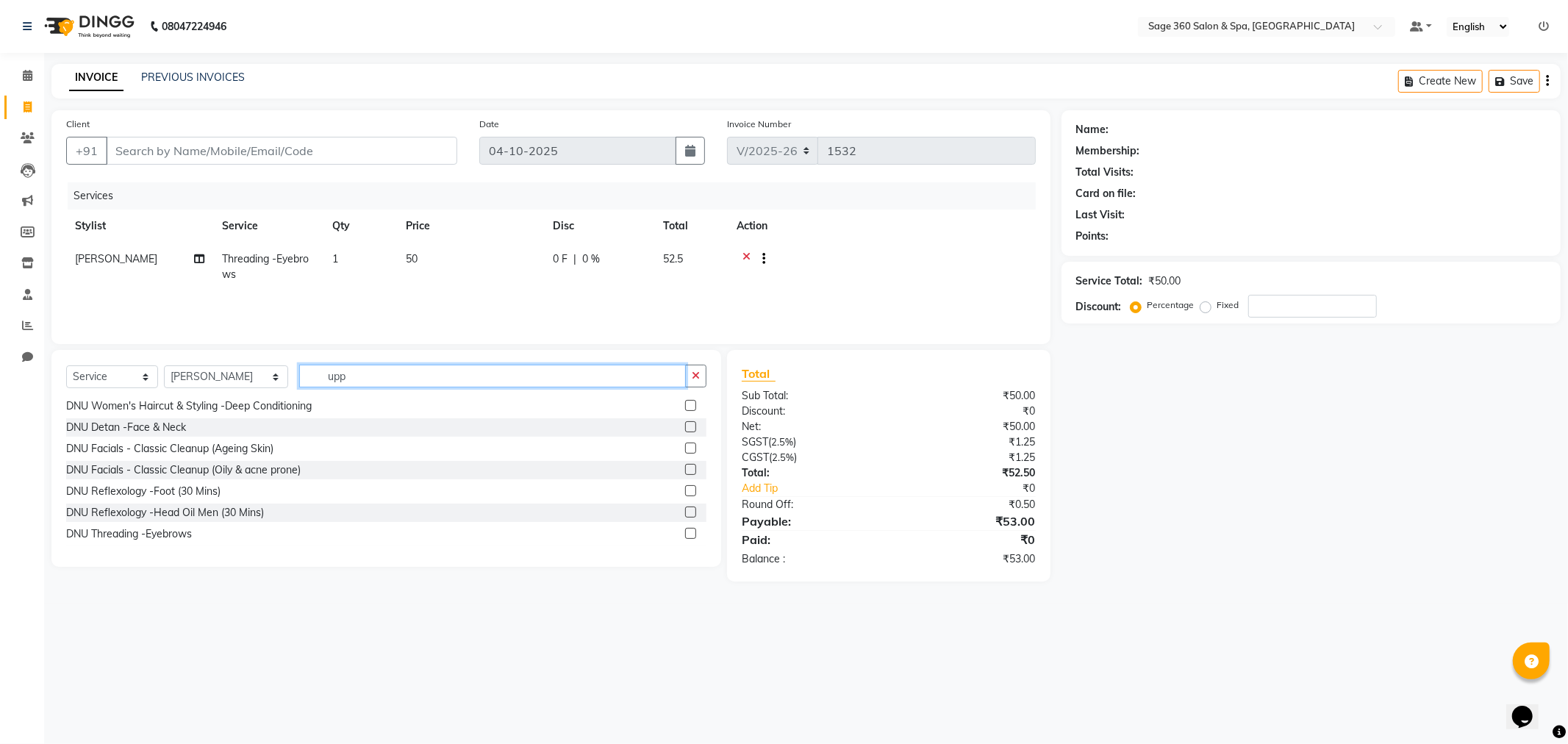
scroll to position [0, 0]
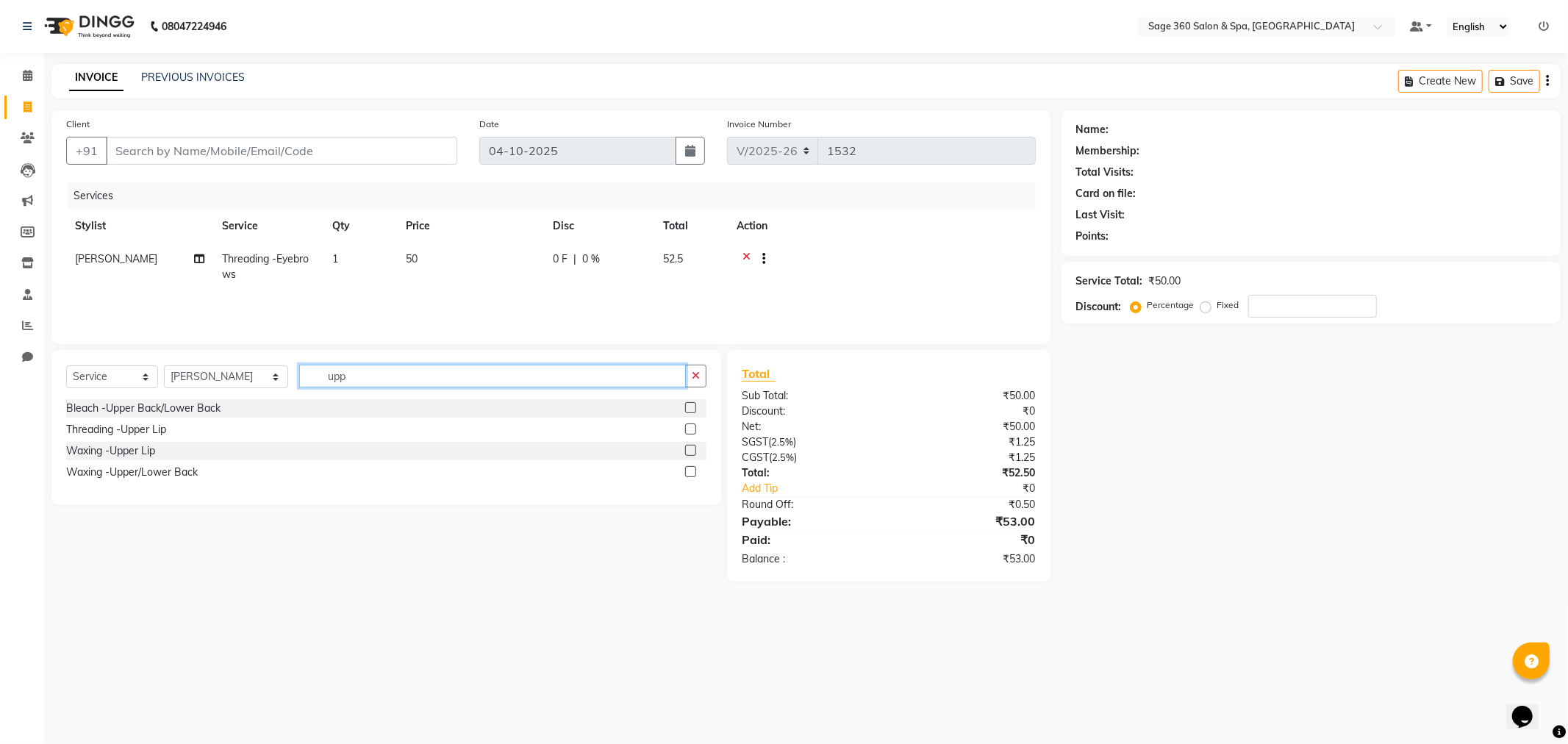
type input "upp"
click at [694, 427] on label at bounding box center [690, 428] width 11 height 11
click at [694, 427] on input "checkbox" at bounding box center [689, 429] width 10 height 10
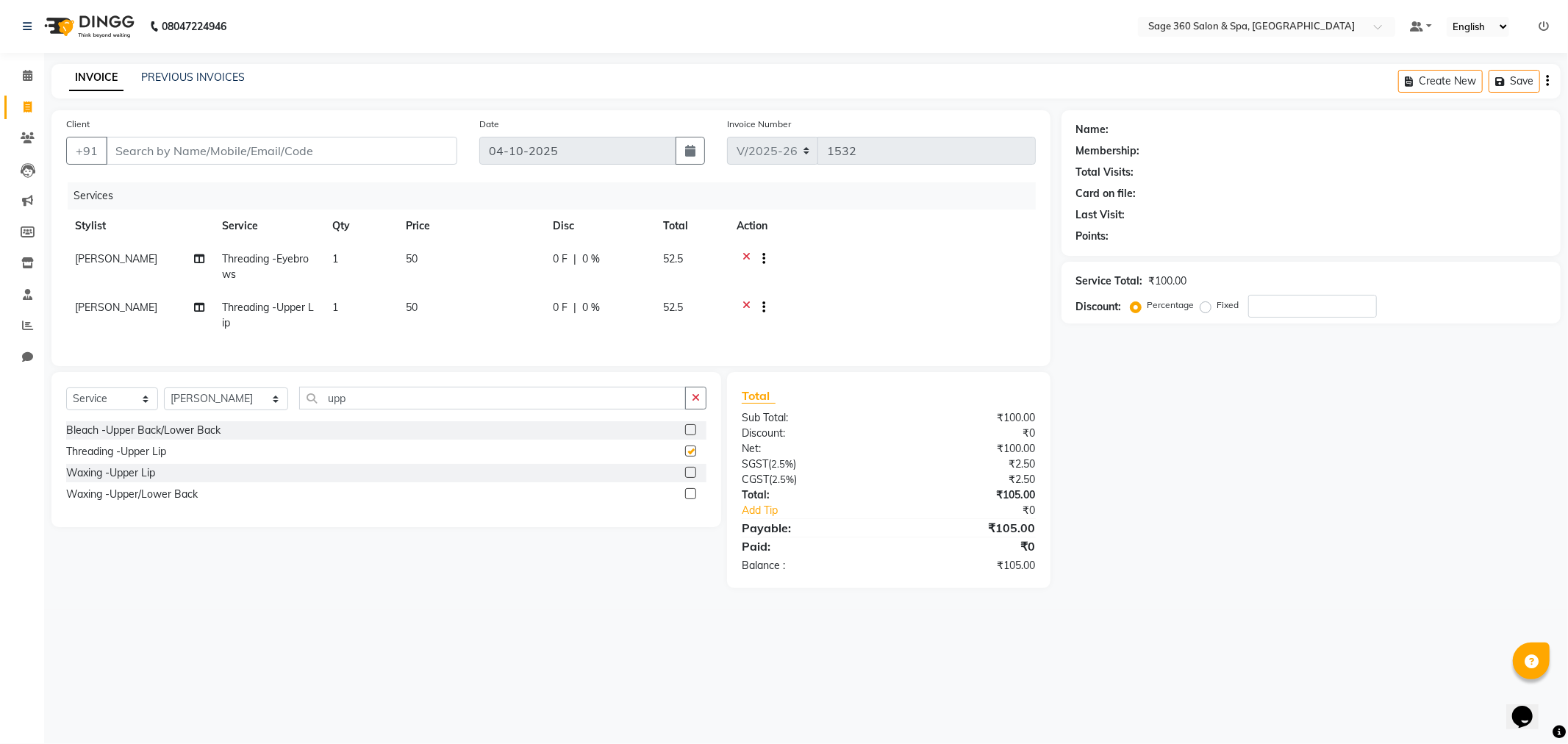
checkbox input "false"
click at [693, 403] on icon "button" at bounding box center [695, 398] width 8 height 10
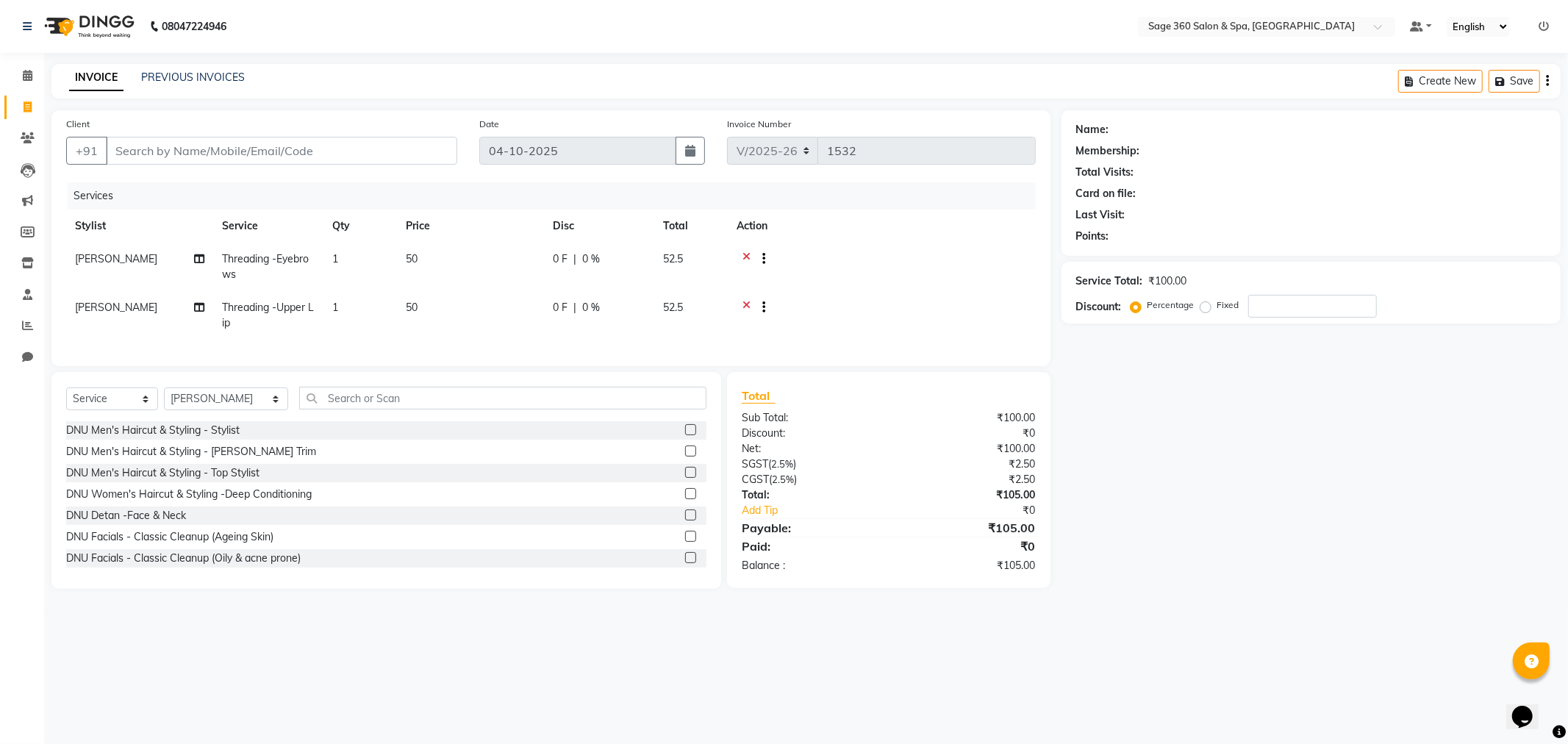
click at [115, 247] on td "[PERSON_NAME]" at bounding box center [140, 266] width 147 height 48
select select "68050"
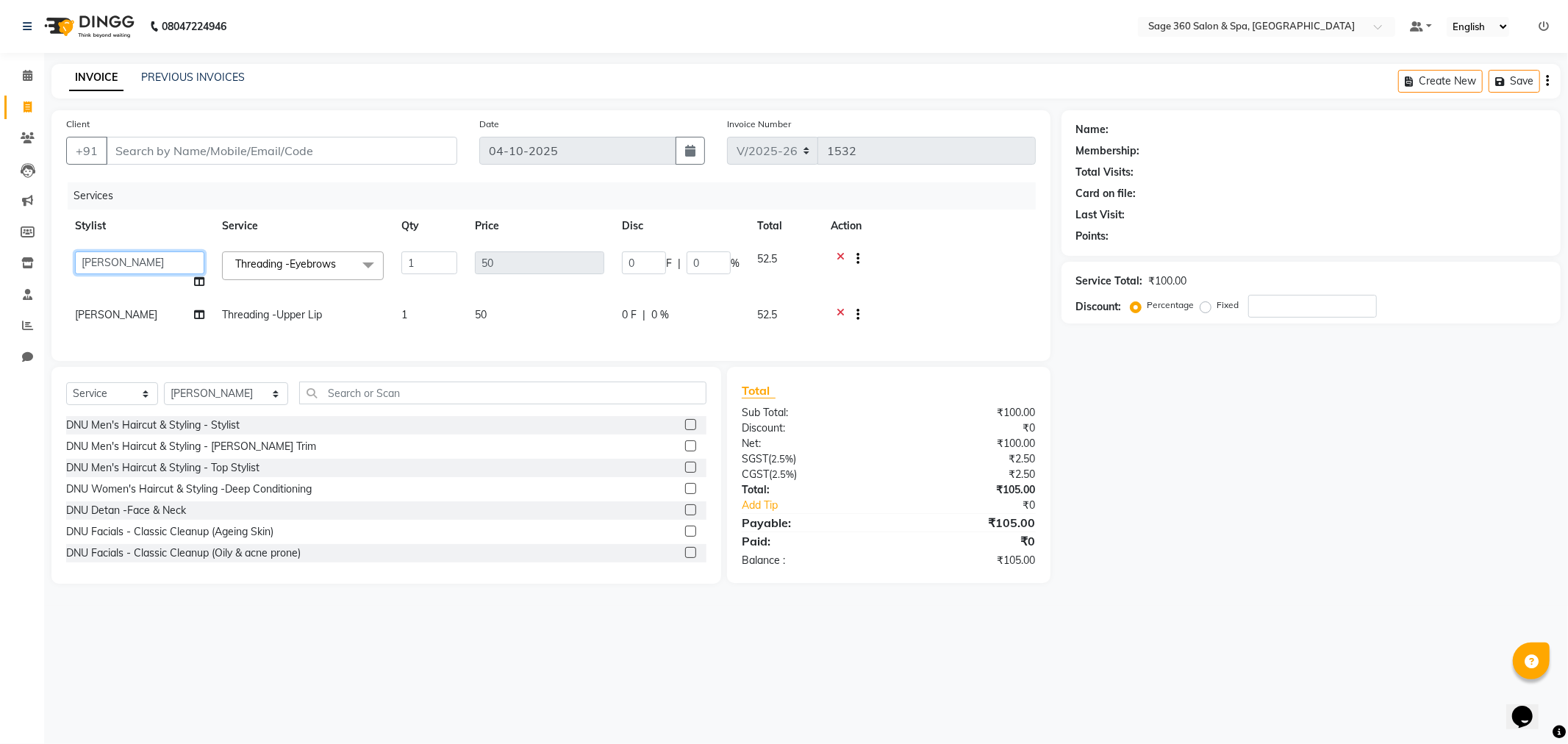
click at [112, 254] on select "[PERSON_NAME] [PERSON_NAME] Kavana [PERSON_NAME] [PERSON_NAME] [PERSON_NAME] [P…" at bounding box center [140, 262] width 129 height 23
click at [112, 258] on select "[PERSON_NAME] [PERSON_NAME] Kavana [PERSON_NAME] [PERSON_NAME] [PERSON_NAME] [P…" at bounding box center [140, 262] width 129 height 23
click at [75, 251] on select "[PERSON_NAME] [PERSON_NAME] Kavana [PERSON_NAME] [PERSON_NAME] [PERSON_NAME] [P…" at bounding box center [140, 262] width 129 height 23
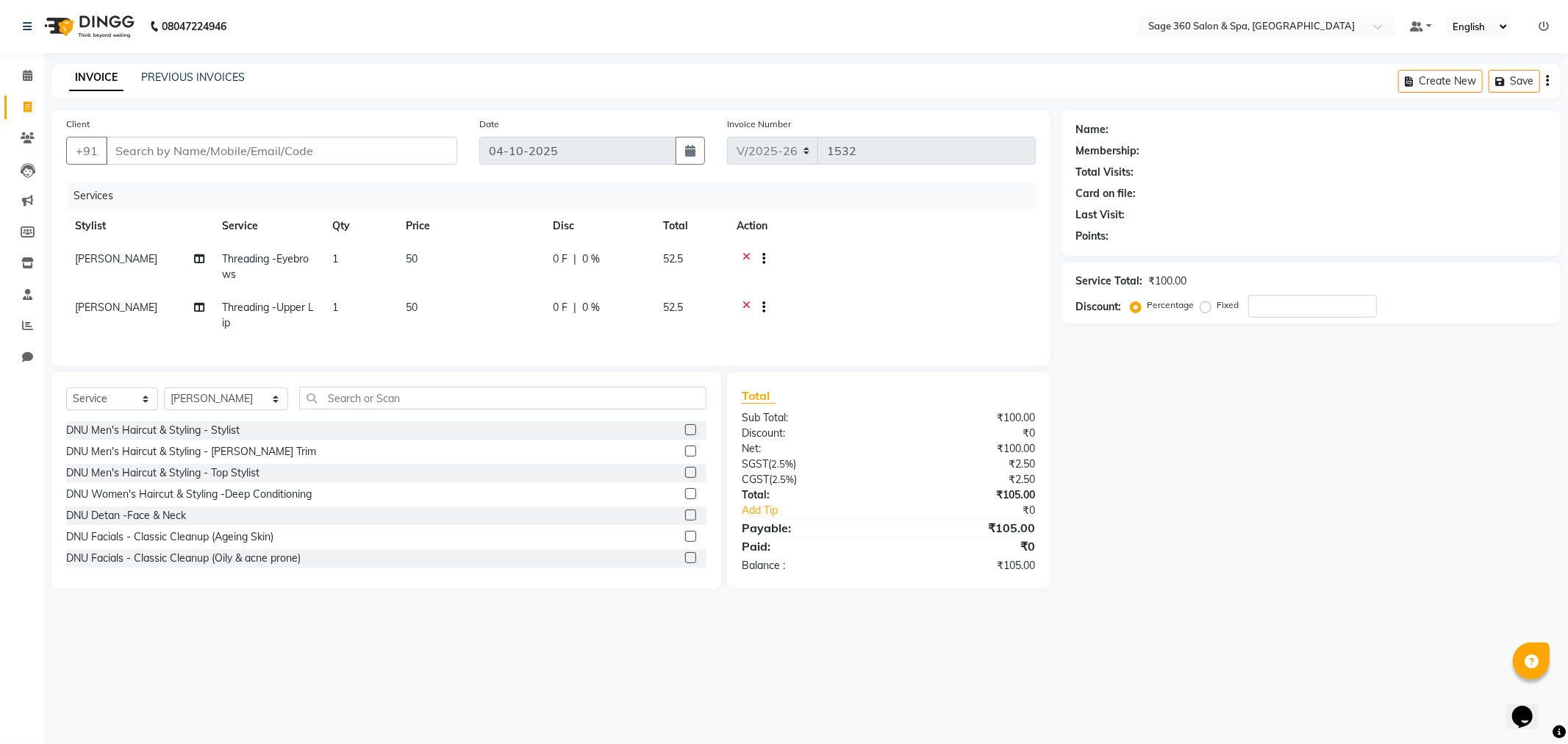
click at [98, 314] on td "[PERSON_NAME]" at bounding box center [140, 315] width 147 height 48
select select "68050"
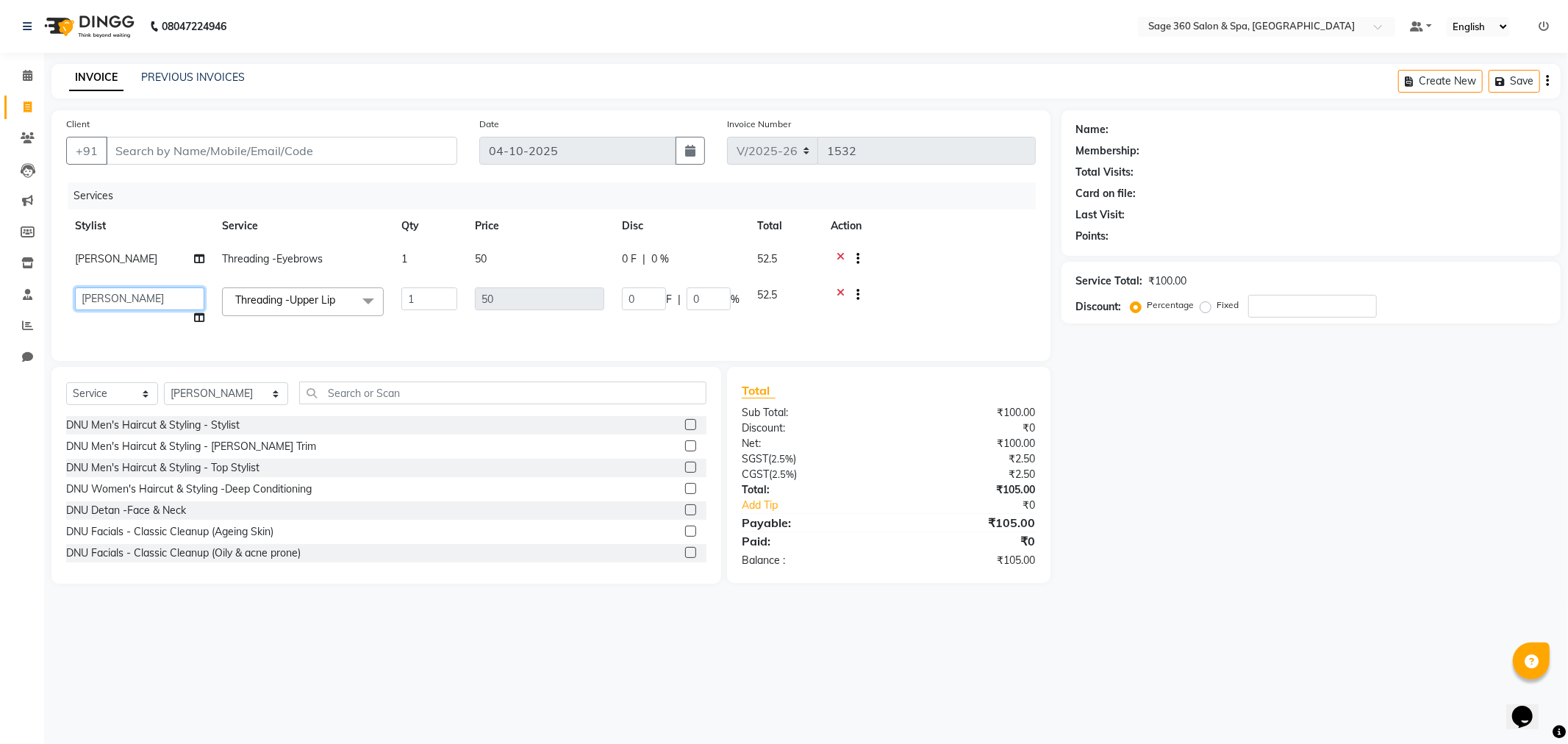
click at [106, 300] on select "[PERSON_NAME] [PERSON_NAME] Kavana [PERSON_NAME] [PERSON_NAME] [PERSON_NAME] [P…" at bounding box center [140, 299] width 129 height 23
select select "85325"
click at [171, 148] on input "Client" at bounding box center [282, 150] width 352 height 28
type input "9"
type input "0"
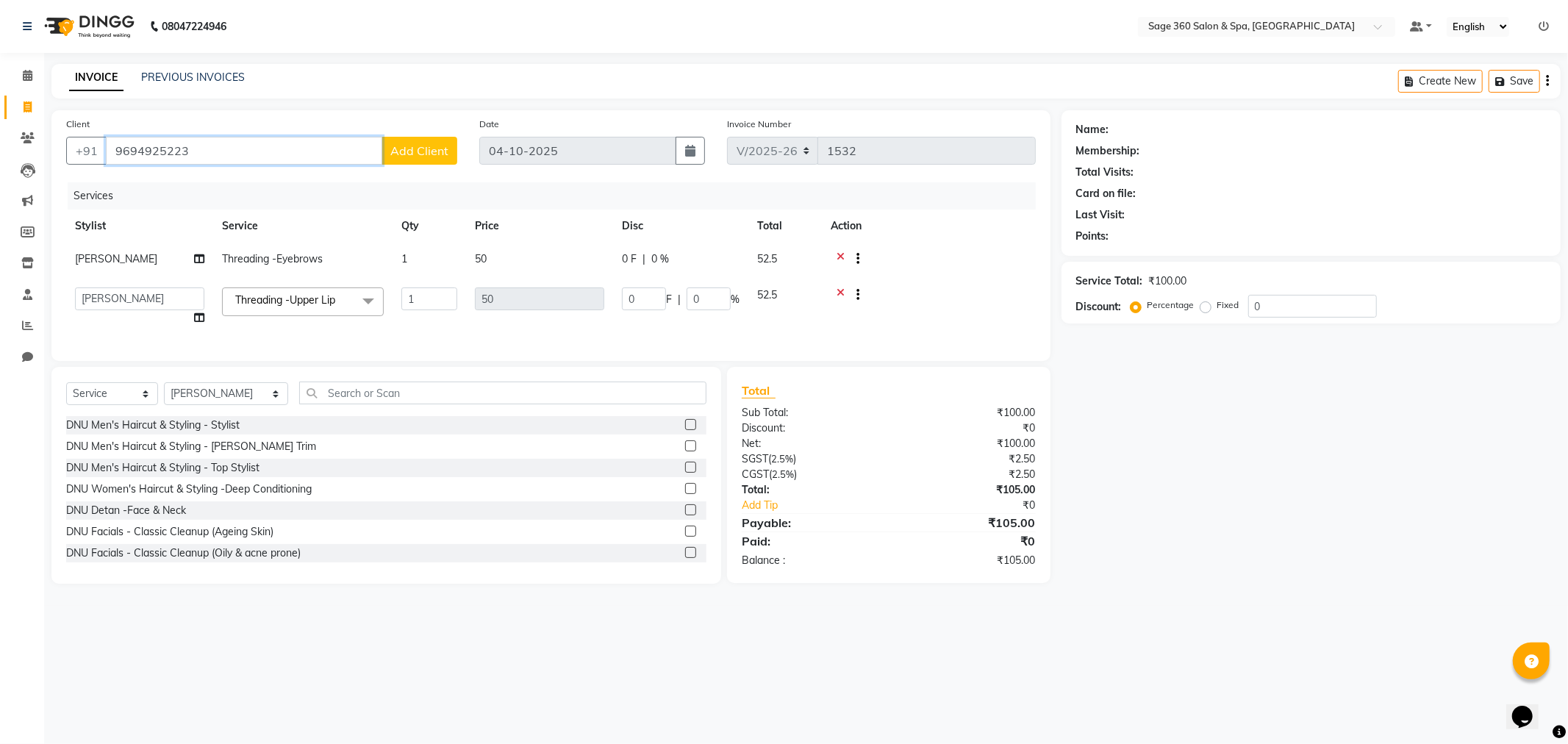
type input "9694925223"
click at [431, 141] on button "Add Client" at bounding box center [419, 150] width 76 height 28
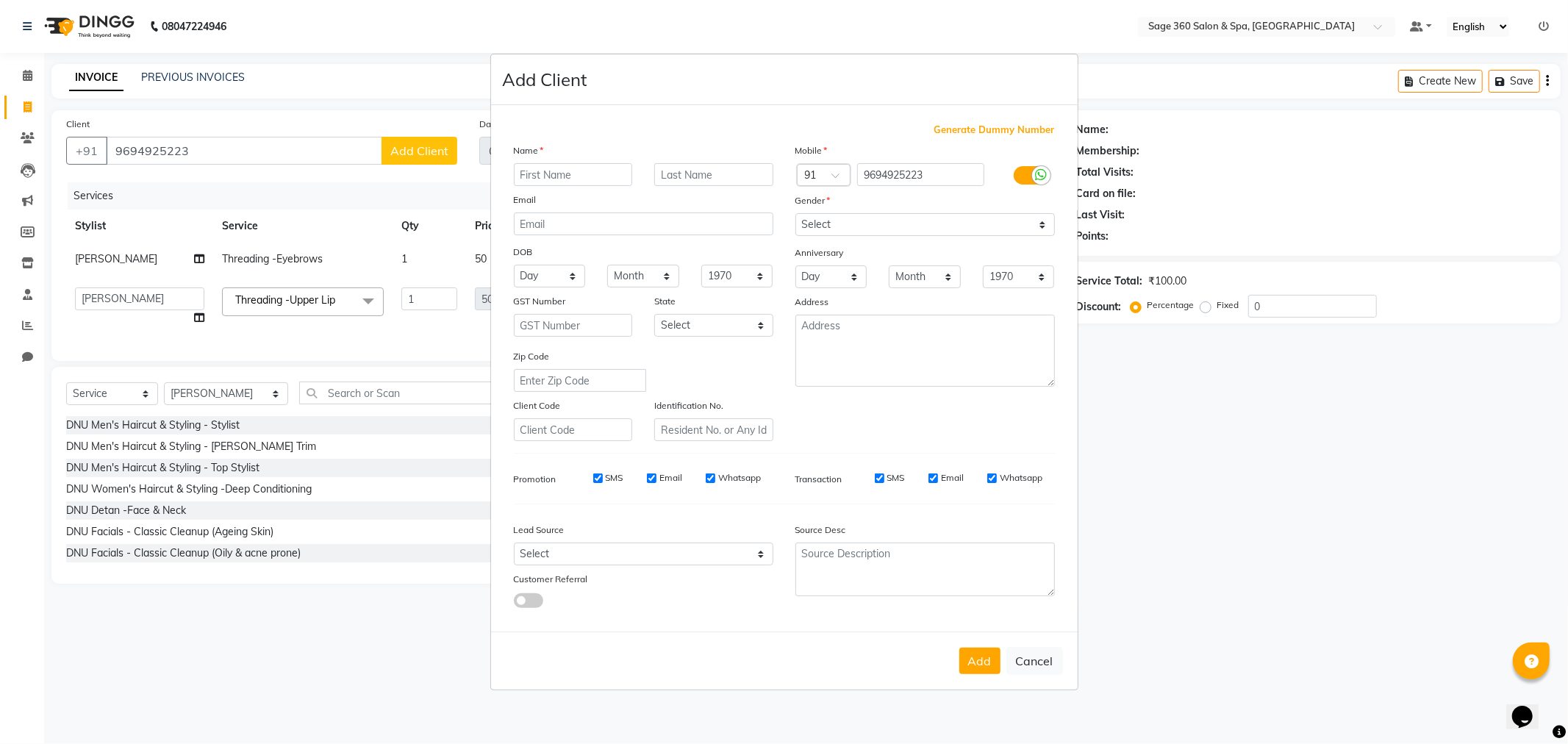
click at [568, 170] on input "text" at bounding box center [574, 175] width 119 height 23
type input "[PERSON_NAME]"
click at [886, 200] on div "Gender" at bounding box center [925, 203] width 282 height 21
click at [878, 225] on select "Select [DEMOGRAPHIC_DATA] [DEMOGRAPHIC_DATA] Other Prefer Not To Say" at bounding box center [925, 225] width 260 height 23
select select "[DEMOGRAPHIC_DATA]"
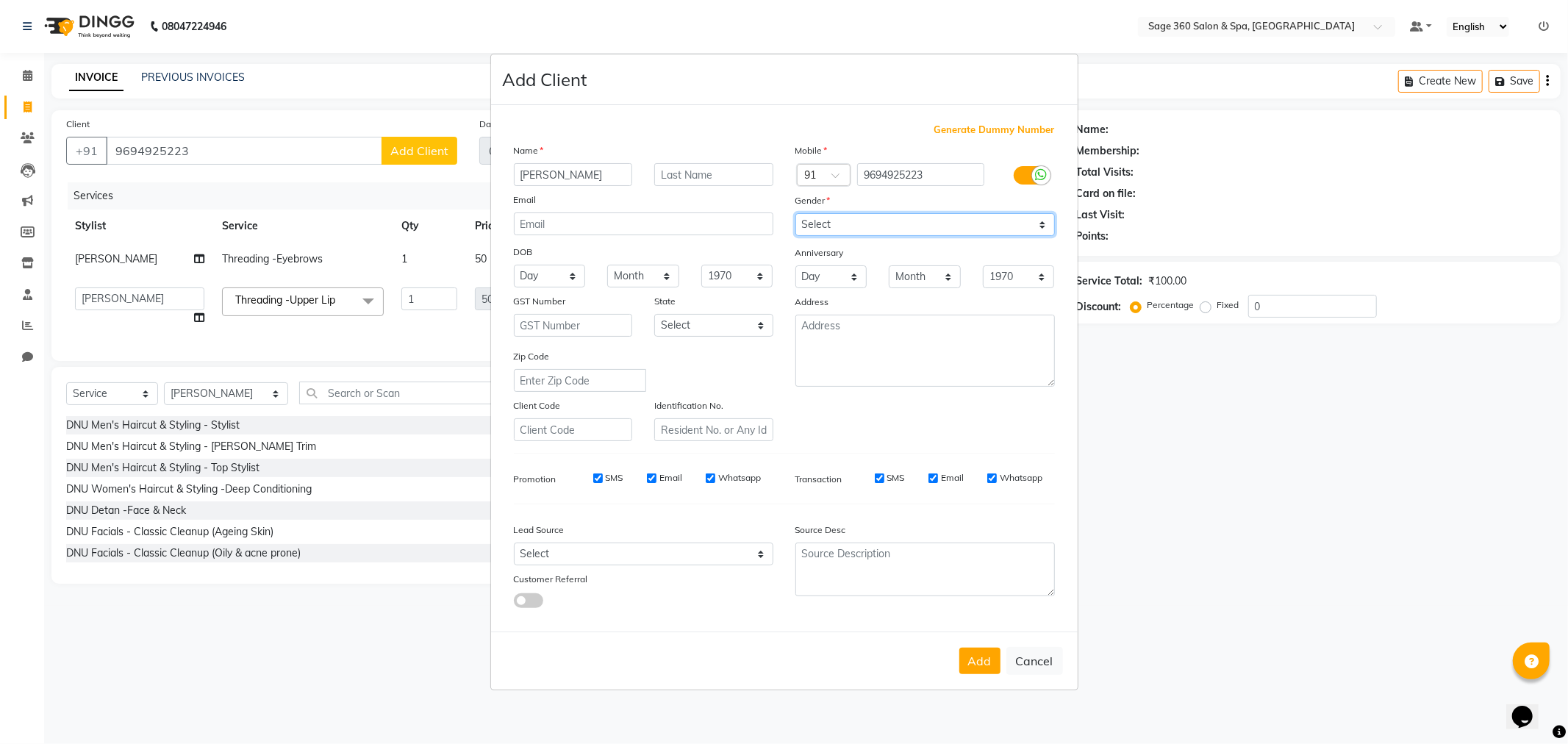
click at [796, 213] on select "Select [DEMOGRAPHIC_DATA] [DEMOGRAPHIC_DATA] Other Prefer Not To Say" at bounding box center [925, 225] width 260 height 23
click at [965, 649] on button "Add" at bounding box center [979, 661] width 41 height 26
click at [972, 659] on button "Add" at bounding box center [979, 661] width 41 height 26
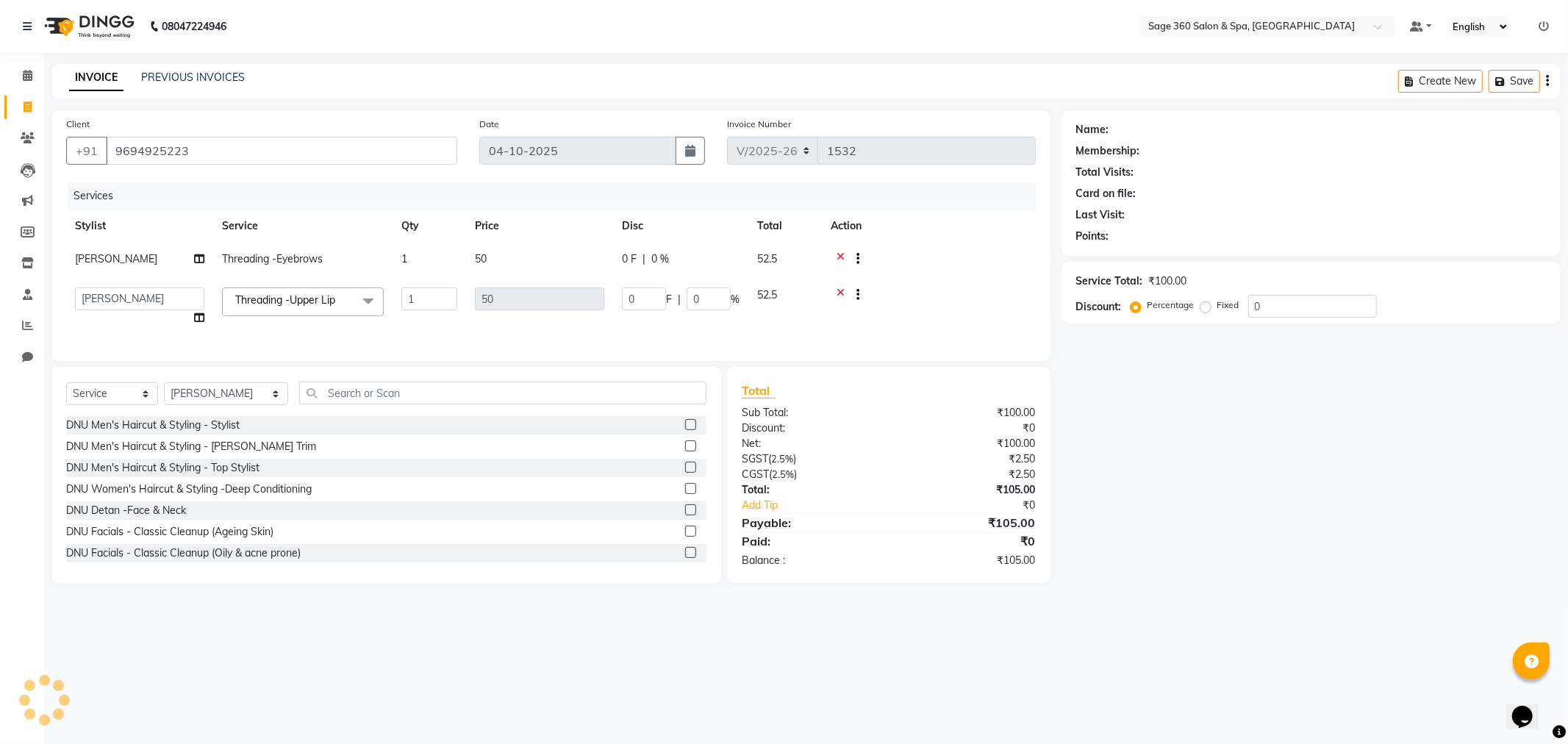
type input "96******23"
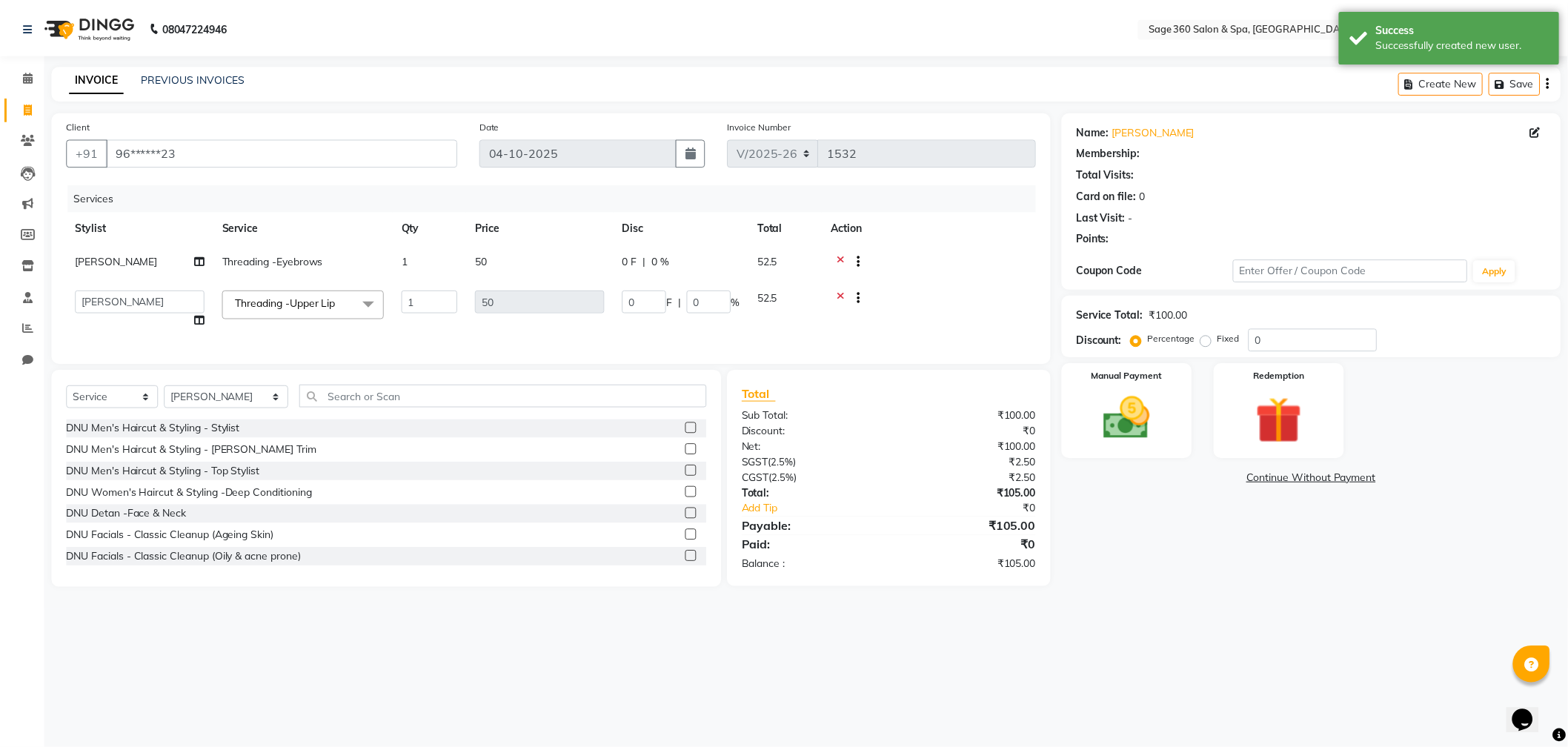
scroll to position [247, 0]
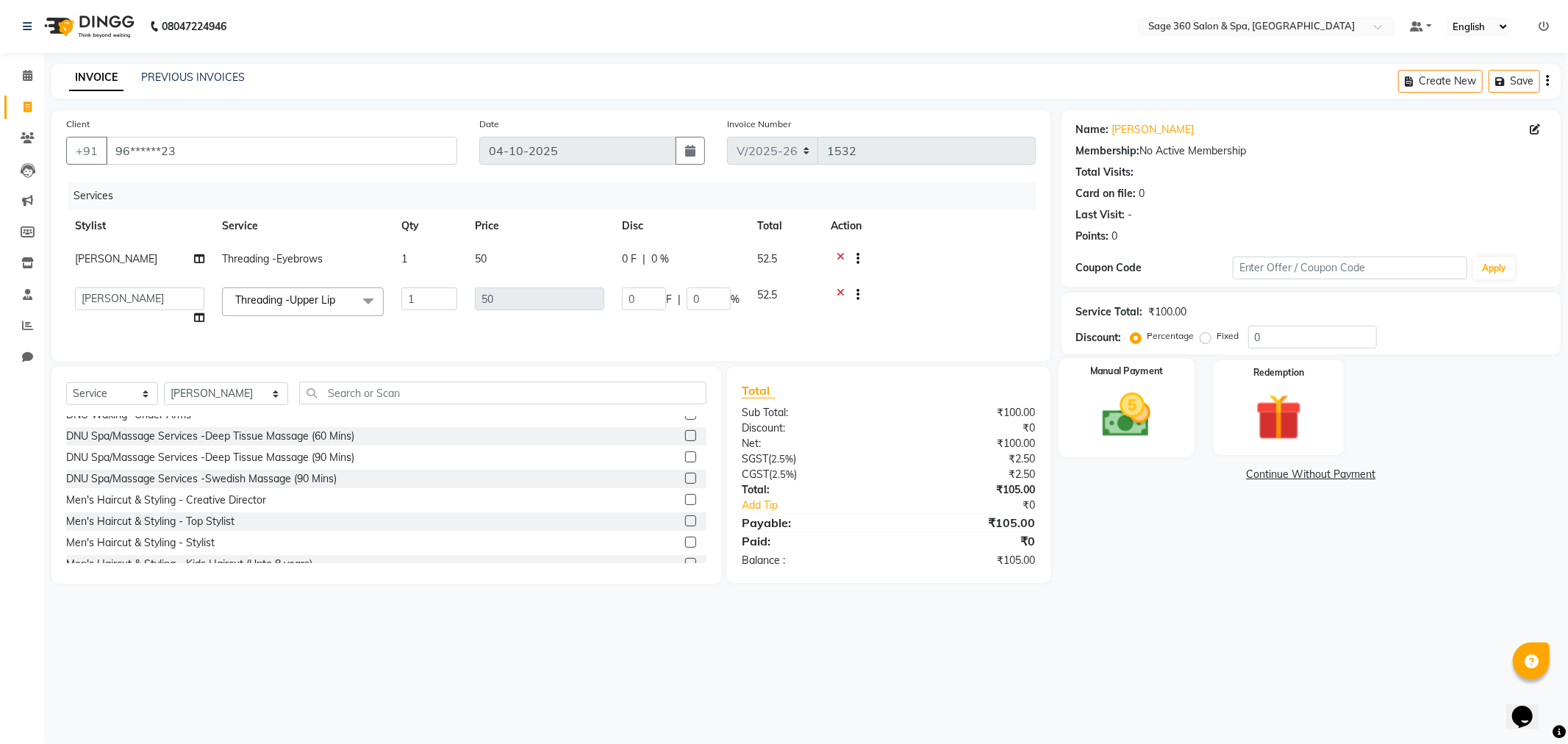
click at [1160, 375] on label "Manual Payment" at bounding box center [1126, 372] width 73 height 14
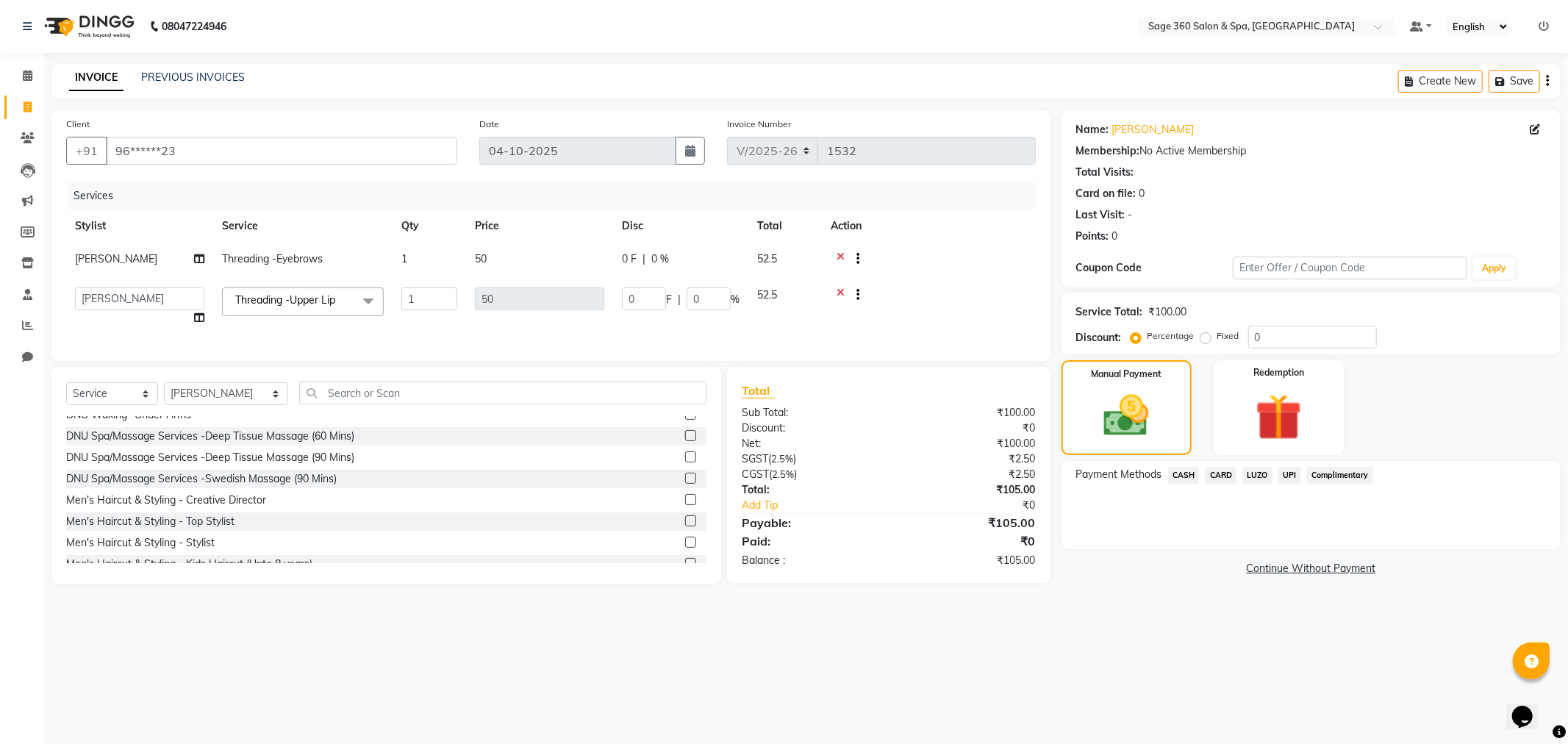
click at [1286, 470] on span "UPI" at bounding box center [1290, 475] width 23 height 17
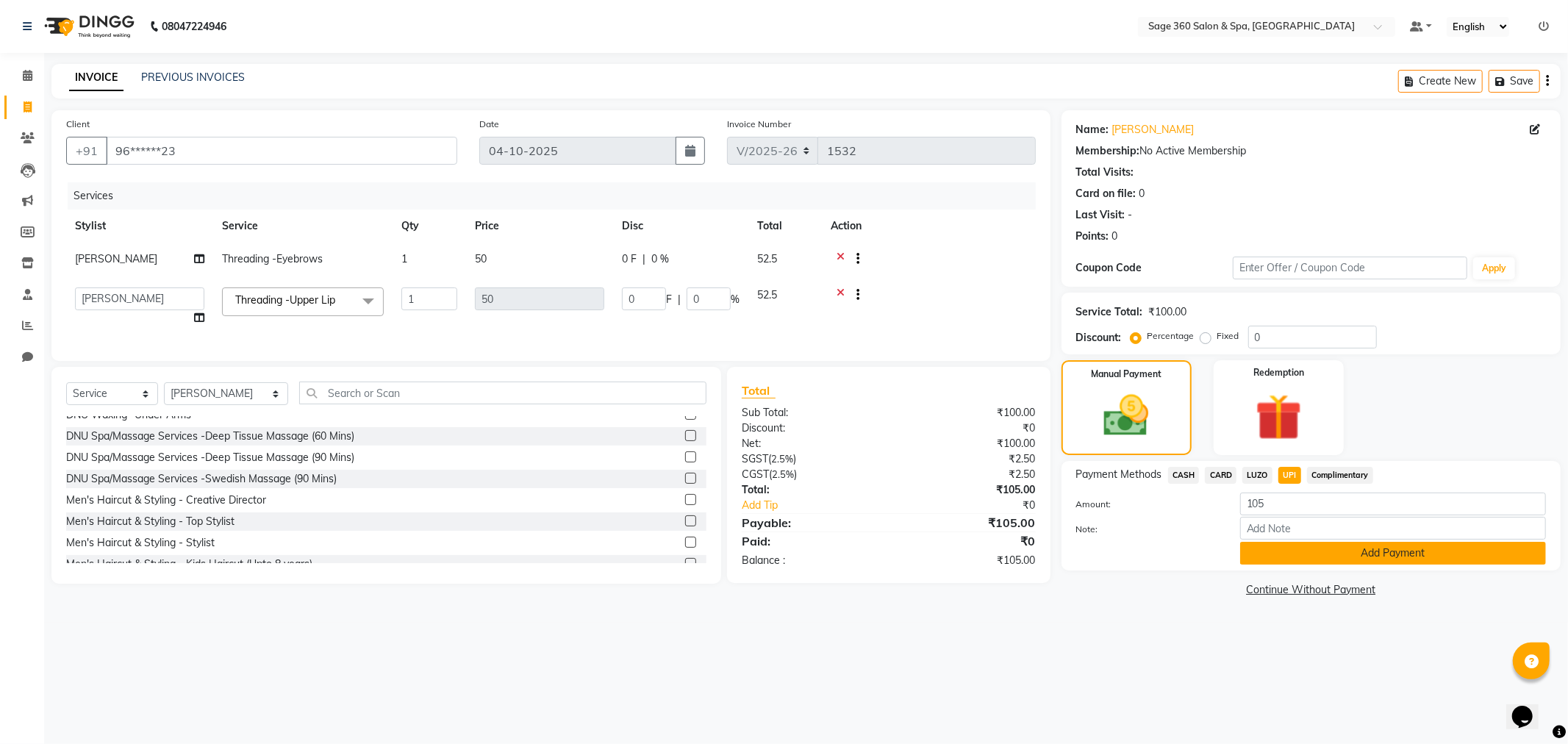
click at [1253, 553] on button "Add Payment" at bounding box center [1393, 553] width 306 height 23
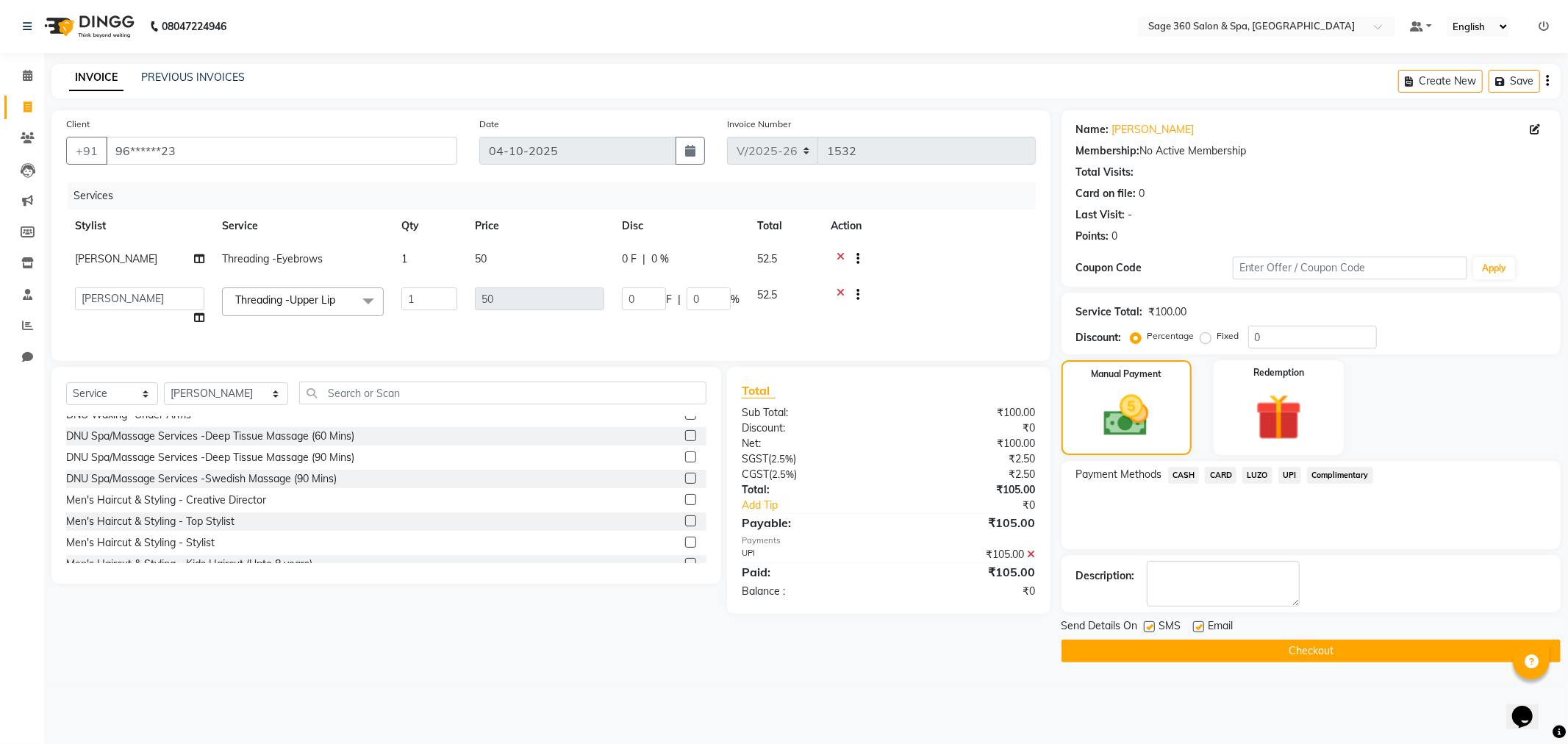
click at [1136, 651] on button "Checkout" at bounding box center [1311, 650] width 499 height 23
